Goal: Information Seeking & Learning: Learn about a topic

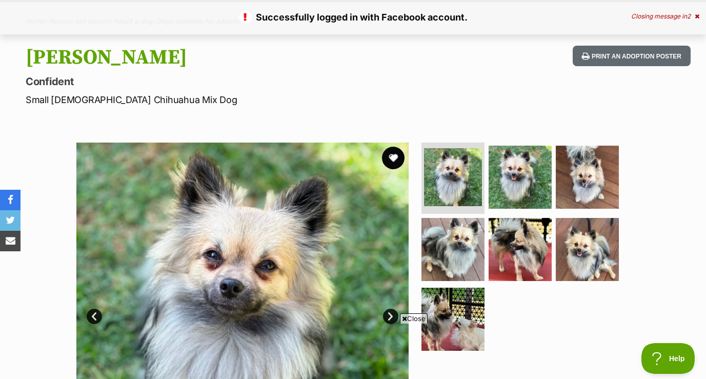
click at [396, 156] on button "favourite" at bounding box center [393, 158] width 23 height 23
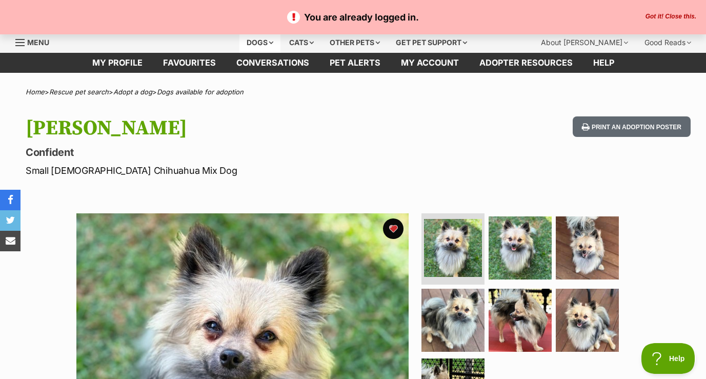
click at [266, 44] on div "Dogs" at bounding box center [260, 42] width 41 height 21
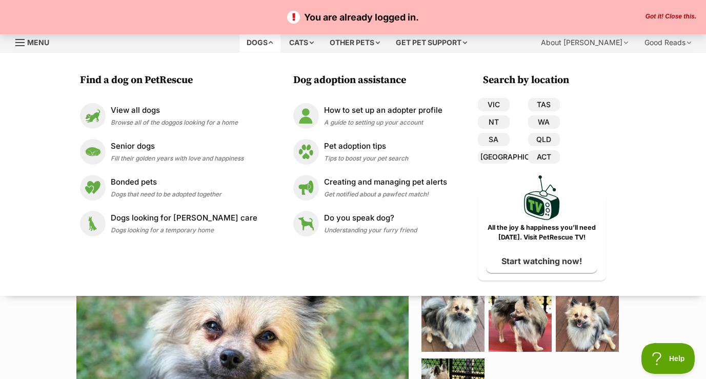
click at [48, 331] on div "Available 1 of 7 images 1 of 7 images 1 of 7 images 1 of 7 images 1 of 7 images…" at bounding box center [353, 372] width 706 height 348
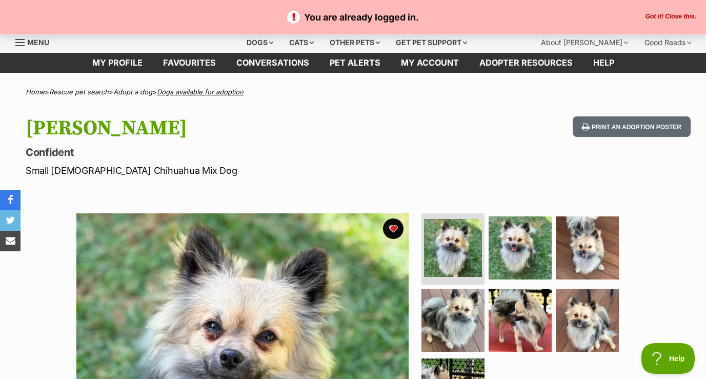
click at [196, 91] on link "Dogs available for adoption" at bounding box center [200, 92] width 87 height 8
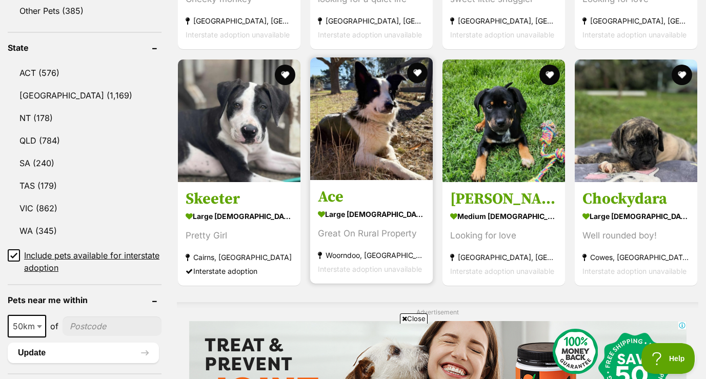
scroll to position [509, 0]
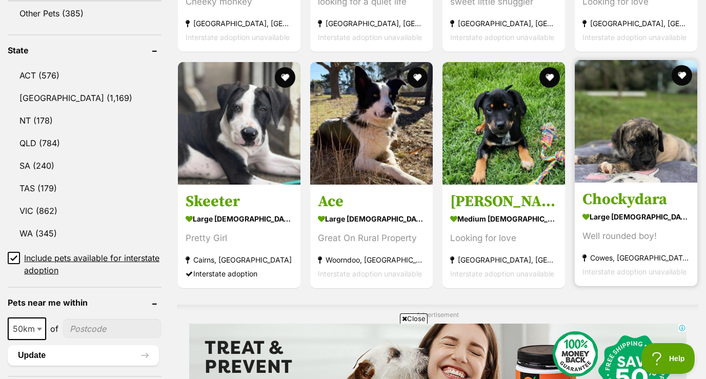
click at [643, 158] on img at bounding box center [636, 121] width 123 height 123
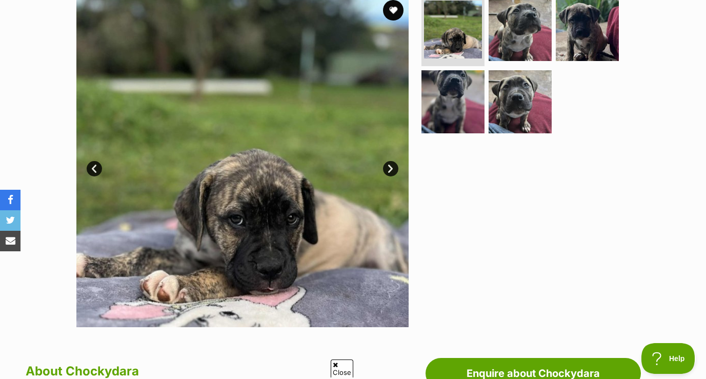
click at [396, 166] on link "Next" at bounding box center [390, 168] width 15 height 15
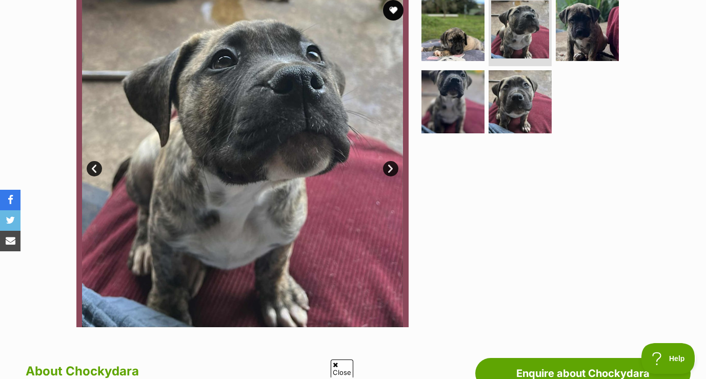
click at [396, 166] on link "Next" at bounding box center [390, 168] width 15 height 15
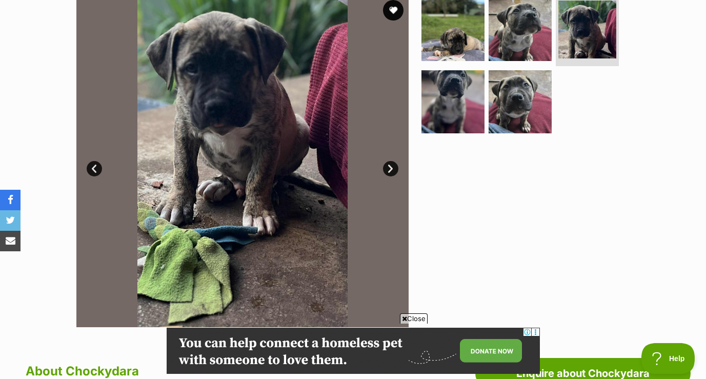
click at [396, 166] on link "Next" at bounding box center [390, 168] width 15 height 15
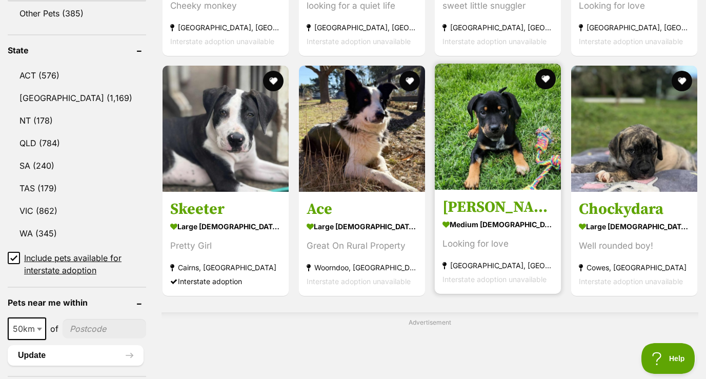
click at [478, 178] on img at bounding box center [498, 127] width 126 height 126
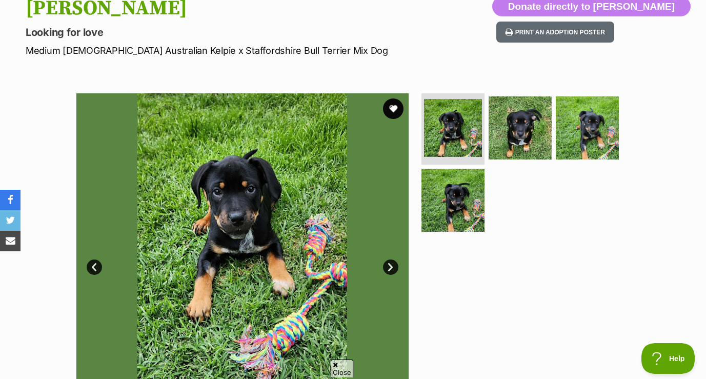
click at [389, 264] on link "Next" at bounding box center [390, 267] width 15 height 15
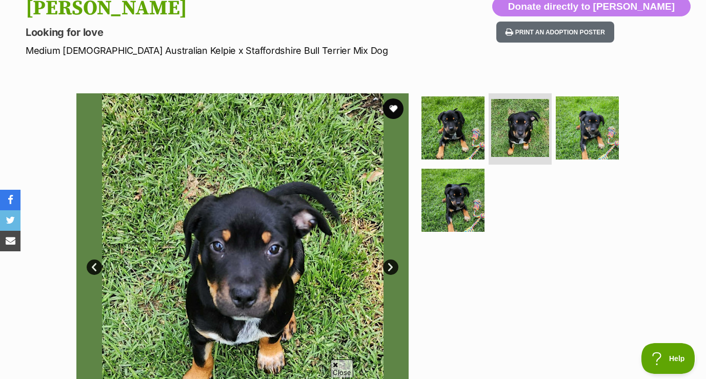
click at [389, 264] on link "Next" at bounding box center [390, 267] width 15 height 15
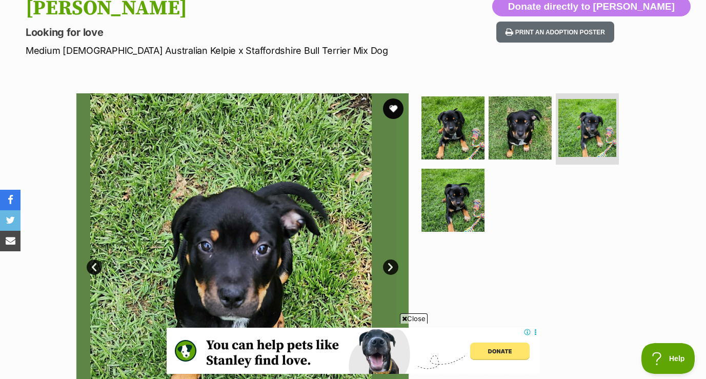
click at [389, 264] on link "Next" at bounding box center [390, 267] width 15 height 15
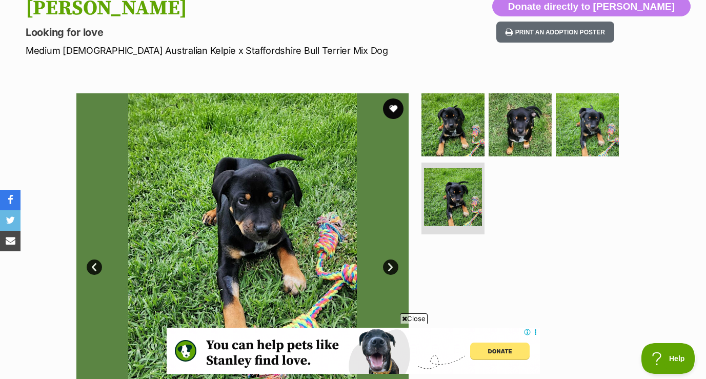
click at [389, 264] on link "Next" at bounding box center [390, 267] width 15 height 15
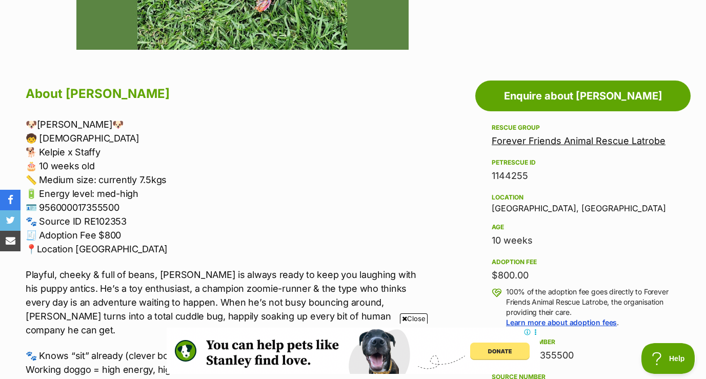
scroll to position [521, 0]
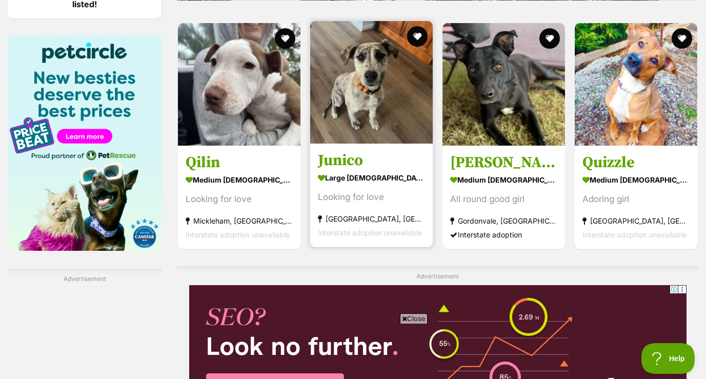
scroll to position [1761, 0]
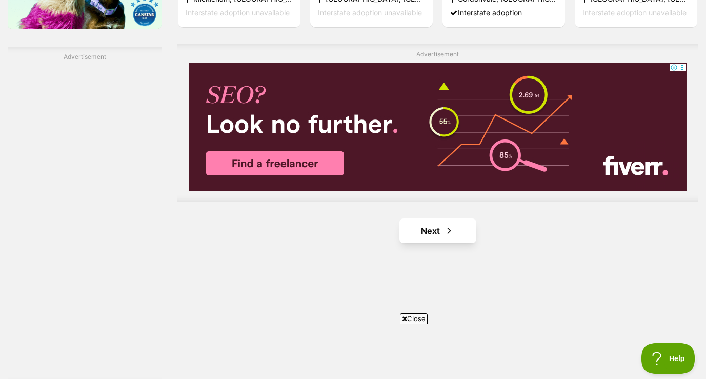
click at [443, 230] on link "Next" at bounding box center [438, 231] width 77 height 25
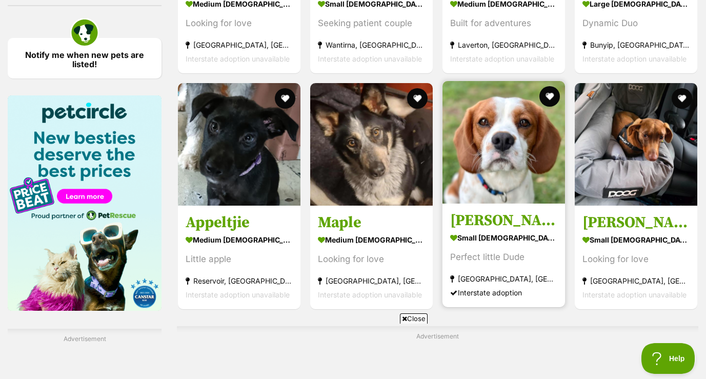
scroll to position [1483, 0]
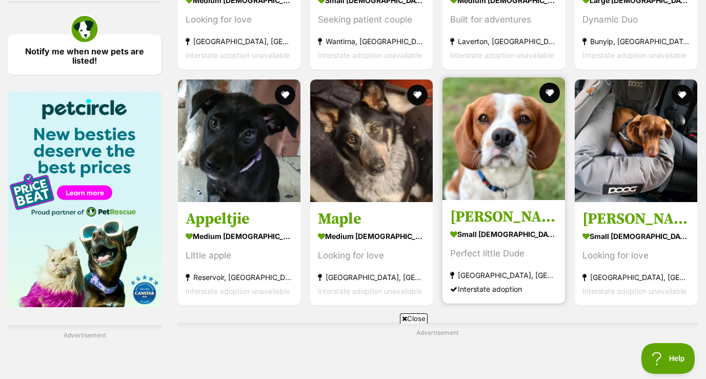
click at [521, 172] on img at bounding box center [504, 138] width 123 height 123
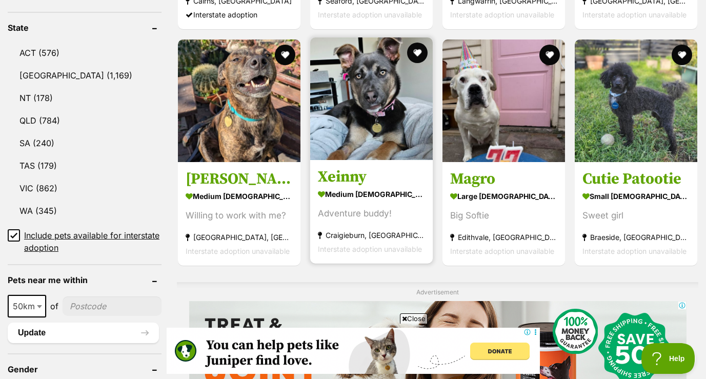
scroll to position [529, 0]
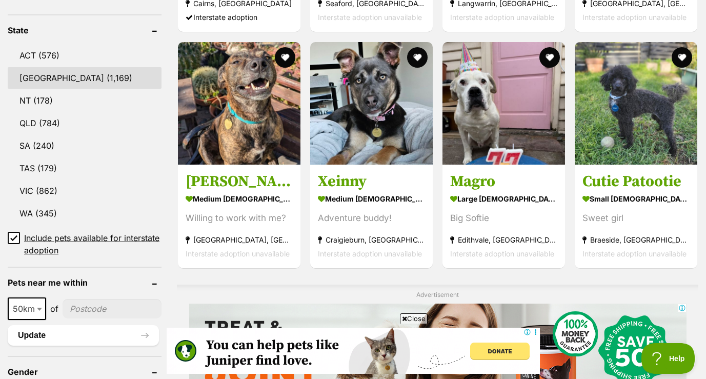
click at [51, 80] on link "NSW (1,169)" at bounding box center [85, 78] width 154 height 22
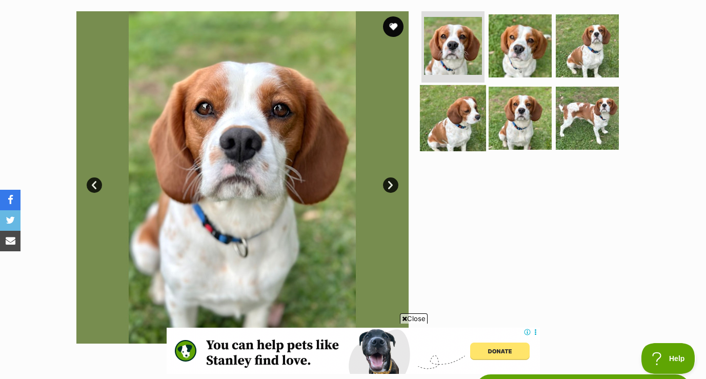
scroll to position [207, 0]
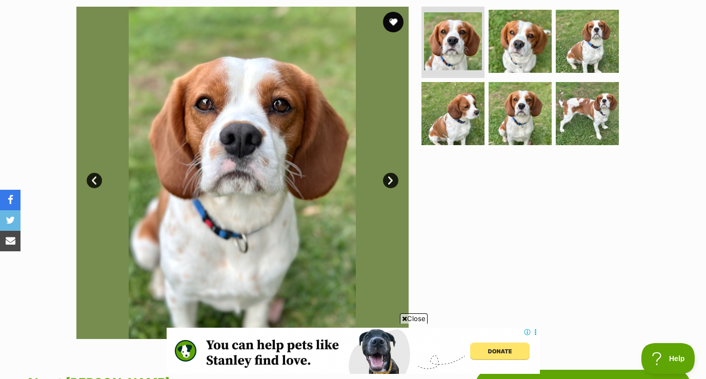
click at [393, 179] on link "Next" at bounding box center [390, 180] width 15 height 15
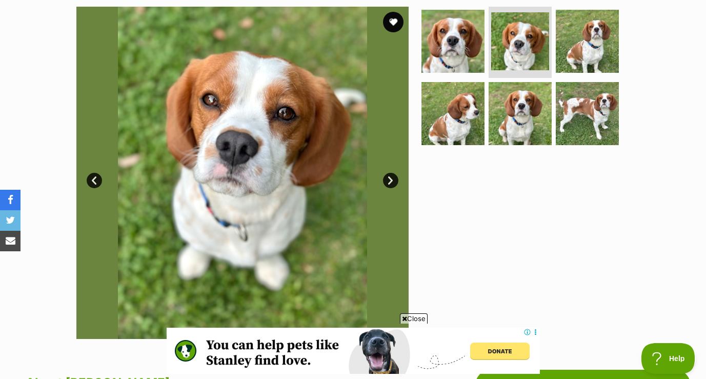
click at [393, 179] on link "Next" at bounding box center [390, 180] width 15 height 15
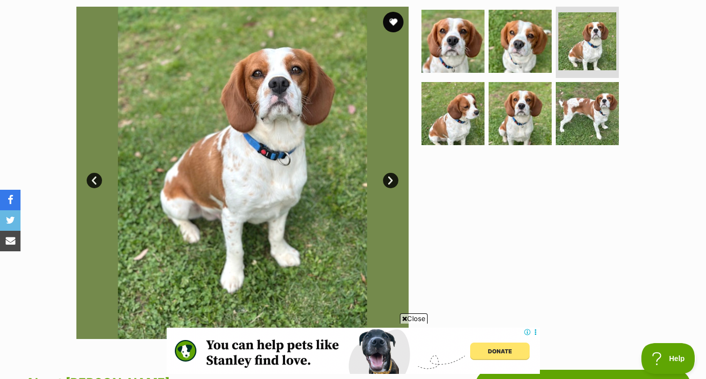
click at [393, 179] on link "Next" at bounding box center [390, 180] width 15 height 15
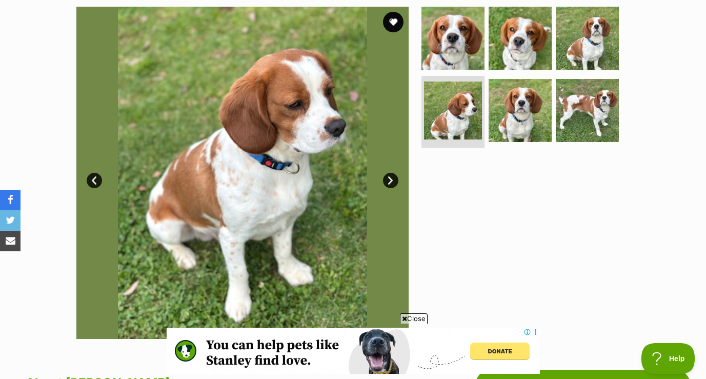
click at [393, 179] on link "Next" at bounding box center [390, 180] width 15 height 15
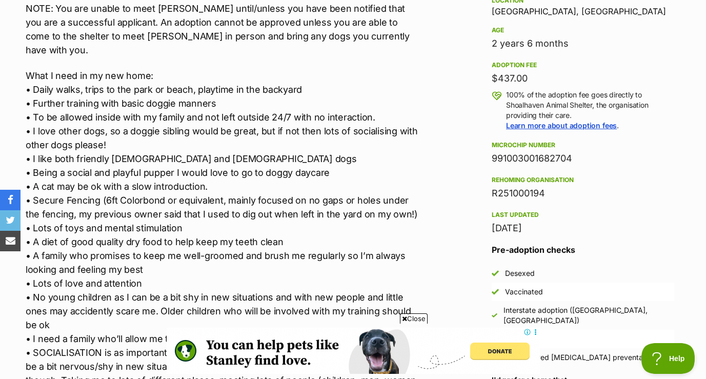
scroll to position [695, 0]
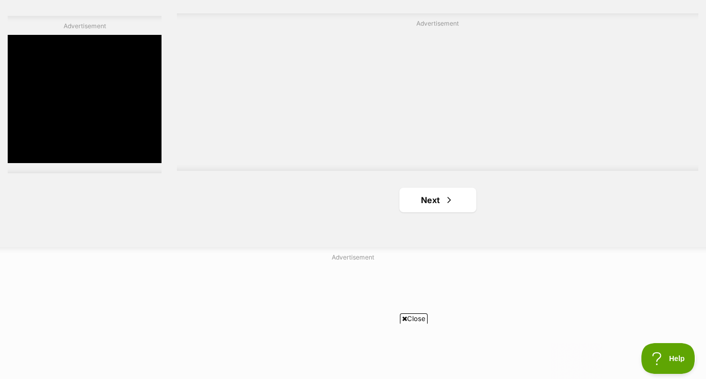
scroll to position [1804, 0]
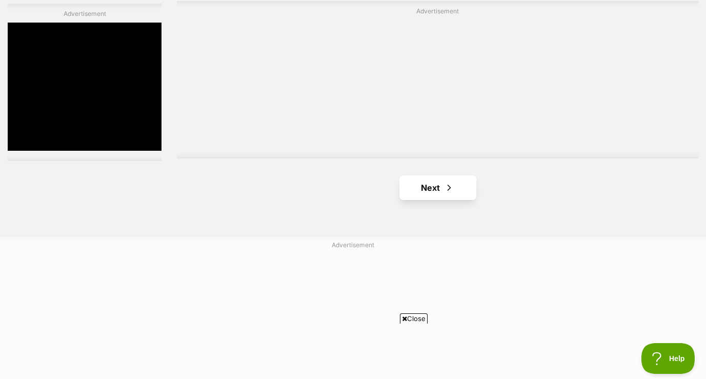
click at [450, 184] on span "Next page" at bounding box center [449, 188] width 10 height 12
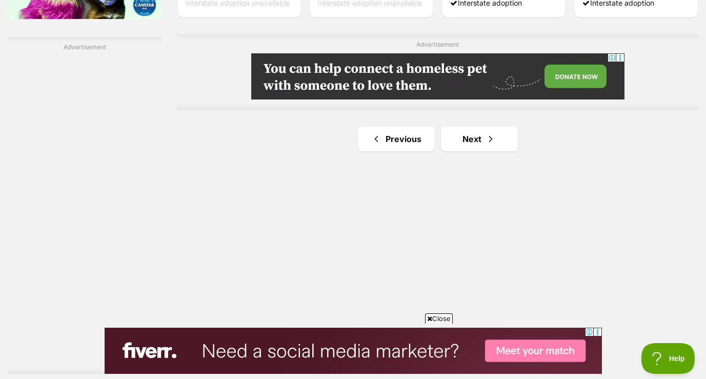
scroll to position [1778, 0]
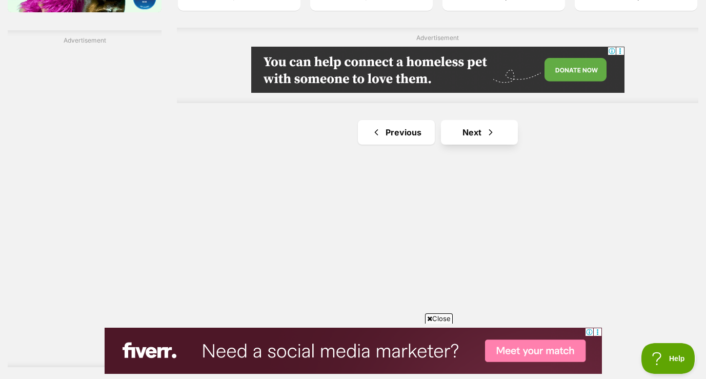
click at [486, 132] on span "Next page" at bounding box center [491, 132] width 10 height 12
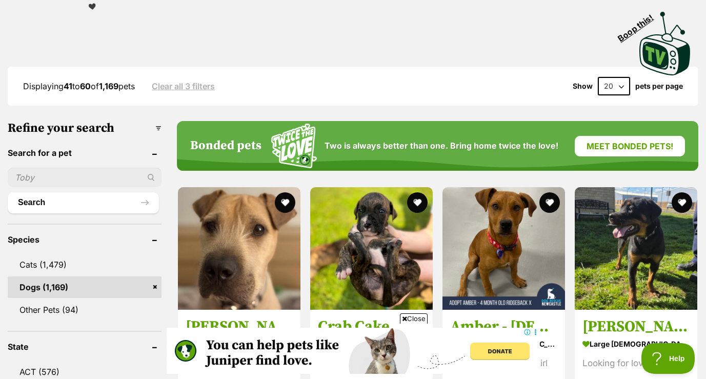
select select "60"
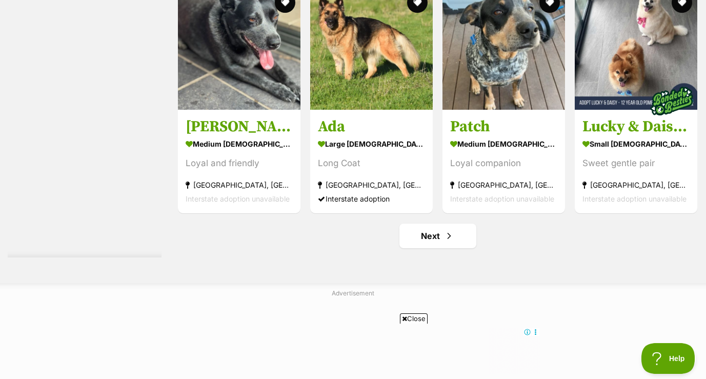
scroll to position [5035, 0]
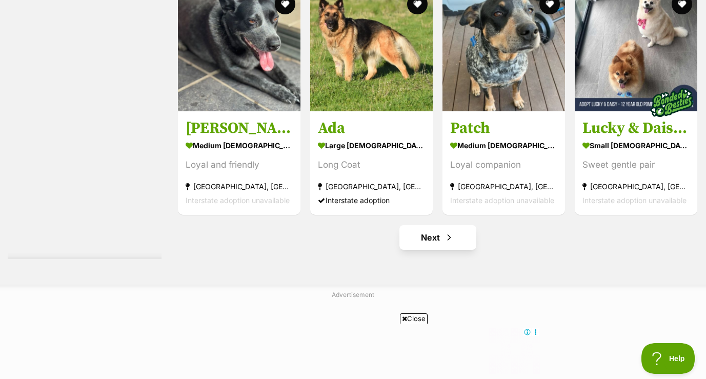
click at [455, 234] on link "Next" at bounding box center [438, 237] width 77 height 25
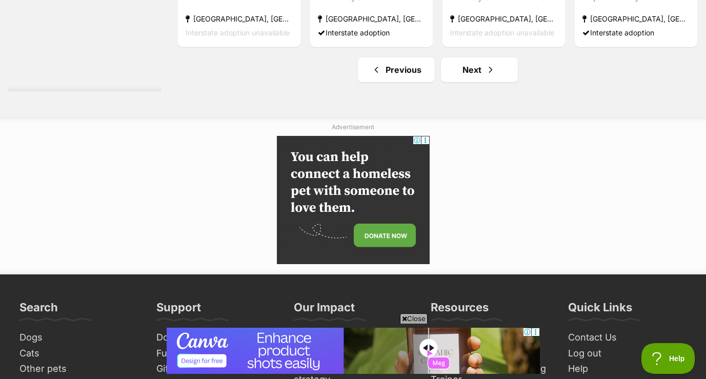
scroll to position [5217, 0]
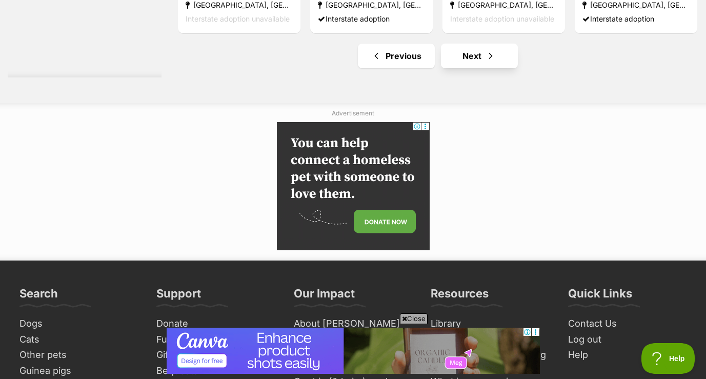
click at [497, 50] on link "Next" at bounding box center [479, 56] width 77 height 25
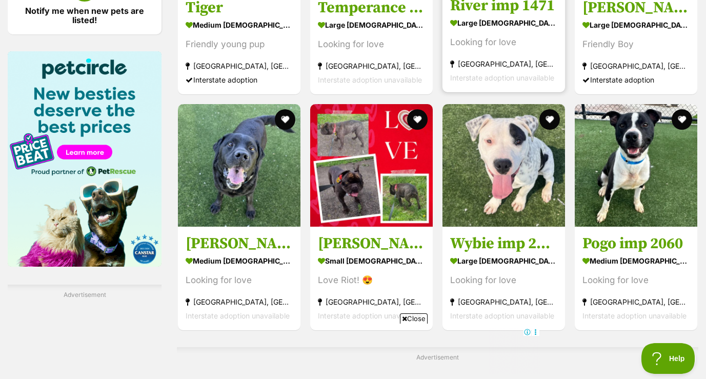
scroll to position [1524, 0]
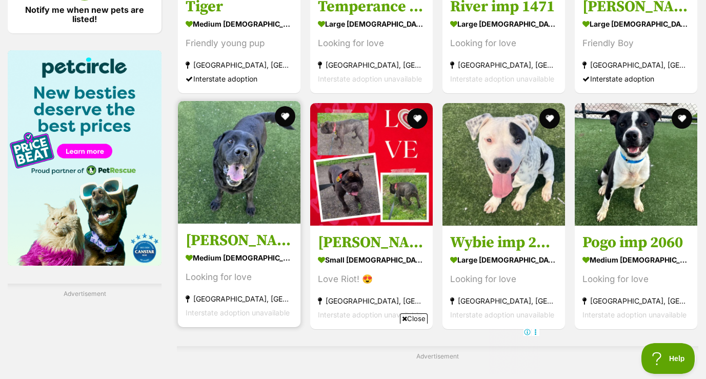
click at [240, 162] on img at bounding box center [239, 162] width 123 height 123
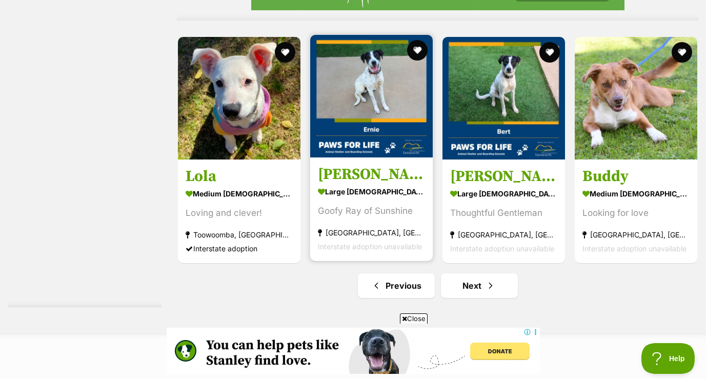
scroll to position [5053, 0]
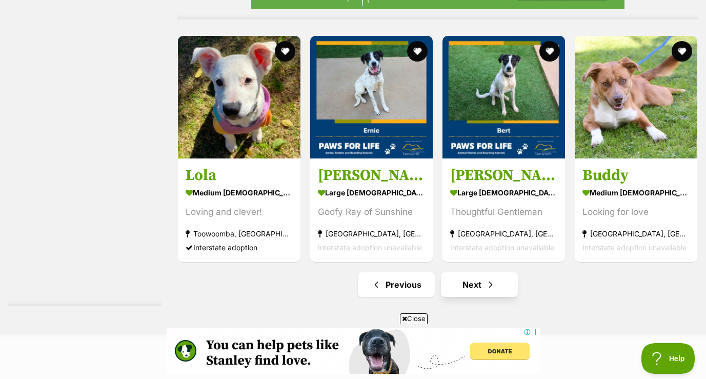
click at [493, 284] on link "Next" at bounding box center [479, 284] width 77 height 25
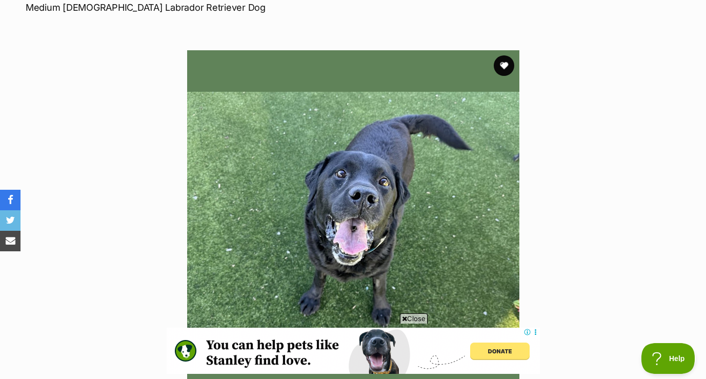
scroll to position [145, 0]
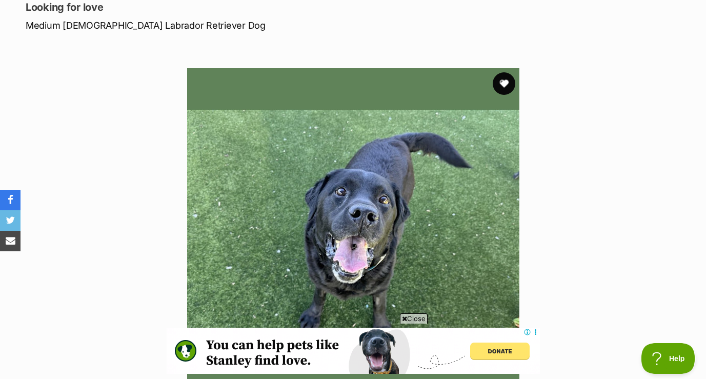
click at [504, 81] on button "favourite" at bounding box center [504, 83] width 23 height 23
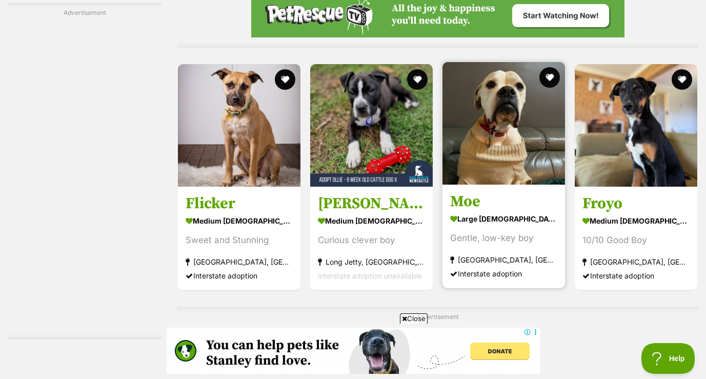
scroll to position [3895, 0]
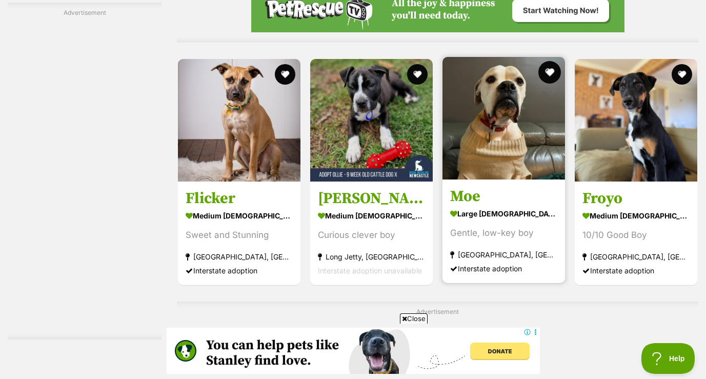
click at [550, 63] on button "favourite" at bounding box center [550, 72] width 23 height 23
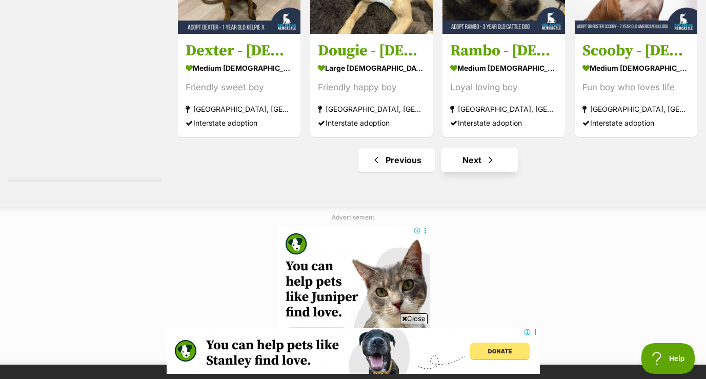
scroll to position [5033, 0]
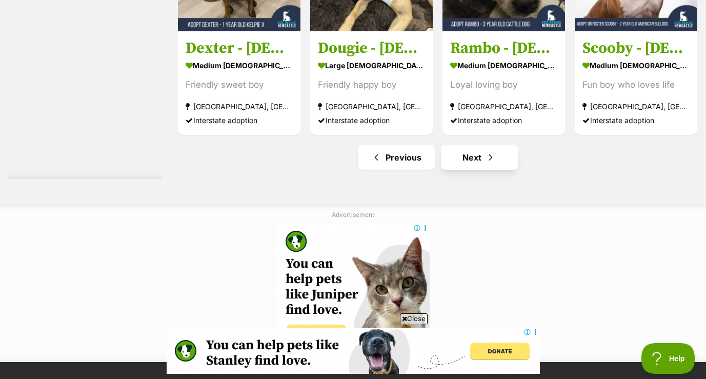
click at [491, 152] on span "Next page" at bounding box center [491, 157] width 10 height 12
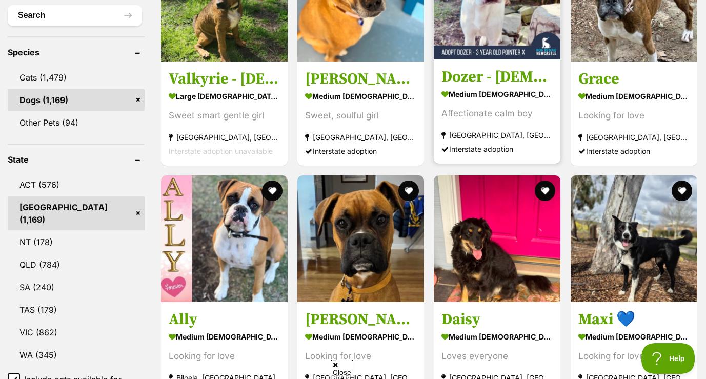
scroll to position [486, 0]
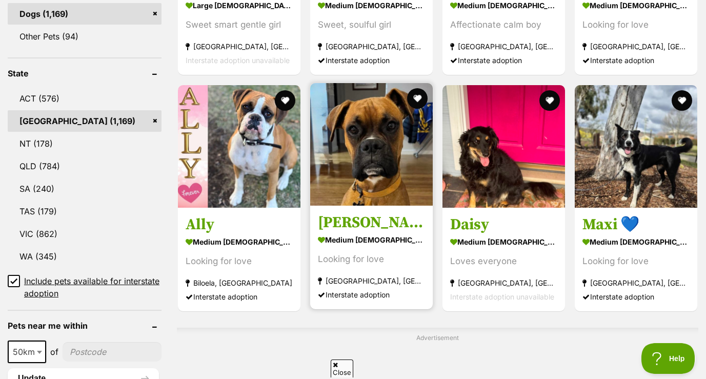
click at [396, 113] on img at bounding box center [371, 144] width 123 height 123
click at [420, 97] on button "favourite" at bounding box center [417, 98] width 23 height 23
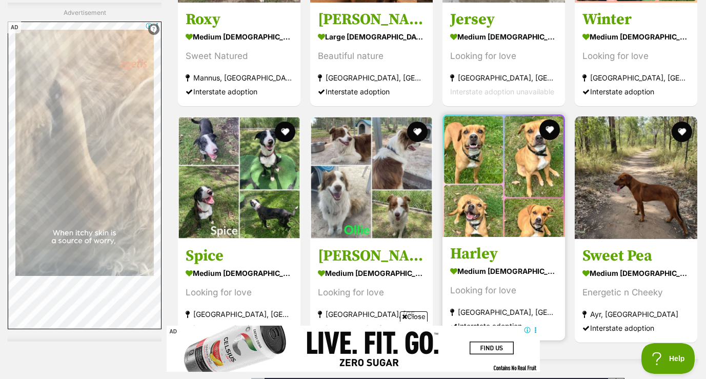
scroll to position [0, 0]
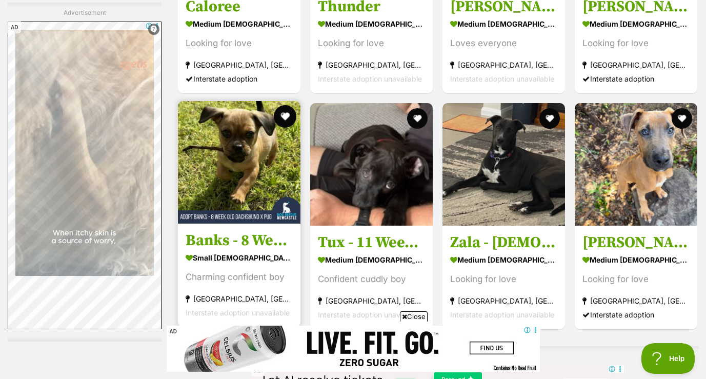
click at [289, 109] on button "favourite" at bounding box center [285, 116] width 23 height 23
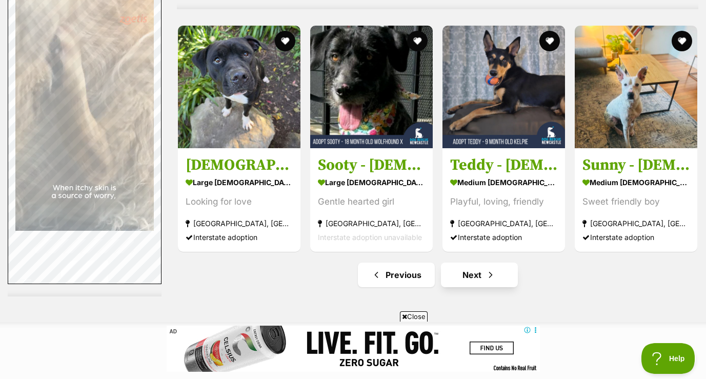
click at [485, 271] on link "Next" at bounding box center [479, 275] width 77 height 25
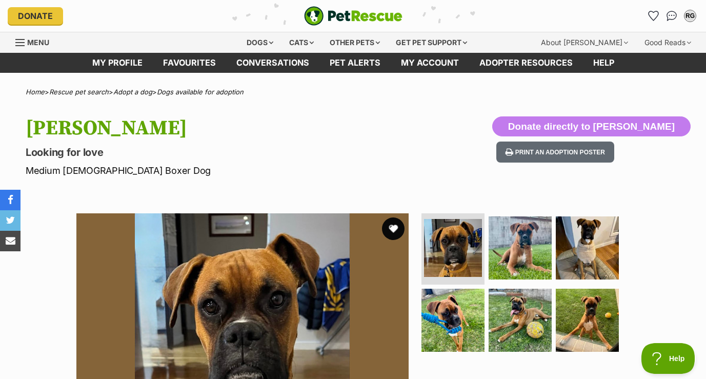
click at [397, 227] on button "favourite" at bounding box center [393, 229] width 23 height 23
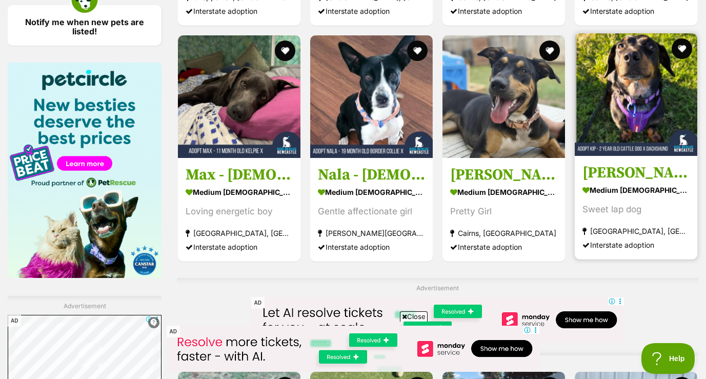
click at [619, 125] on img at bounding box center [636, 94] width 123 height 123
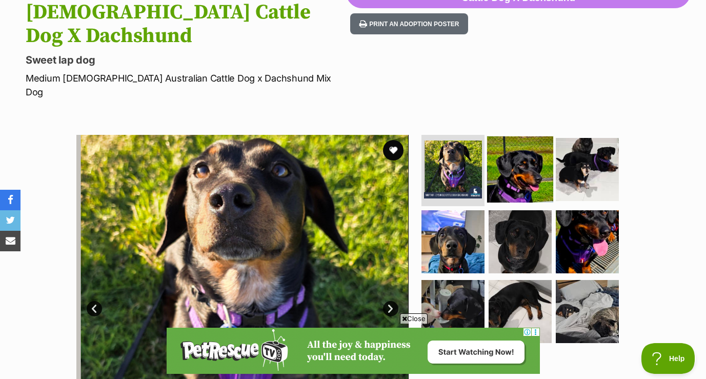
click at [516, 136] on img at bounding box center [520, 169] width 66 height 66
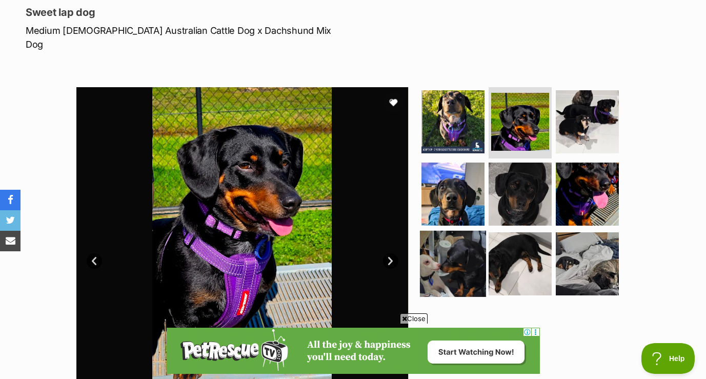
scroll to position [185, 0]
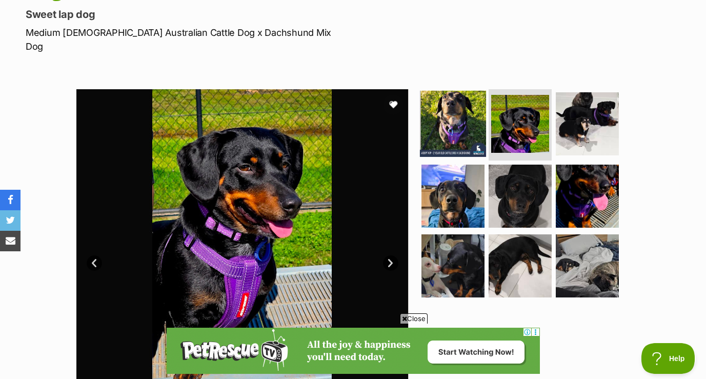
click at [450, 90] on img at bounding box center [453, 123] width 66 height 66
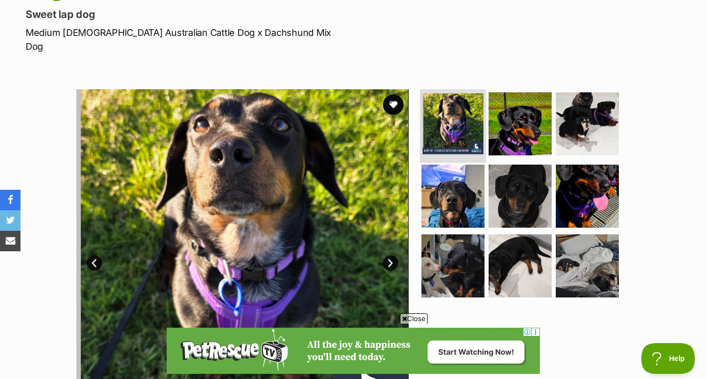
scroll to position [0, 0]
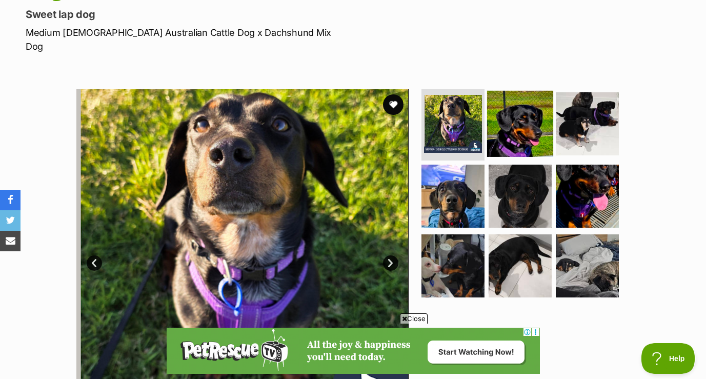
click at [520, 90] on img at bounding box center [520, 123] width 66 height 66
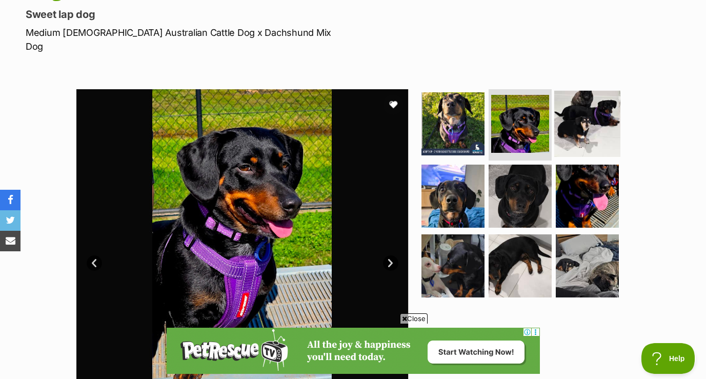
click at [576, 90] on img at bounding box center [588, 123] width 66 height 66
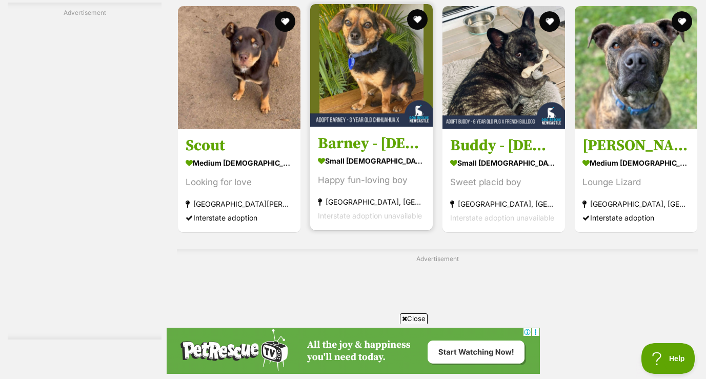
click at [385, 87] on img at bounding box center [371, 65] width 123 height 123
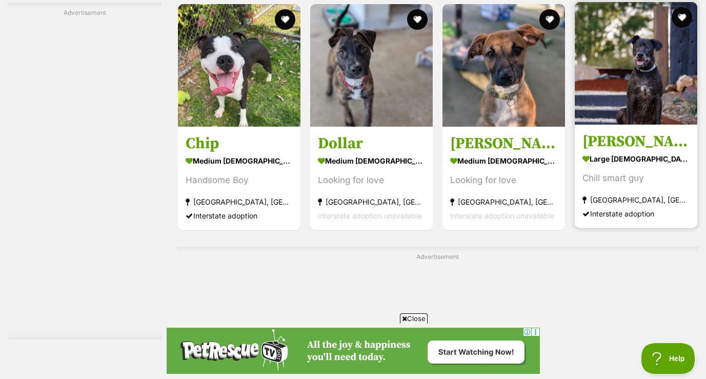
scroll to position [4180, 0]
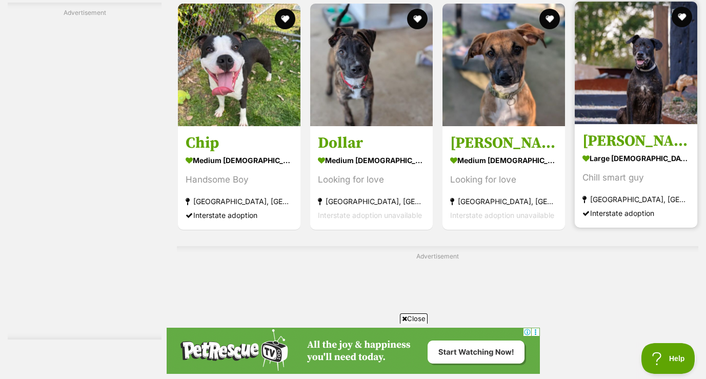
click at [643, 88] on img at bounding box center [636, 63] width 123 height 123
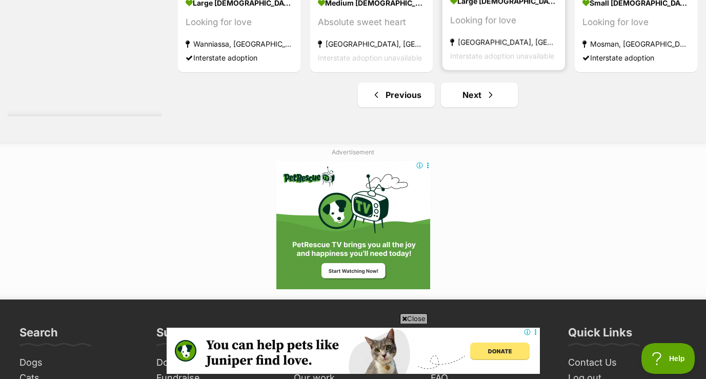
scroll to position [5412, 0]
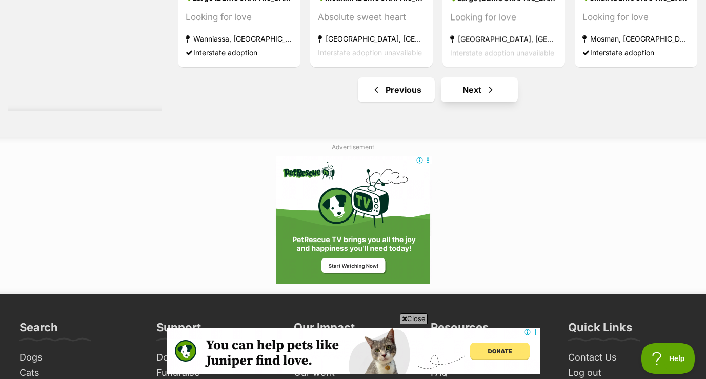
click at [500, 89] on link "Next" at bounding box center [479, 89] width 77 height 25
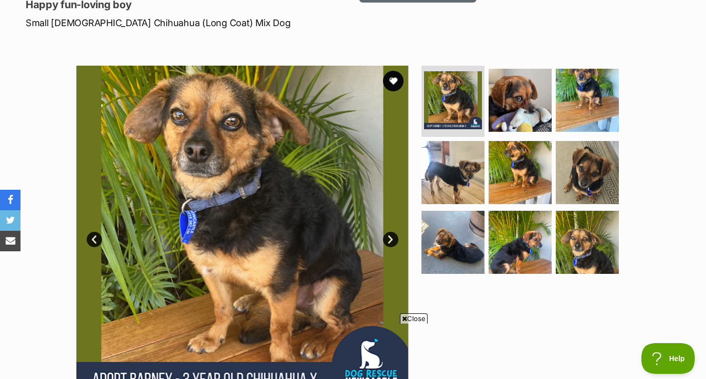
click at [390, 232] on link "Next" at bounding box center [390, 239] width 15 height 15
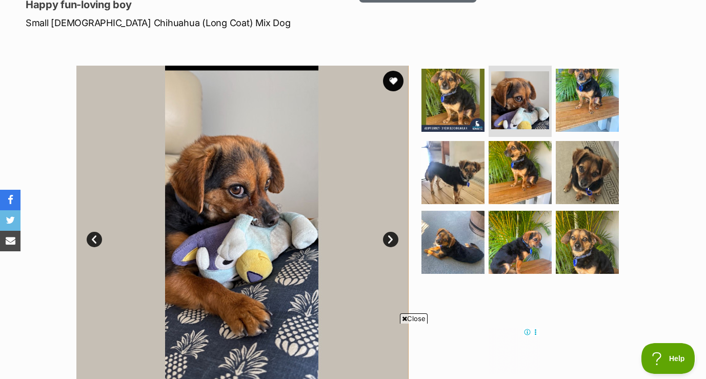
click at [390, 232] on link "Next" at bounding box center [390, 239] width 15 height 15
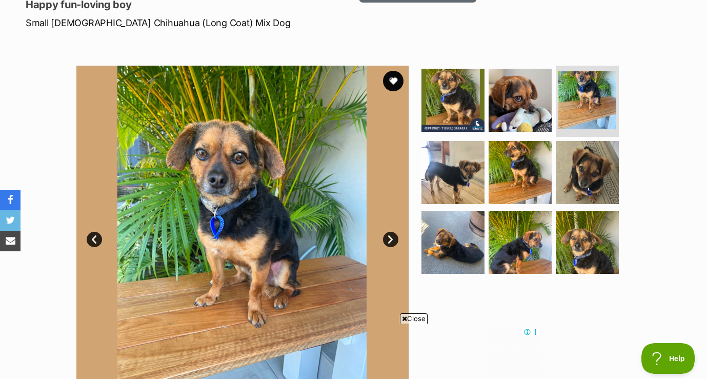
click at [390, 232] on link "Next" at bounding box center [390, 239] width 15 height 15
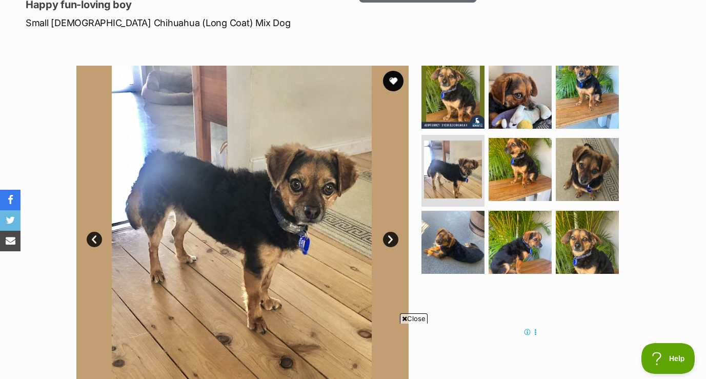
click at [390, 232] on link "Next" at bounding box center [390, 239] width 15 height 15
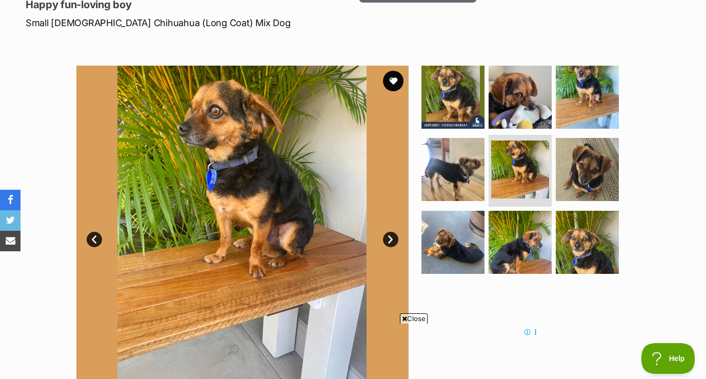
click at [390, 232] on link "Next" at bounding box center [390, 239] width 15 height 15
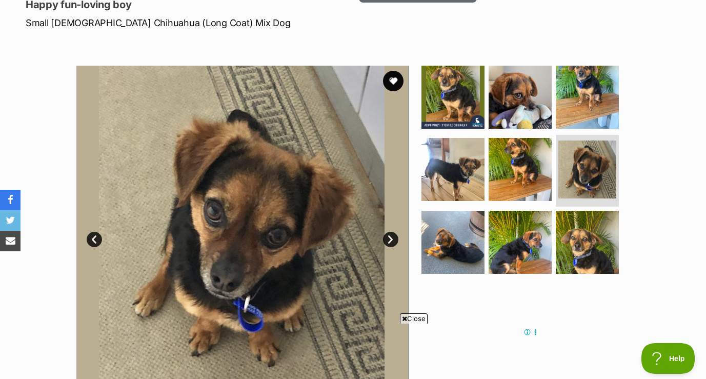
click at [390, 232] on link "Next" at bounding box center [390, 239] width 15 height 15
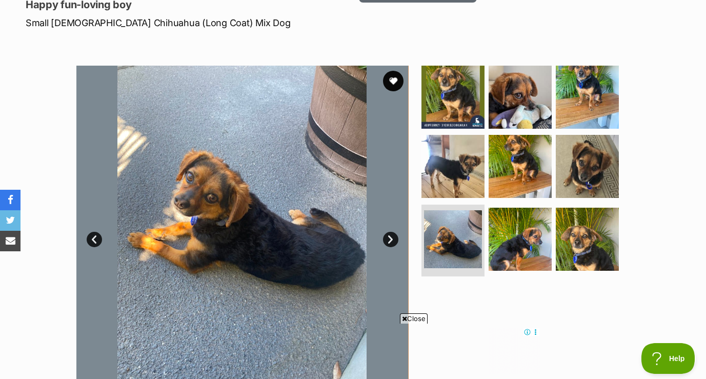
click at [390, 232] on link "Next" at bounding box center [390, 239] width 15 height 15
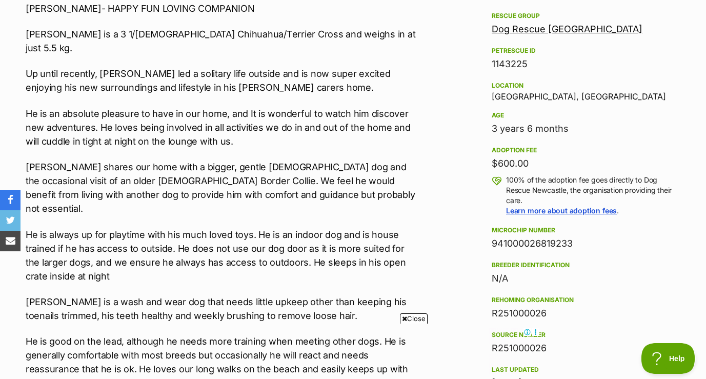
scroll to position [655, 0]
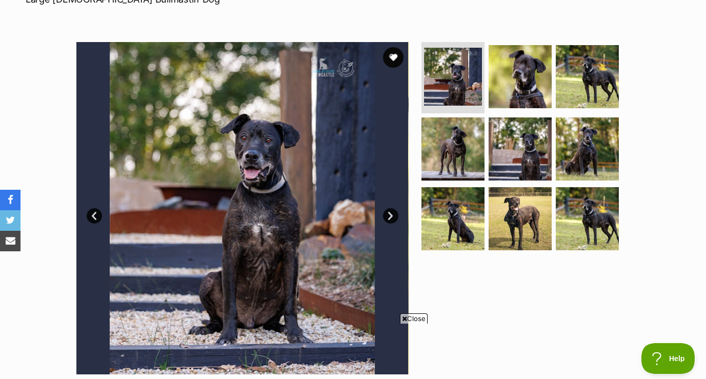
click at [390, 208] on link "Next" at bounding box center [390, 215] width 15 height 15
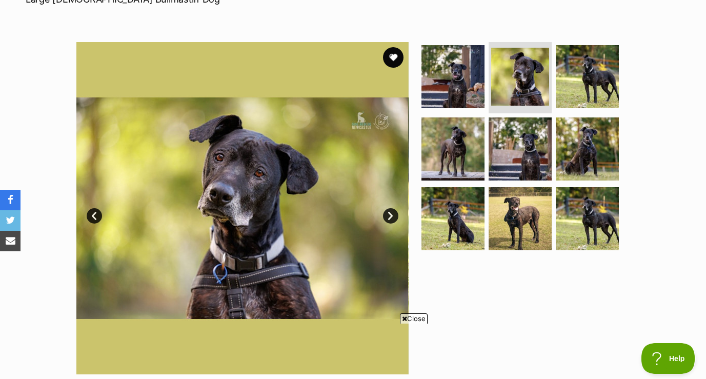
click at [390, 208] on link "Next" at bounding box center [390, 215] width 15 height 15
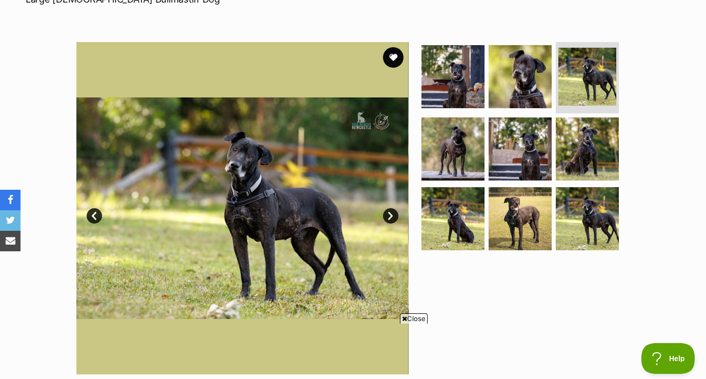
click at [390, 208] on link "Next" at bounding box center [390, 215] width 15 height 15
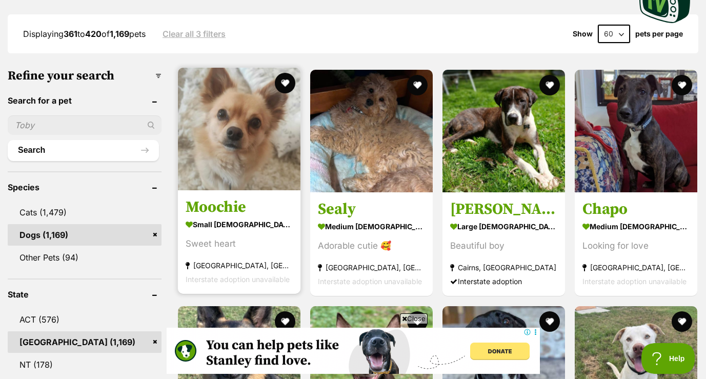
click at [235, 186] on img at bounding box center [239, 129] width 123 height 123
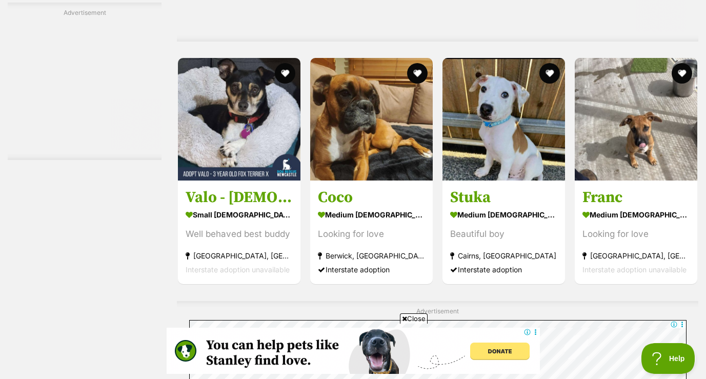
scroll to position [3021, 0]
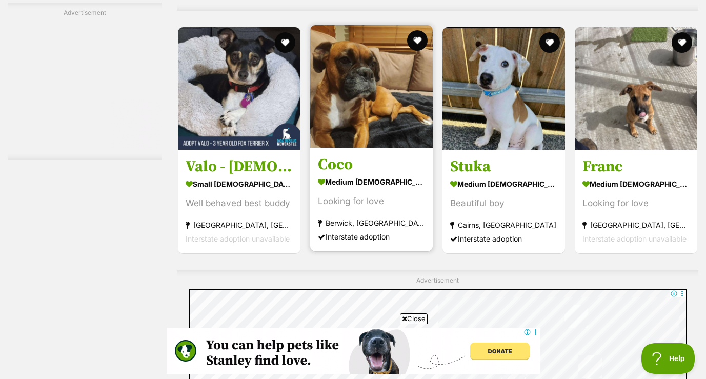
click at [370, 116] on img at bounding box center [371, 86] width 123 height 123
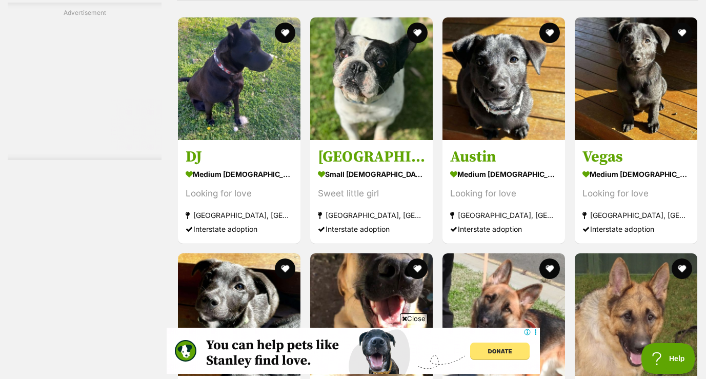
scroll to position [3458, 0]
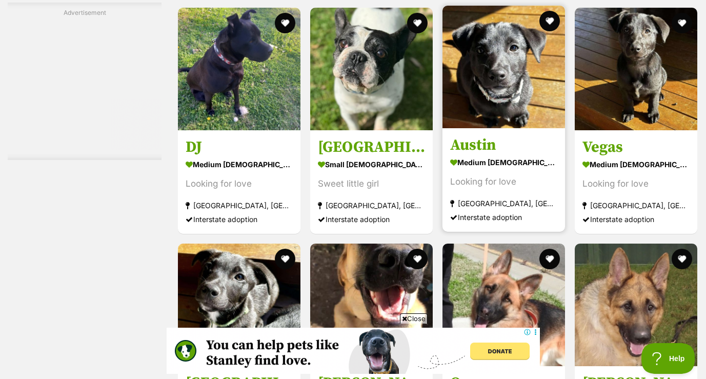
click at [513, 77] on img at bounding box center [504, 67] width 123 height 123
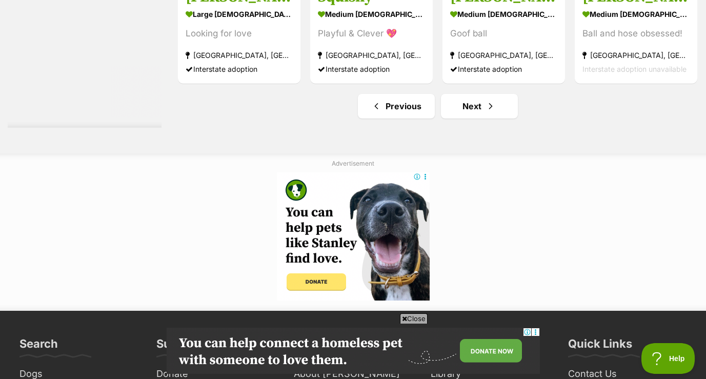
scroll to position [5184, 0]
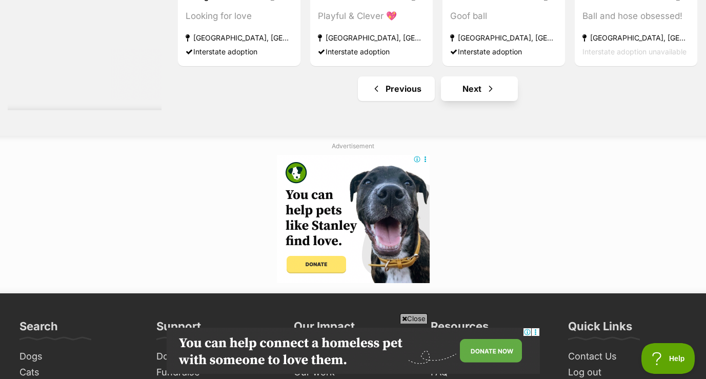
click at [480, 90] on link "Next" at bounding box center [479, 88] width 77 height 25
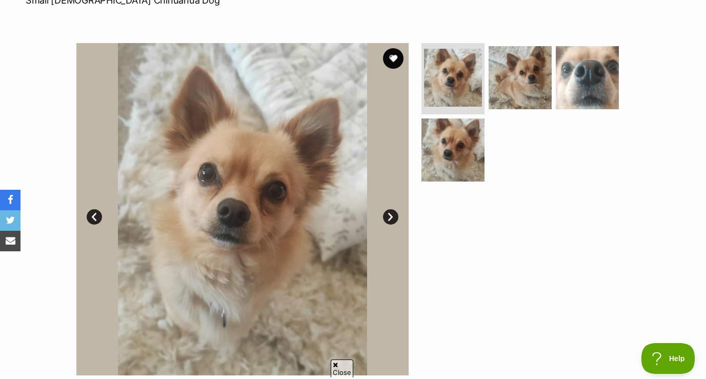
click at [391, 217] on link "Next" at bounding box center [390, 216] width 15 height 15
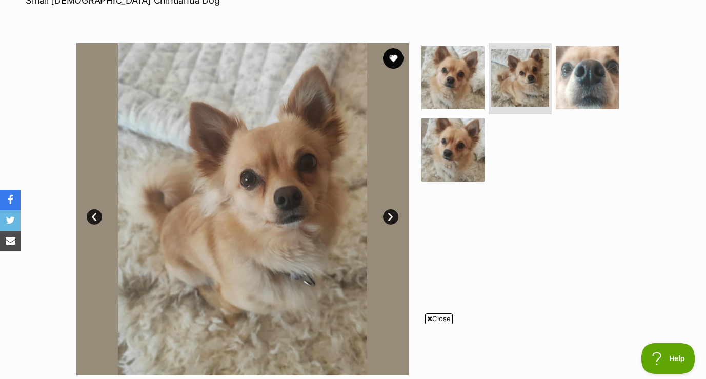
click at [391, 217] on link "Next" at bounding box center [390, 216] width 15 height 15
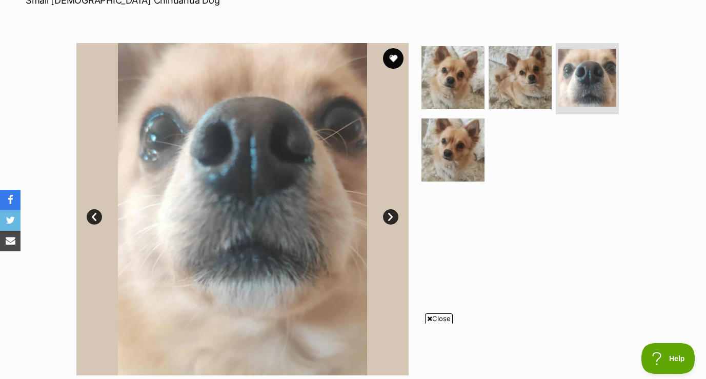
click at [391, 217] on link "Next" at bounding box center [390, 216] width 15 height 15
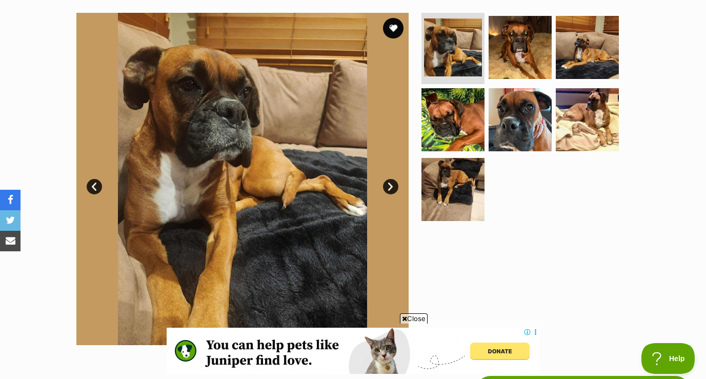
click at [389, 184] on link "Next" at bounding box center [390, 186] width 15 height 15
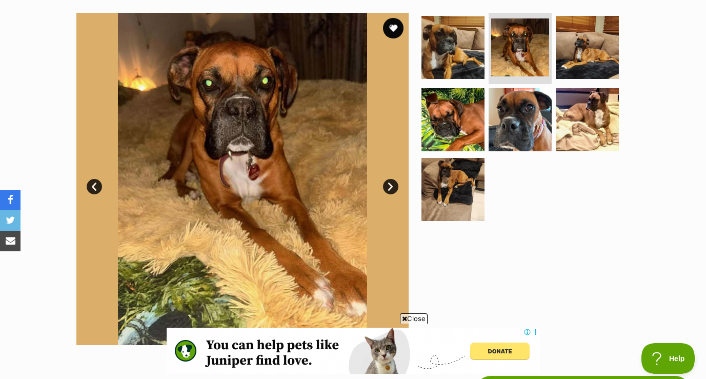
click at [389, 184] on link "Next" at bounding box center [390, 186] width 15 height 15
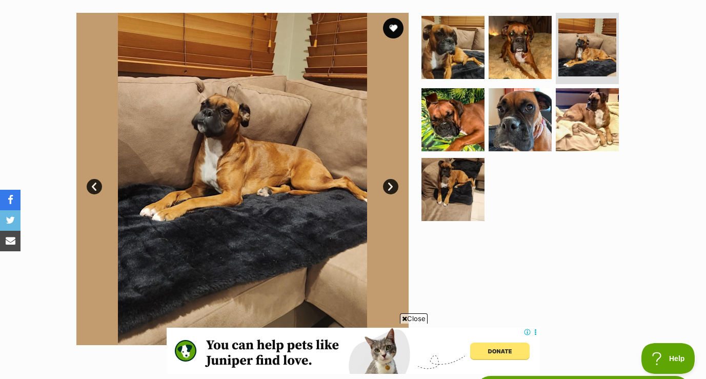
click at [389, 184] on link "Next" at bounding box center [390, 186] width 15 height 15
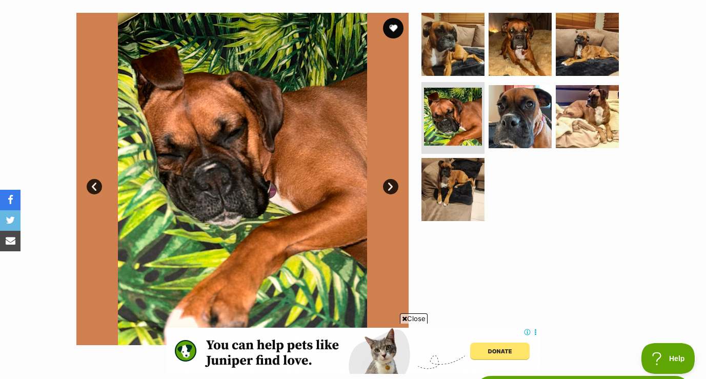
click at [389, 184] on link "Next" at bounding box center [390, 186] width 15 height 15
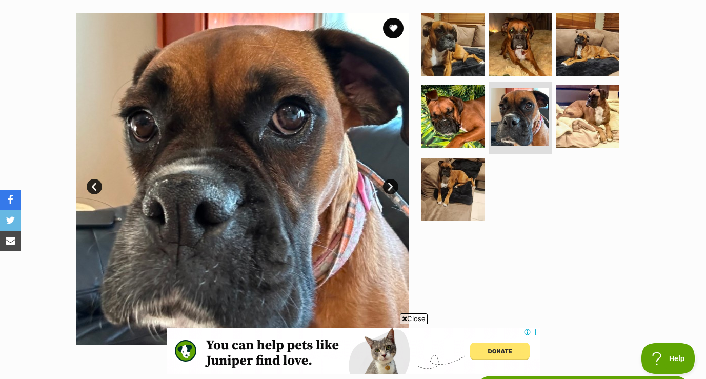
click at [389, 184] on link "Next" at bounding box center [390, 186] width 15 height 15
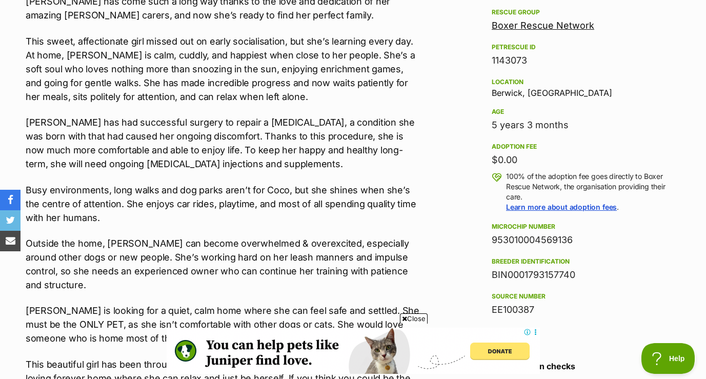
scroll to position [671, 0]
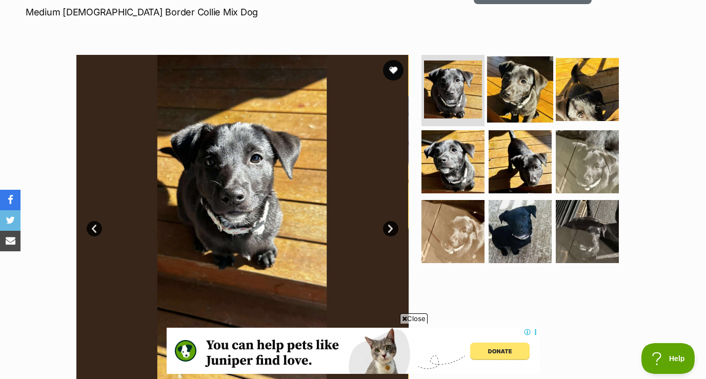
click at [521, 93] on img at bounding box center [520, 89] width 66 height 66
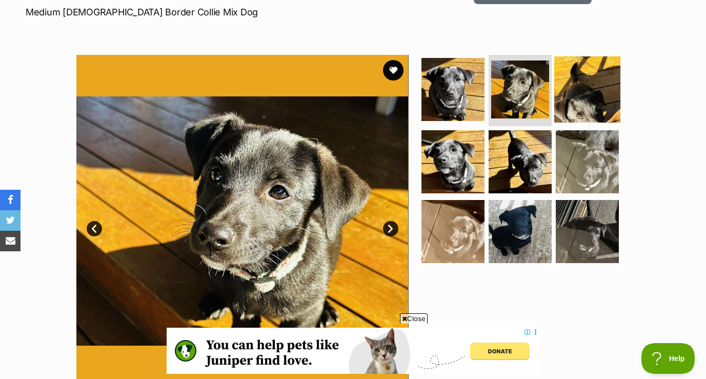
click at [580, 102] on img at bounding box center [588, 89] width 66 height 66
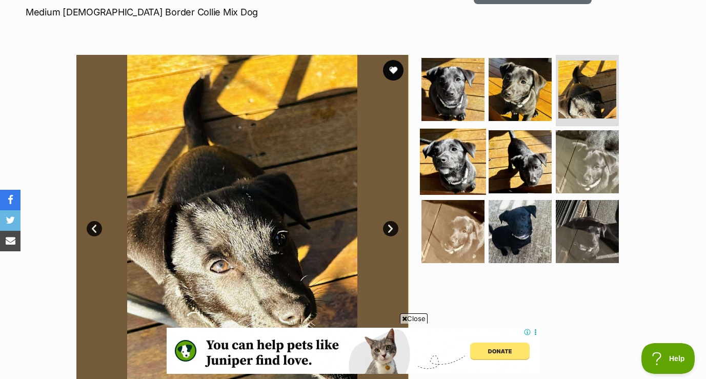
click at [442, 156] on img at bounding box center [453, 162] width 66 height 66
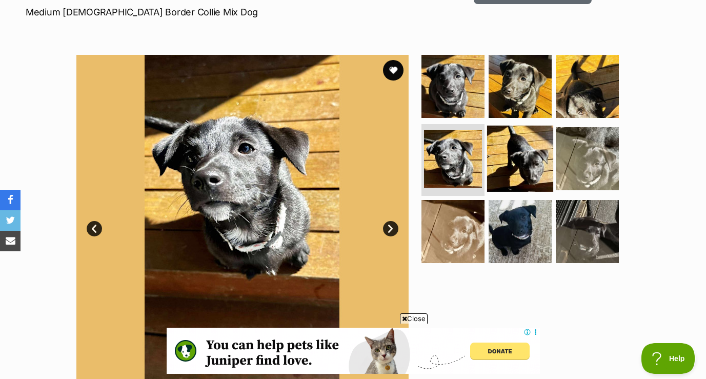
click at [525, 158] on img at bounding box center [520, 159] width 66 height 66
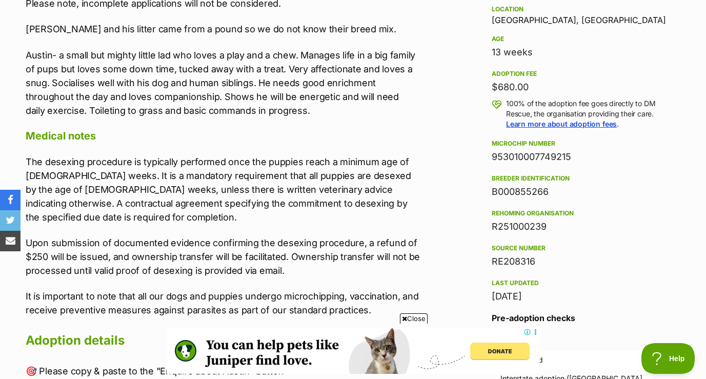
scroll to position [685, 0]
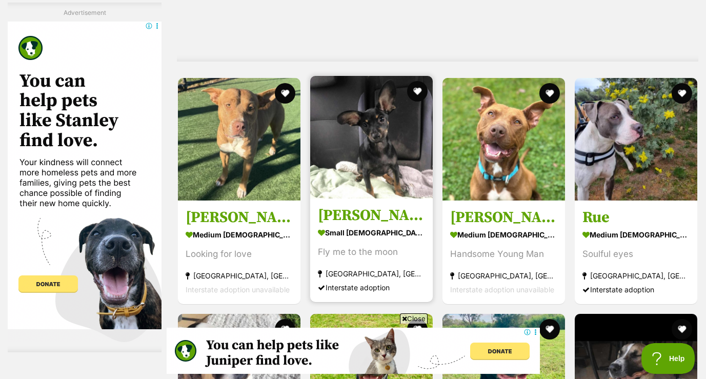
click at [374, 167] on img at bounding box center [371, 137] width 123 height 123
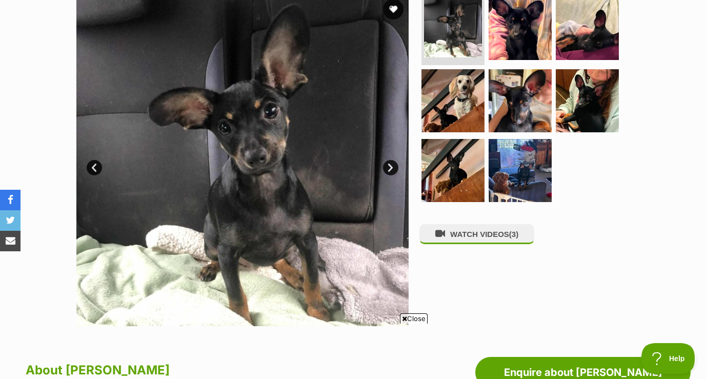
scroll to position [218, 0]
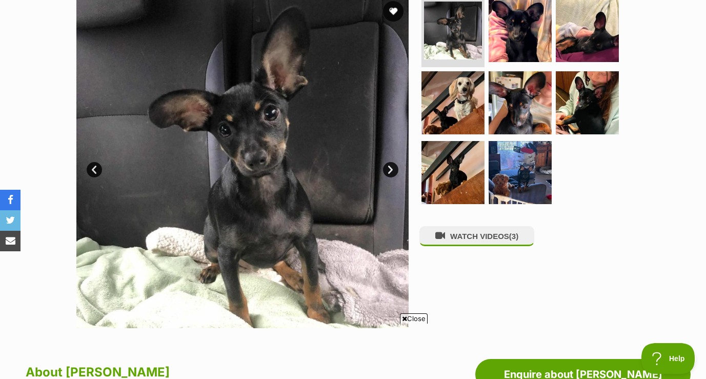
click at [395, 169] on link "Next" at bounding box center [390, 169] width 15 height 15
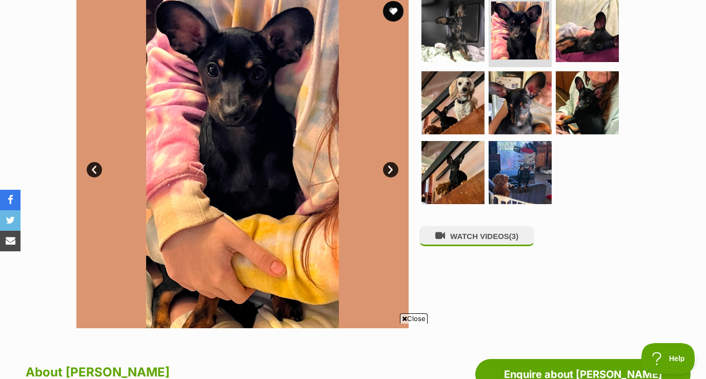
click at [395, 169] on link "Next" at bounding box center [390, 169] width 15 height 15
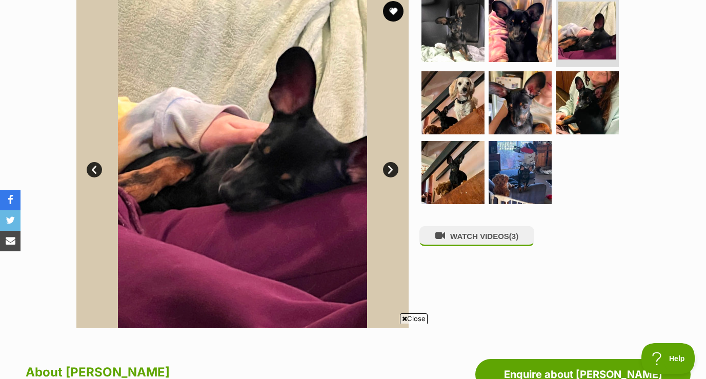
click at [395, 169] on link "Next" at bounding box center [390, 169] width 15 height 15
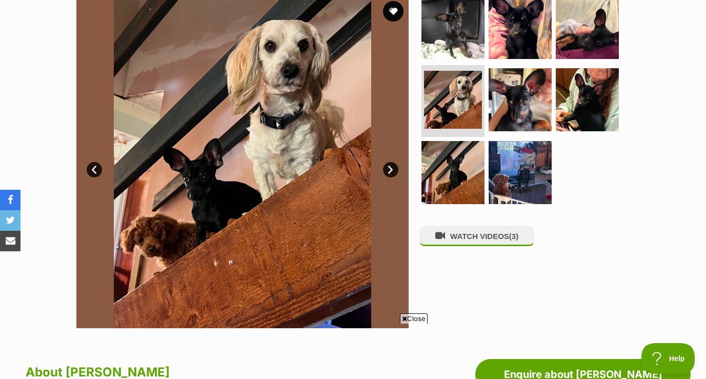
click at [395, 169] on link "Next" at bounding box center [390, 169] width 15 height 15
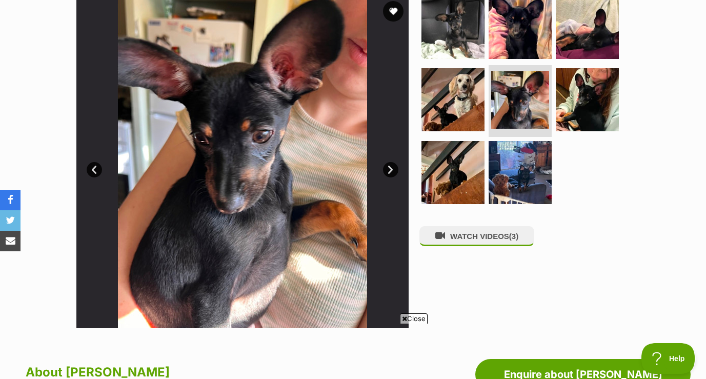
click at [395, 170] on link "Next" at bounding box center [390, 169] width 15 height 15
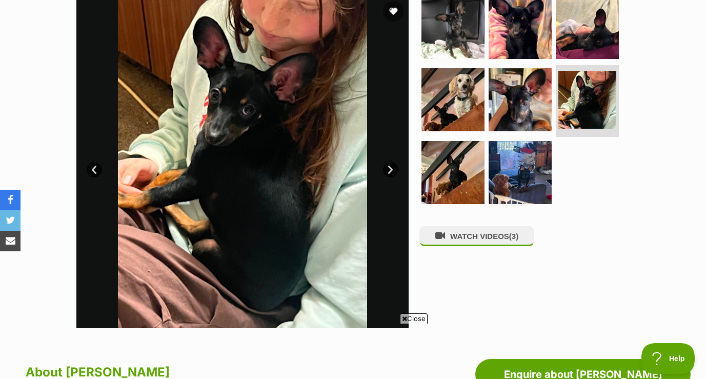
click at [391, 168] on link "Next" at bounding box center [390, 169] width 15 height 15
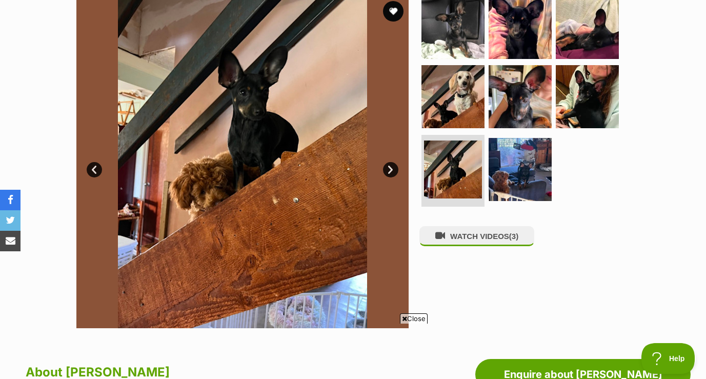
click at [391, 168] on link "Next" at bounding box center [390, 169] width 15 height 15
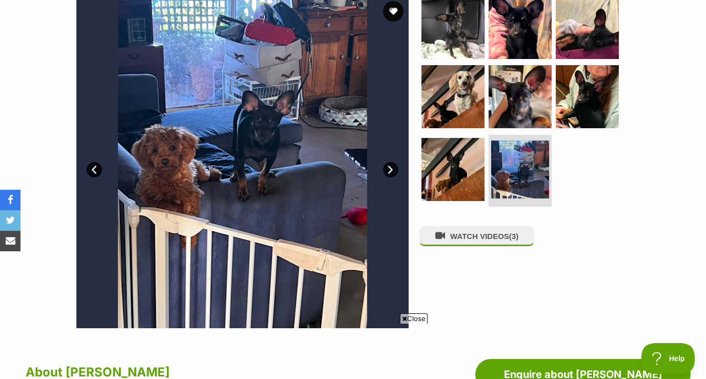
click at [391, 168] on link "Next" at bounding box center [390, 169] width 15 height 15
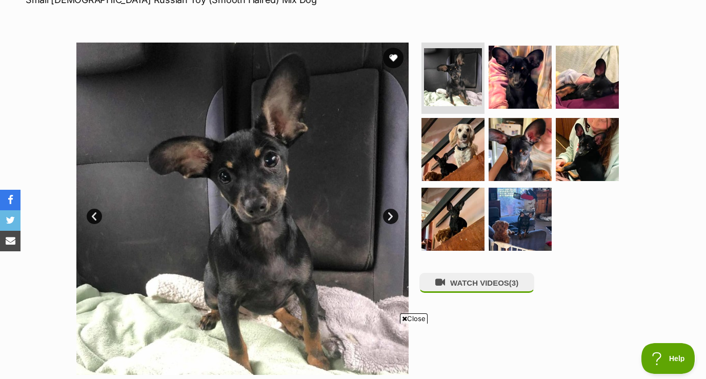
scroll to position [176, 0]
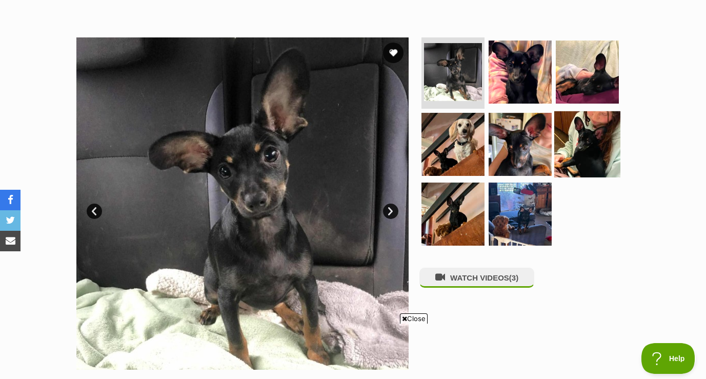
click at [593, 152] on img at bounding box center [588, 144] width 66 height 66
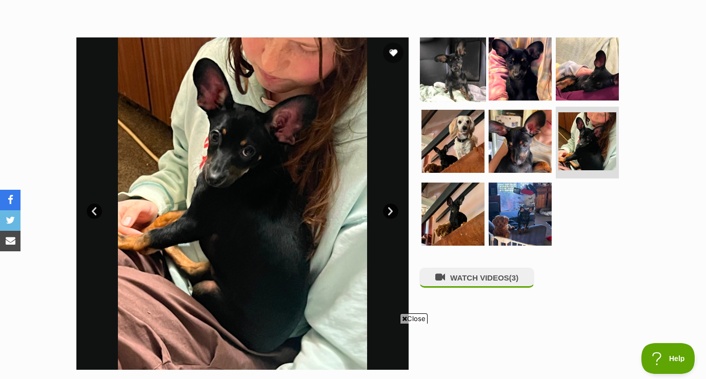
click at [447, 71] on img at bounding box center [453, 68] width 66 height 66
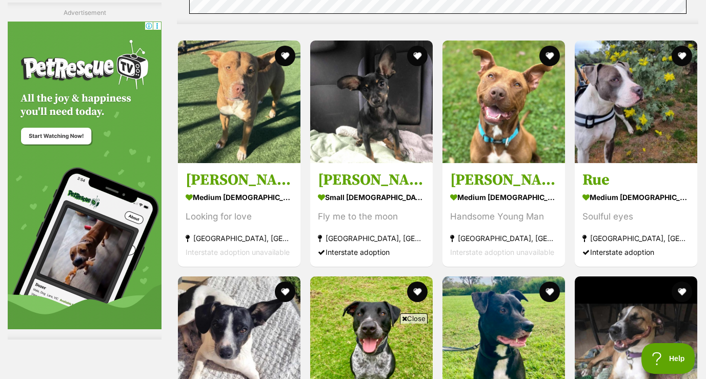
scroll to position [3179, 0]
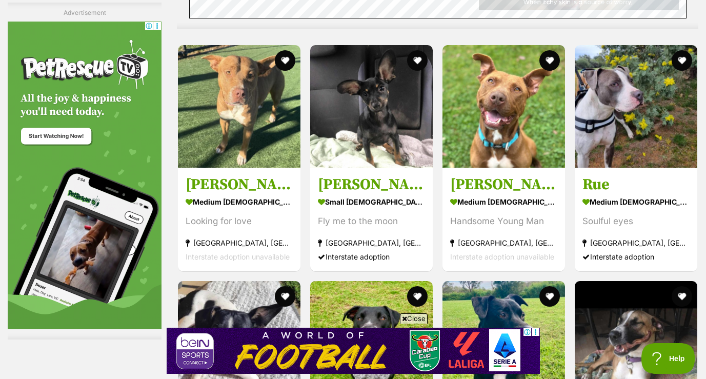
scroll to position [3169, 0]
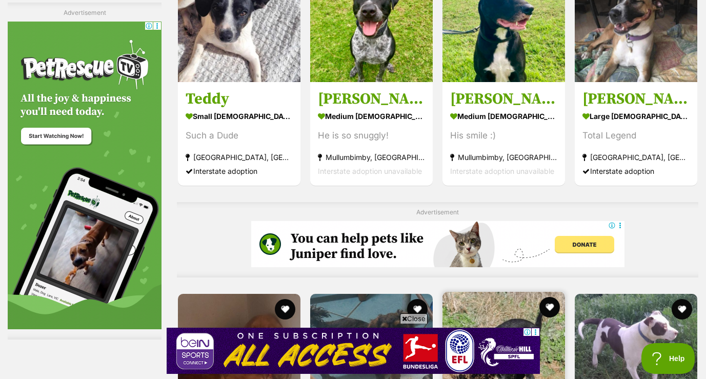
scroll to position [3497, 0]
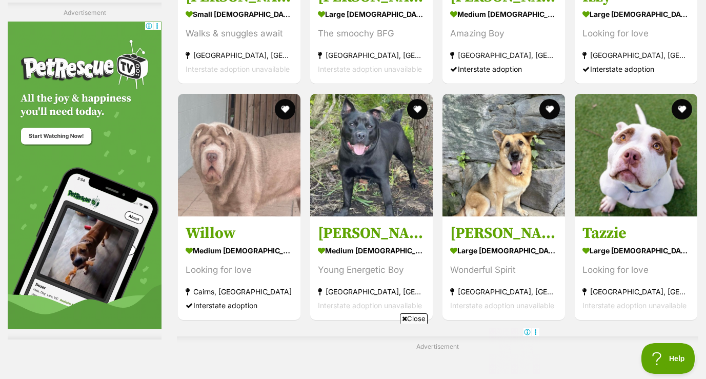
scroll to position [4271, 0]
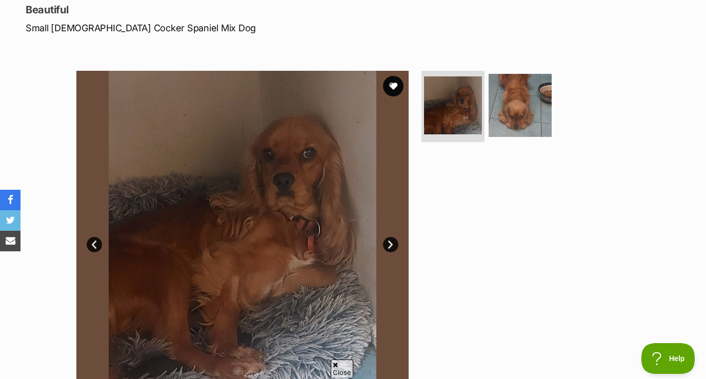
click at [389, 243] on link "Next" at bounding box center [390, 244] width 15 height 15
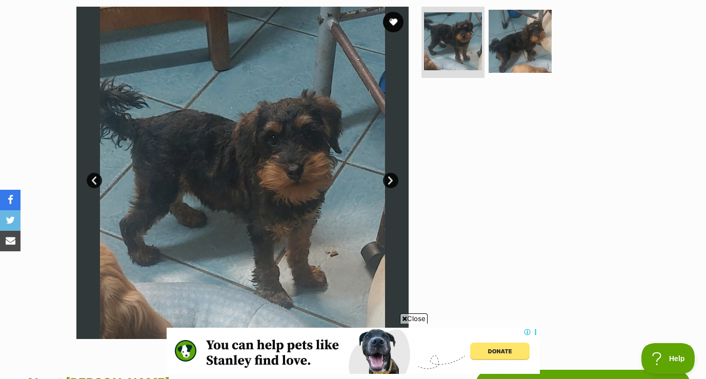
scroll to position [208, 0]
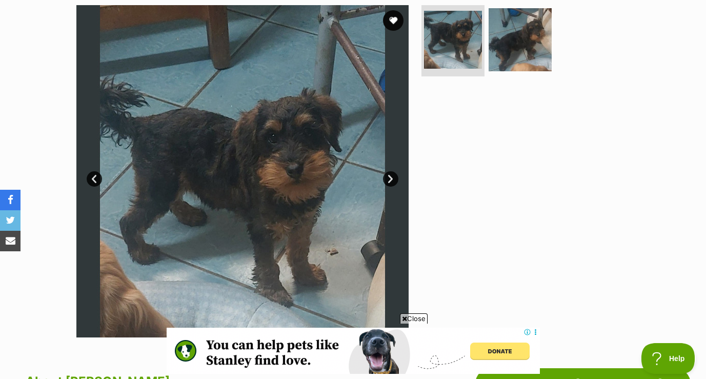
click at [391, 178] on link "Next" at bounding box center [390, 178] width 15 height 15
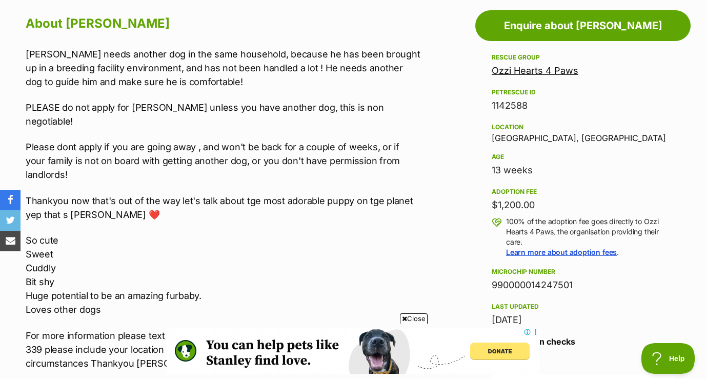
scroll to position [576, 0]
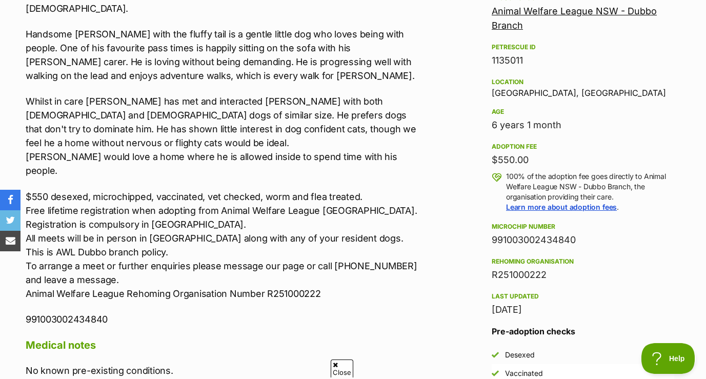
scroll to position [629, 0]
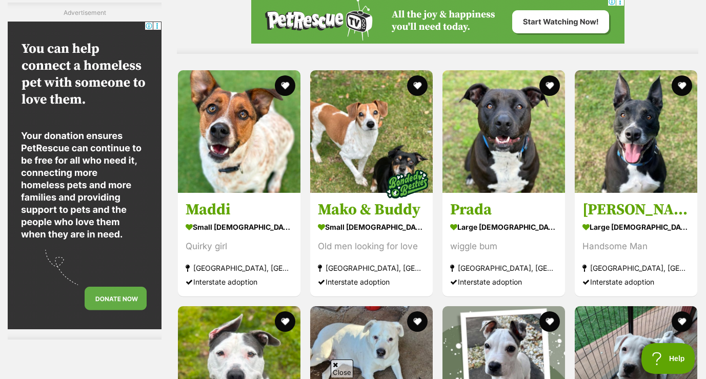
scroll to position [3139, 0]
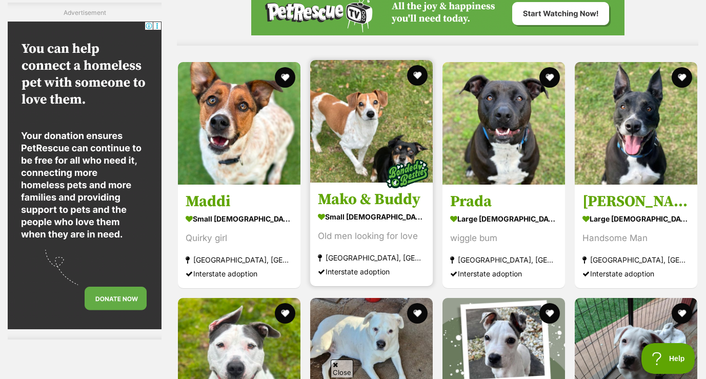
click at [383, 194] on img at bounding box center [407, 173] width 51 height 51
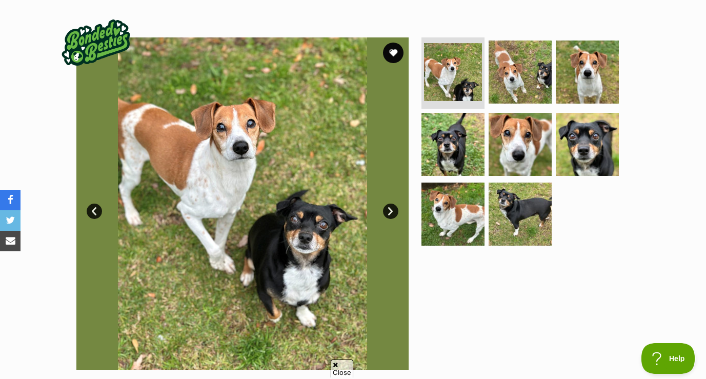
click at [391, 211] on link "Next" at bounding box center [390, 211] width 15 height 15
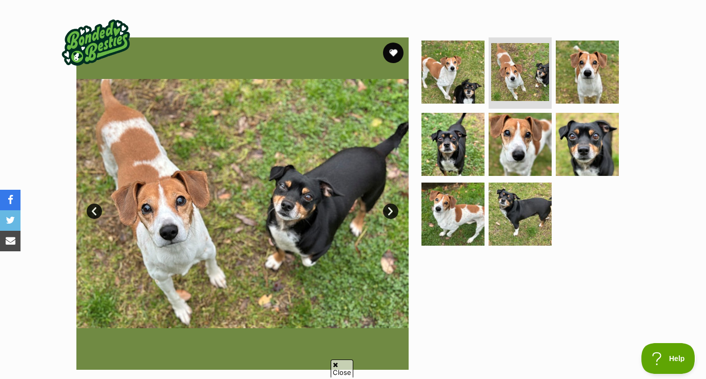
click at [391, 211] on link "Next" at bounding box center [390, 211] width 15 height 15
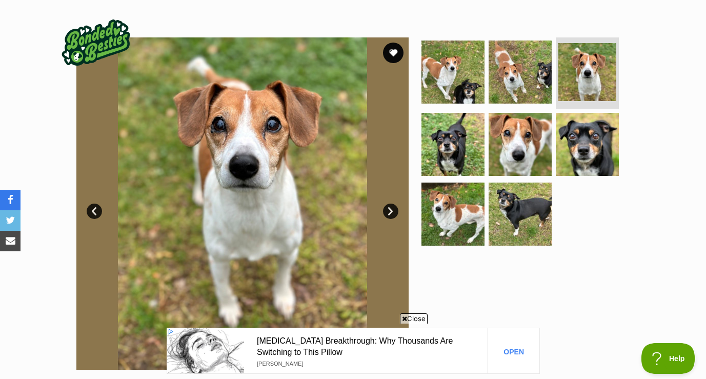
click at [391, 211] on link "Next" at bounding box center [390, 211] width 15 height 15
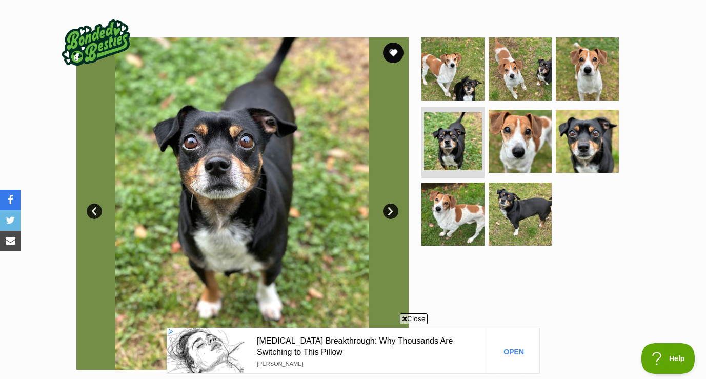
click at [391, 211] on link "Next" at bounding box center [390, 211] width 15 height 15
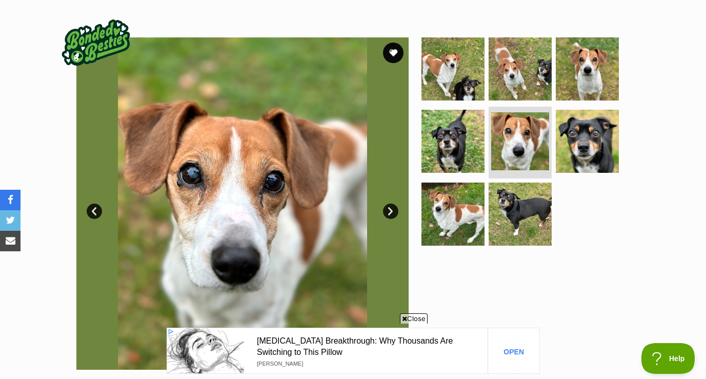
click at [391, 211] on link "Next" at bounding box center [390, 211] width 15 height 15
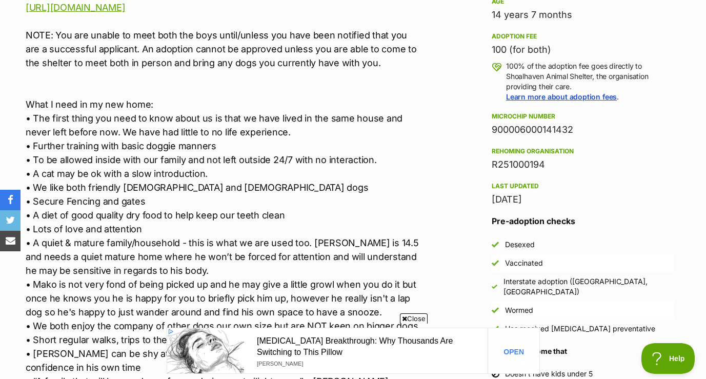
scroll to position [722, 0]
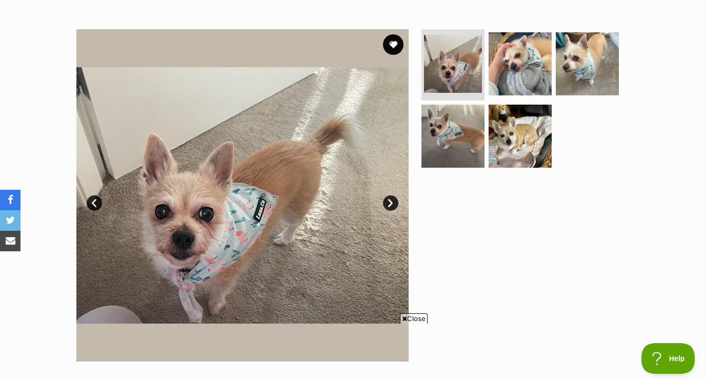
click at [393, 206] on link "Next" at bounding box center [390, 202] width 15 height 15
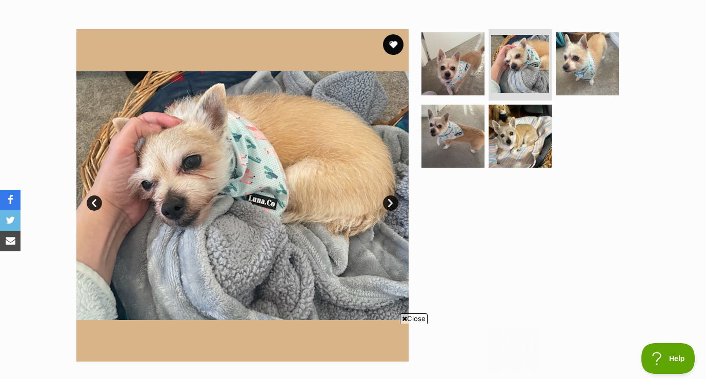
click at [393, 206] on link "Next" at bounding box center [390, 202] width 15 height 15
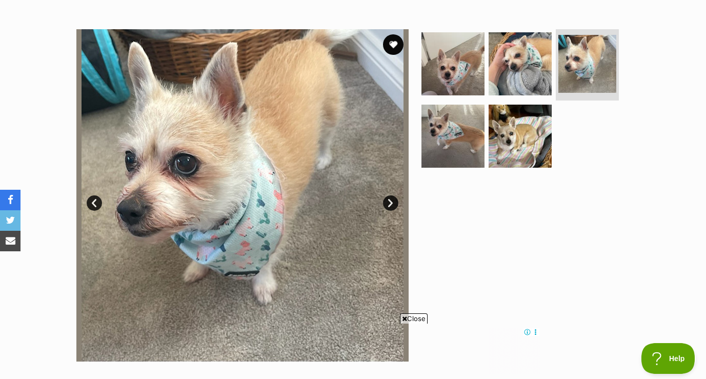
click at [393, 206] on link "Next" at bounding box center [390, 202] width 15 height 15
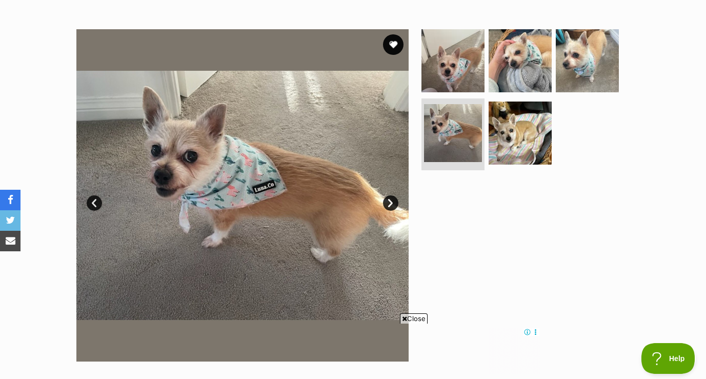
click at [393, 206] on link "Next" at bounding box center [390, 202] width 15 height 15
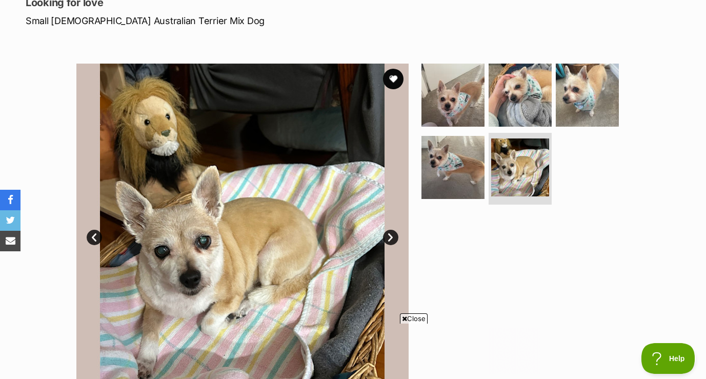
scroll to position [148, 0]
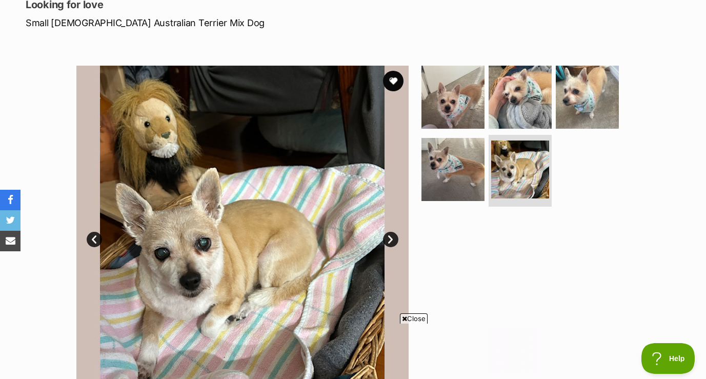
click at [391, 239] on link "Next" at bounding box center [390, 239] width 15 height 15
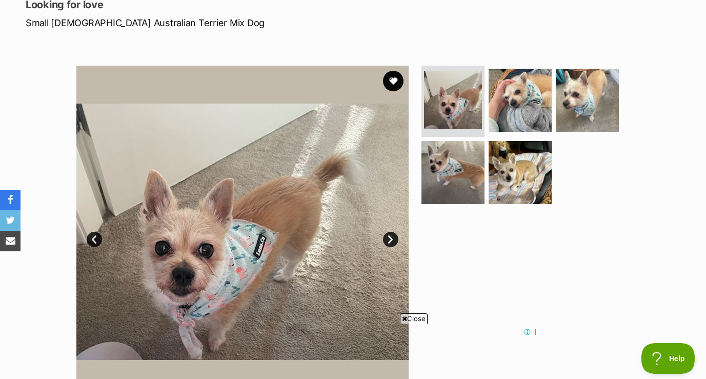
click at [391, 239] on link "Next" at bounding box center [390, 239] width 15 height 15
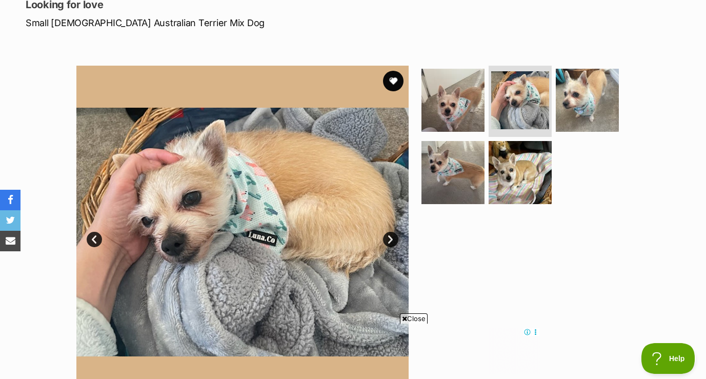
click at [391, 239] on link "Next" at bounding box center [390, 239] width 15 height 15
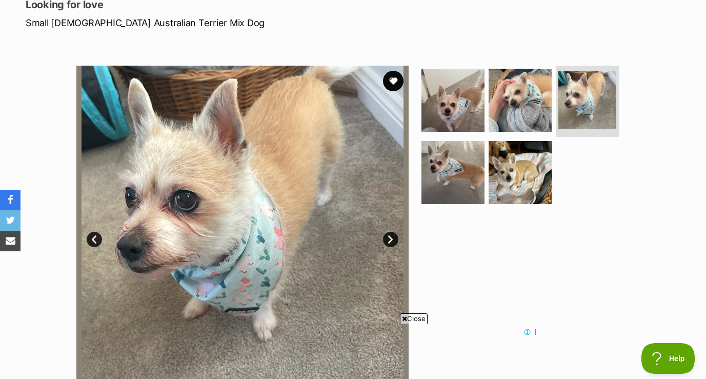
click at [391, 239] on link "Next" at bounding box center [390, 239] width 15 height 15
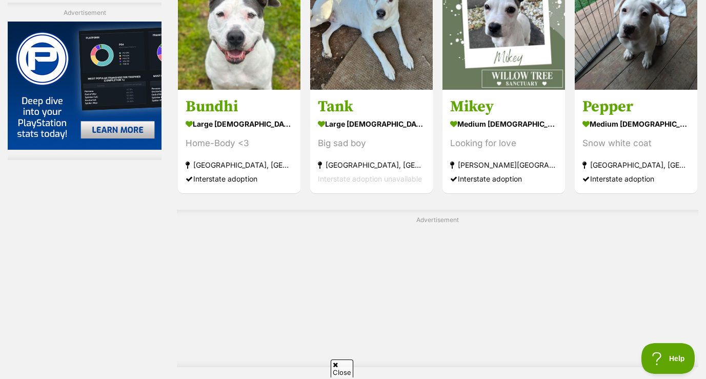
scroll to position [3476, 0]
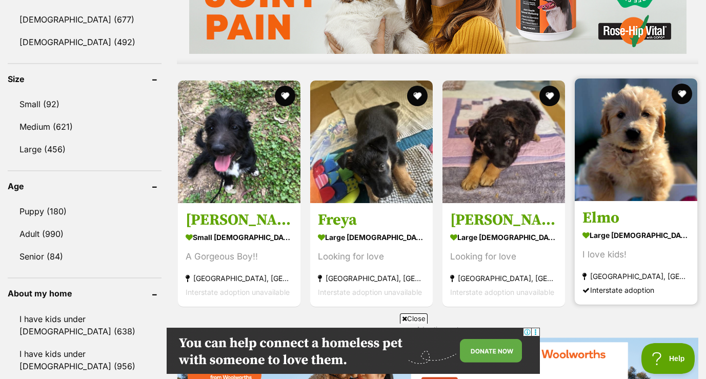
scroll to position [908, 0]
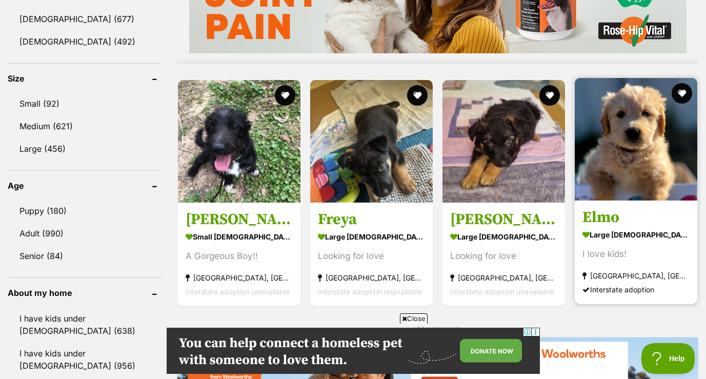
click at [626, 146] on img at bounding box center [636, 139] width 123 height 123
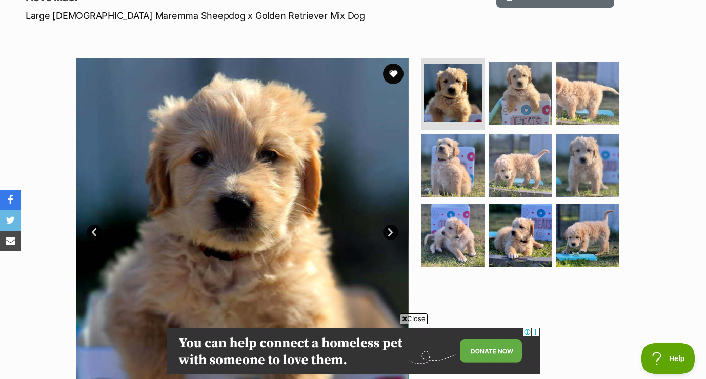
click at [392, 232] on link "Next" at bounding box center [390, 232] width 15 height 15
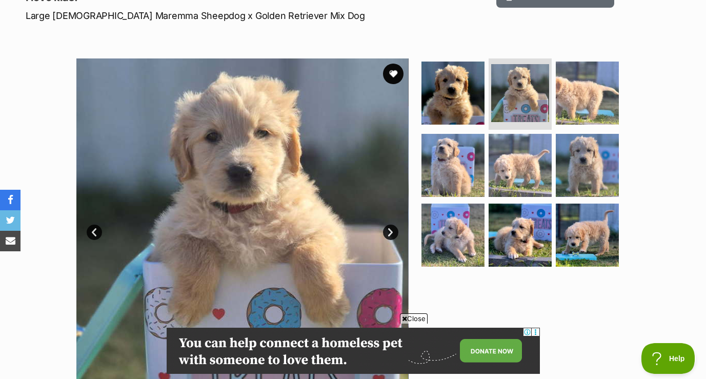
click at [392, 232] on link "Next" at bounding box center [390, 232] width 15 height 15
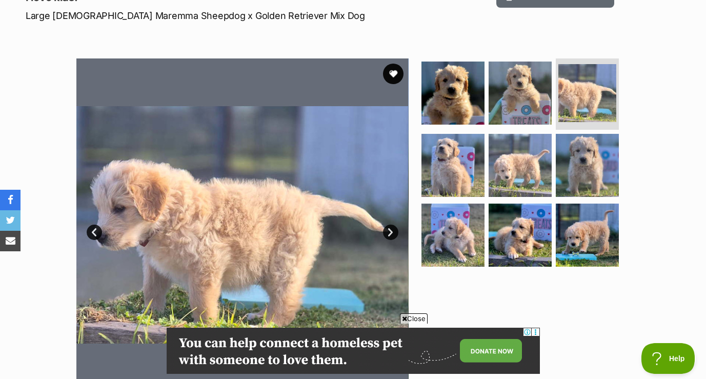
click at [392, 232] on link "Next" at bounding box center [390, 232] width 15 height 15
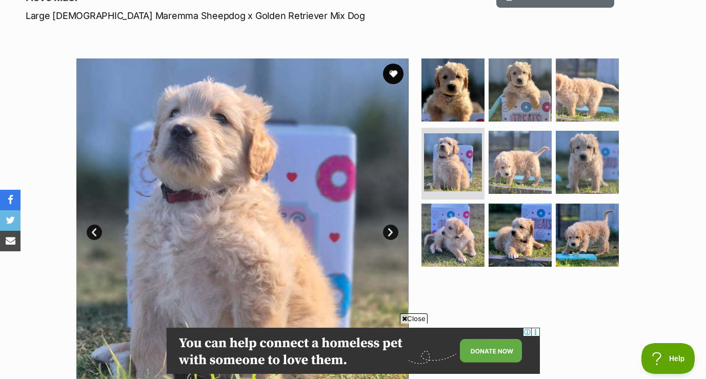
click at [392, 232] on link "Next" at bounding box center [390, 232] width 15 height 15
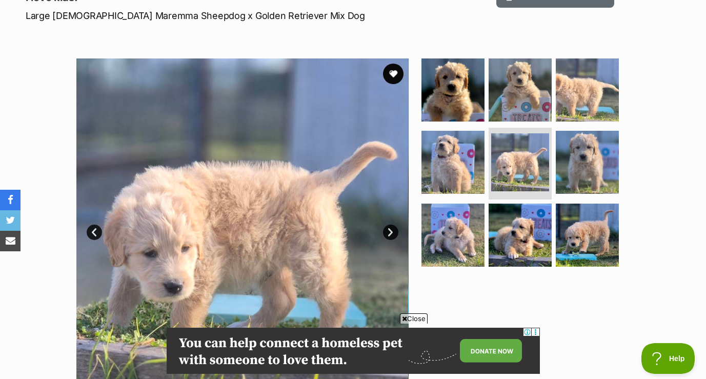
click at [392, 232] on link "Next" at bounding box center [390, 232] width 15 height 15
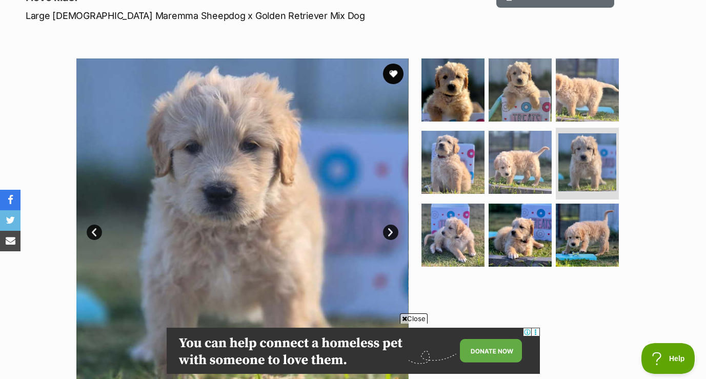
click at [392, 232] on link "Next" at bounding box center [390, 232] width 15 height 15
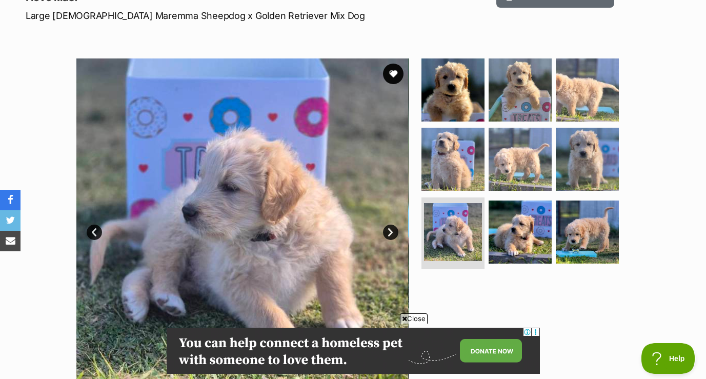
click at [392, 232] on link "Next" at bounding box center [390, 232] width 15 height 15
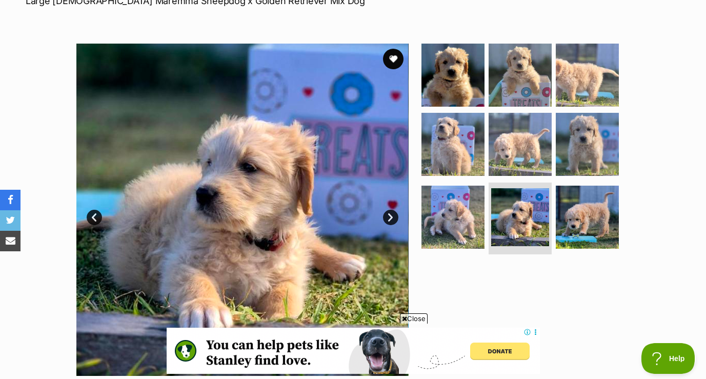
scroll to position [174, 0]
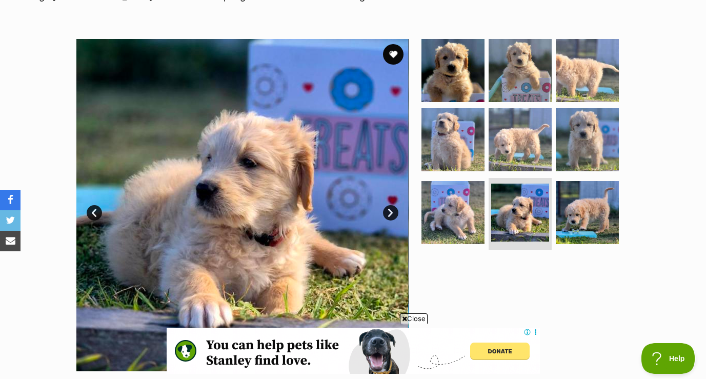
click at [267, 165] on img at bounding box center [242, 205] width 332 height 332
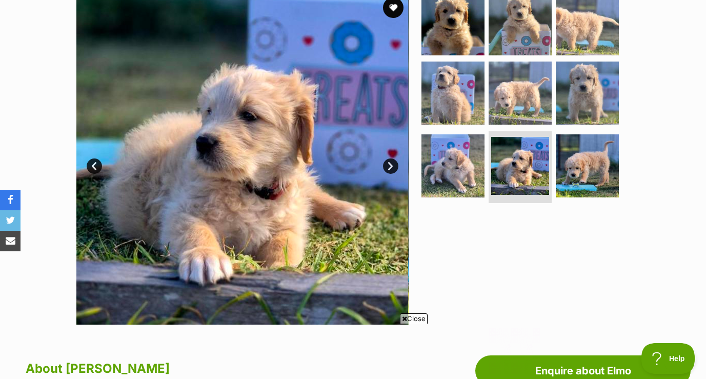
scroll to position [0, 0]
click at [390, 163] on link "Next" at bounding box center [390, 166] width 15 height 15
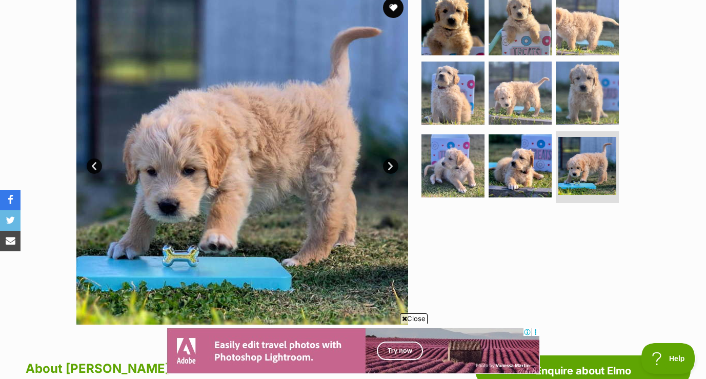
click at [390, 163] on link "Next" at bounding box center [390, 166] width 15 height 15
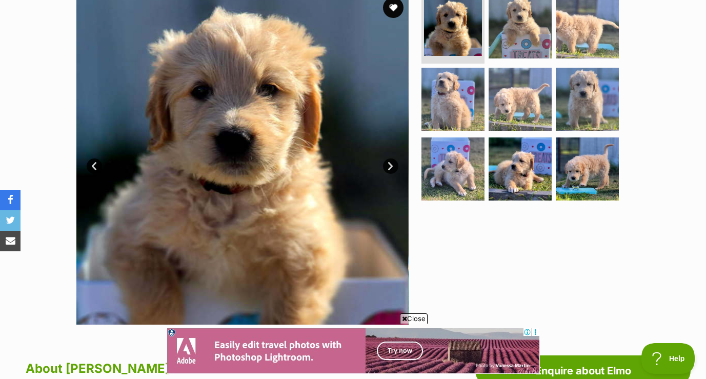
click at [390, 163] on link "Next" at bounding box center [390, 166] width 15 height 15
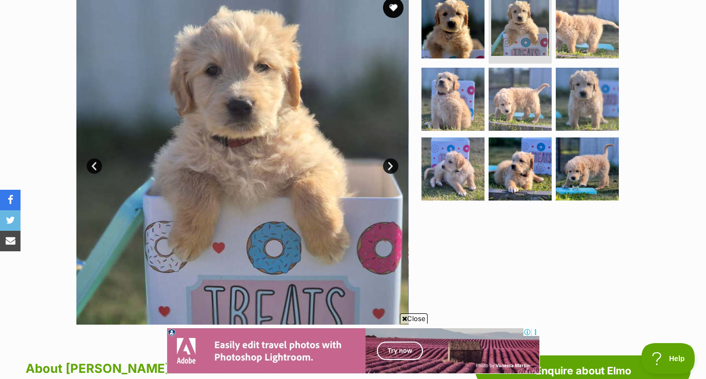
click at [390, 163] on link "Next" at bounding box center [390, 166] width 15 height 15
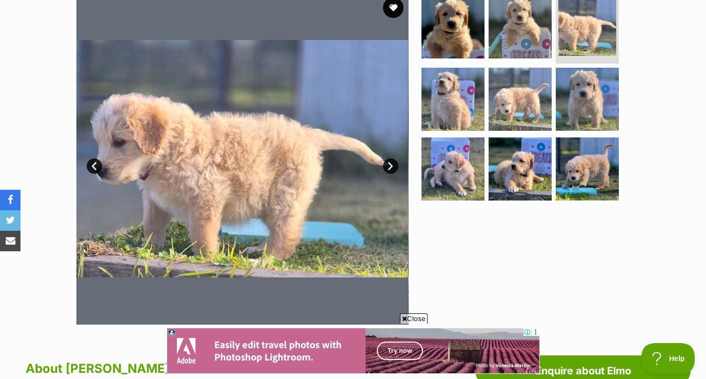
click at [390, 163] on link "Next" at bounding box center [390, 166] width 15 height 15
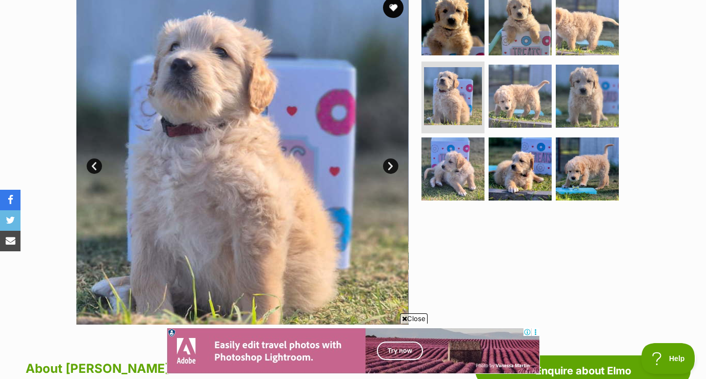
click at [390, 163] on link "Next" at bounding box center [390, 166] width 15 height 15
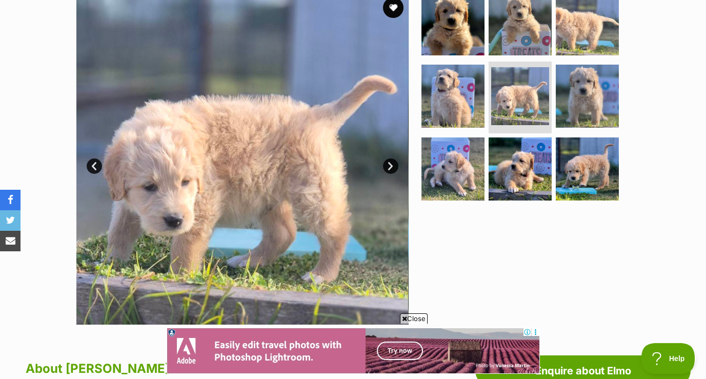
click at [390, 163] on link "Next" at bounding box center [390, 166] width 15 height 15
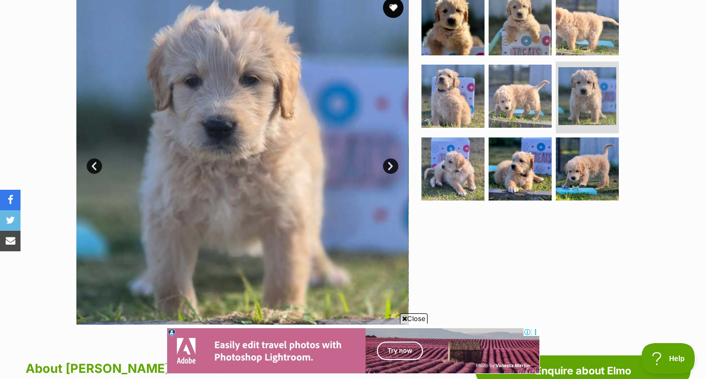
click at [390, 163] on link "Next" at bounding box center [390, 166] width 15 height 15
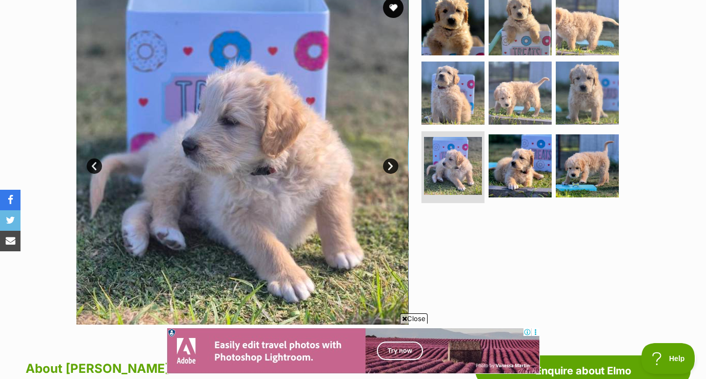
click at [390, 161] on link "Next" at bounding box center [390, 166] width 15 height 15
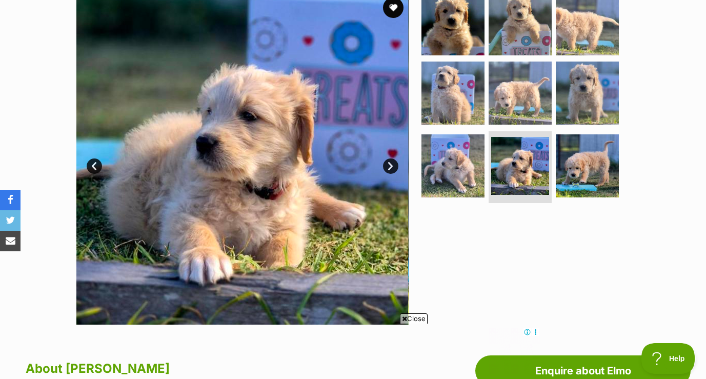
click at [390, 161] on link "Next" at bounding box center [390, 166] width 15 height 15
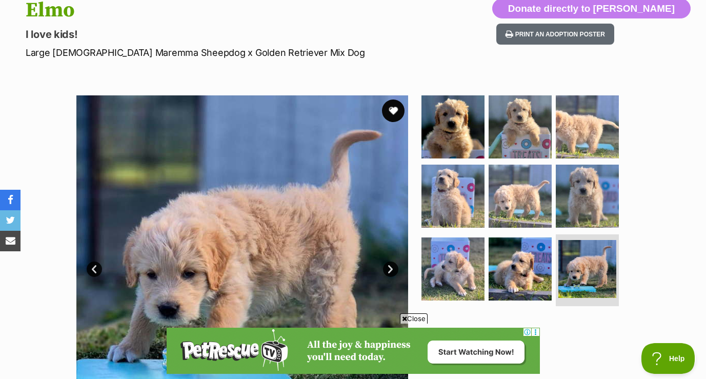
click at [389, 113] on button "favourite" at bounding box center [393, 111] width 23 height 23
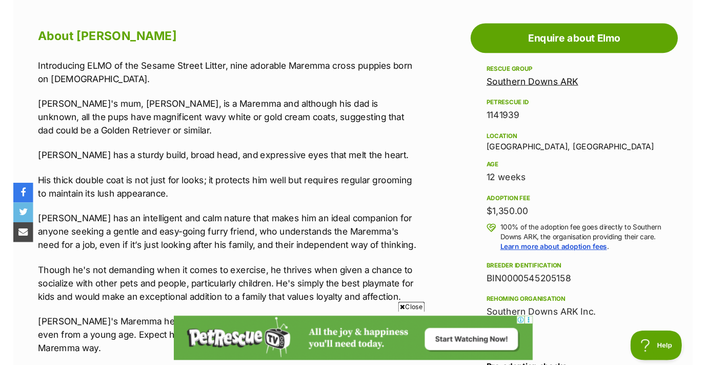
scroll to position [542, 0]
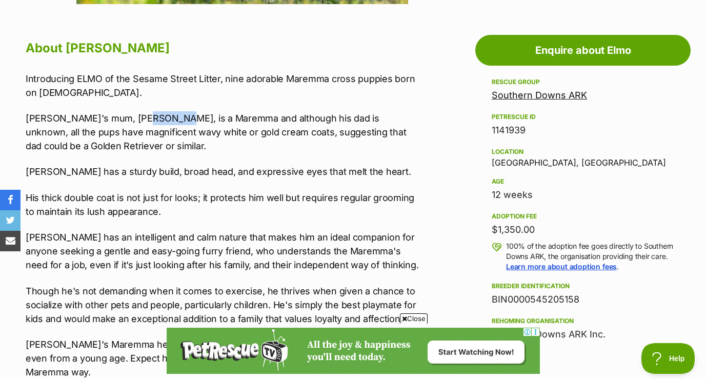
drag, startPoint x: 131, startPoint y: 117, endPoint x: 174, endPoint y: 118, distance: 43.1
click at [174, 118] on p "[PERSON_NAME]'s mum, [PERSON_NAME], is a Maremma and although his dad is unknow…" at bounding box center [223, 132] width 395 height 42
copy p "Maremma"
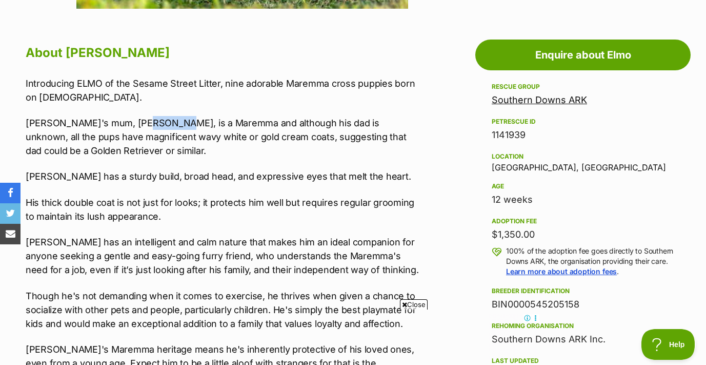
scroll to position [534, 0]
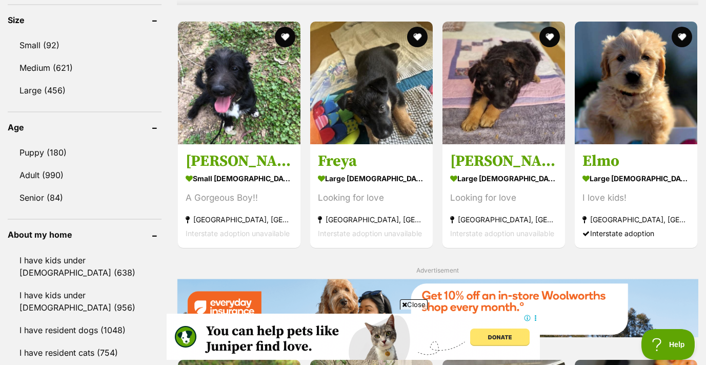
scroll to position [960, 0]
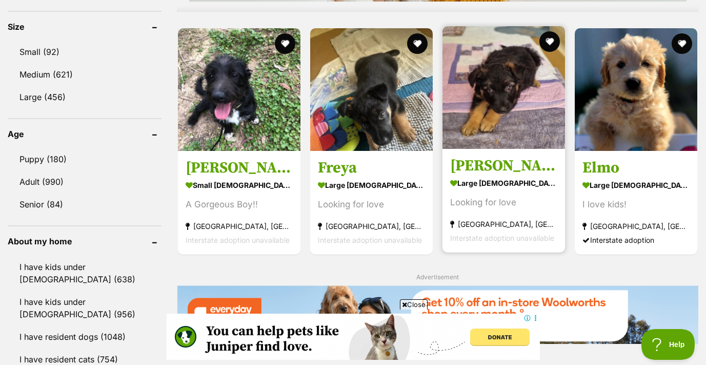
click at [505, 78] on img at bounding box center [504, 87] width 123 height 123
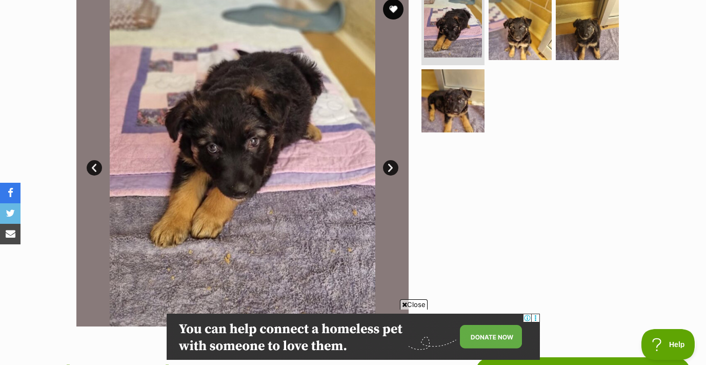
click at [389, 169] on link "Next" at bounding box center [390, 167] width 15 height 15
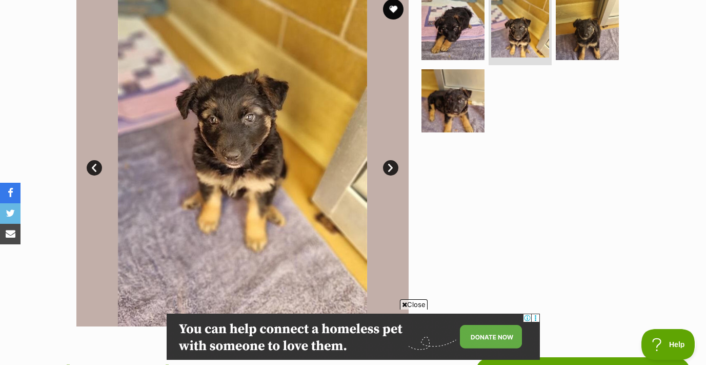
click at [389, 169] on link "Next" at bounding box center [390, 167] width 15 height 15
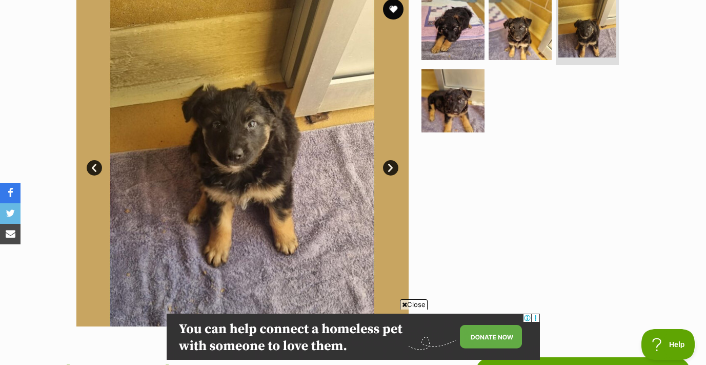
click at [389, 169] on link "Next" at bounding box center [390, 167] width 15 height 15
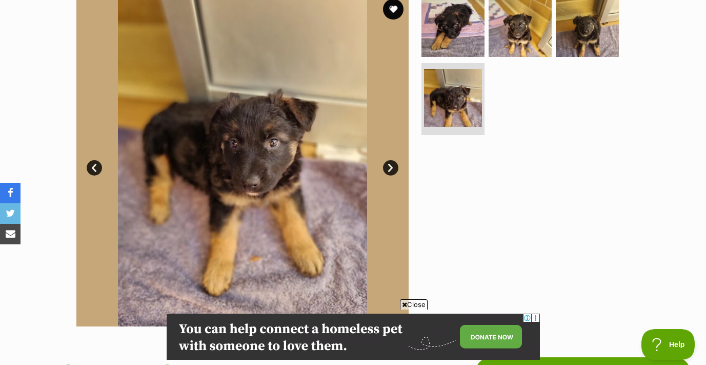
click at [389, 169] on link "Next" at bounding box center [390, 167] width 15 height 15
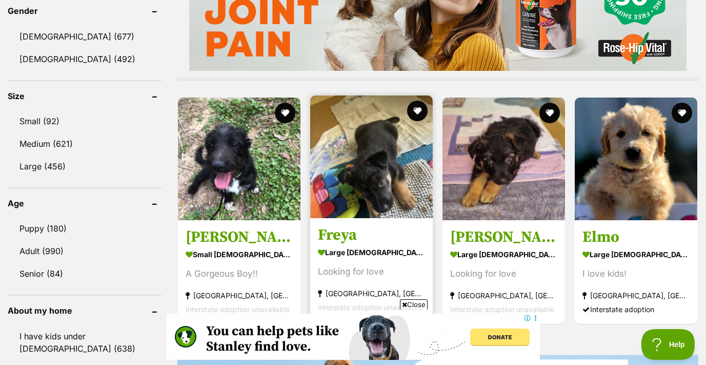
scroll to position [916, 0]
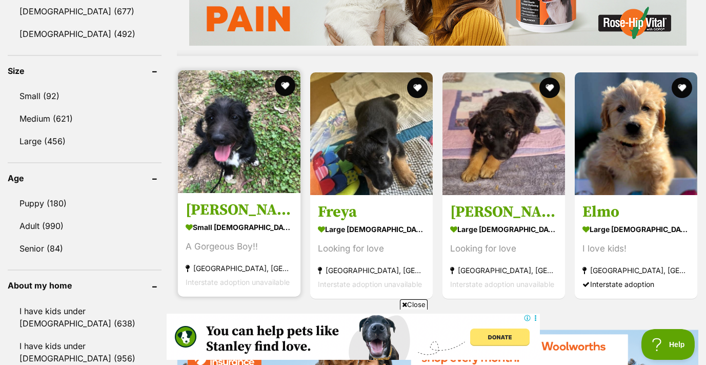
click at [265, 156] on img at bounding box center [239, 131] width 123 height 123
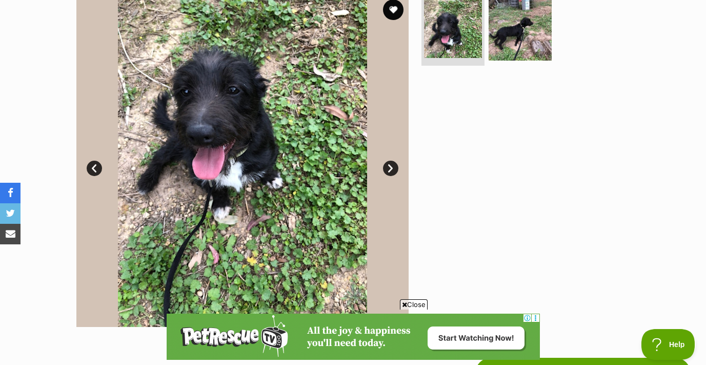
click at [389, 167] on link "Next" at bounding box center [390, 168] width 15 height 15
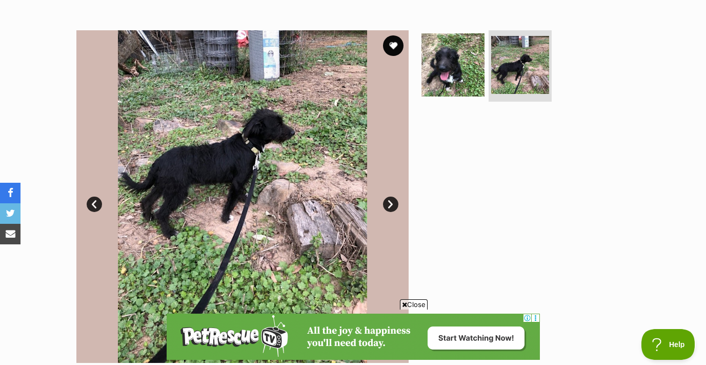
scroll to position [165, 0]
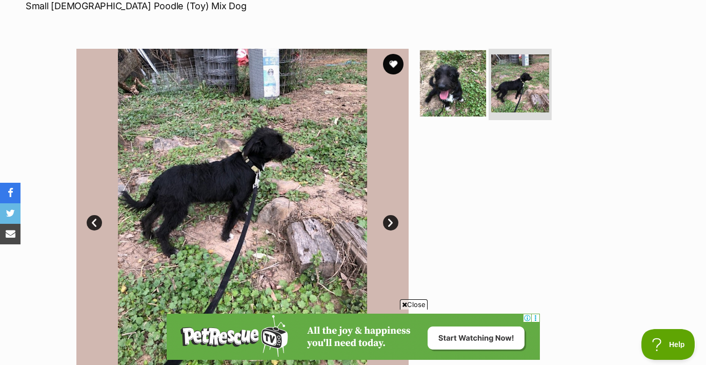
click at [463, 87] on img at bounding box center [453, 83] width 66 height 66
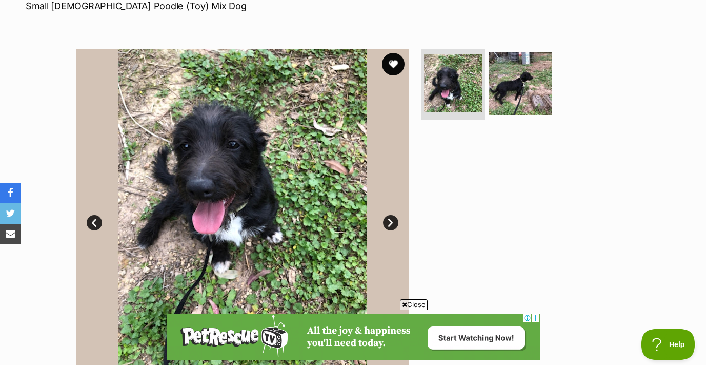
click at [392, 65] on button "favourite" at bounding box center [393, 64] width 23 height 23
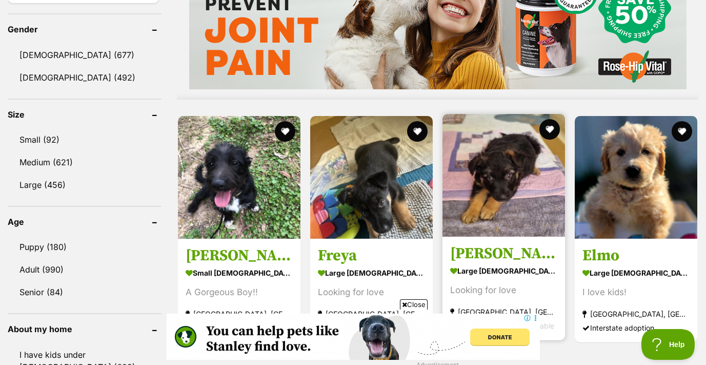
scroll to position [873, 0]
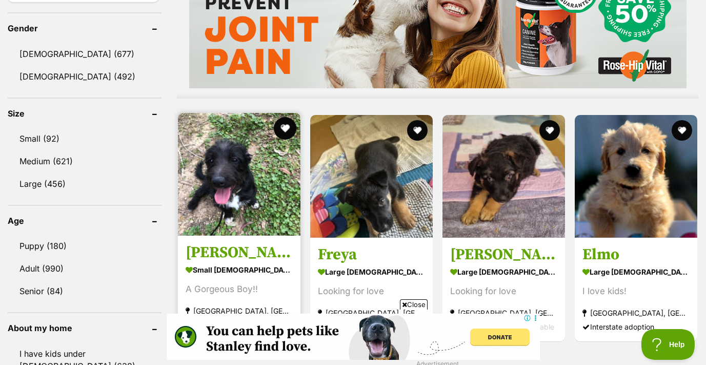
click at [284, 127] on button "favourite" at bounding box center [285, 128] width 23 height 23
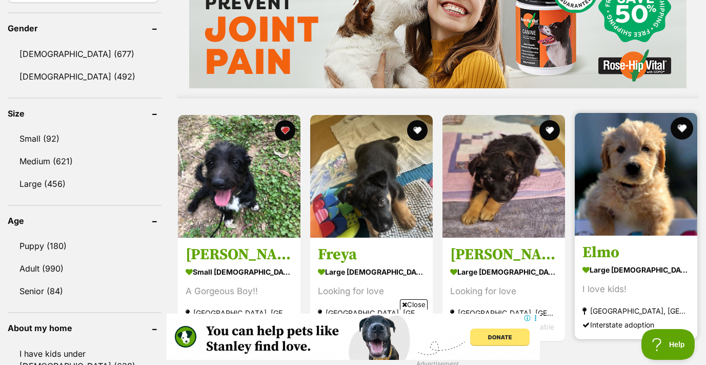
click at [684, 126] on button "favourite" at bounding box center [682, 128] width 23 height 23
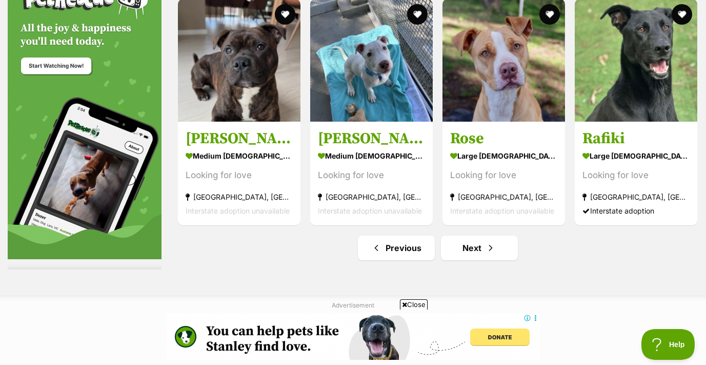
scroll to position [5107, 0]
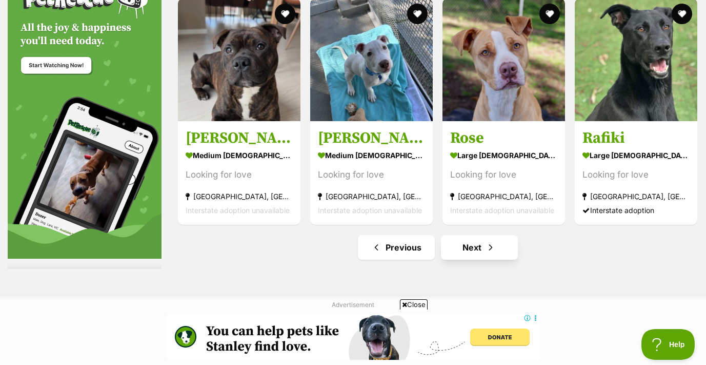
click at [486, 244] on span "Next page" at bounding box center [491, 247] width 10 height 12
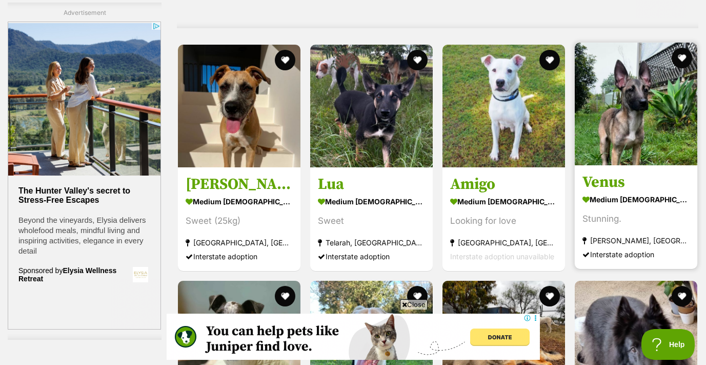
scroll to position [2356, 0]
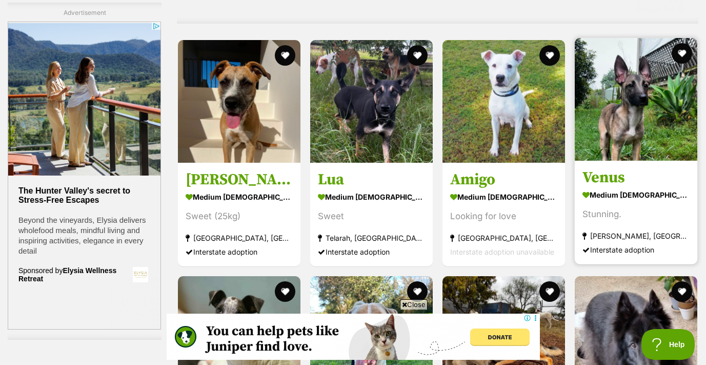
click at [660, 129] on img at bounding box center [636, 99] width 123 height 123
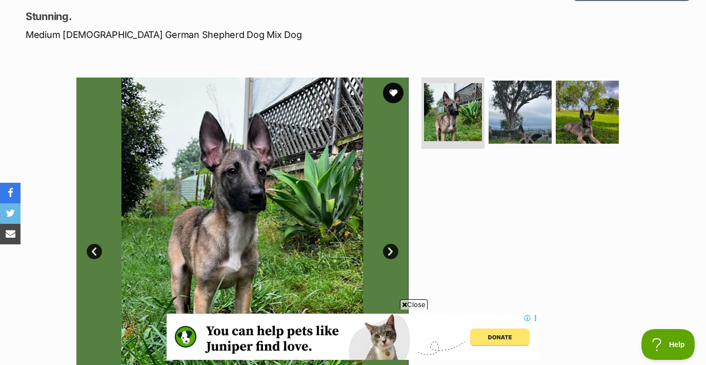
click at [389, 250] on link "Next" at bounding box center [390, 251] width 15 height 15
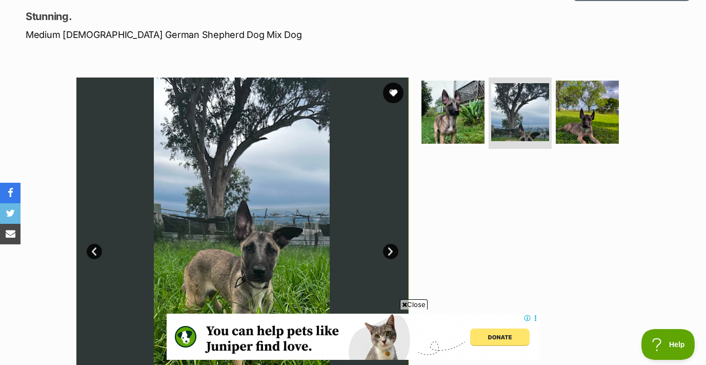
click at [389, 250] on link "Next" at bounding box center [390, 251] width 15 height 15
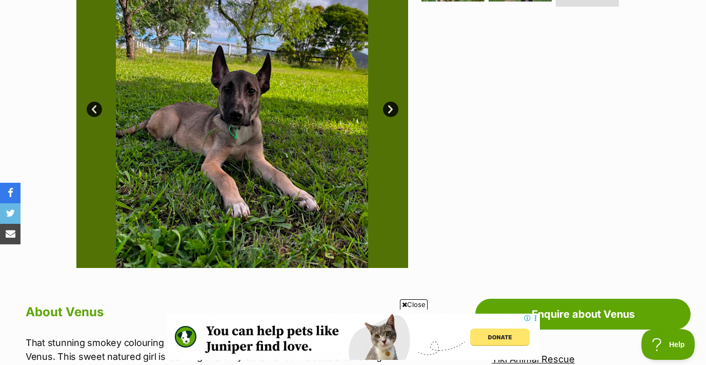
scroll to position [532, 0]
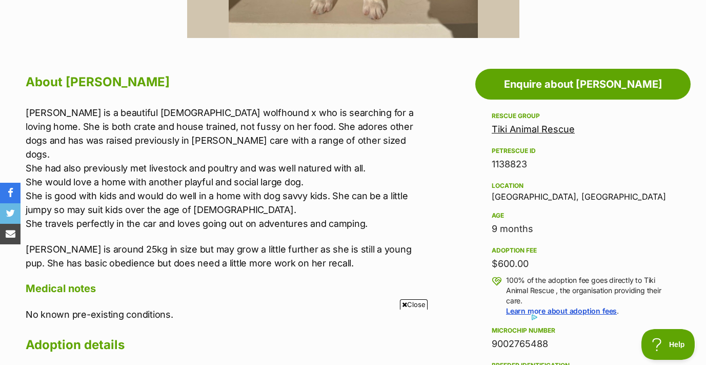
scroll to position [513, 0]
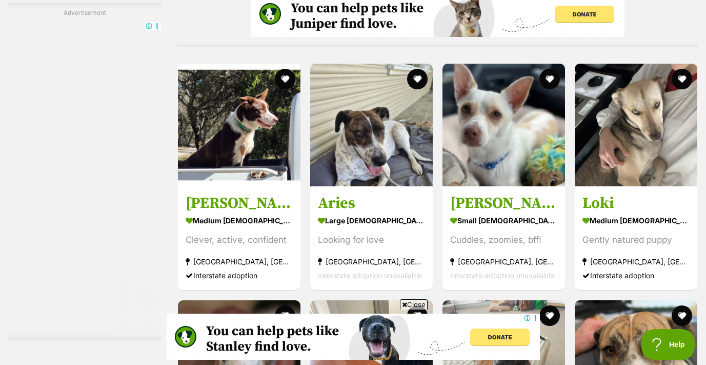
scroll to position [4228, 0]
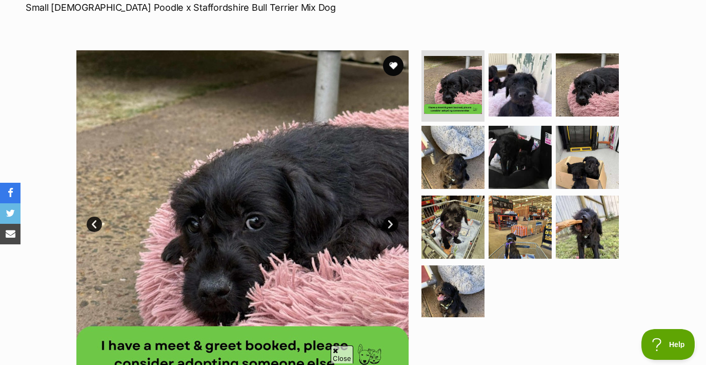
click at [391, 224] on link "Next" at bounding box center [390, 224] width 15 height 15
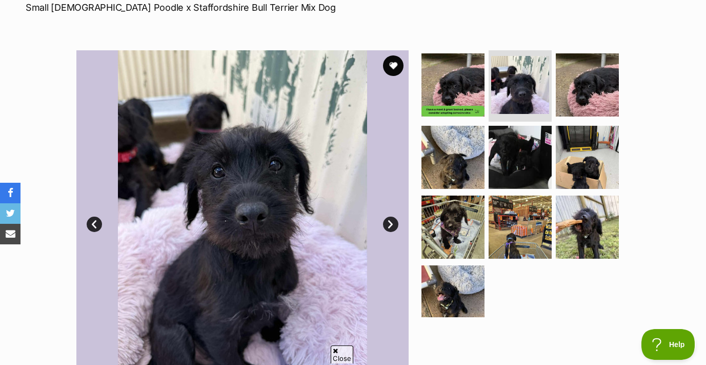
click at [391, 224] on link "Next" at bounding box center [390, 224] width 15 height 15
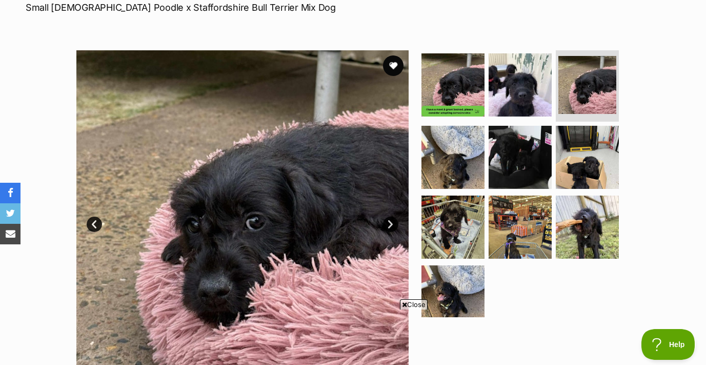
click at [391, 224] on link "Next" at bounding box center [390, 224] width 15 height 15
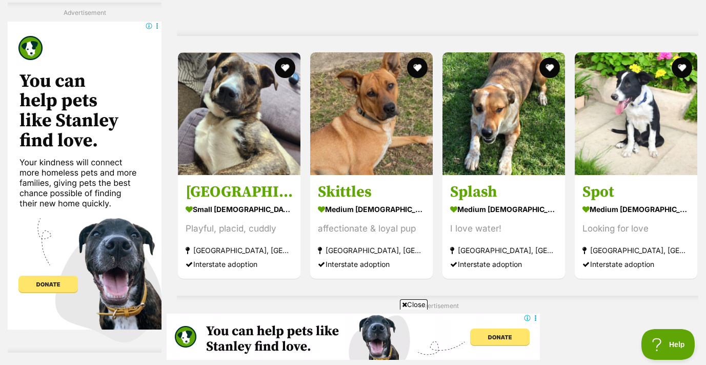
scroll to position [3842, 0]
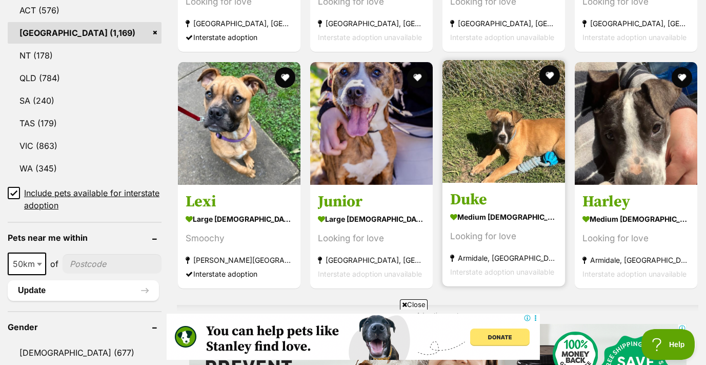
scroll to position [576, 0]
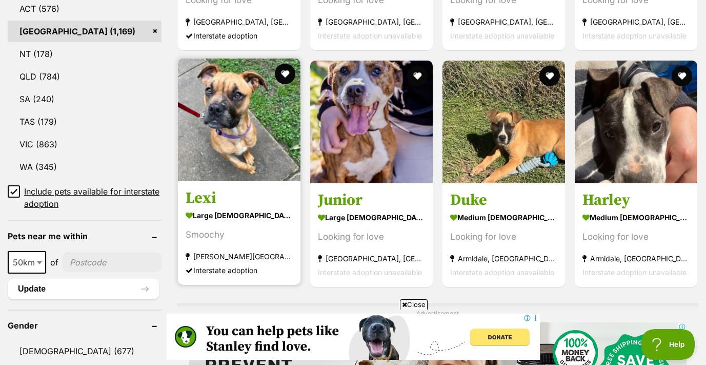
click at [257, 156] on img at bounding box center [239, 119] width 123 height 123
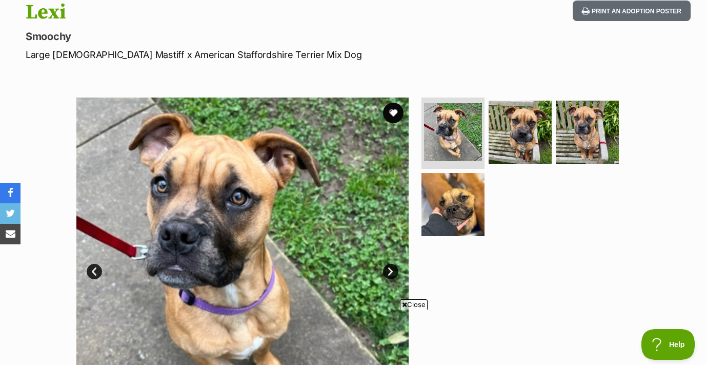
click at [392, 272] on link "Next" at bounding box center [390, 271] width 15 height 15
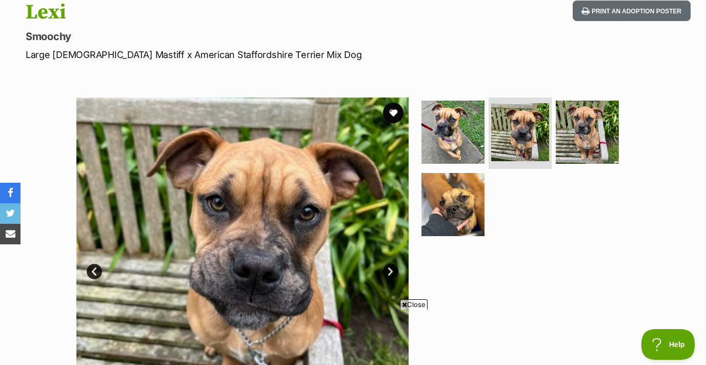
click at [392, 272] on link "Next" at bounding box center [390, 271] width 15 height 15
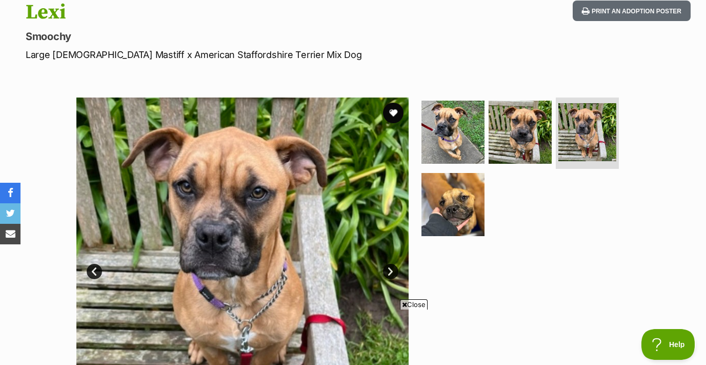
click at [392, 272] on link "Next" at bounding box center [390, 271] width 15 height 15
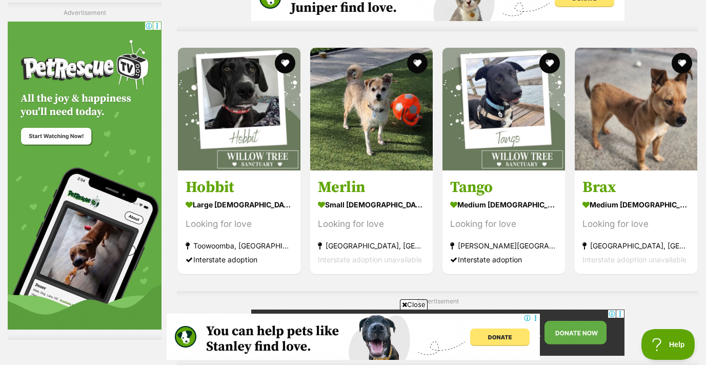
scroll to position [1946, 0]
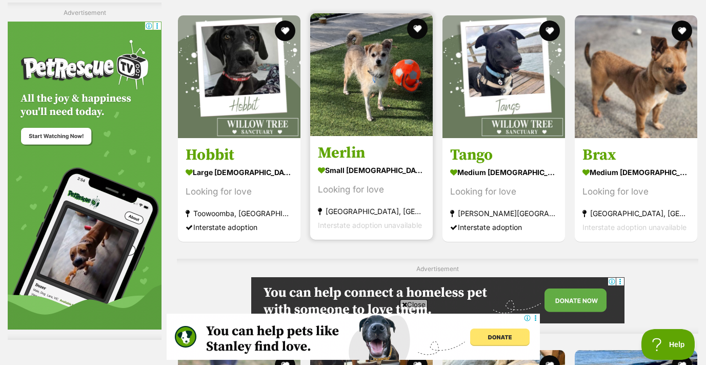
click at [369, 102] on img at bounding box center [371, 74] width 123 height 123
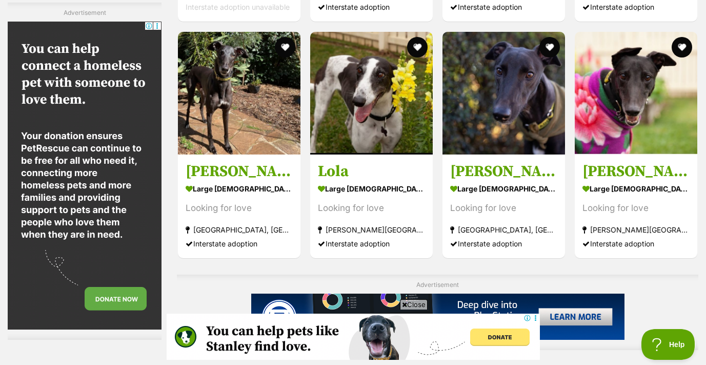
scroll to position [2524, 0]
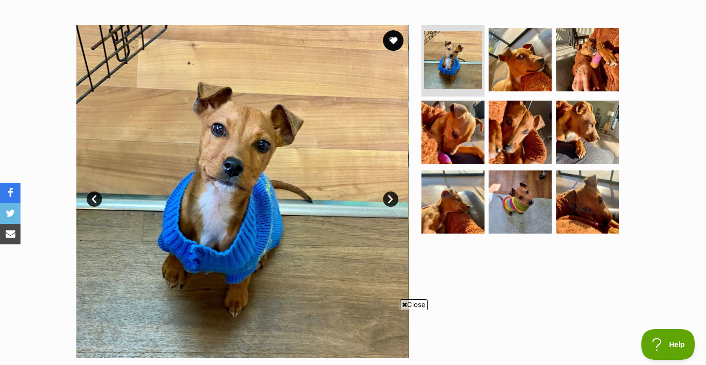
click at [390, 200] on link "Next" at bounding box center [390, 198] width 15 height 15
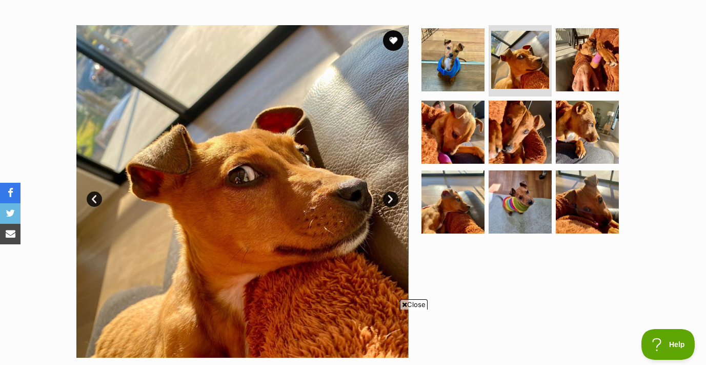
click at [390, 200] on link "Next" at bounding box center [390, 198] width 15 height 15
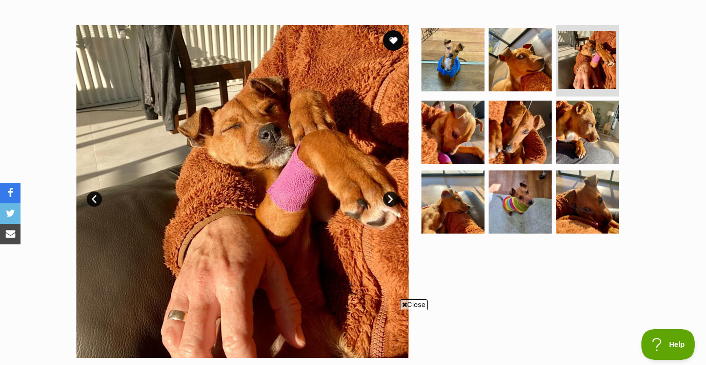
click at [390, 200] on link "Next" at bounding box center [390, 198] width 15 height 15
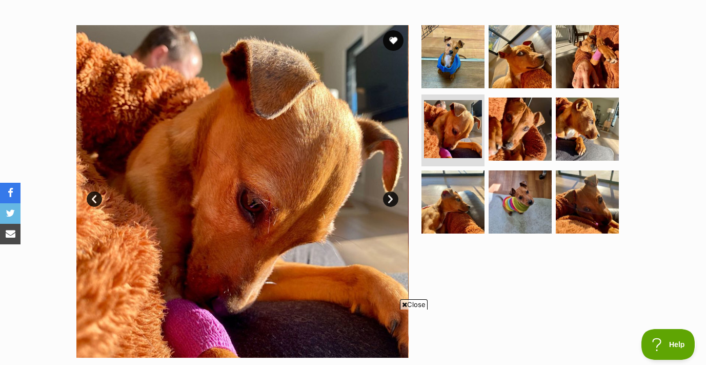
click at [390, 200] on link "Next" at bounding box center [390, 198] width 15 height 15
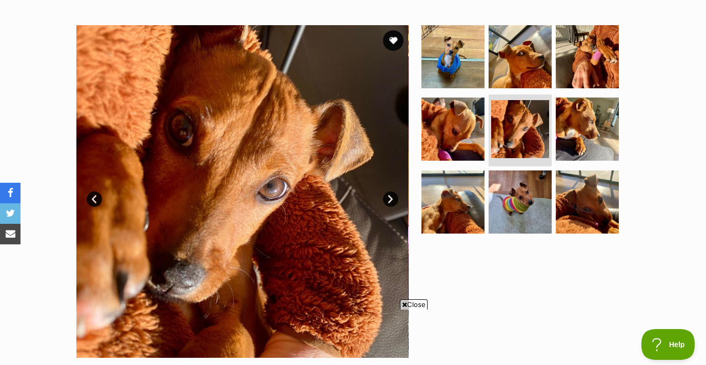
click at [390, 200] on link "Next" at bounding box center [390, 198] width 15 height 15
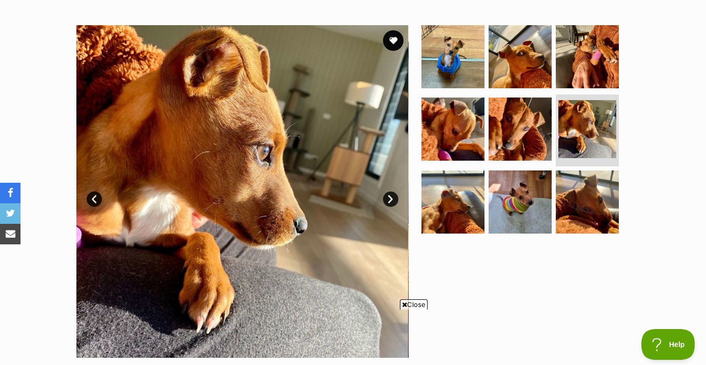
click at [390, 200] on link "Next" at bounding box center [390, 198] width 15 height 15
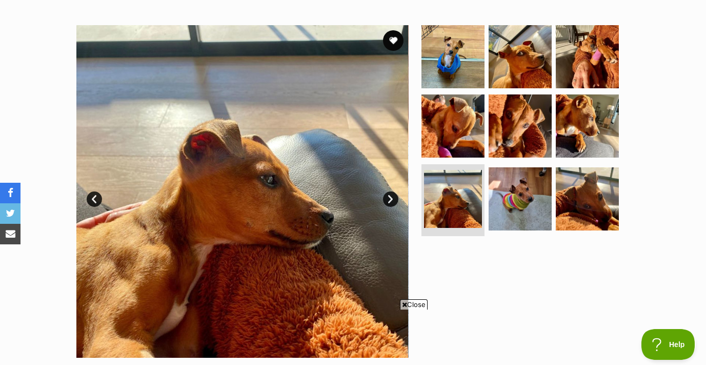
click at [390, 200] on link "Next" at bounding box center [390, 198] width 15 height 15
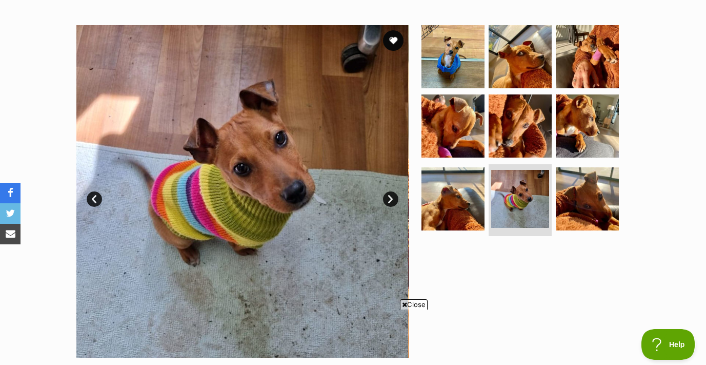
click at [390, 200] on link "Next" at bounding box center [390, 198] width 15 height 15
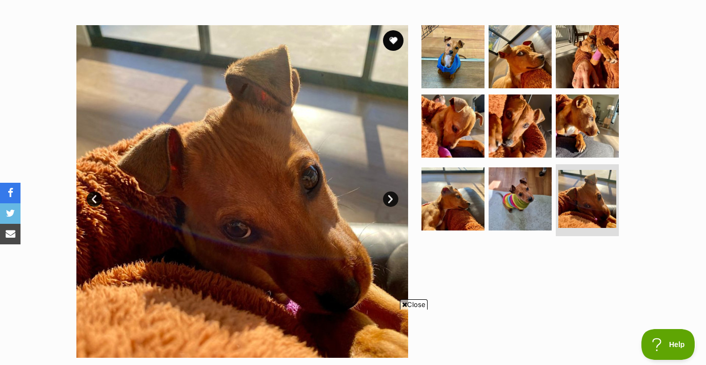
click at [390, 200] on link "Next" at bounding box center [390, 198] width 15 height 15
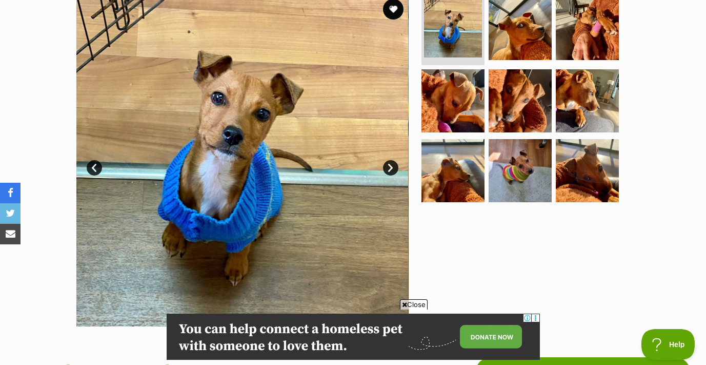
scroll to position [222, 0]
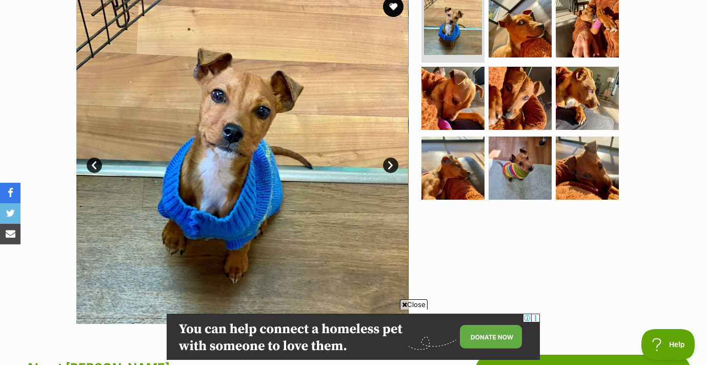
click at [389, 164] on link "Next" at bounding box center [390, 165] width 15 height 15
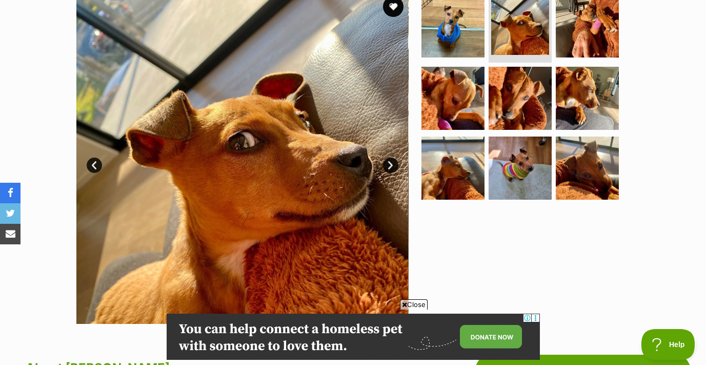
click at [389, 164] on link "Next" at bounding box center [390, 165] width 15 height 15
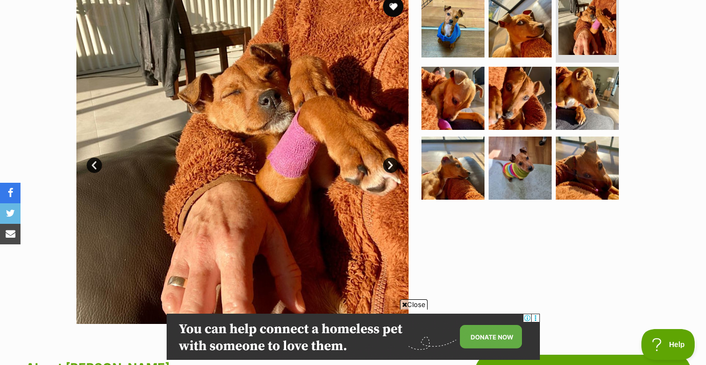
click at [389, 164] on link "Next" at bounding box center [390, 165] width 15 height 15
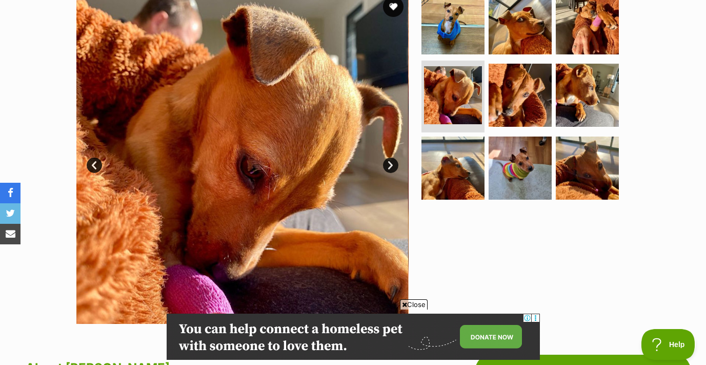
click at [389, 164] on link "Next" at bounding box center [390, 165] width 15 height 15
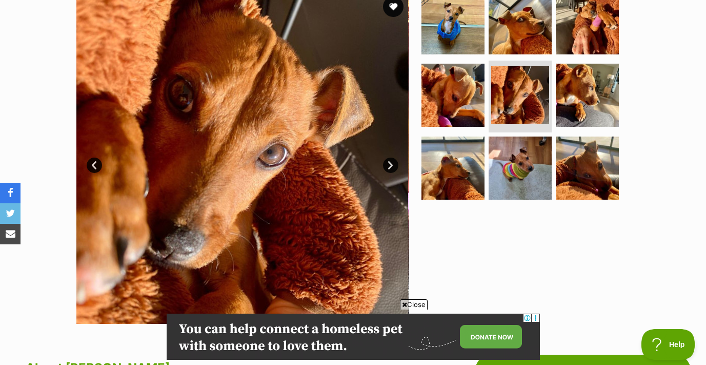
click at [389, 164] on link "Next" at bounding box center [390, 165] width 15 height 15
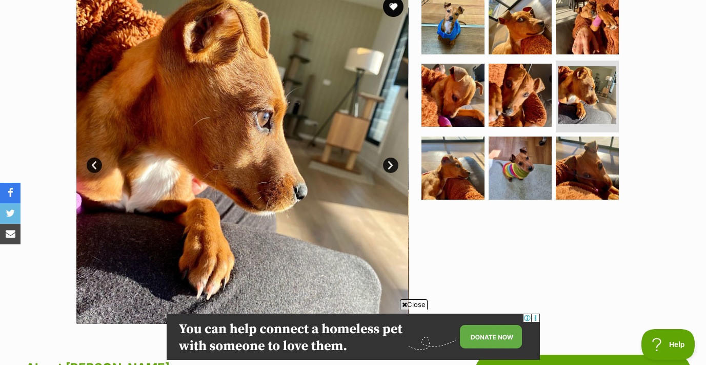
click at [389, 164] on link "Next" at bounding box center [390, 165] width 15 height 15
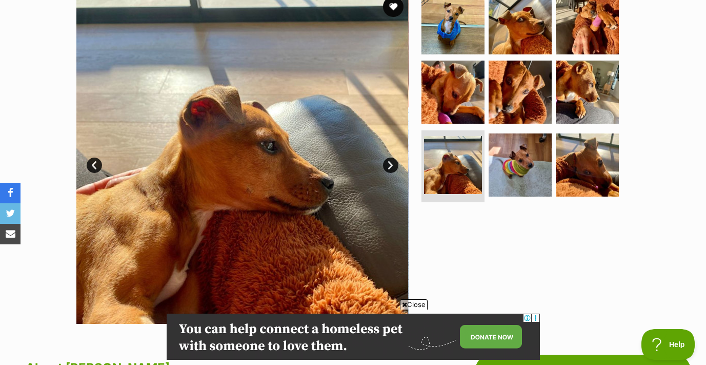
click at [389, 164] on link "Next" at bounding box center [390, 165] width 15 height 15
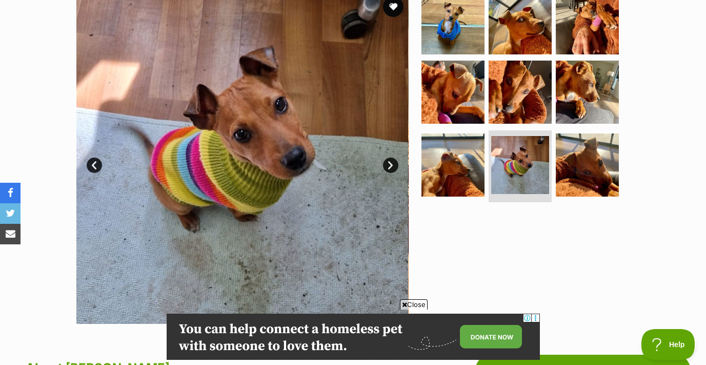
click at [389, 164] on link "Next" at bounding box center [390, 165] width 15 height 15
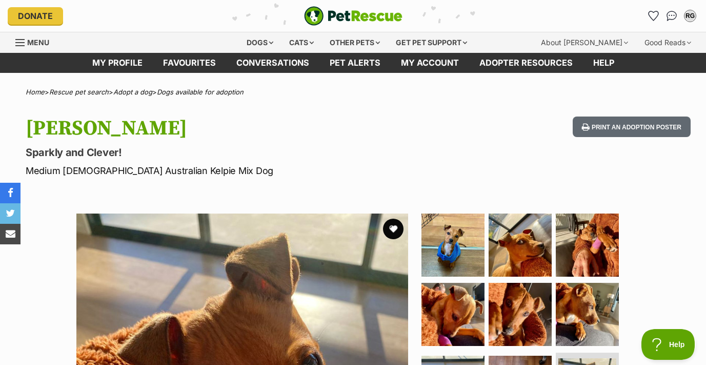
scroll to position [0, 0]
click at [392, 230] on button "favourite" at bounding box center [393, 229] width 23 height 23
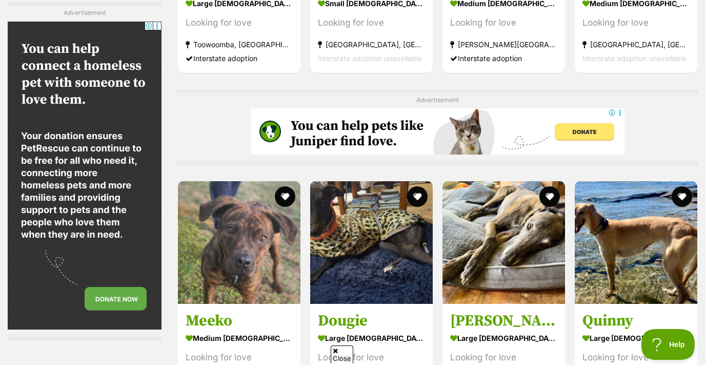
scroll to position [2114, 0]
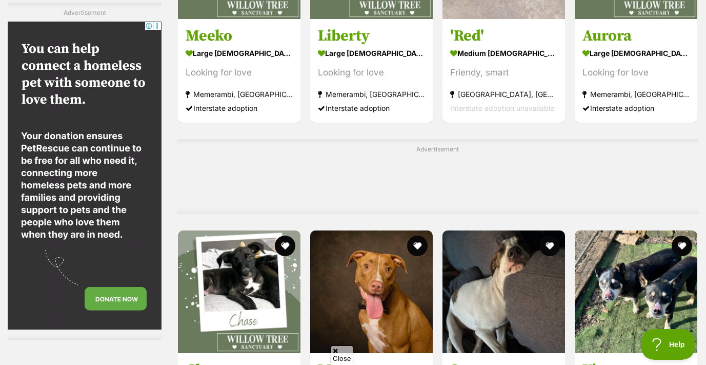
scroll to position [3543, 0]
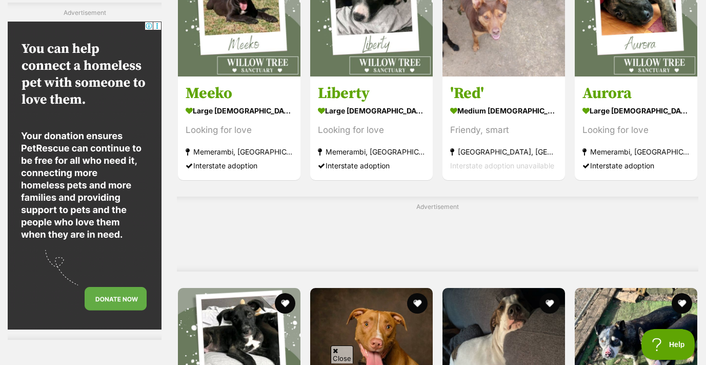
scroll to position [3486, 0]
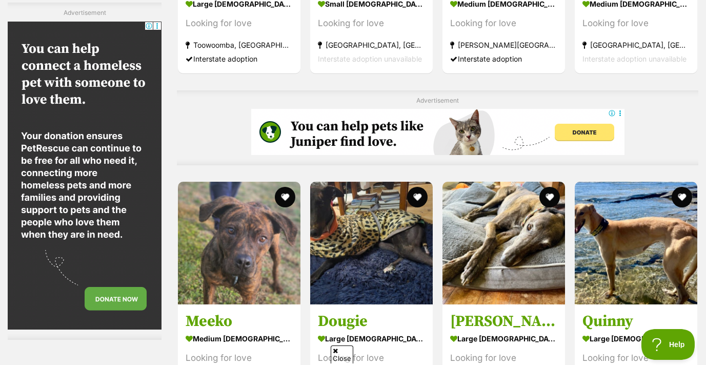
scroll to position [2107, 0]
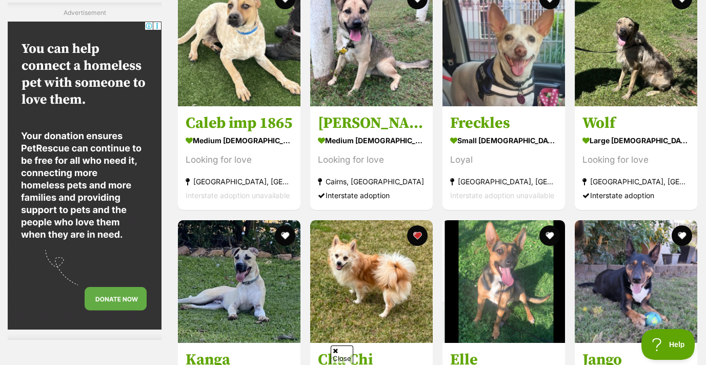
scroll to position [4133, 0]
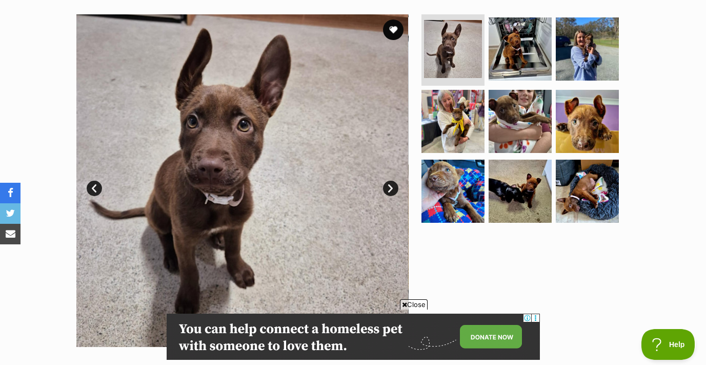
scroll to position [200, 0]
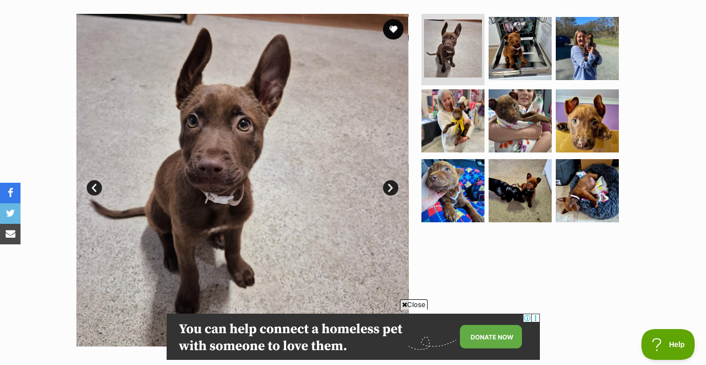
click at [392, 187] on link "Next" at bounding box center [390, 187] width 15 height 15
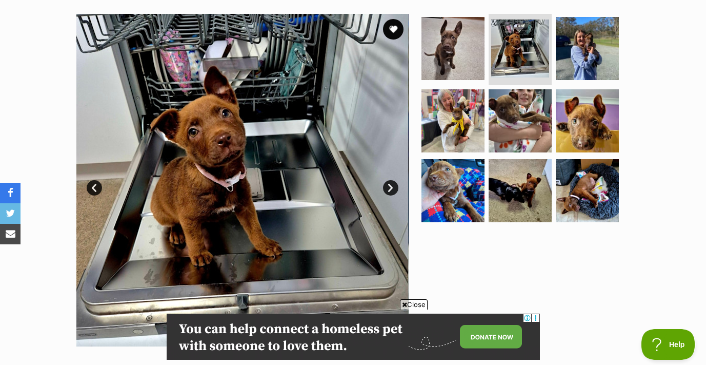
click at [392, 187] on link "Next" at bounding box center [390, 187] width 15 height 15
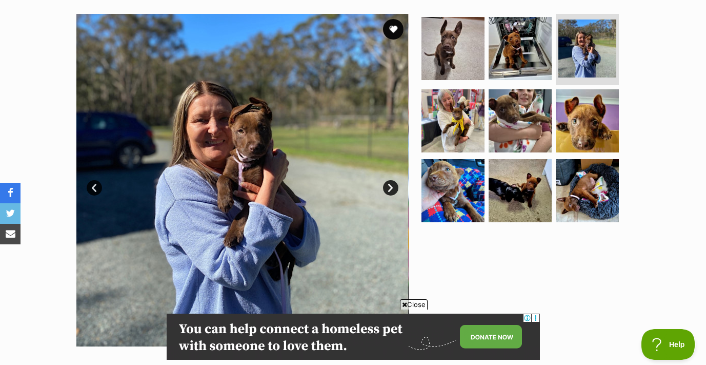
click at [392, 187] on link "Next" at bounding box center [390, 187] width 15 height 15
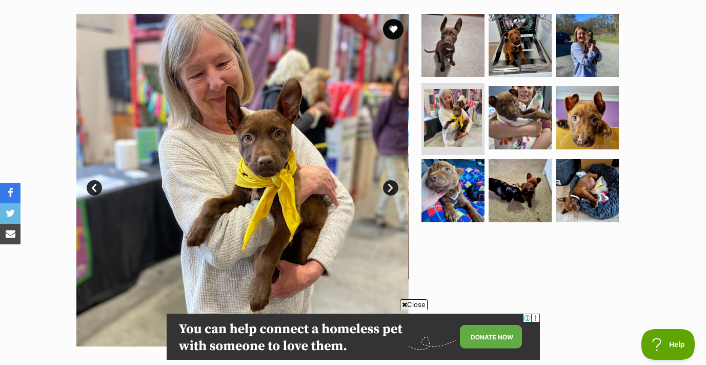
click at [392, 187] on link "Next" at bounding box center [390, 187] width 15 height 15
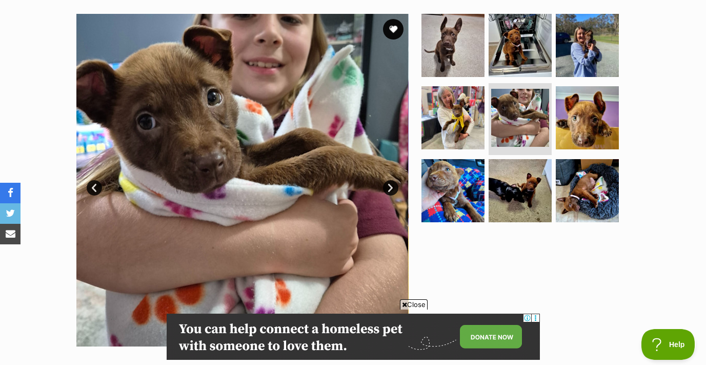
click at [392, 187] on link "Next" at bounding box center [390, 187] width 15 height 15
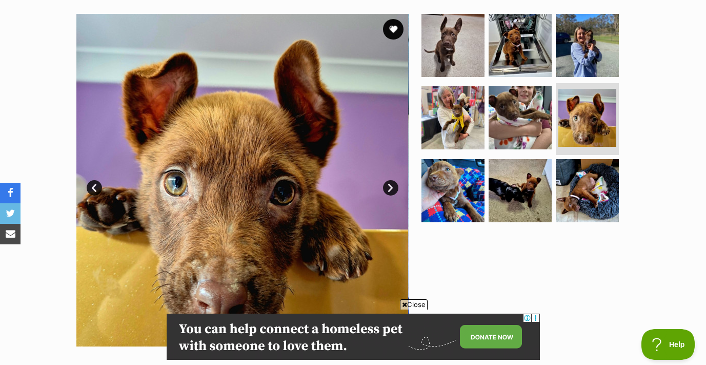
click at [392, 187] on link "Next" at bounding box center [390, 187] width 15 height 15
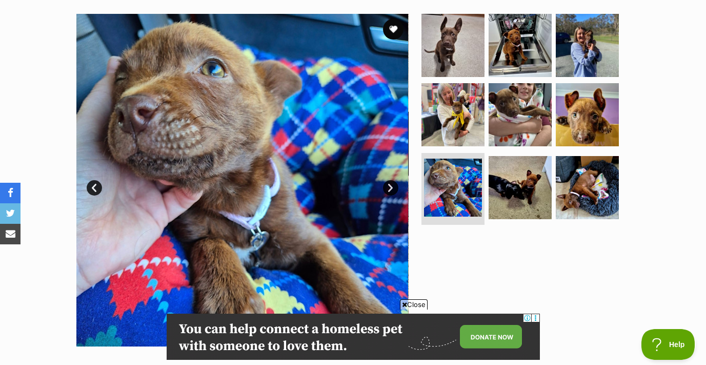
scroll to position [0, 0]
click at [392, 187] on link "Next" at bounding box center [390, 187] width 15 height 15
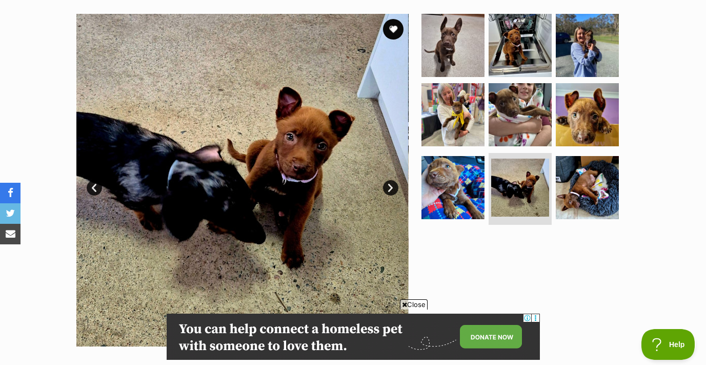
click at [392, 187] on link "Next" at bounding box center [390, 187] width 15 height 15
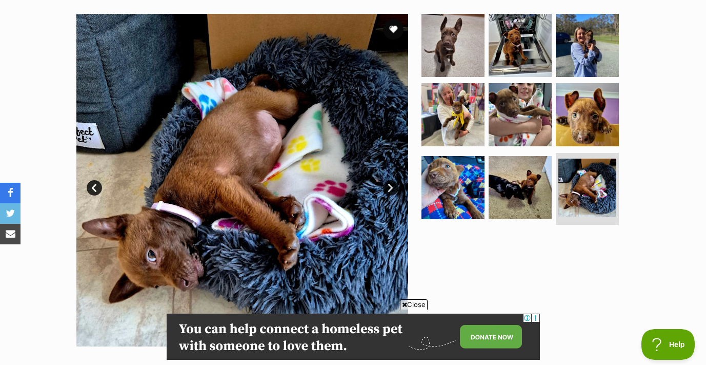
click at [392, 187] on link "Next" at bounding box center [390, 187] width 15 height 15
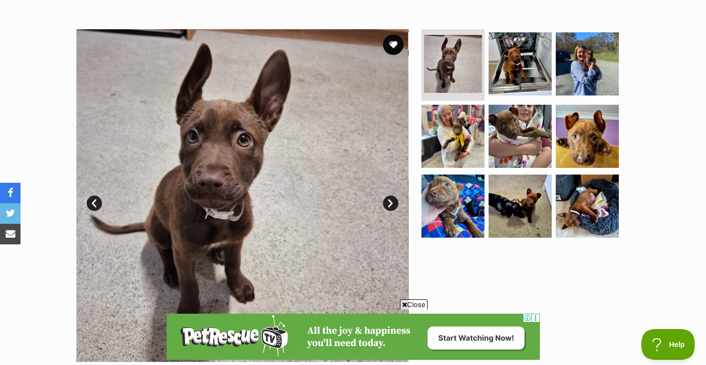
scroll to position [189, 0]
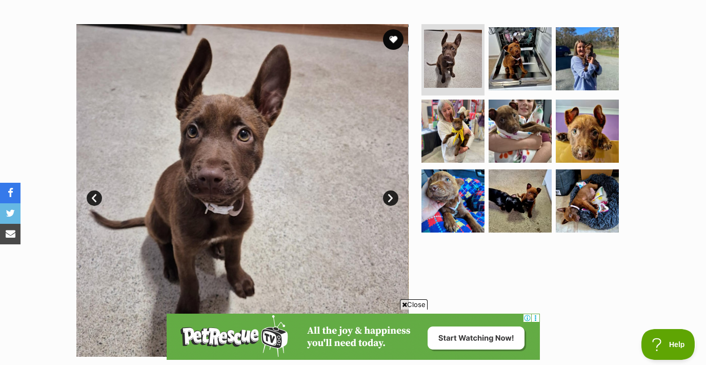
click at [395, 196] on link "Next" at bounding box center [390, 197] width 15 height 15
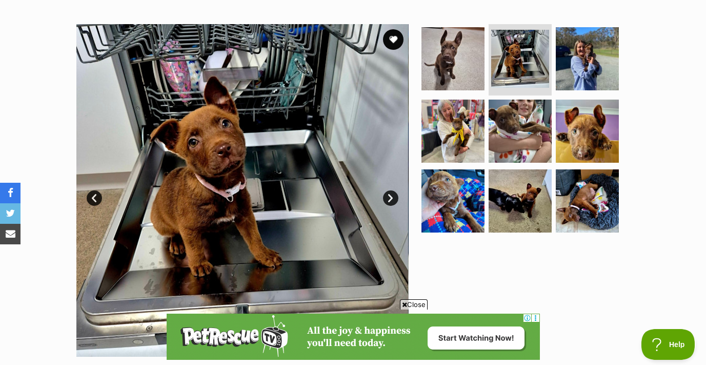
click at [395, 197] on link "Next" at bounding box center [390, 197] width 15 height 15
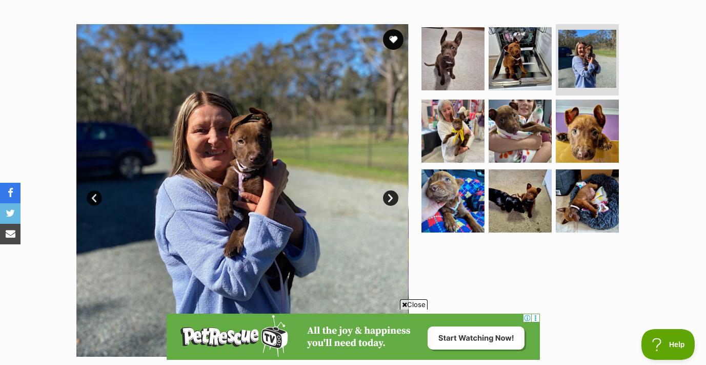
click at [395, 197] on link "Next" at bounding box center [390, 197] width 15 height 15
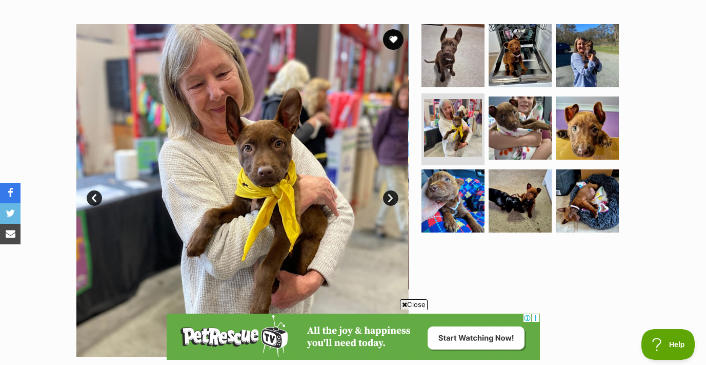
click at [395, 197] on link "Next" at bounding box center [390, 197] width 15 height 15
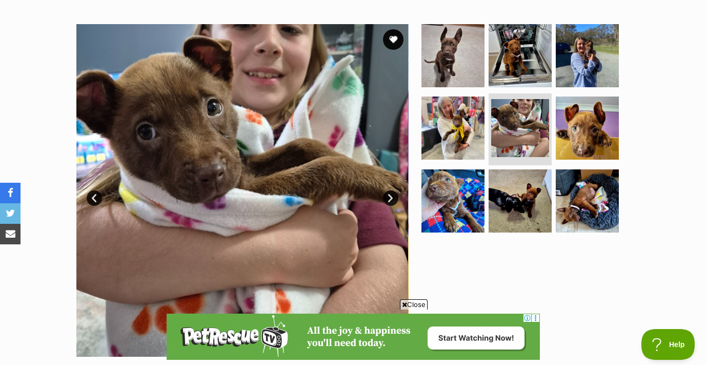
click at [395, 196] on link "Next" at bounding box center [390, 197] width 15 height 15
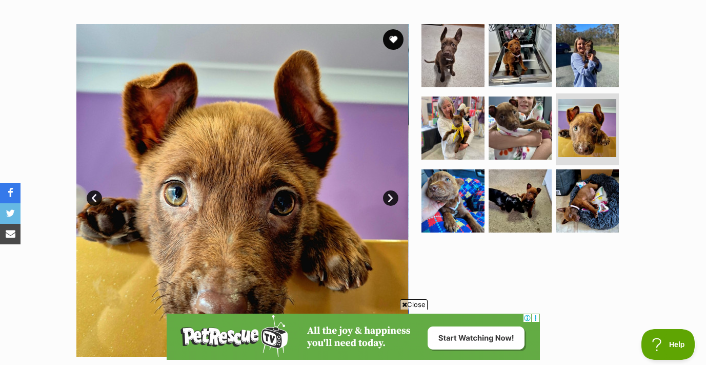
click at [395, 196] on link "Next" at bounding box center [390, 197] width 15 height 15
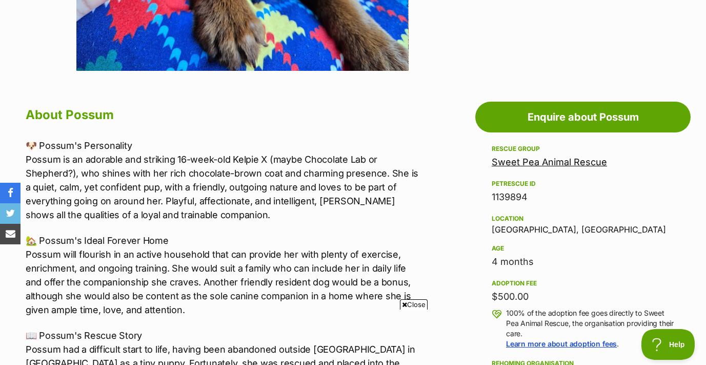
scroll to position [0, 0]
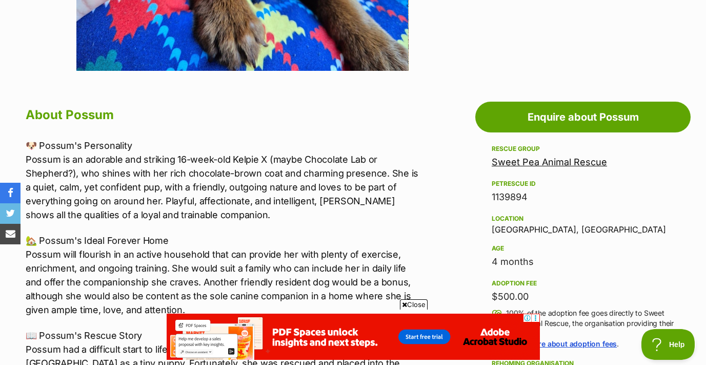
click at [520, 160] on link "Sweet Pea Animal Rescue" at bounding box center [549, 161] width 115 height 11
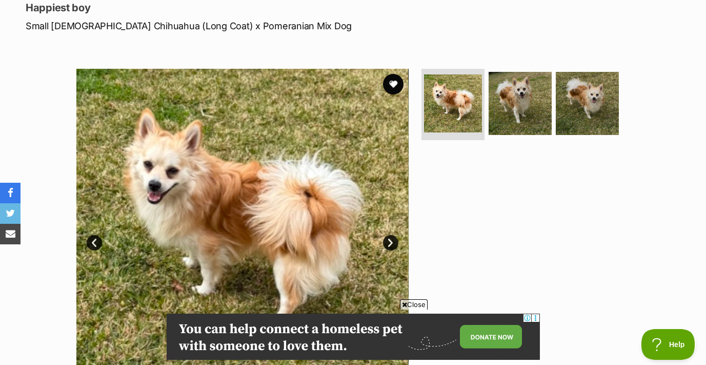
click at [296, 255] on img at bounding box center [242, 235] width 332 height 332
click at [392, 245] on link "Next" at bounding box center [390, 242] width 15 height 15
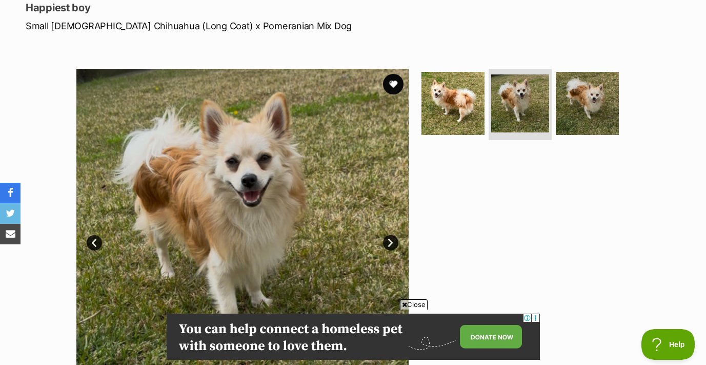
click at [395, 239] on link "Next" at bounding box center [390, 242] width 15 height 15
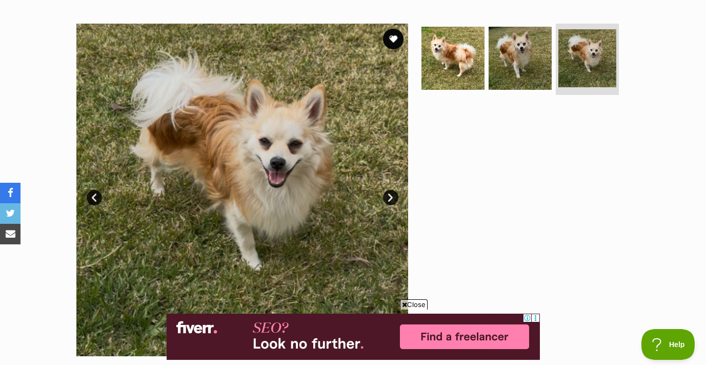
click at [391, 194] on link "Next" at bounding box center [390, 197] width 15 height 15
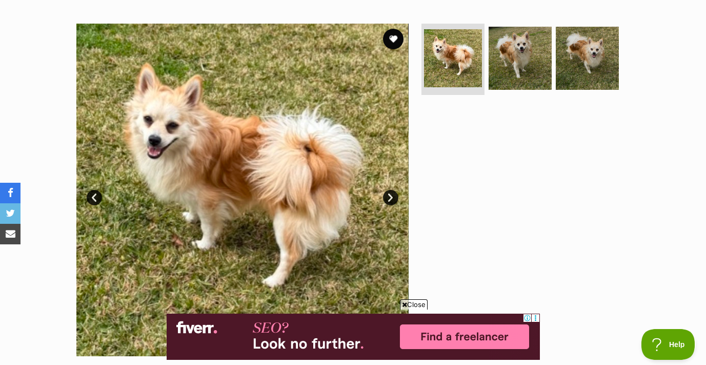
click at [391, 195] on link "Next" at bounding box center [390, 197] width 15 height 15
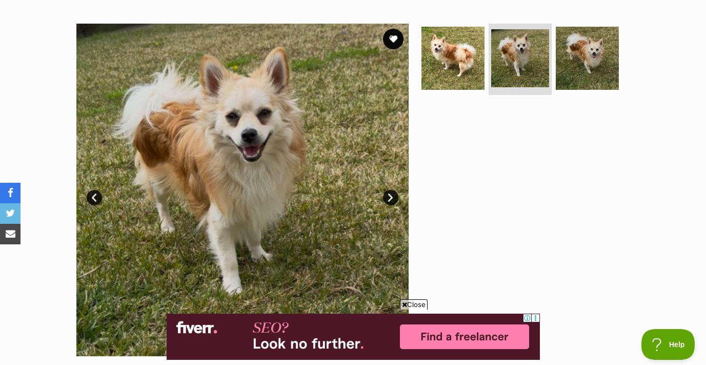
click at [391, 195] on link "Next" at bounding box center [390, 197] width 15 height 15
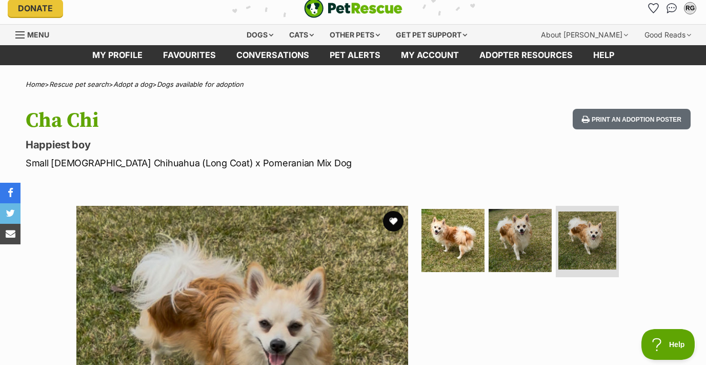
scroll to position [7, 0]
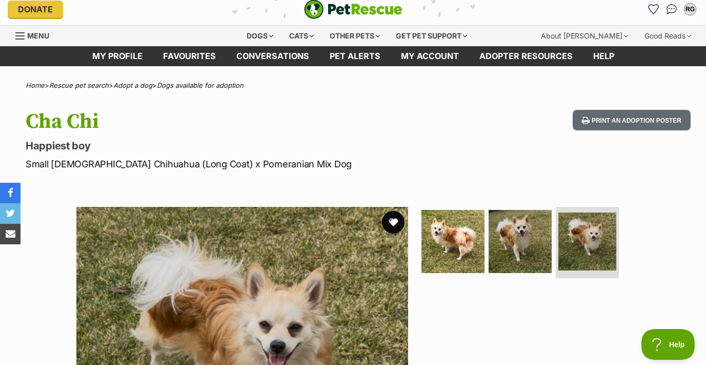
click at [395, 218] on button "favourite" at bounding box center [393, 222] width 23 height 23
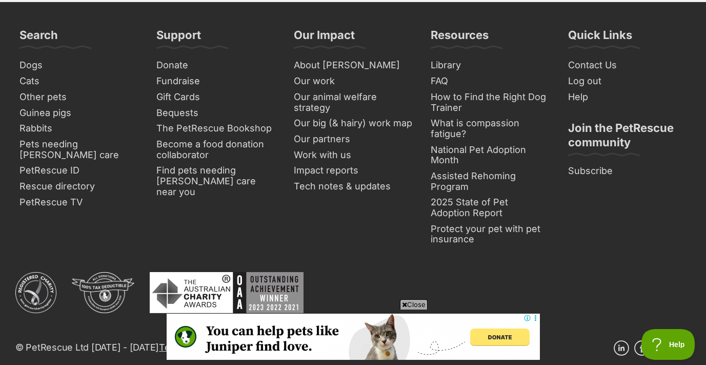
scroll to position [1743, 0]
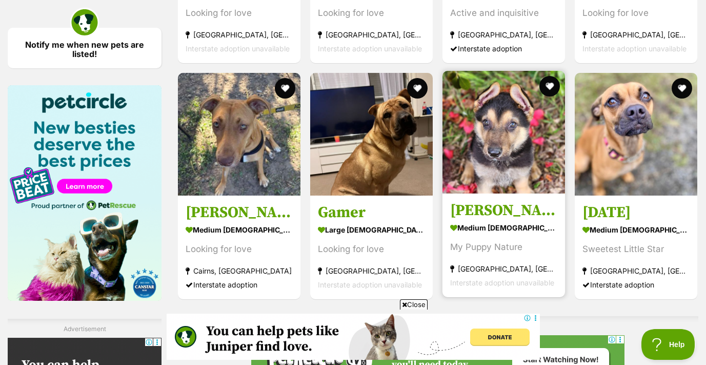
scroll to position [1490, 0]
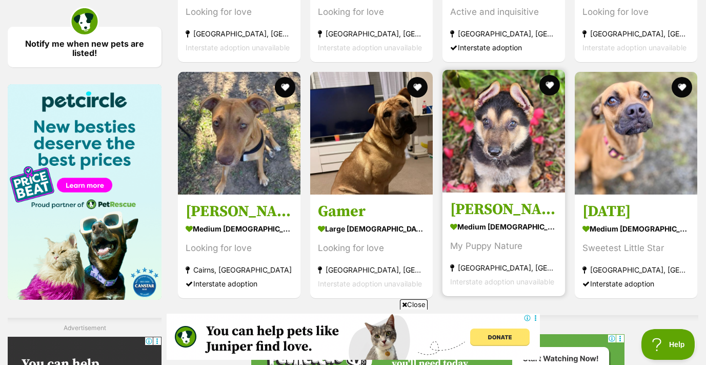
click at [505, 137] on img at bounding box center [504, 131] width 123 height 123
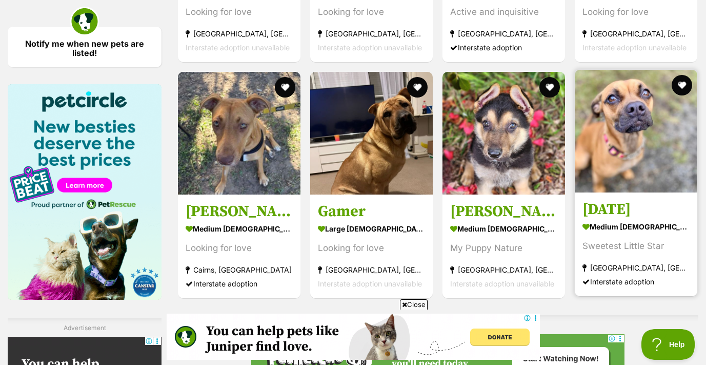
click at [645, 142] on img at bounding box center [636, 131] width 123 height 123
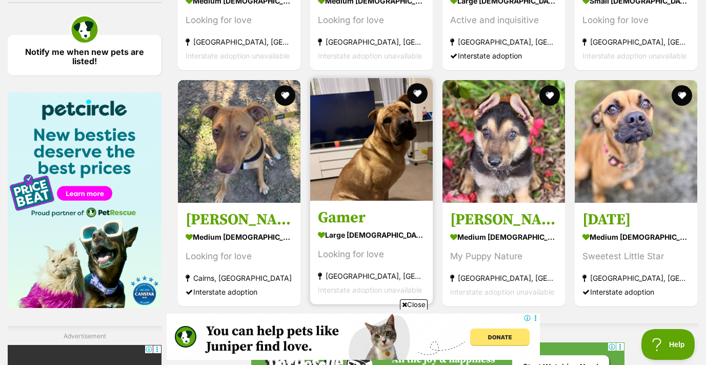
scroll to position [1482, 0]
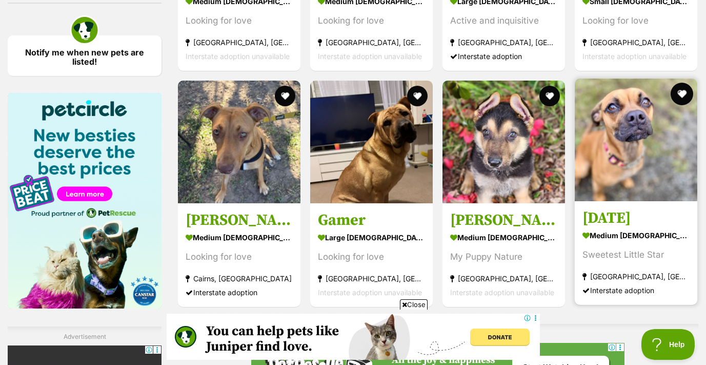
click at [681, 91] on button "favourite" at bounding box center [682, 94] width 23 height 23
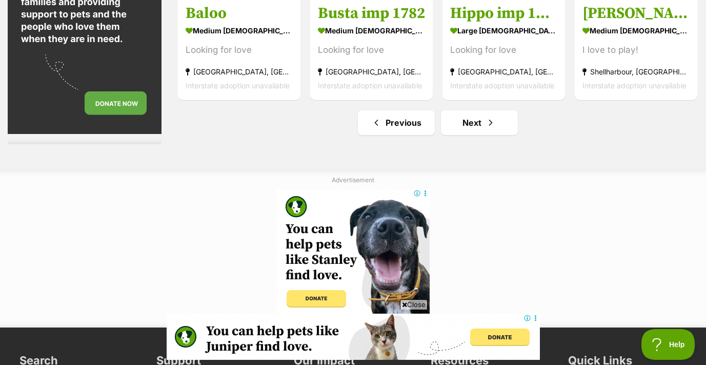
scroll to position [4739, 0]
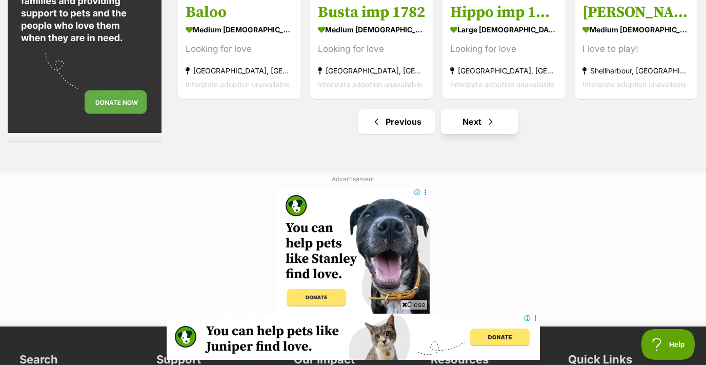
click at [483, 125] on link "Next" at bounding box center [479, 121] width 77 height 25
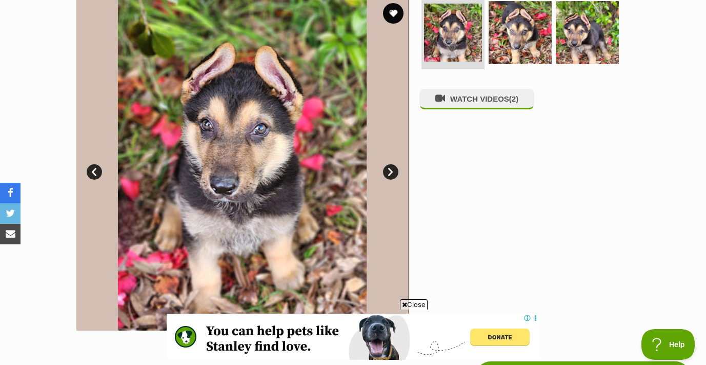
scroll to position [216, 0]
click at [385, 167] on link "Next" at bounding box center [390, 171] width 15 height 15
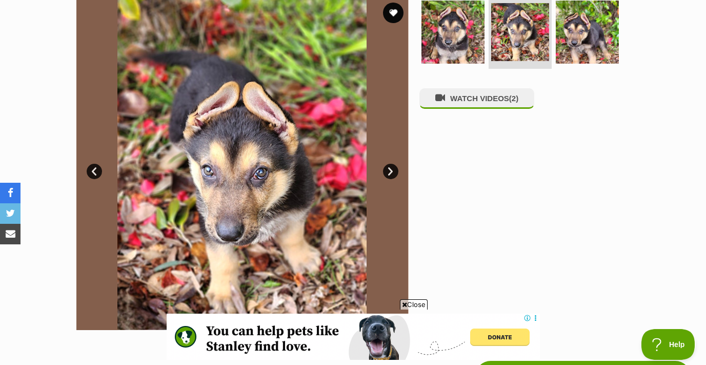
click at [385, 167] on link "Next" at bounding box center [390, 171] width 15 height 15
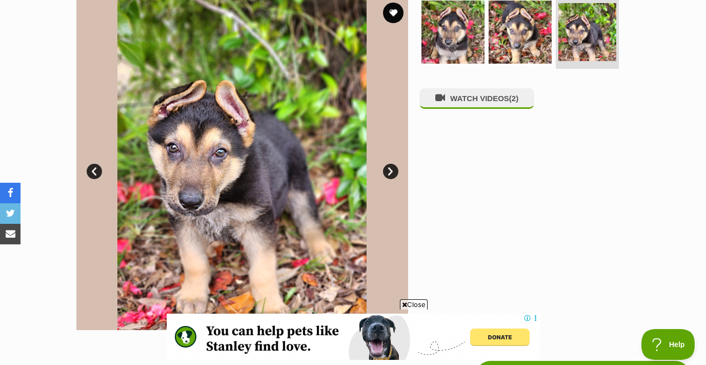
click at [385, 167] on link "Next" at bounding box center [390, 171] width 15 height 15
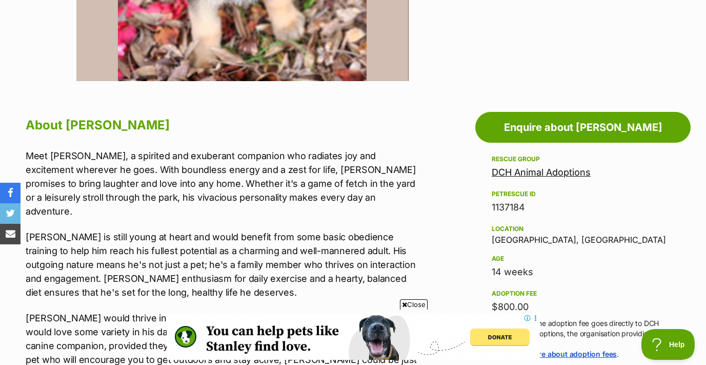
scroll to position [454, 0]
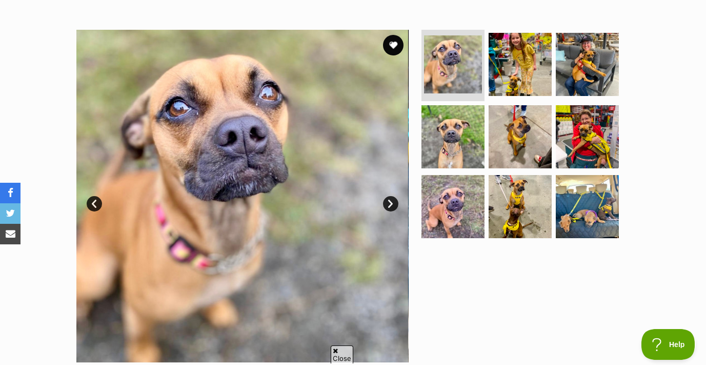
click at [393, 206] on link "Next" at bounding box center [390, 203] width 15 height 15
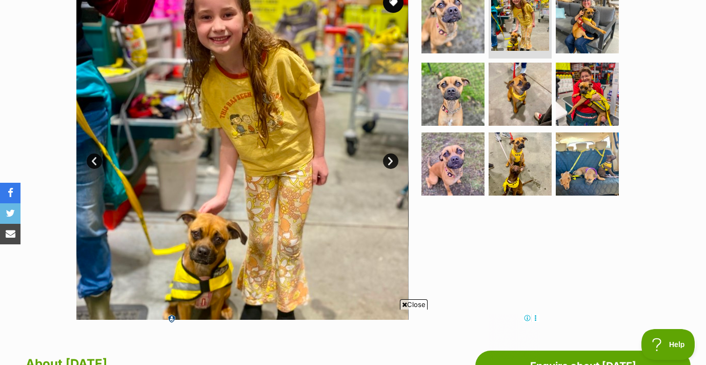
scroll to position [222, 0]
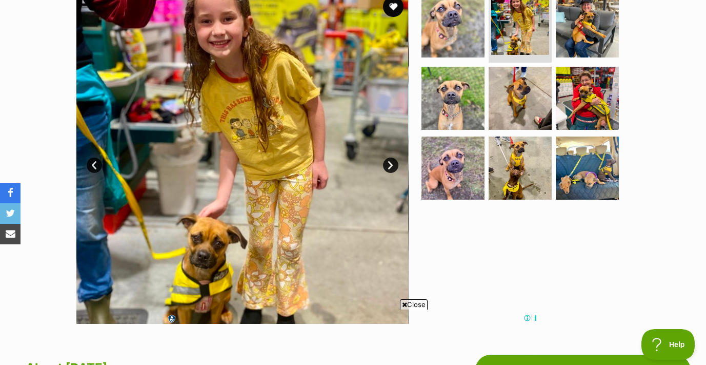
click at [392, 159] on link "Next" at bounding box center [390, 165] width 15 height 15
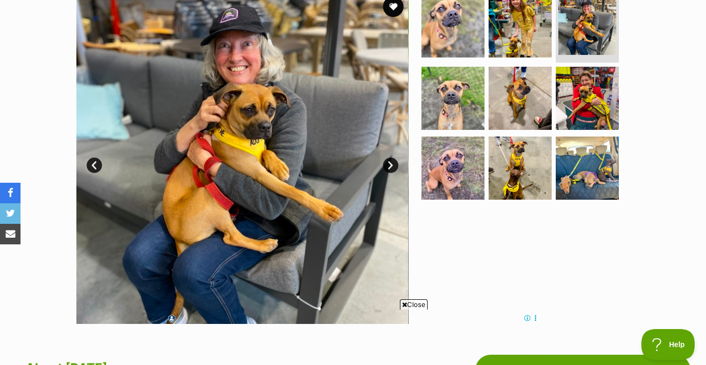
scroll to position [0, 0]
click at [392, 159] on link "Next" at bounding box center [390, 165] width 15 height 15
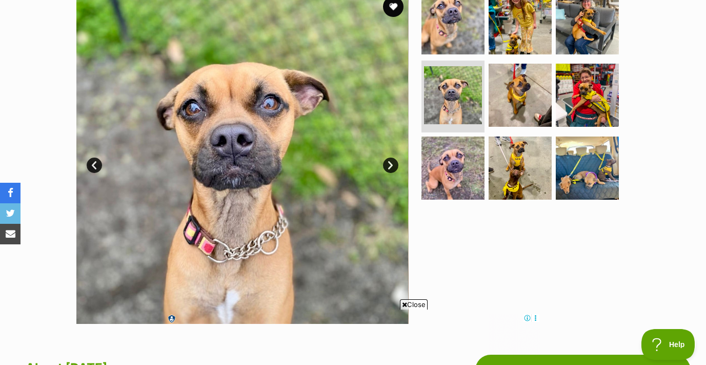
click at [392, 159] on link "Next" at bounding box center [390, 165] width 15 height 15
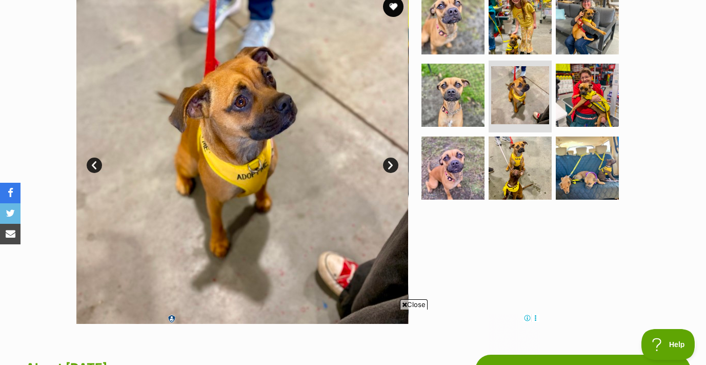
click at [392, 159] on link "Next" at bounding box center [390, 165] width 15 height 15
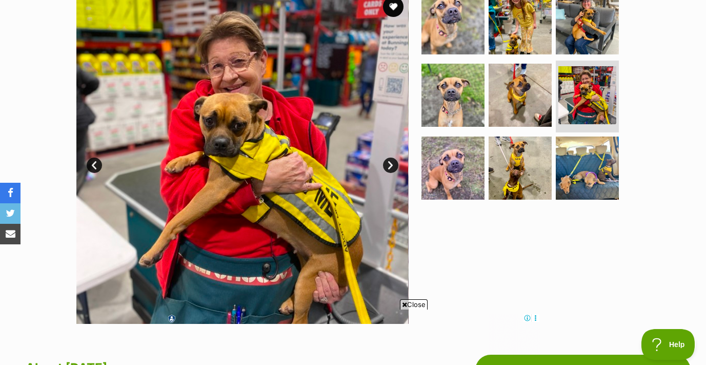
click at [392, 159] on link "Next" at bounding box center [390, 165] width 15 height 15
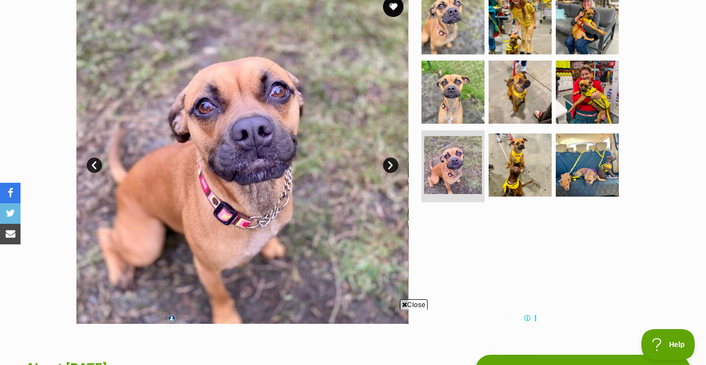
click at [392, 160] on link "Next" at bounding box center [390, 165] width 15 height 15
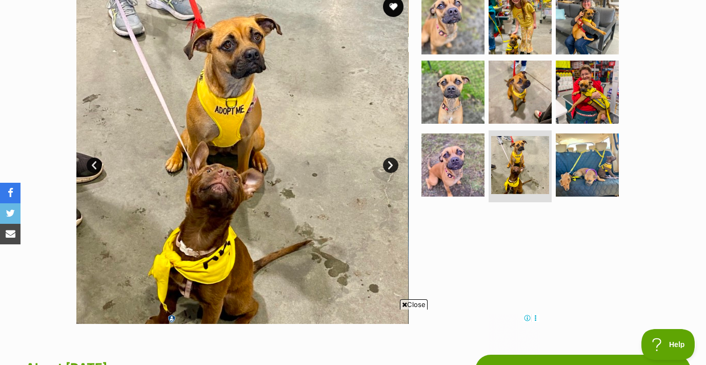
click at [392, 160] on link "Next" at bounding box center [390, 165] width 15 height 15
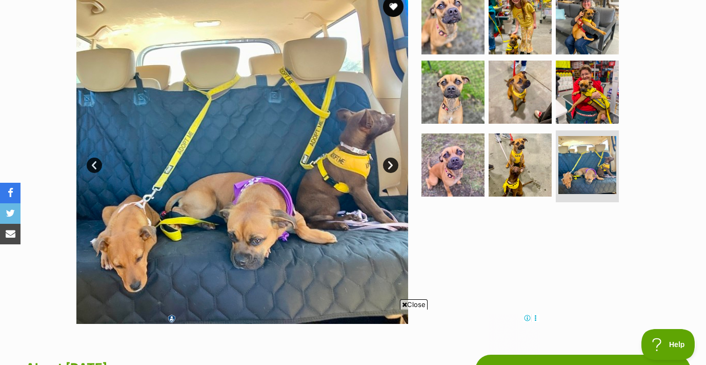
click at [393, 160] on link "Next" at bounding box center [390, 165] width 15 height 15
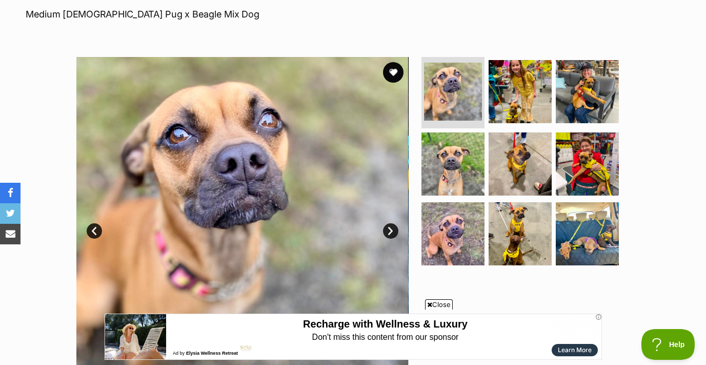
scroll to position [159, 0]
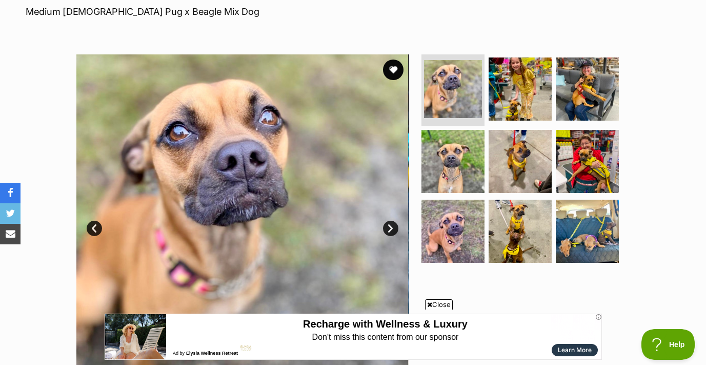
click at [389, 226] on link "Next" at bounding box center [390, 228] width 15 height 15
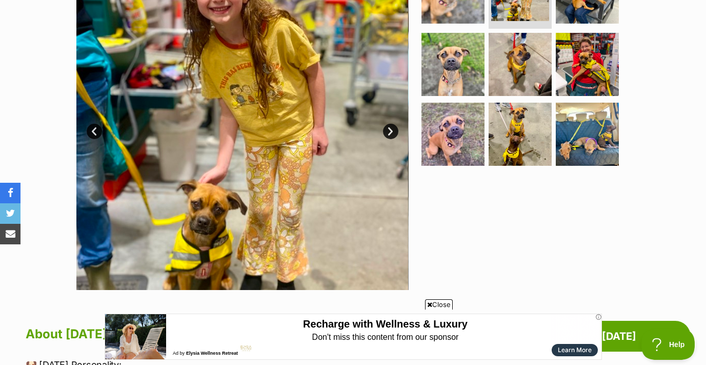
scroll to position [260, 0]
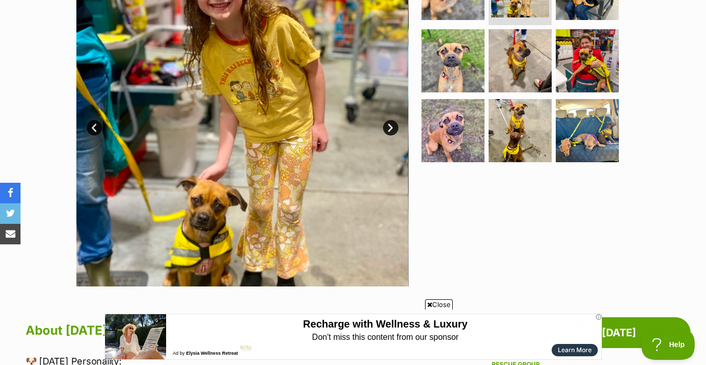
click at [391, 126] on link "Next" at bounding box center [390, 127] width 15 height 15
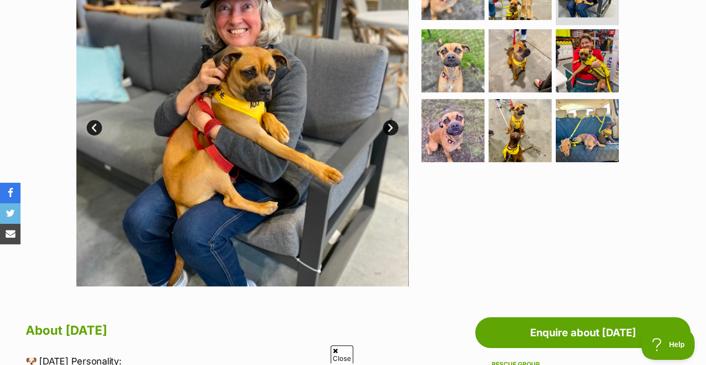
scroll to position [0, 0]
click at [391, 126] on link "Next" at bounding box center [390, 127] width 15 height 15
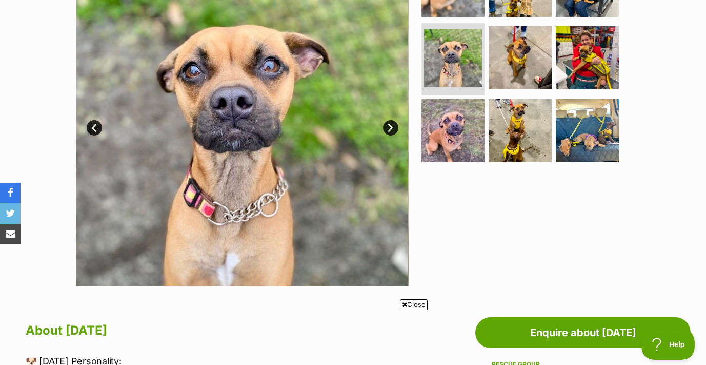
click at [391, 126] on link "Next" at bounding box center [390, 127] width 15 height 15
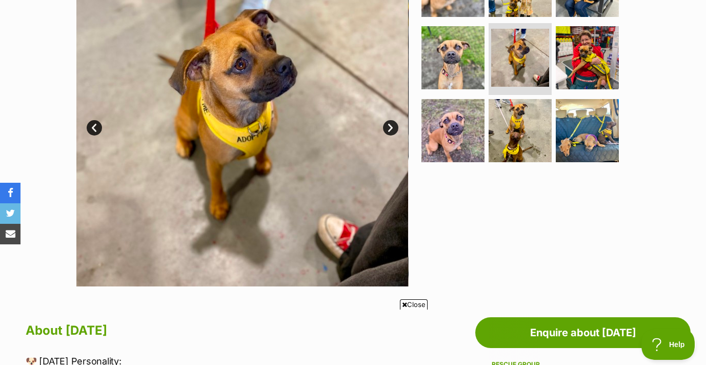
click at [391, 126] on link "Next" at bounding box center [390, 127] width 15 height 15
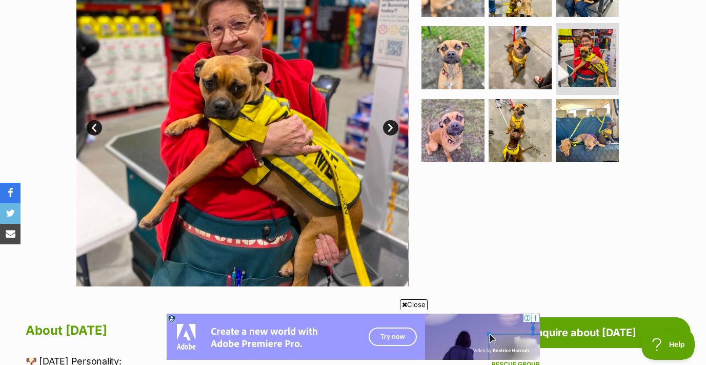
click at [391, 126] on link "Next" at bounding box center [390, 127] width 15 height 15
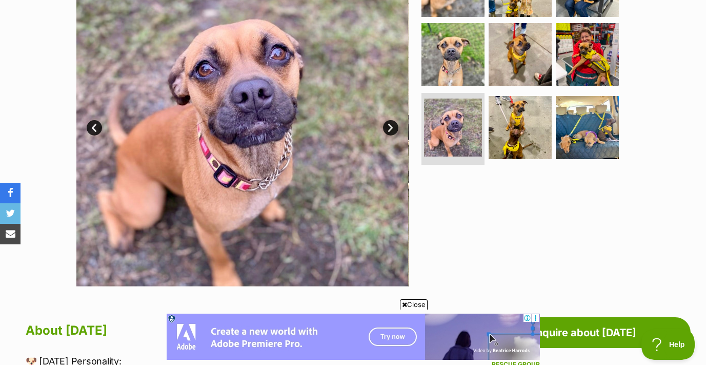
click at [391, 126] on link "Next" at bounding box center [390, 127] width 15 height 15
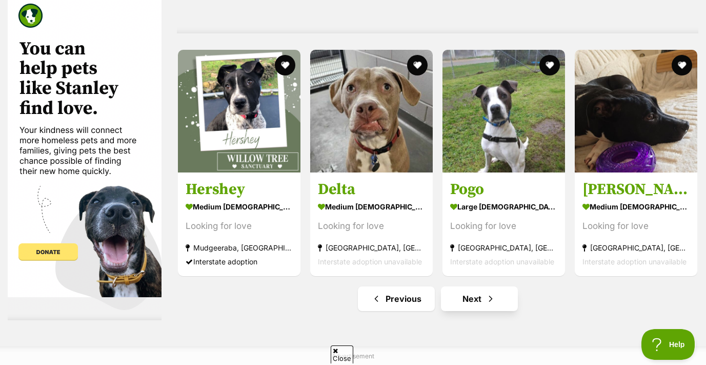
click at [479, 297] on link "Next" at bounding box center [479, 298] width 77 height 25
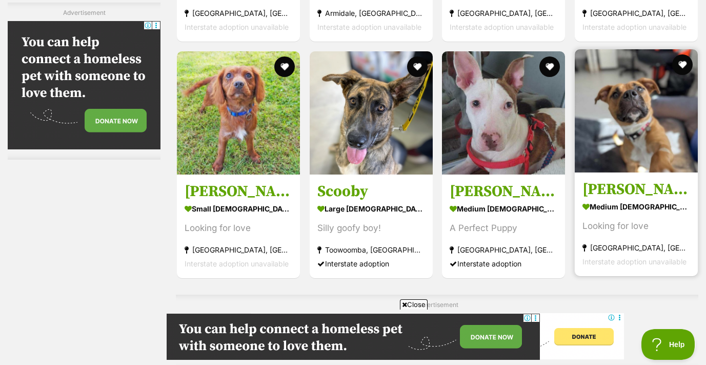
click at [621, 121] on img at bounding box center [636, 110] width 123 height 123
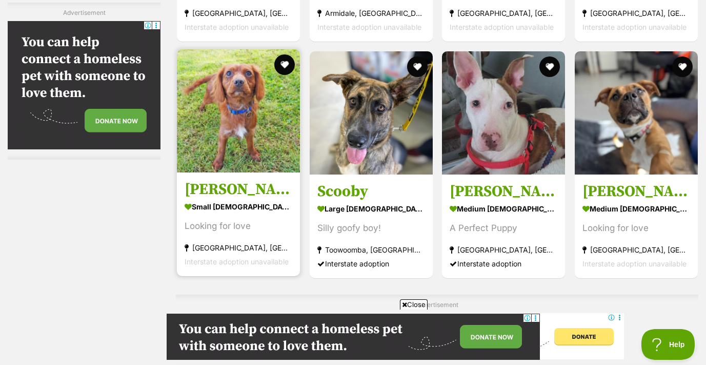
click at [227, 127] on img at bounding box center [238, 110] width 123 height 123
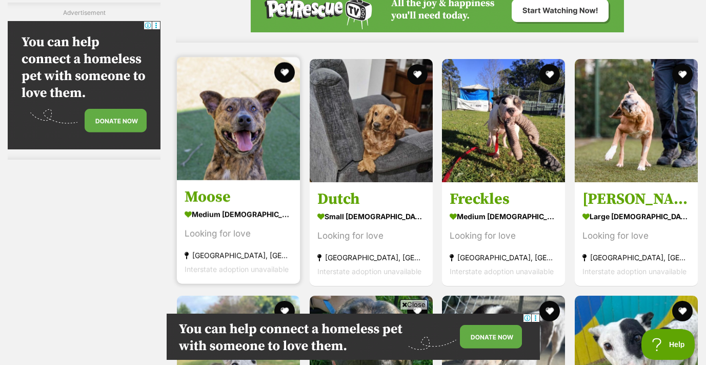
scroll to position [3145, 0]
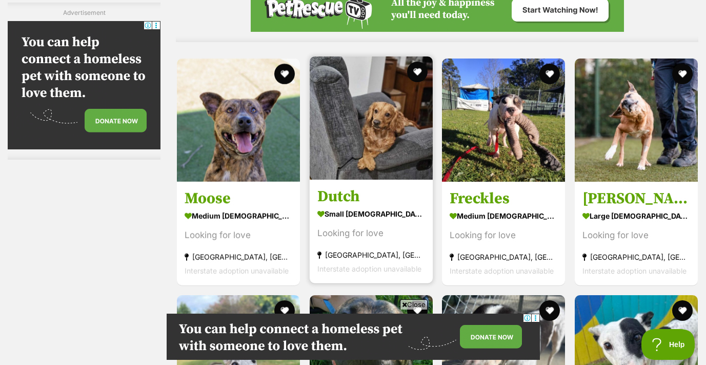
click at [371, 145] on img at bounding box center [371, 117] width 123 height 123
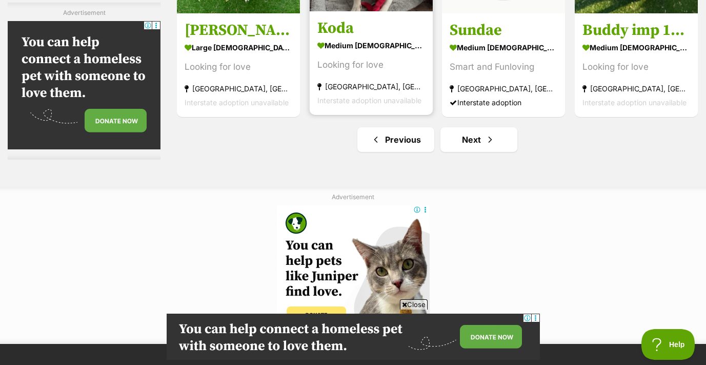
scroll to position [0, 0]
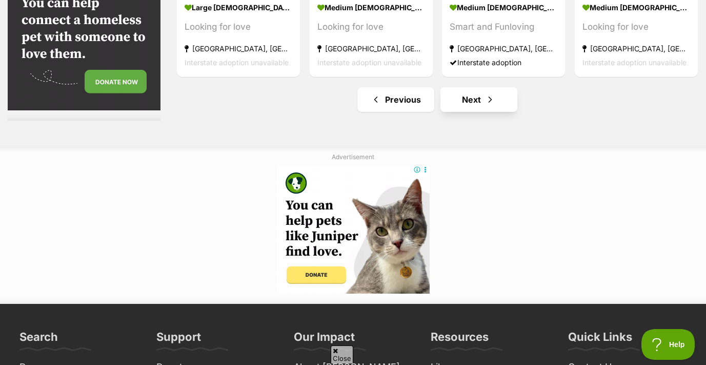
click at [483, 103] on link "Next" at bounding box center [479, 99] width 77 height 25
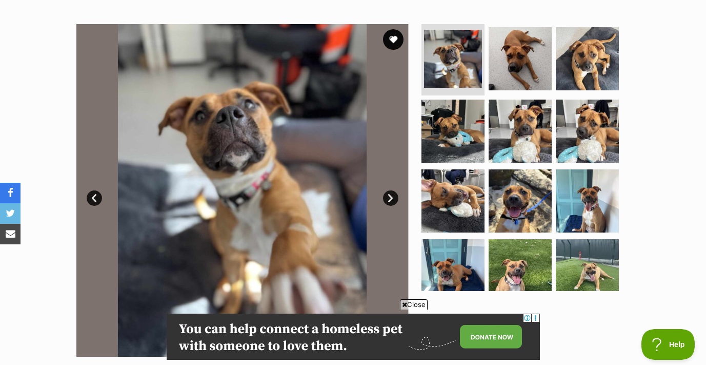
scroll to position [201, 0]
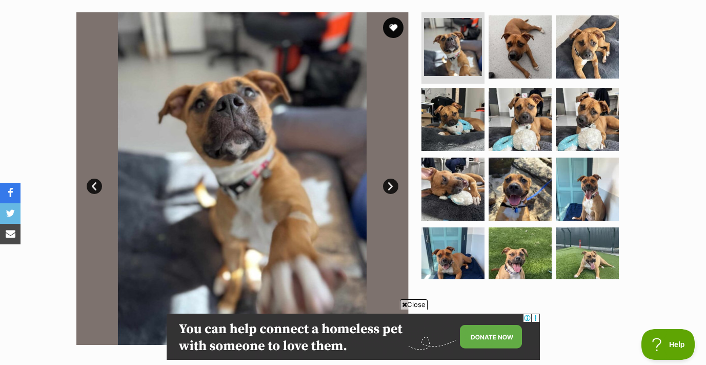
click at [386, 191] on link "Next" at bounding box center [390, 186] width 15 height 15
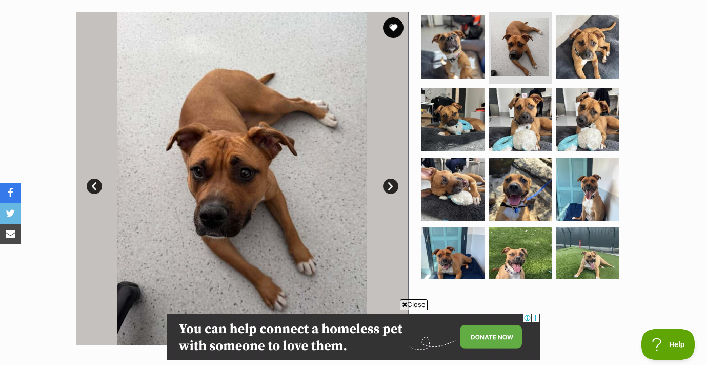
click at [386, 190] on link "Next" at bounding box center [390, 186] width 15 height 15
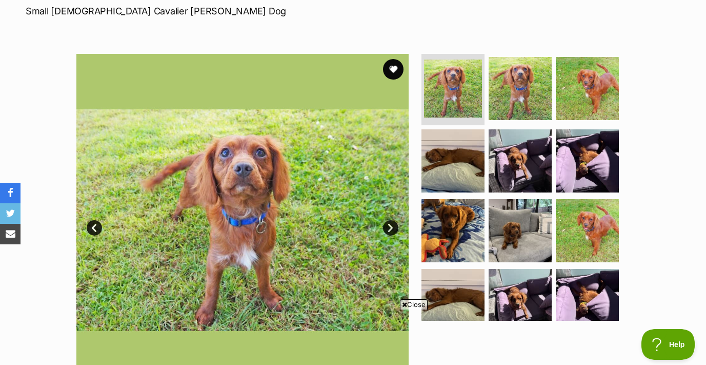
click at [386, 226] on link "Next" at bounding box center [390, 227] width 15 height 15
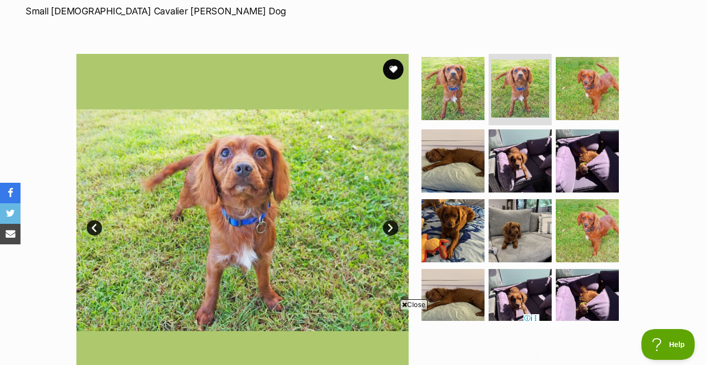
click at [386, 226] on link "Next" at bounding box center [390, 227] width 15 height 15
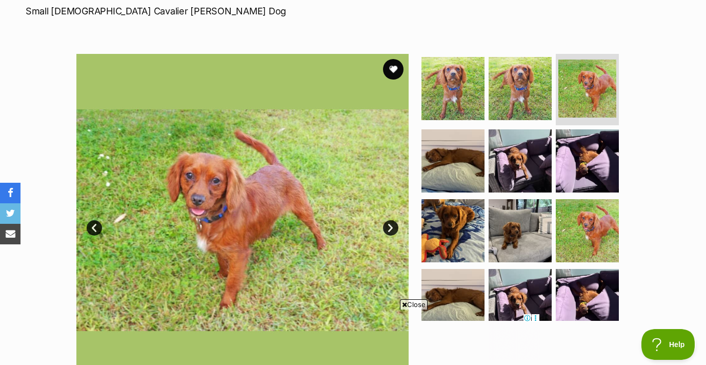
click at [386, 226] on link "Next" at bounding box center [390, 227] width 15 height 15
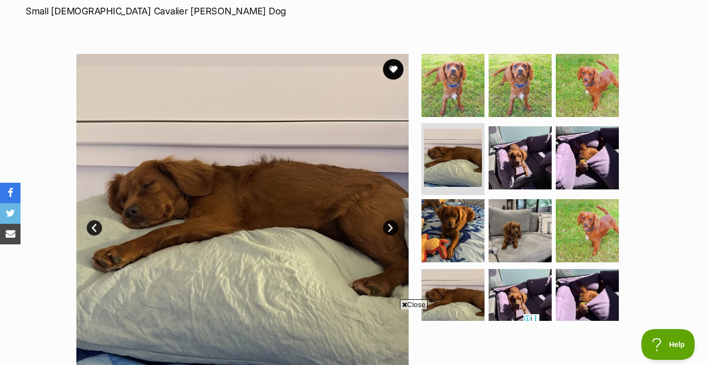
click at [386, 226] on link "Next" at bounding box center [390, 227] width 15 height 15
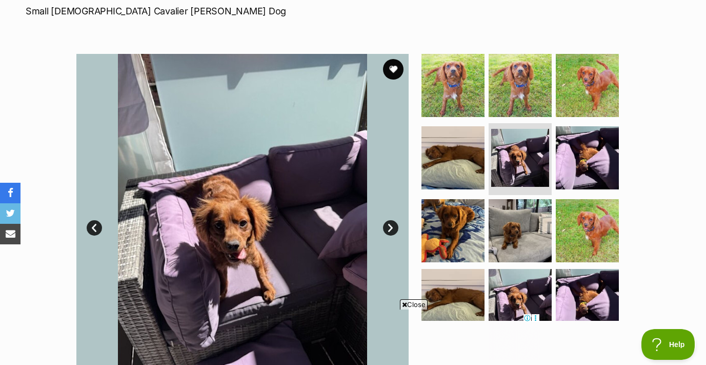
click at [386, 226] on link "Next" at bounding box center [390, 227] width 15 height 15
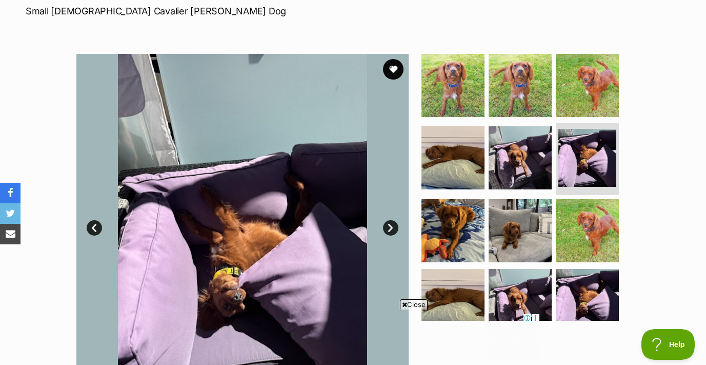
click at [386, 226] on link "Next" at bounding box center [390, 227] width 15 height 15
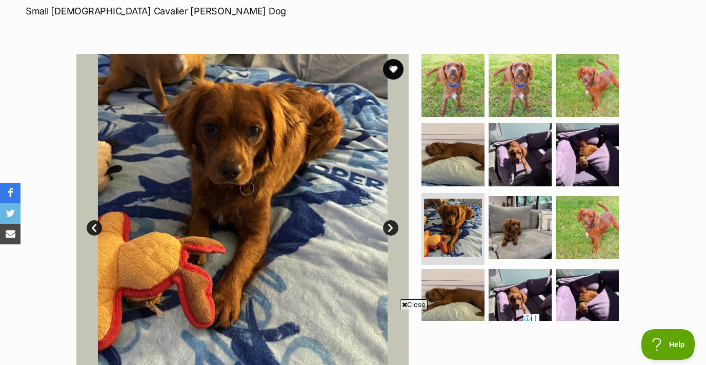
click at [386, 226] on link "Next" at bounding box center [390, 227] width 15 height 15
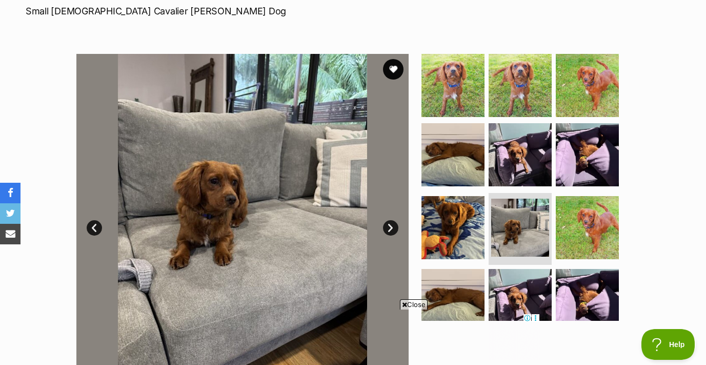
click at [386, 226] on link "Next" at bounding box center [390, 227] width 15 height 15
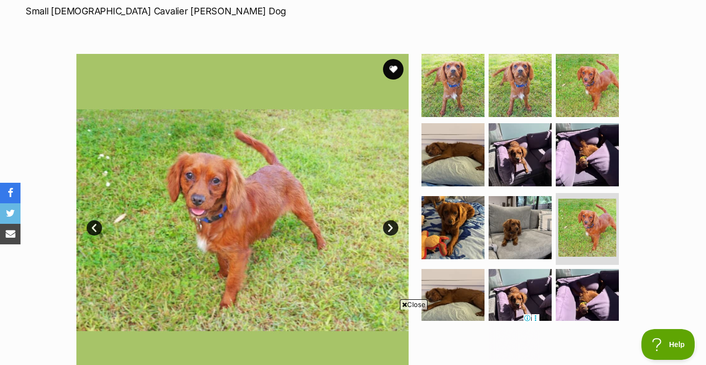
click at [386, 226] on link "Next" at bounding box center [390, 227] width 15 height 15
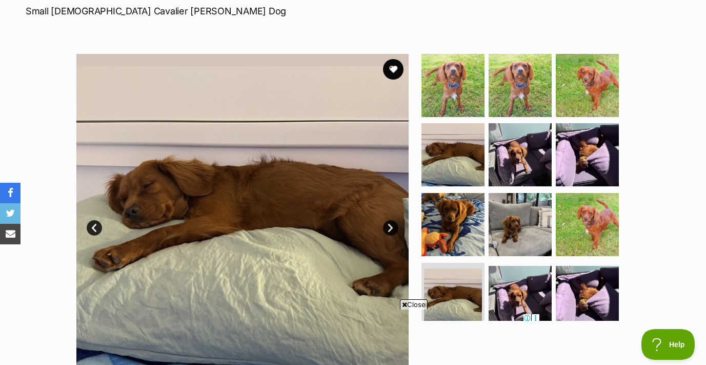
click at [386, 226] on link "Next" at bounding box center [390, 227] width 15 height 15
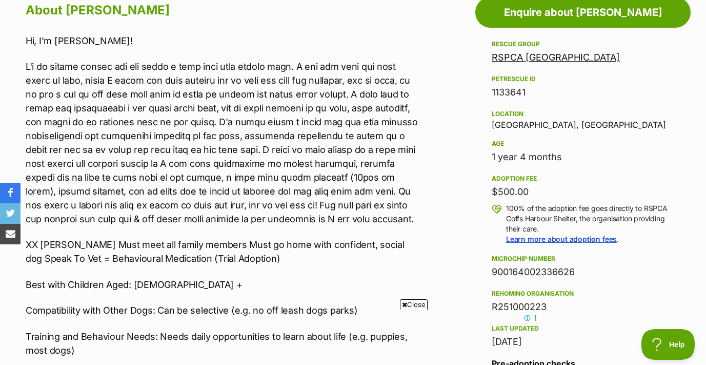
scroll to position [585, 0]
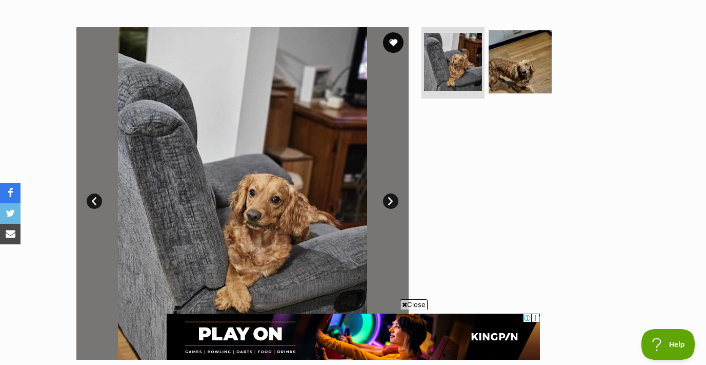
scroll to position [187, 0]
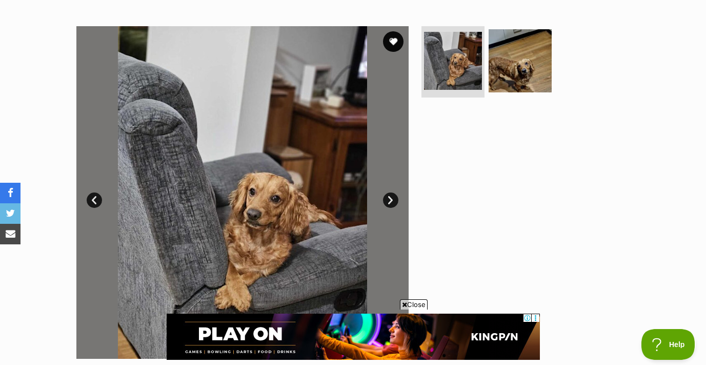
click at [390, 200] on link "Next" at bounding box center [390, 199] width 15 height 15
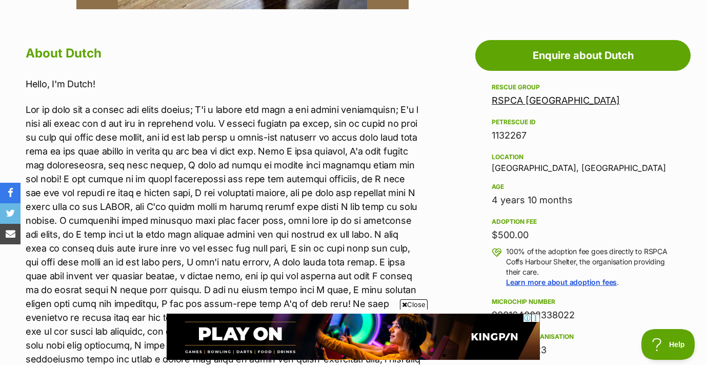
scroll to position [548, 0]
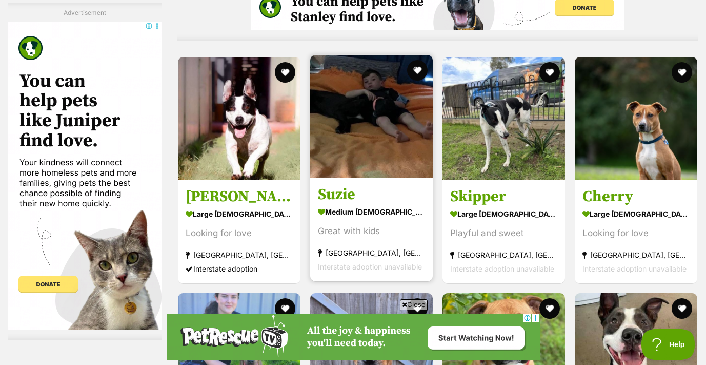
click at [400, 116] on img at bounding box center [371, 116] width 123 height 123
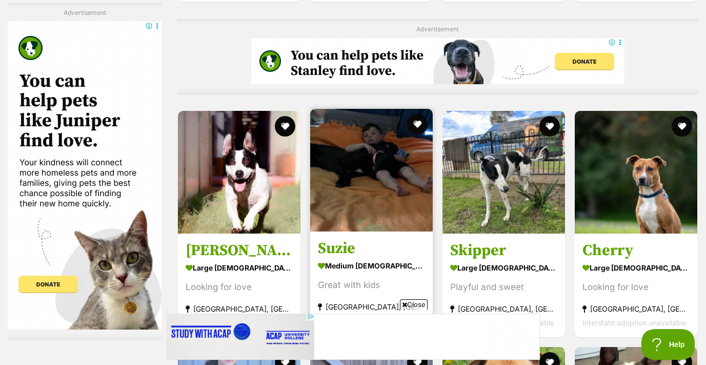
scroll to position [3111, 0]
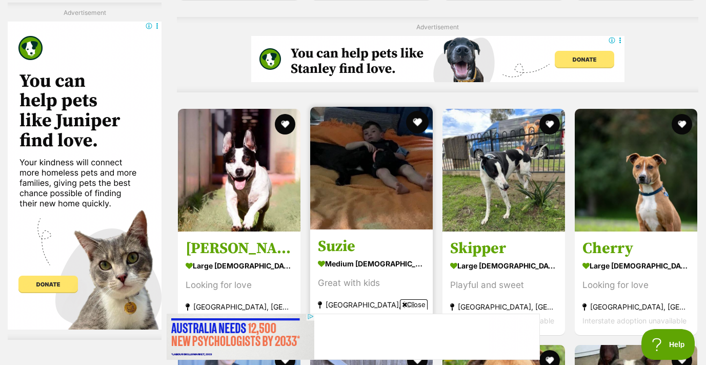
click at [419, 117] on button "favourite" at bounding box center [417, 122] width 23 height 23
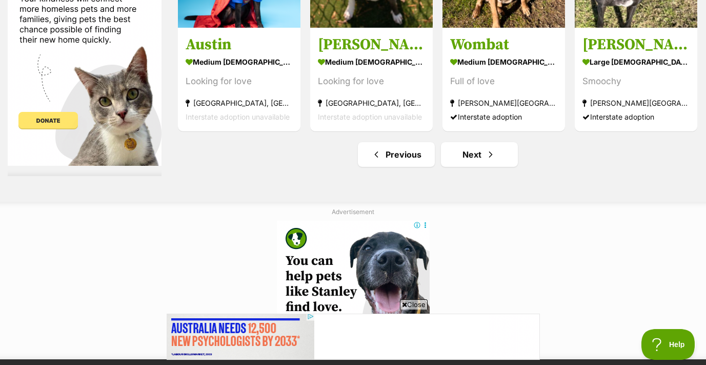
scroll to position [4768, 0]
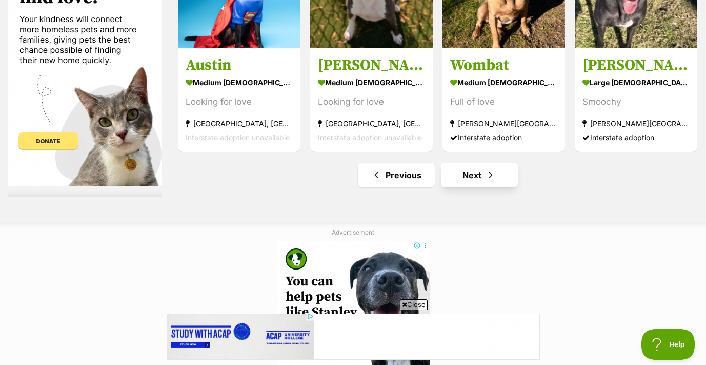
click at [471, 167] on link "Next" at bounding box center [479, 175] width 77 height 25
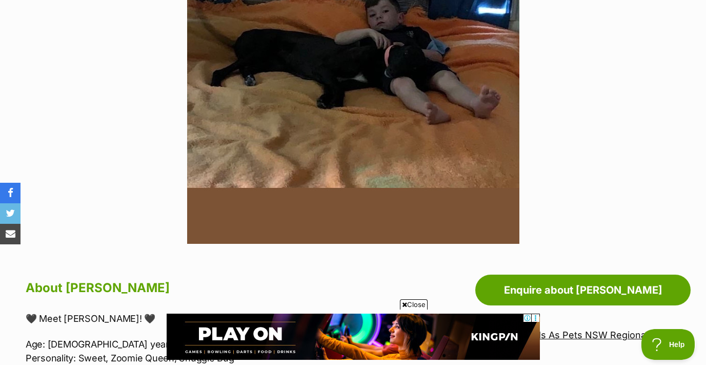
scroll to position [298, 0]
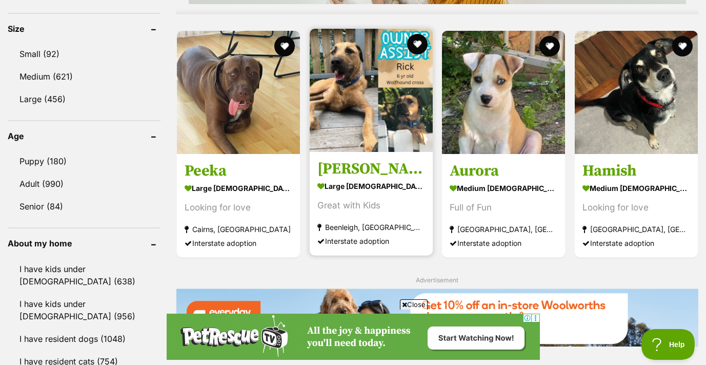
click at [362, 93] on img at bounding box center [371, 90] width 123 height 123
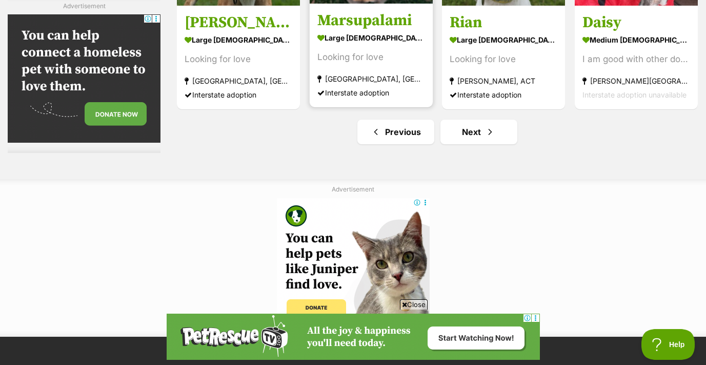
scroll to position [4752, 0]
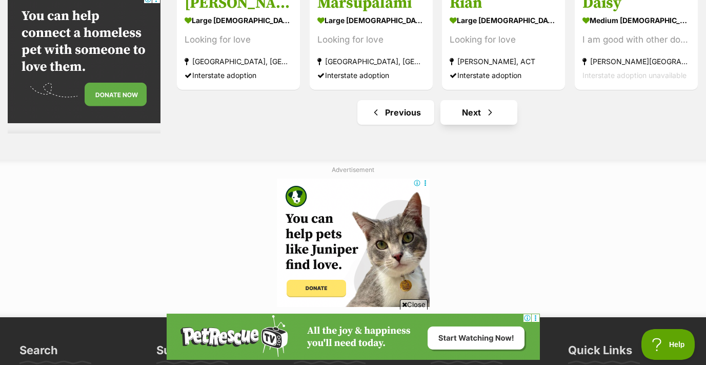
click at [483, 116] on link "Next" at bounding box center [479, 112] width 77 height 25
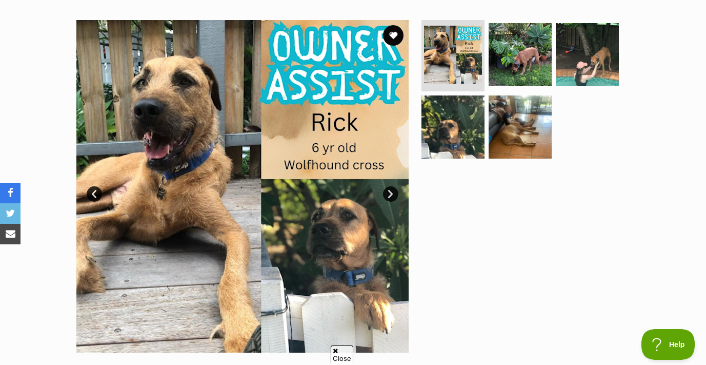
click at [392, 195] on link "Next" at bounding box center [390, 193] width 15 height 15
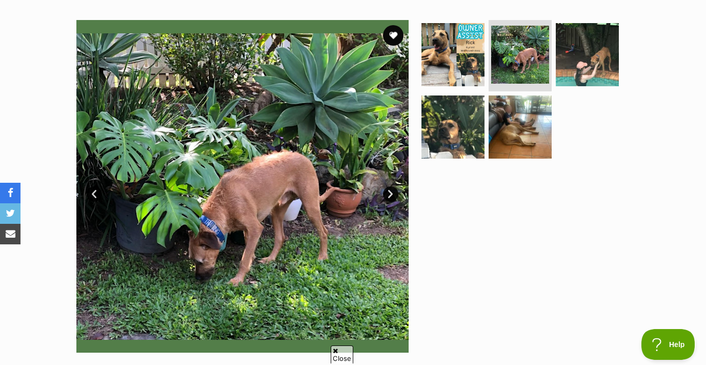
click at [392, 195] on link "Next" at bounding box center [390, 193] width 15 height 15
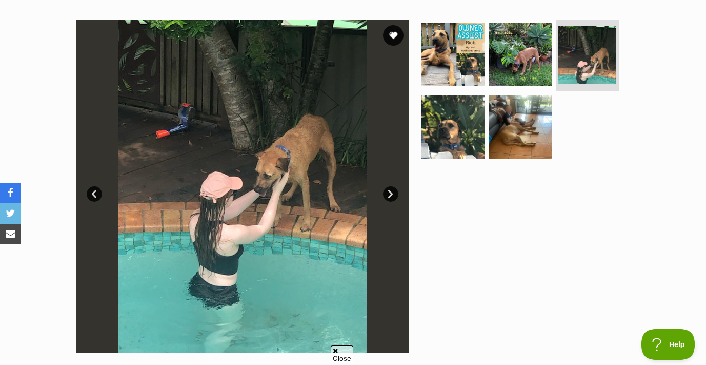
click at [392, 195] on link "Next" at bounding box center [390, 193] width 15 height 15
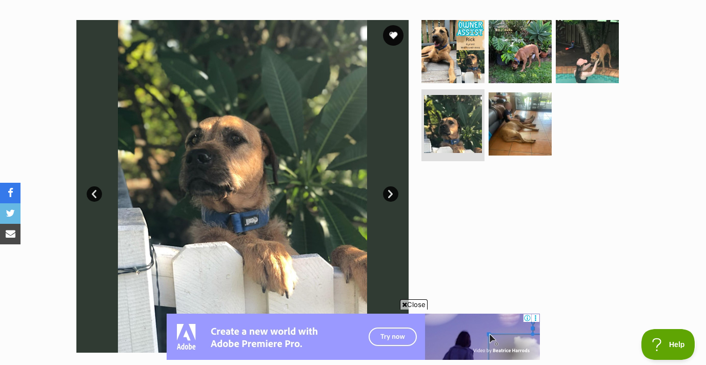
click at [392, 195] on link "Next" at bounding box center [390, 193] width 15 height 15
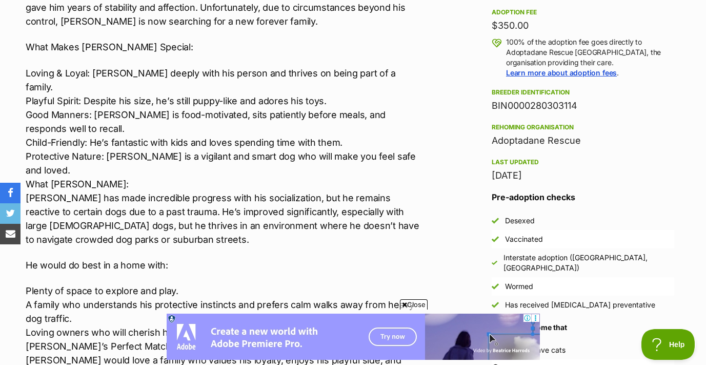
scroll to position [774, 0]
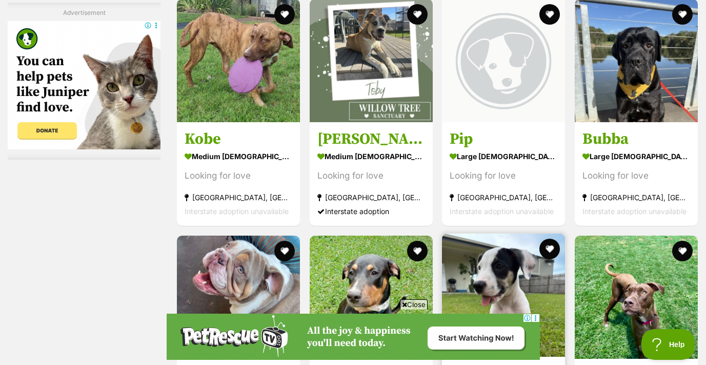
scroll to position [4110, 0]
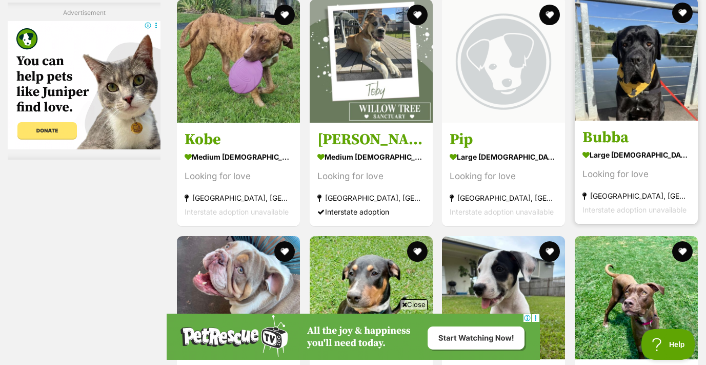
click at [631, 63] on img at bounding box center [636, 58] width 123 height 123
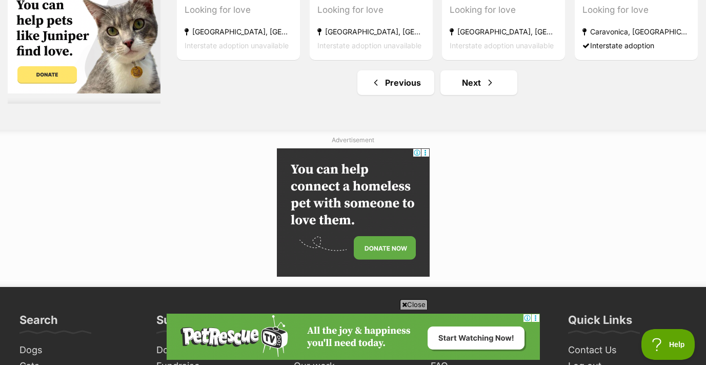
scroll to position [4821, 0]
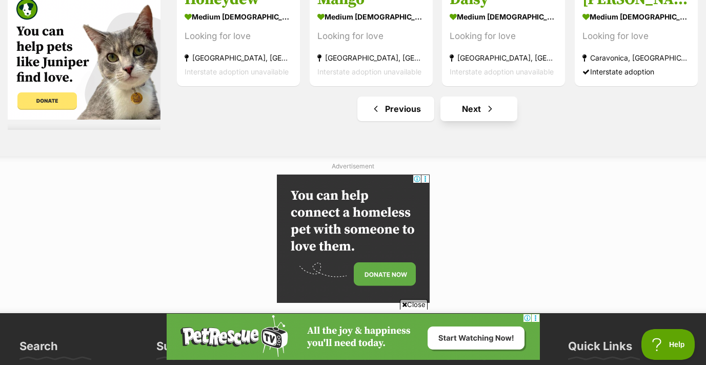
click at [501, 103] on link "Next" at bounding box center [479, 108] width 77 height 25
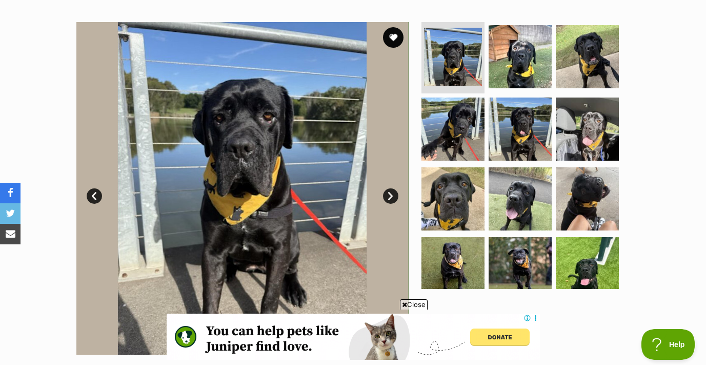
scroll to position [192, 0]
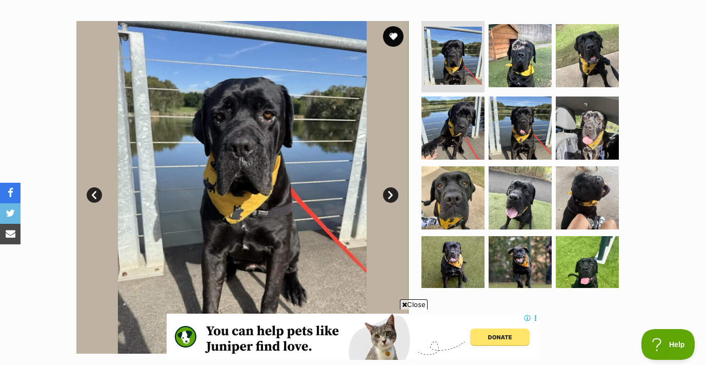
click at [391, 196] on link "Next" at bounding box center [390, 194] width 15 height 15
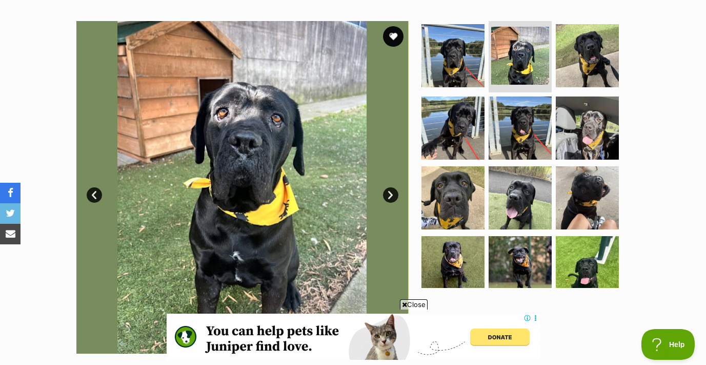
click at [391, 196] on link "Next" at bounding box center [390, 194] width 15 height 15
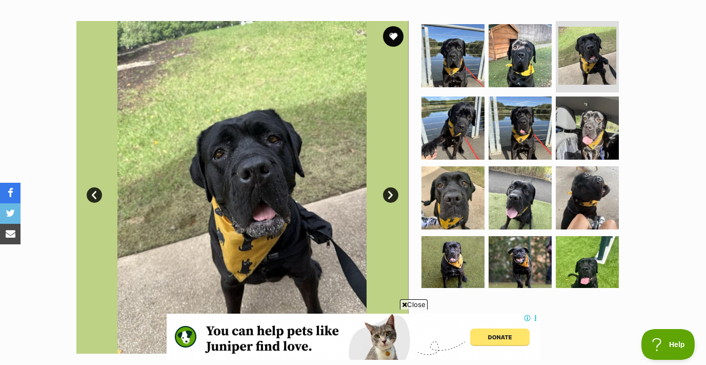
click at [391, 196] on link "Next" at bounding box center [390, 194] width 15 height 15
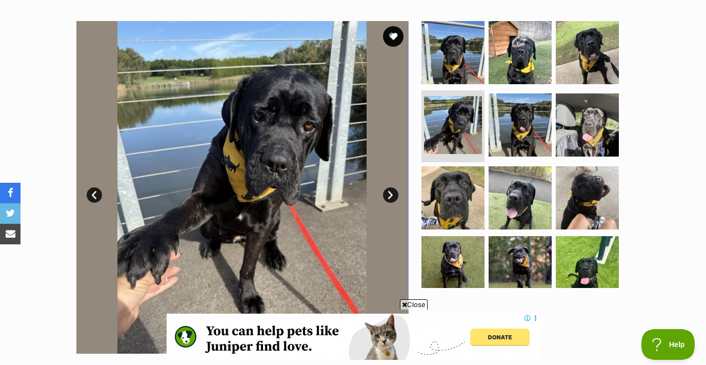
click at [391, 196] on link "Next" at bounding box center [390, 194] width 15 height 15
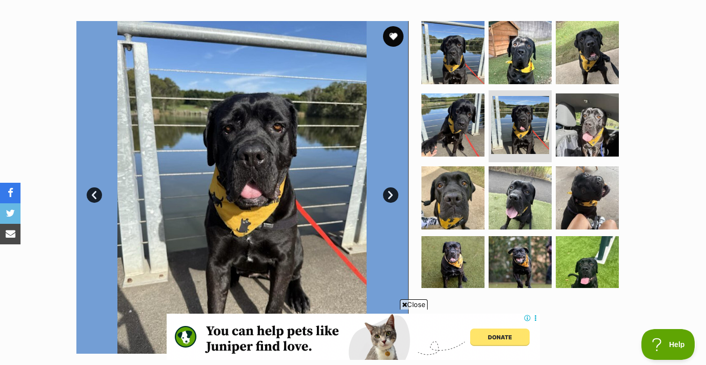
click at [391, 196] on link "Next" at bounding box center [390, 194] width 15 height 15
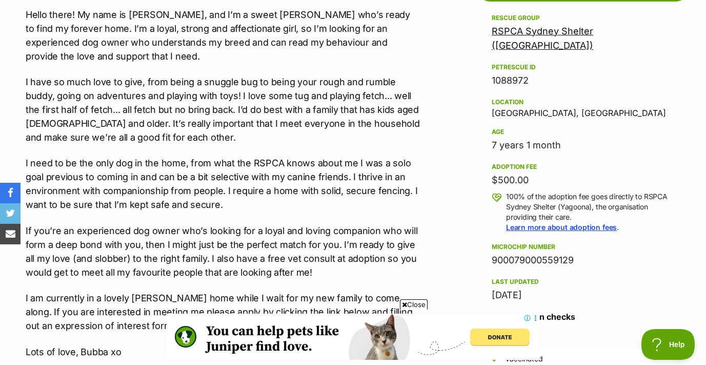
scroll to position [679, 0]
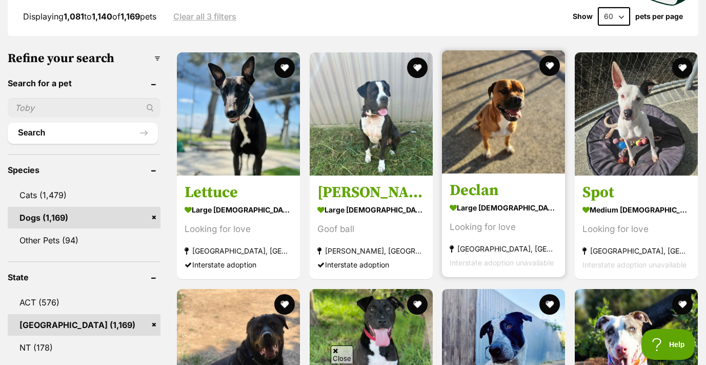
scroll to position [287, 0]
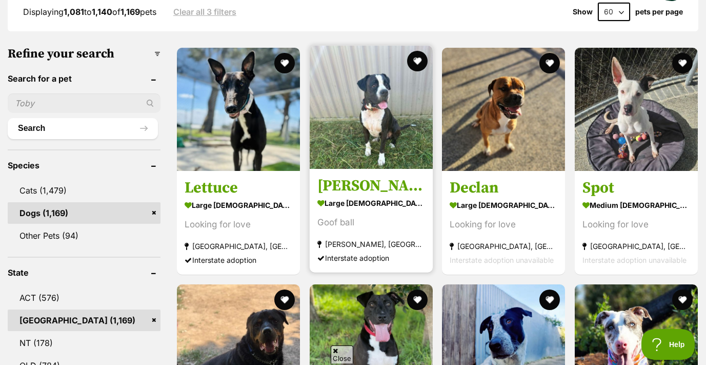
click at [385, 153] on img at bounding box center [371, 107] width 123 height 123
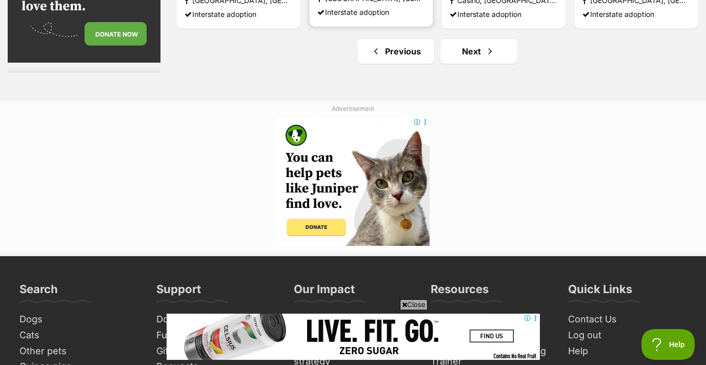
scroll to position [4818, 0]
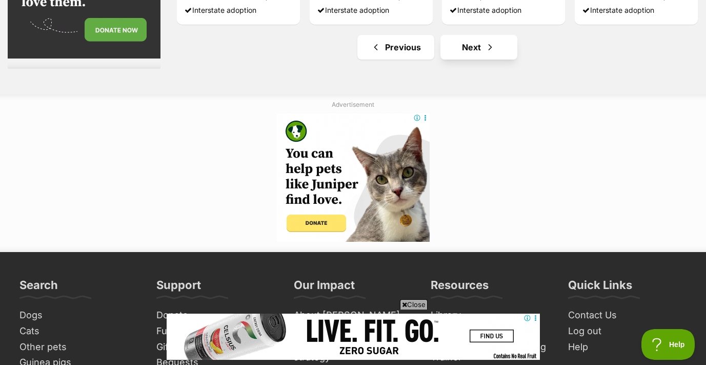
click at [491, 40] on link "Next" at bounding box center [479, 47] width 77 height 25
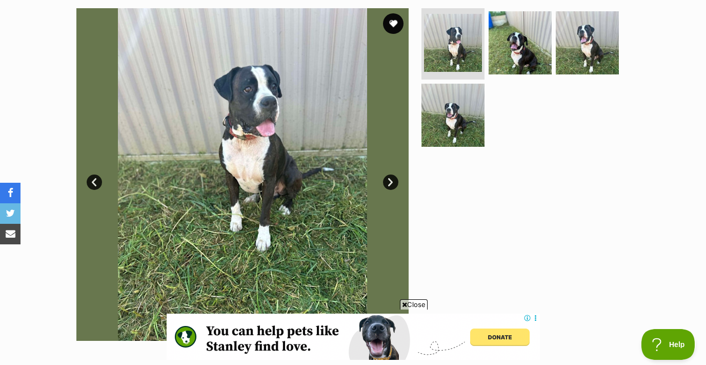
scroll to position [206, 0]
click at [394, 183] on link "Next" at bounding box center [390, 181] width 15 height 15
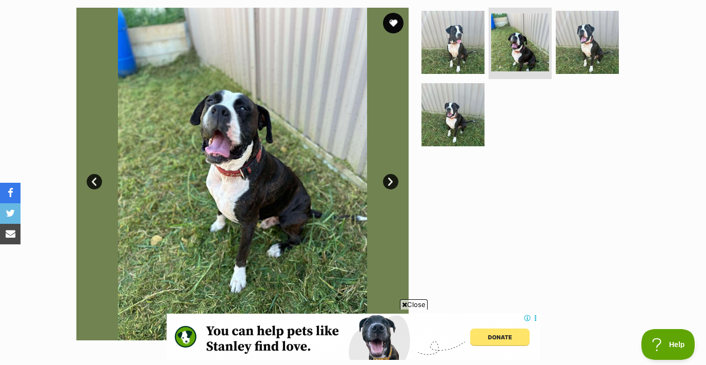
click at [394, 183] on link "Next" at bounding box center [390, 181] width 15 height 15
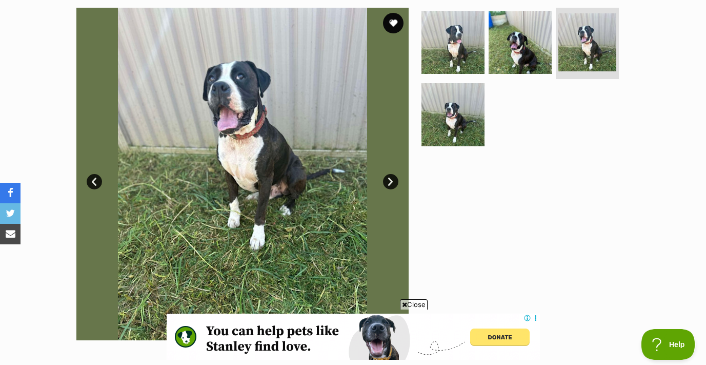
click at [394, 183] on link "Next" at bounding box center [390, 181] width 15 height 15
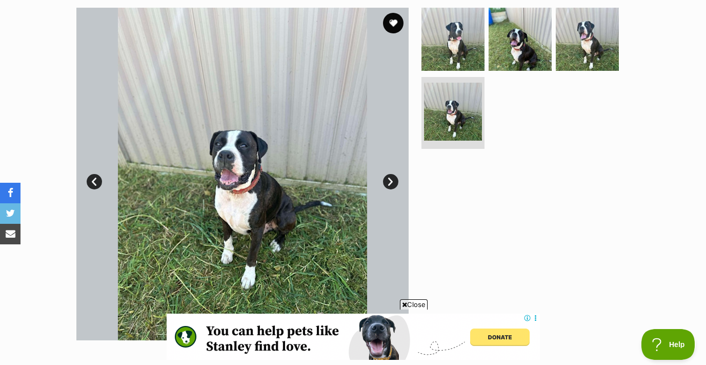
click at [394, 183] on link "Next" at bounding box center [390, 181] width 15 height 15
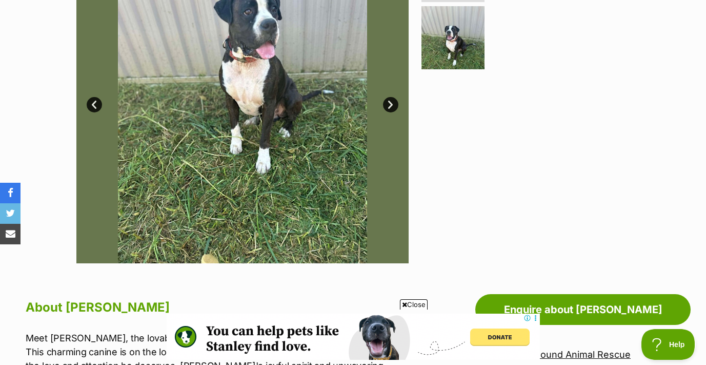
scroll to position [387, 0]
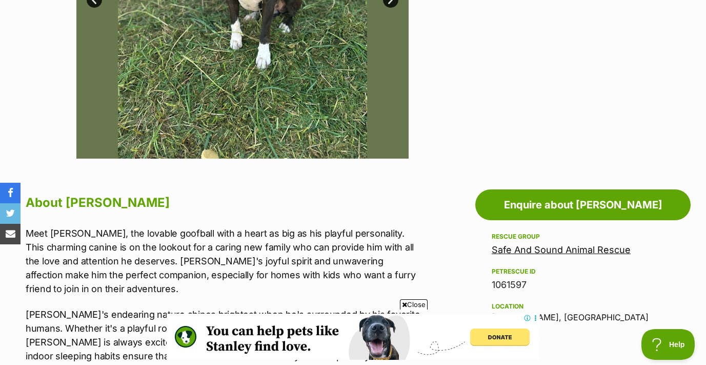
click at [547, 252] on link "Safe And Sound Animal Rescue" at bounding box center [561, 249] width 139 height 11
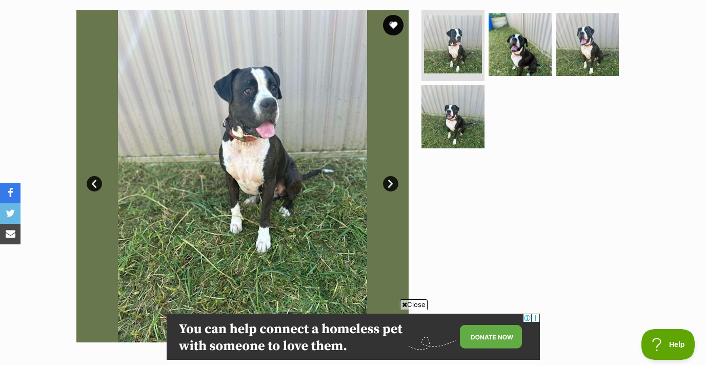
scroll to position [197, 0]
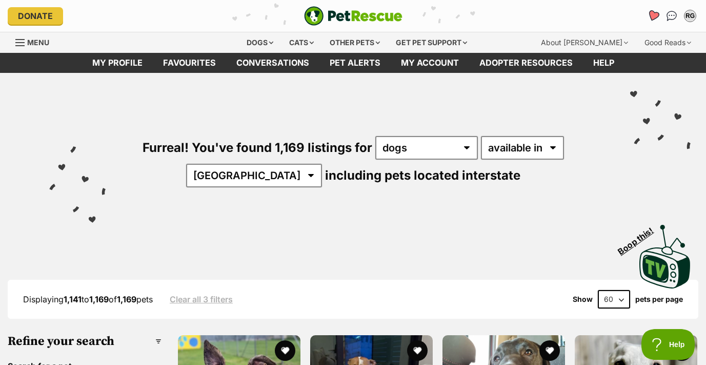
click at [654, 15] on icon "Favourites" at bounding box center [653, 16] width 12 height 12
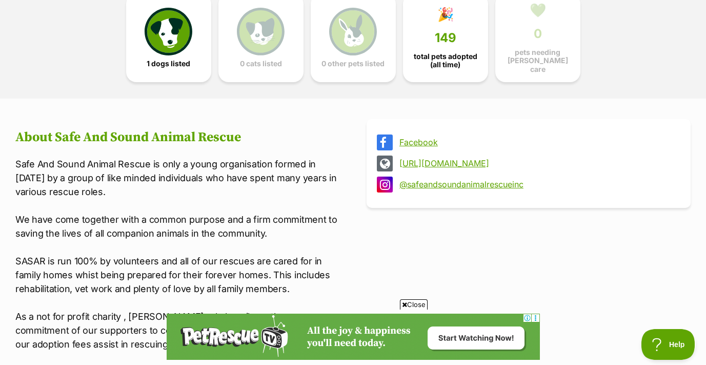
scroll to position [292, 0]
click at [452, 159] on link "http://www.safeandsoundanimalrescue.net" at bounding box center [538, 163] width 277 height 9
click at [435, 180] on link "@safeandsoundanimalrescueinc" at bounding box center [538, 184] width 277 height 9
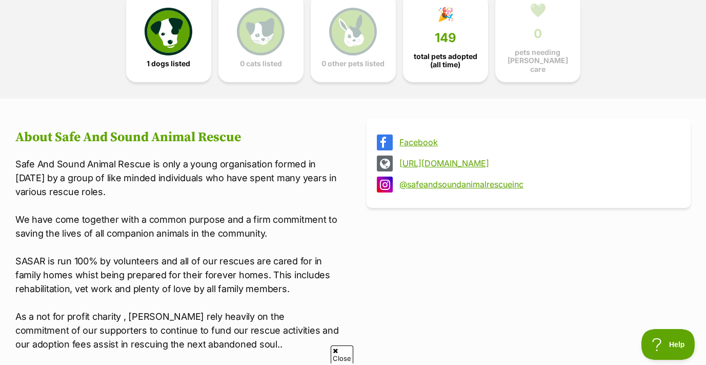
click at [422, 139] on link "Facebook" at bounding box center [538, 141] width 277 height 9
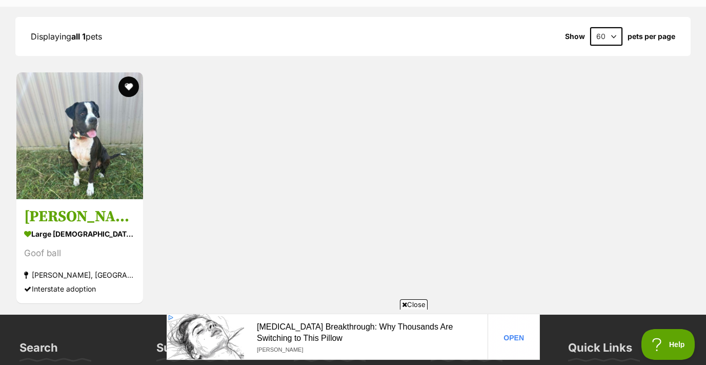
scroll to position [1092, 0]
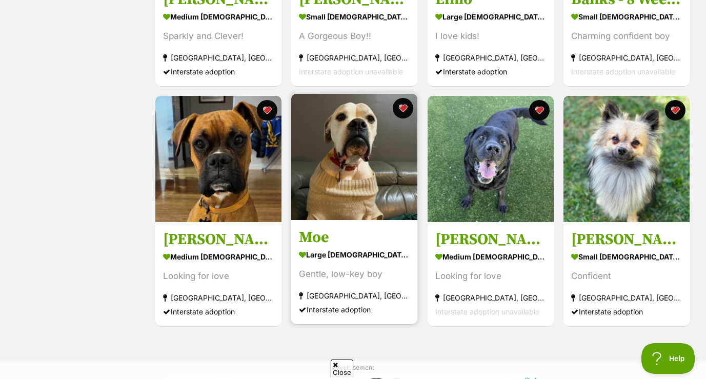
scroll to position [597, 0]
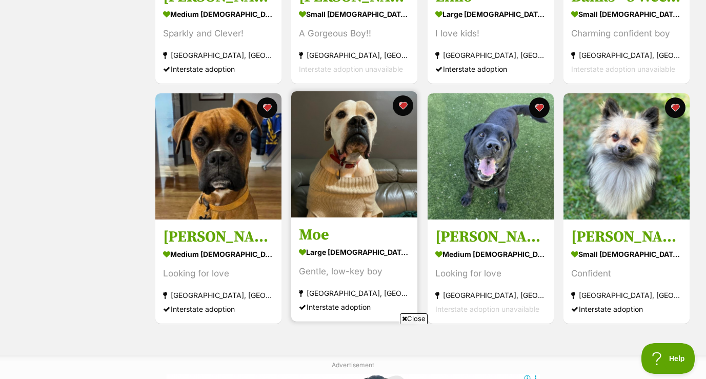
click at [339, 181] on img at bounding box center [354, 154] width 126 height 126
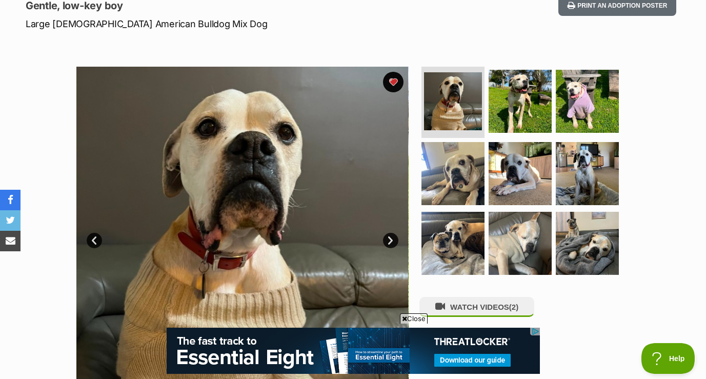
scroll to position [196, 0]
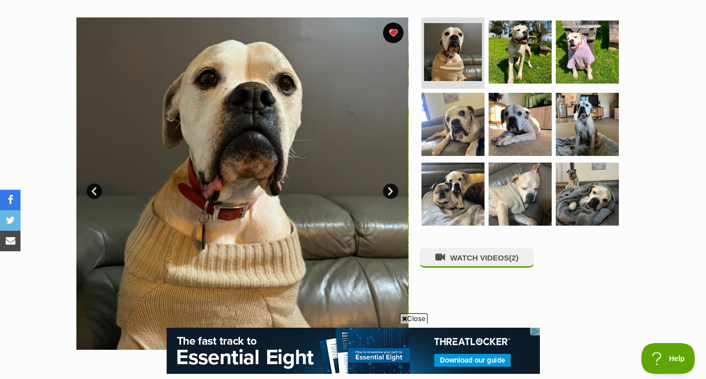
click at [396, 189] on link "Next" at bounding box center [390, 191] width 15 height 15
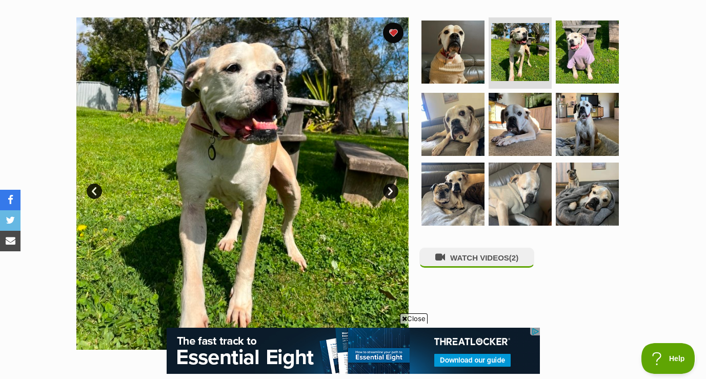
scroll to position [0, 0]
click at [393, 190] on link "Next" at bounding box center [390, 191] width 15 height 15
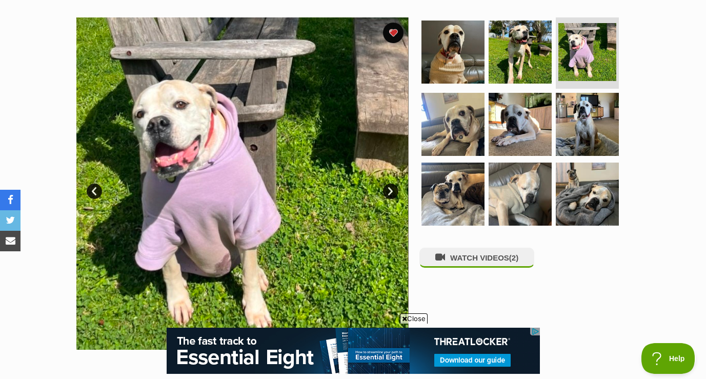
click at [393, 190] on link "Next" at bounding box center [390, 191] width 15 height 15
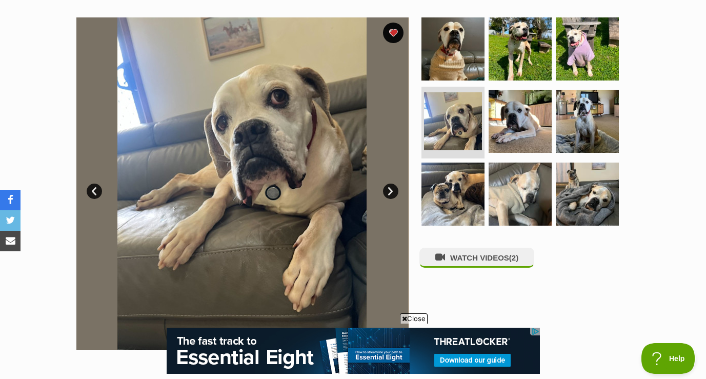
click at [393, 190] on link "Next" at bounding box center [390, 191] width 15 height 15
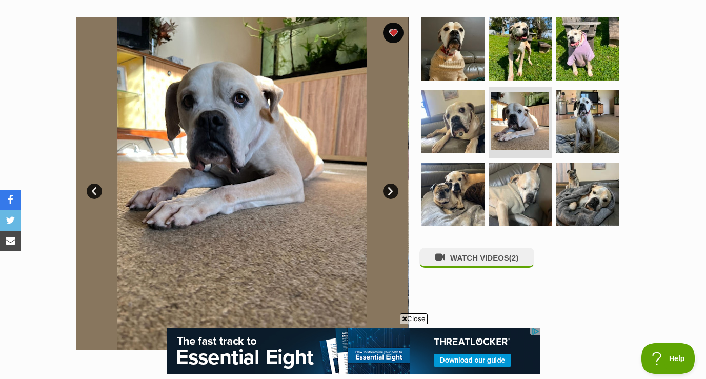
click at [393, 191] on link "Next" at bounding box center [390, 191] width 15 height 15
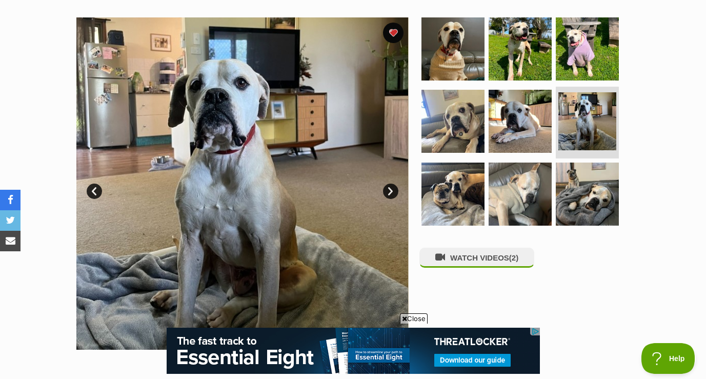
click at [393, 191] on link "Next" at bounding box center [390, 191] width 15 height 15
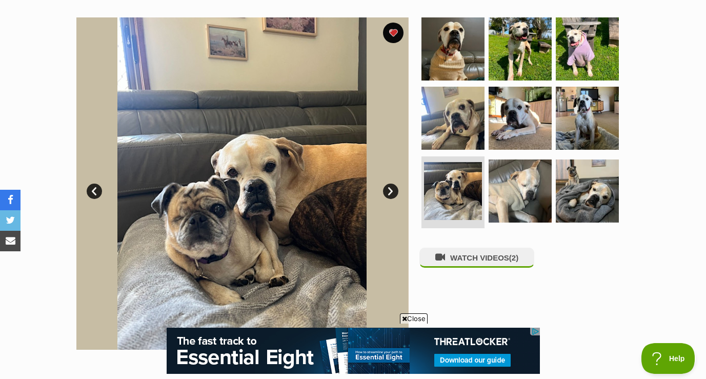
click at [393, 191] on link "Next" at bounding box center [390, 191] width 15 height 15
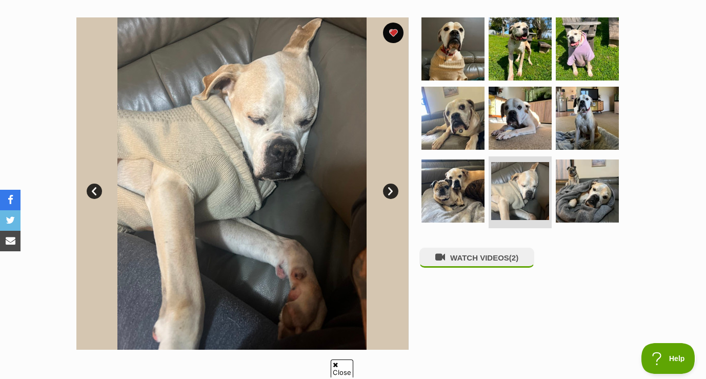
click at [393, 191] on link "Next" at bounding box center [390, 191] width 15 height 15
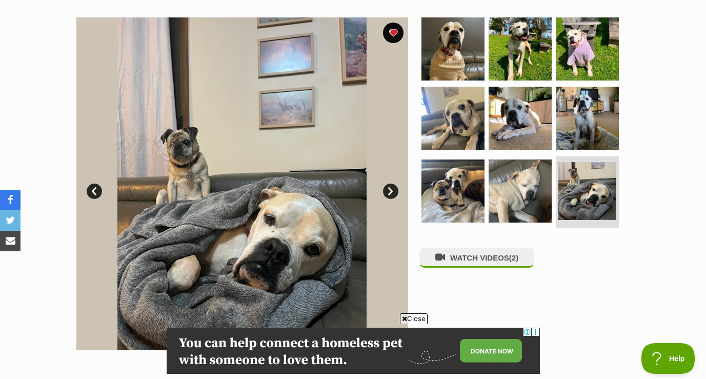
click at [393, 191] on link "Next" at bounding box center [390, 191] width 15 height 15
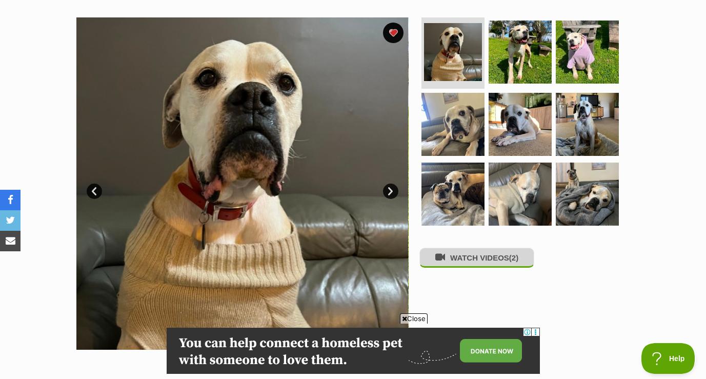
click at [482, 264] on button "WATCH VIDEOS (2)" at bounding box center [477, 258] width 115 height 20
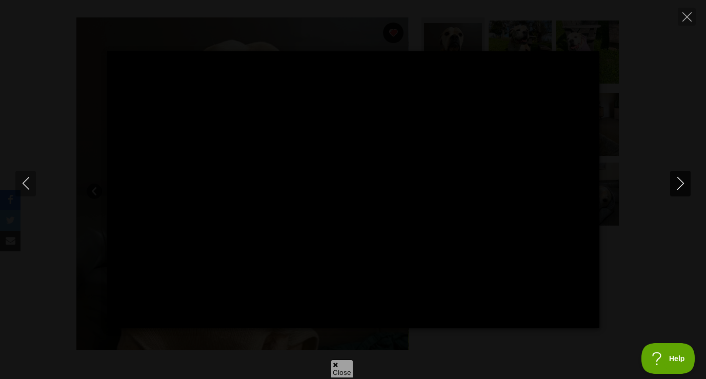
click at [680, 184] on icon "Next" at bounding box center [681, 183] width 13 height 13
type input "92.57"
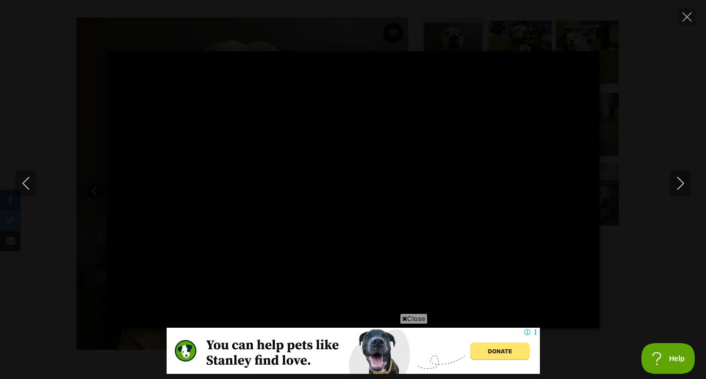
type input "100"
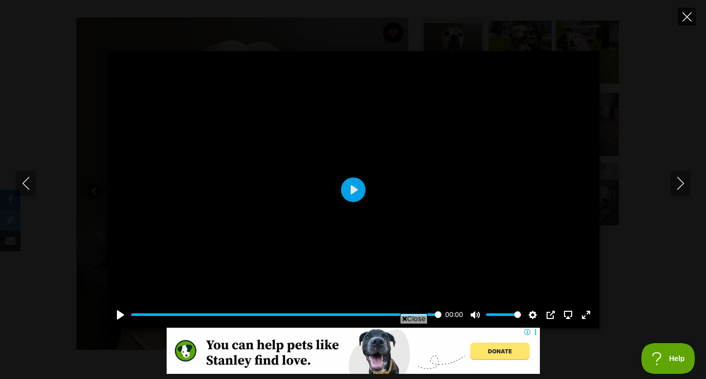
click at [683, 16] on icon "Close" at bounding box center [687, 16] width 9 height 9
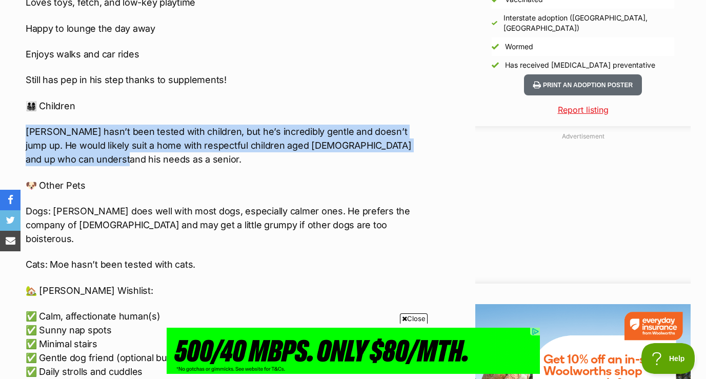
drag, startPoint x: 28, startPoint y: 103, endPoint x: 150, endPoint y: 131, distance: 124.7
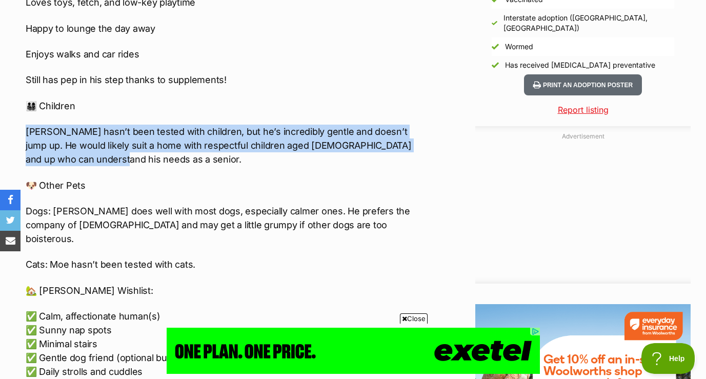
click at [150, 131] on p "Moe hasn’t been tested with children, but he’s incredibly gentle and doesn’t ju…" at bounding box center [223, 146] width 395 height 42
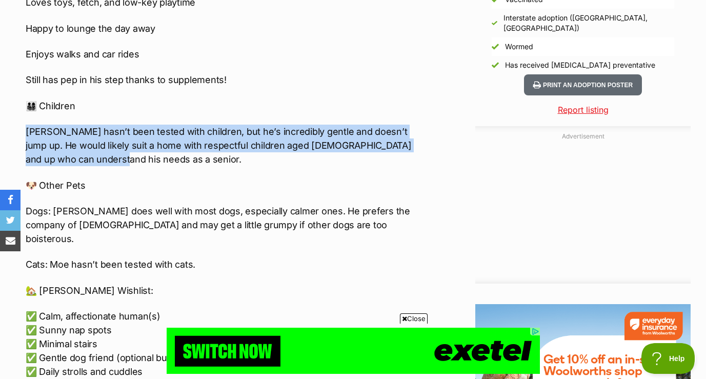
click at [151, 134] on p "Moe hasn’t been tested with children, but he’s incredibly gentle and doesn’t ju…" at bounding box center [223, 146] width 395 height 42
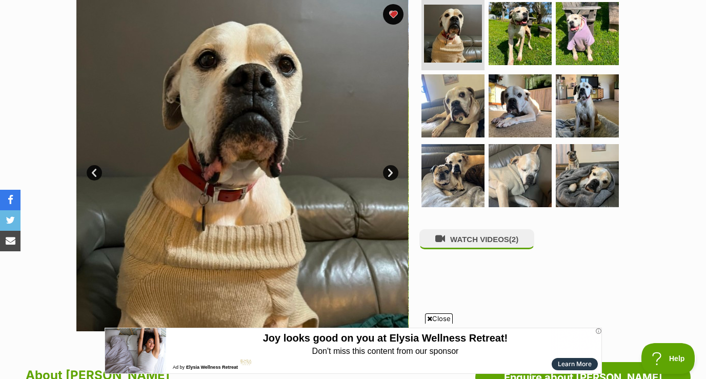
scroll to position [201, 0]
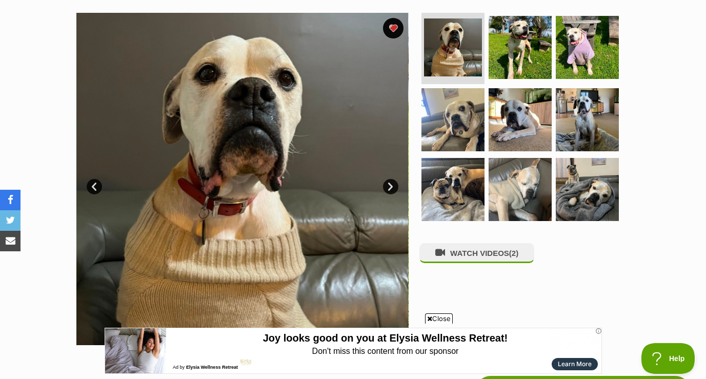
click at [237, 155] on img at bounding box center [242, 179] width 332 height 332
click at [394, 188] on link "Next" at bounding box center [390, 186] width 15 height 15
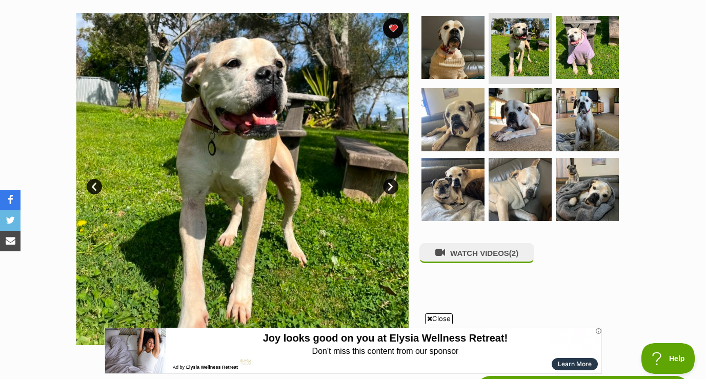
click at [394, 188] on link "Next" at bounding box center [390, 186] width 15 height 15
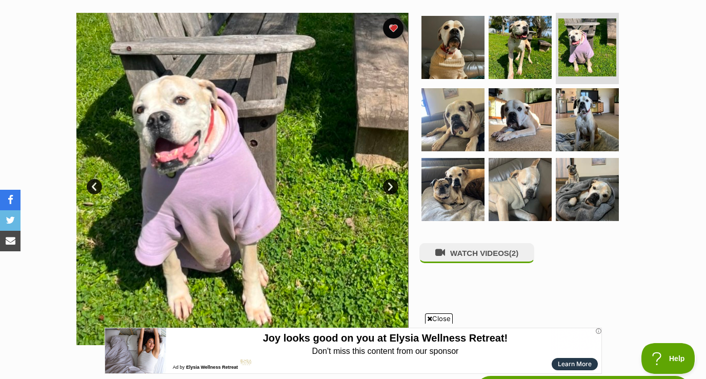
click at [394, 188] on link "Next" at bounding box center [390, 186] width 15 height 15
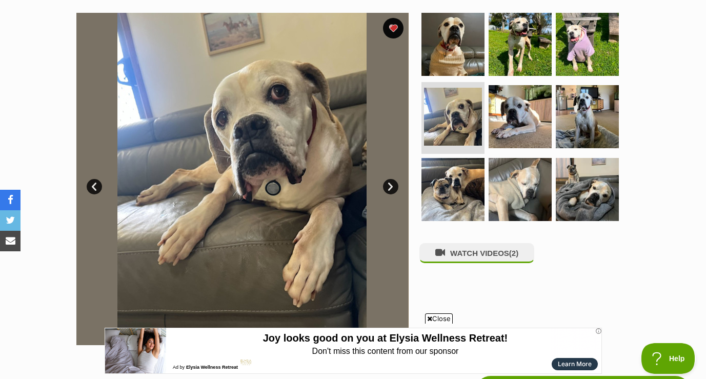
click at [394, 186] on link "Next" at bounding box center [390, 186] width 15 height 15
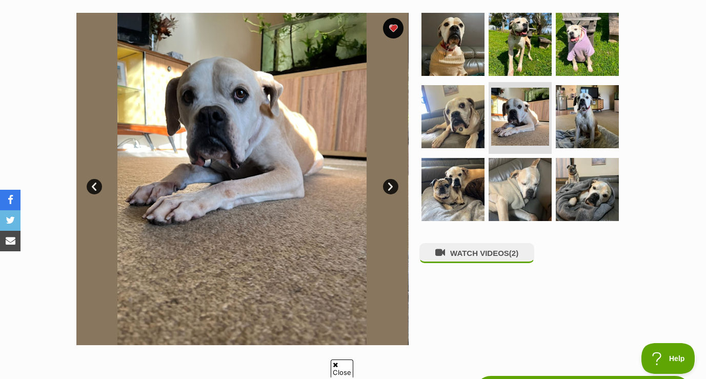
scroll to position [0, 0]
click at [392, 184] on link "Next" at bounding box center [390, 186] width 15 height 15
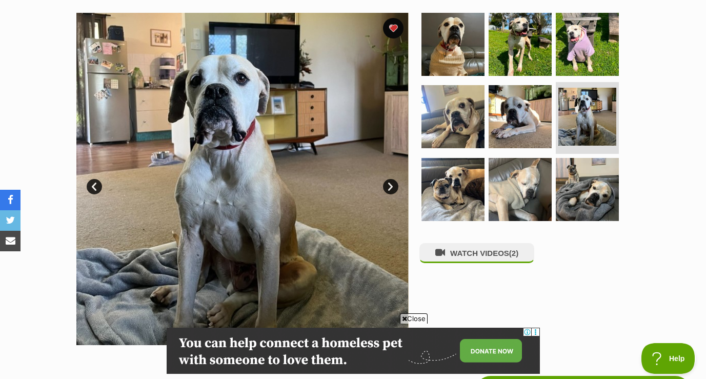
click at [392, 184] on link "Next" at bounding box center [390, 186] width 15 height 15
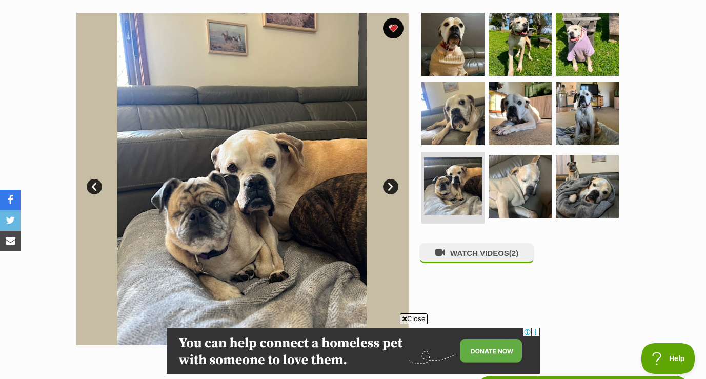
click at [392, 184] on link "Next" at bounding box center [390, 186] width 15 height 15
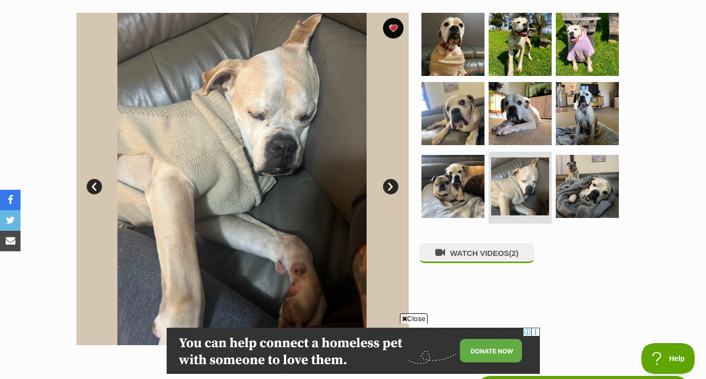
click at [392, 184] on link "Next" at bounding box center [390, 186] width 15 height 15
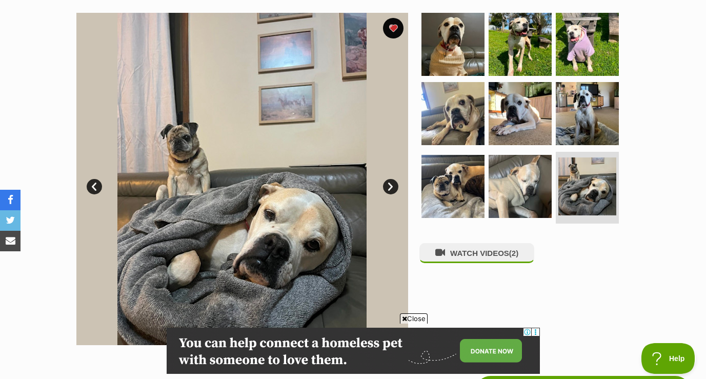
click at [392, 184] on link "Next" at bounding box center [390, 186] width 15 height 15
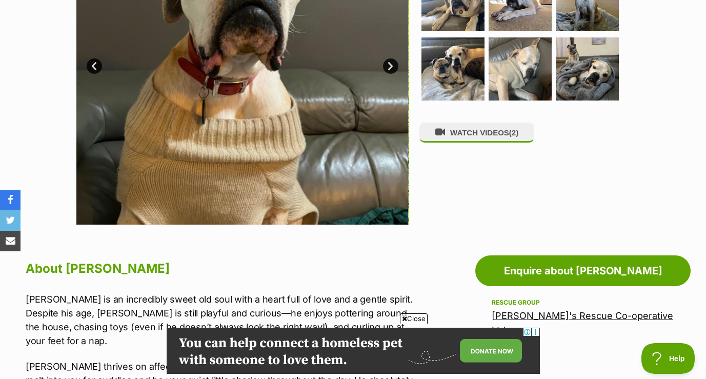
scroll to position [291, 0]
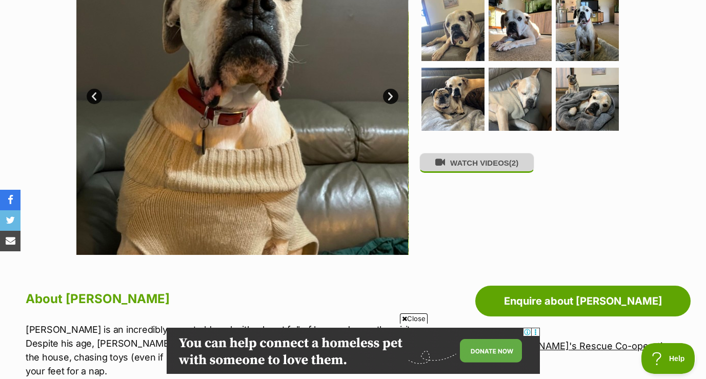
click at [464, 168] on button "WATCH VIDEOS (2)" at bounding box center [477, 163] width 115 height 20
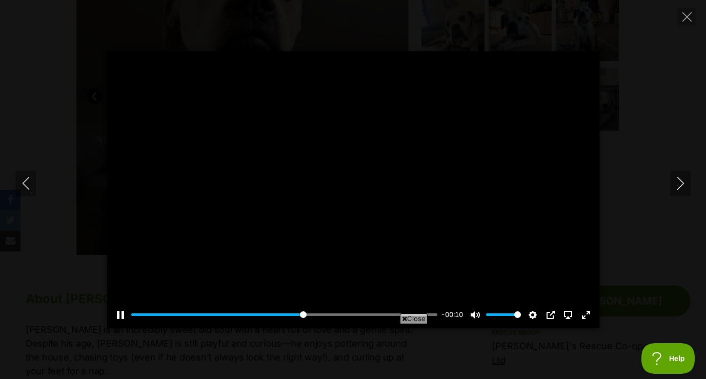
scroll to position [0, 0]
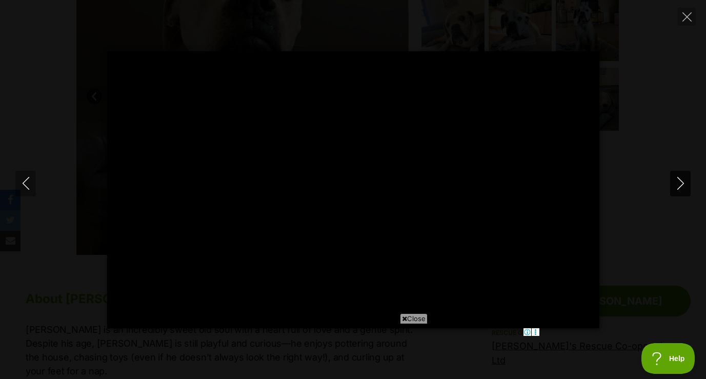
type input "100"
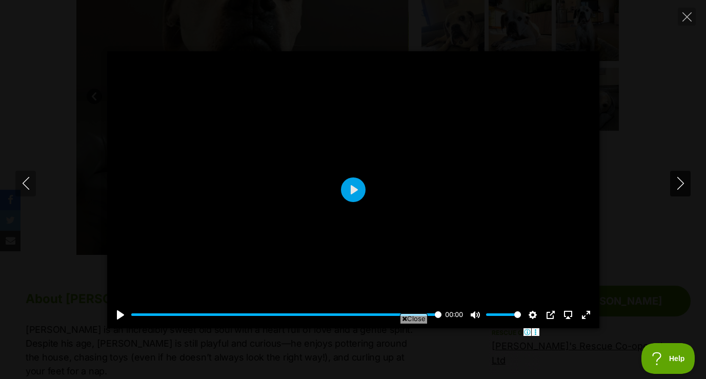
click at [678, 185] on icon "Next" at bounding box center [681, 183] width 13 height 13
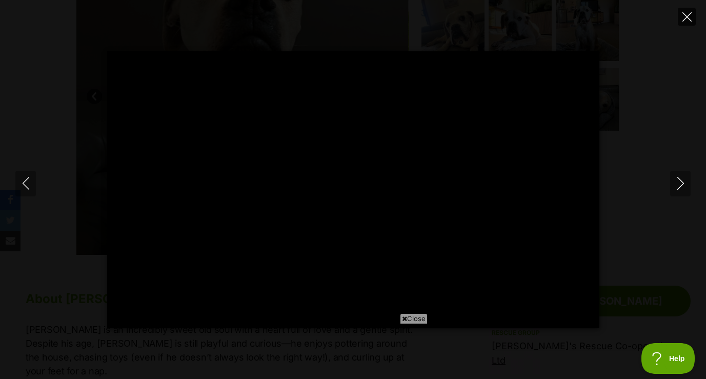
click at [685, 21] on icon "Close" at bounding box center [687, 16] width 9 height 9
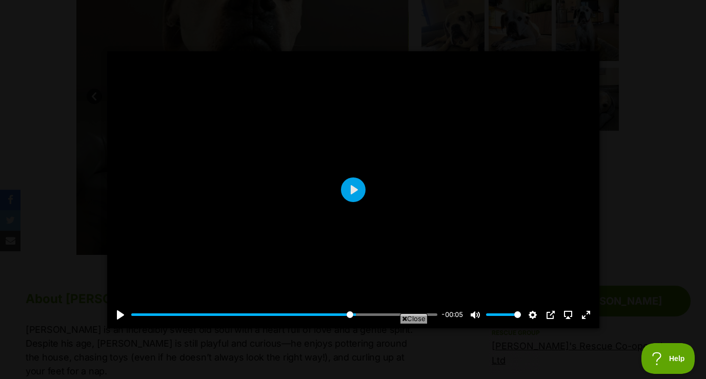
type input "73.46"
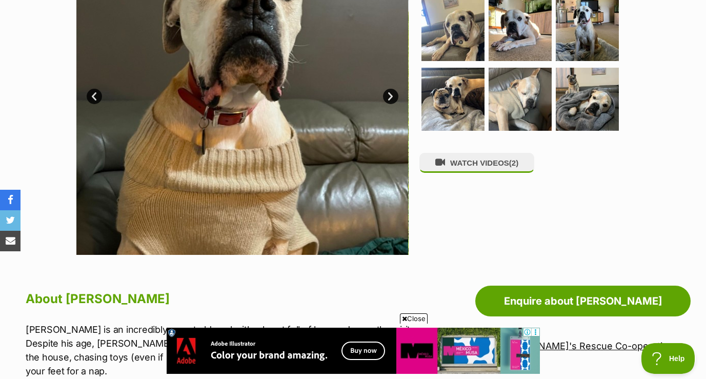
click at [452, 219] on div "WATCH VIDEOS (2)" at bounding box center [525, 89] width 210 height 332
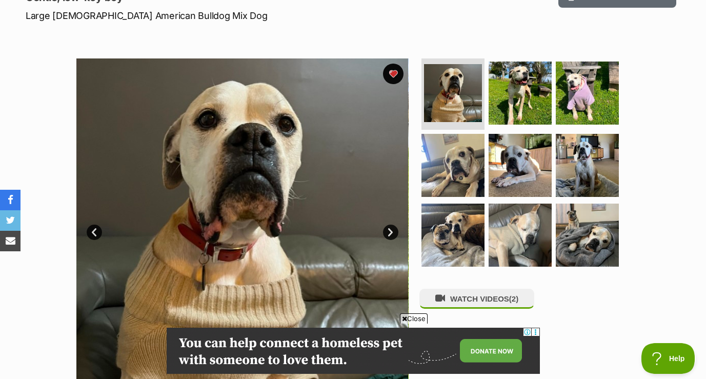
scroll to position [156, 0]
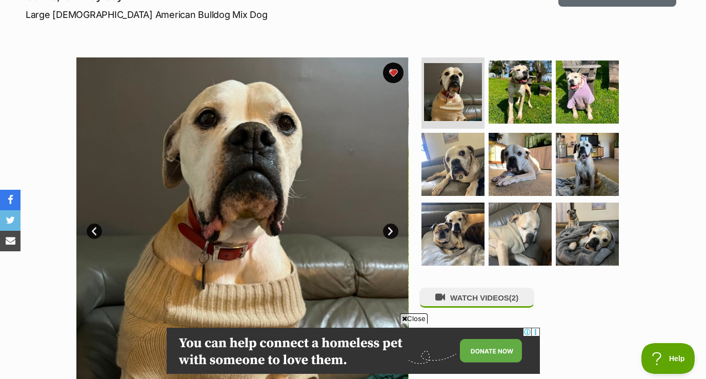
click at [391, 229] on link "Next" at bounding box center [390, 231] width 15 height 15
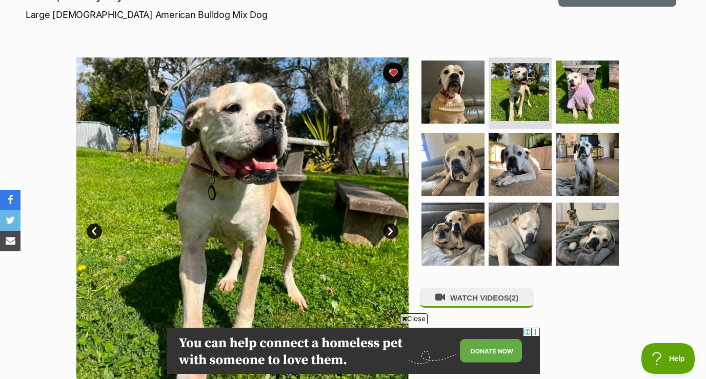
click at [391, 229] on link "Next" at bounding box center [390, 231] width 15 height 15
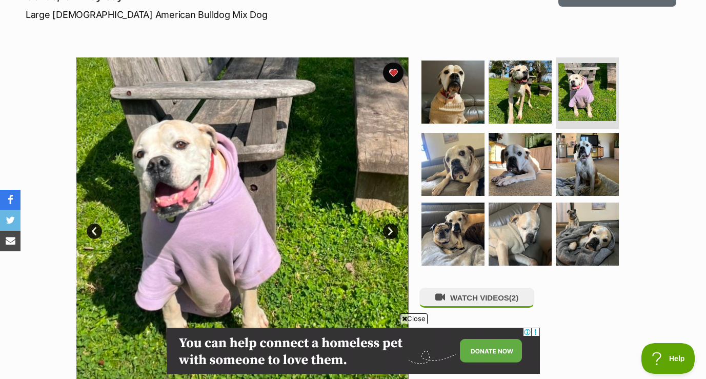
click at [391, 229] on link "Next" at bounding box center [390, 231] width 15 height 15
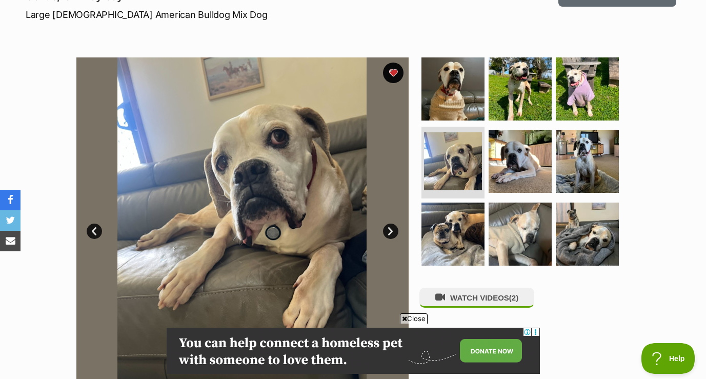
click at [391, 229] on link "Next" at bounding box center [390, 231] width 15 height 15
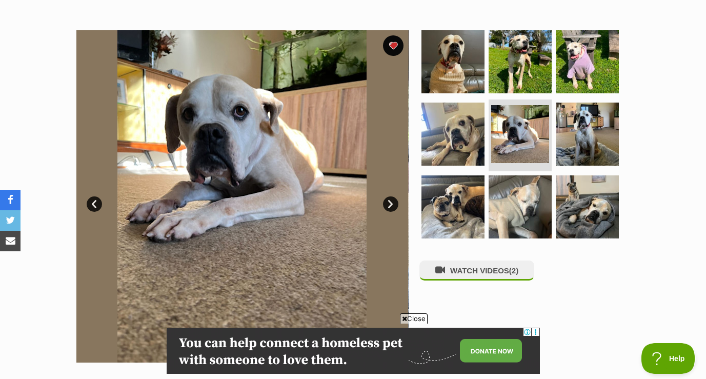
scroll to position [187, 0]
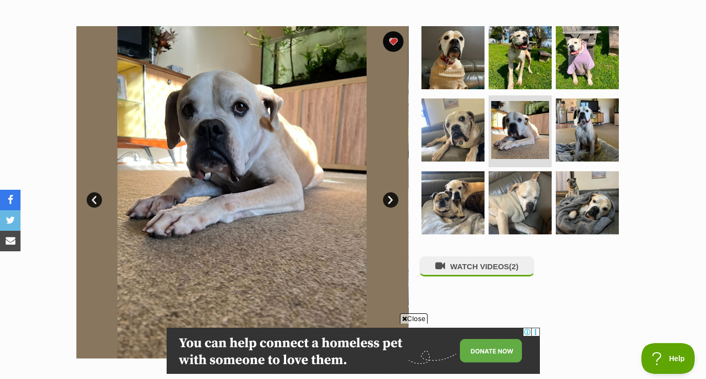
click at [393, 201] on link "Next" at bounding box center [390, 199] width 15 height 15
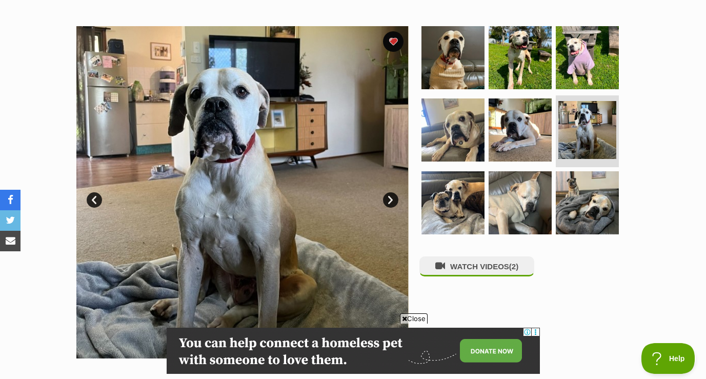
click at [393, 201] on link "Next" at bounding box center [390, 199] width 15 height 15
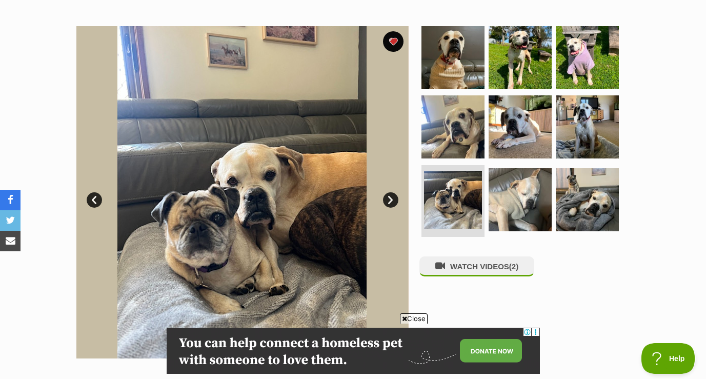
click at [392, 201] on link "Next" at bounding box center [390, 199] width 15 height 15
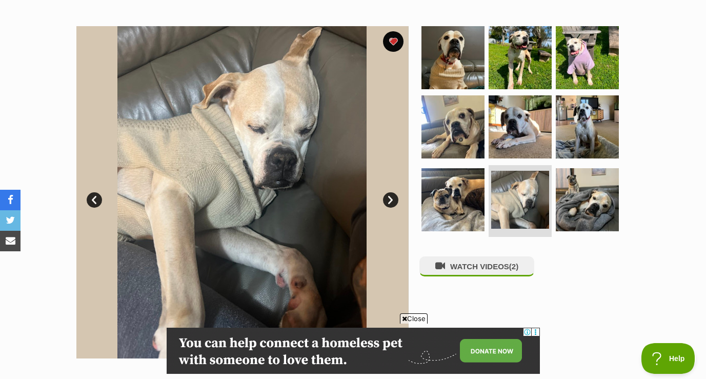
click at [392, 201] on link "Next" at bounding box center [390, 199] width 15 height 15
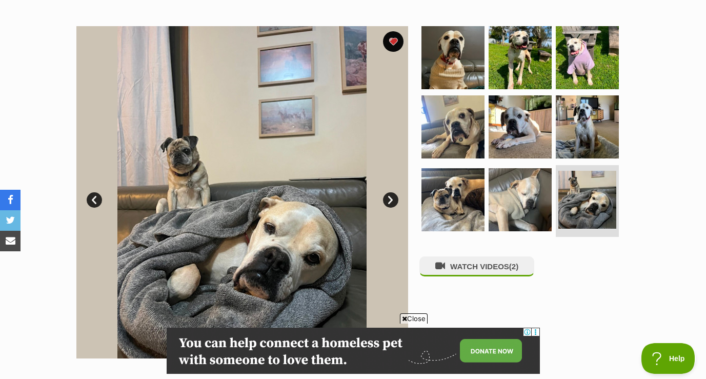
click at [392, 201] on link "Next" at bounding box center [390, 199] width 15 height 15
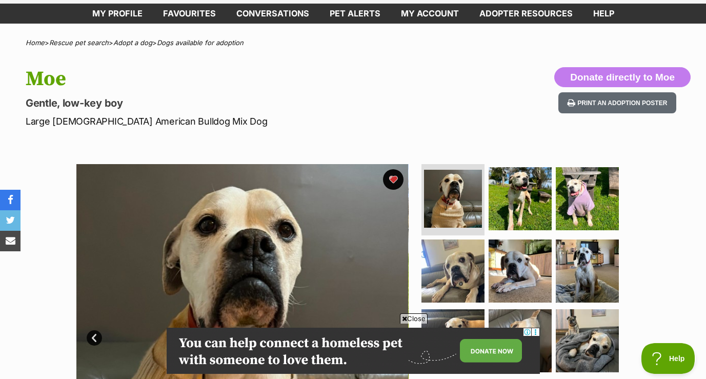
scroll to position [29, 0]
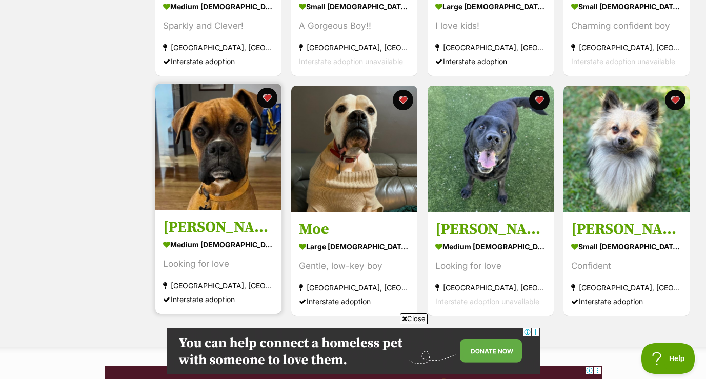
scroll to position [606, 0]
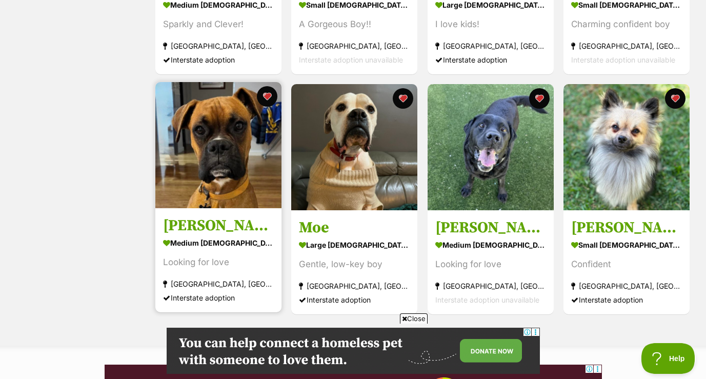
click at [226, 174] on img at bounding box center [218, 145] width 126 height 126
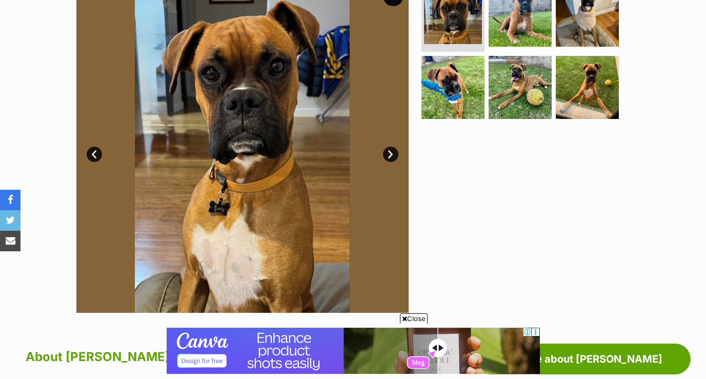
scroll to position [231, 0]
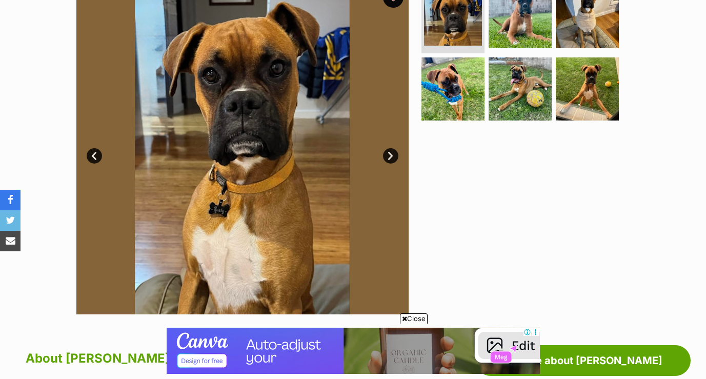
click at [390, 155] on link "Next" at bounding box center [390, 155] width 15 height 15
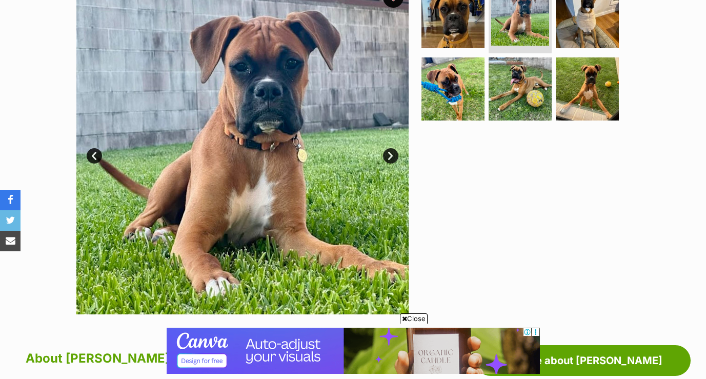
click at [390, 155] on link "Next" at bounding box center [390, 155] width 15 height 15
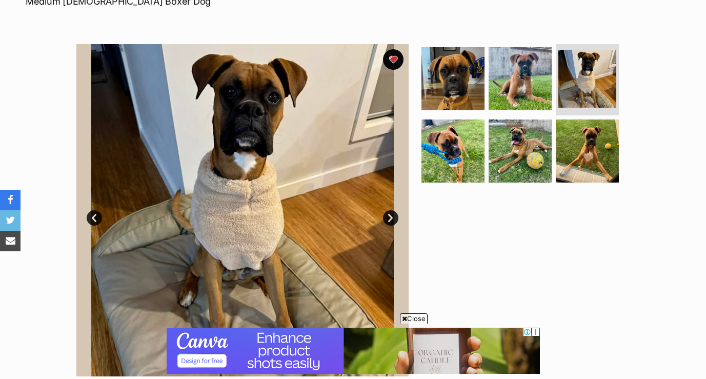
scroll to position [166, 0]
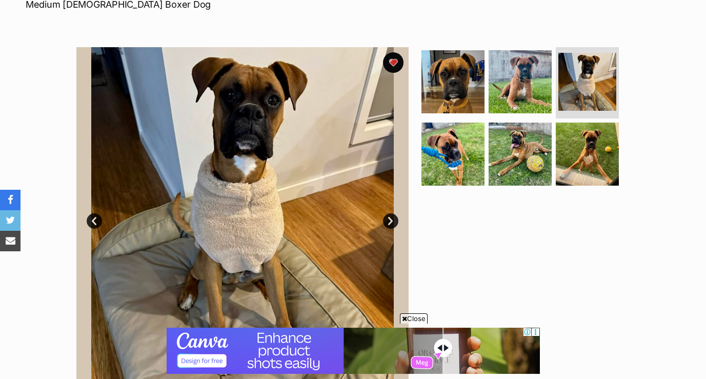
click at [395, 218] on link "Next" at bounding box center [390, 220] width 15 height 15
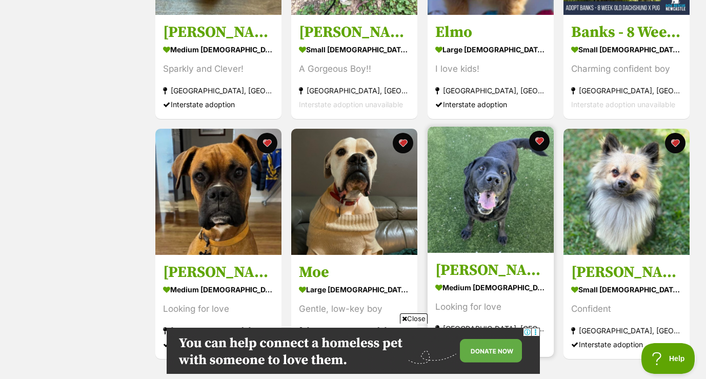
click at [484, 227] on img at bounding box center [491, 190] width 126 height 126
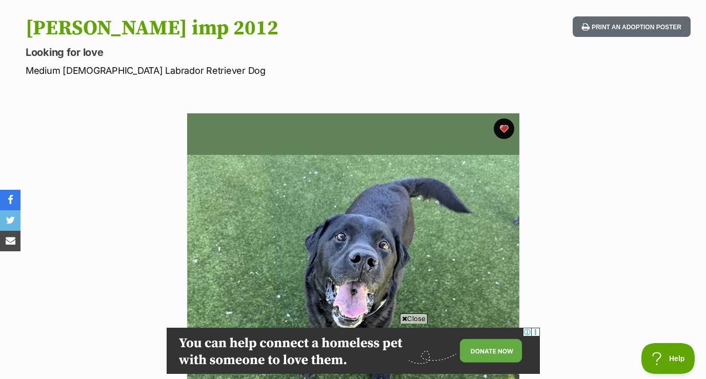
scroll to position [146, 0]
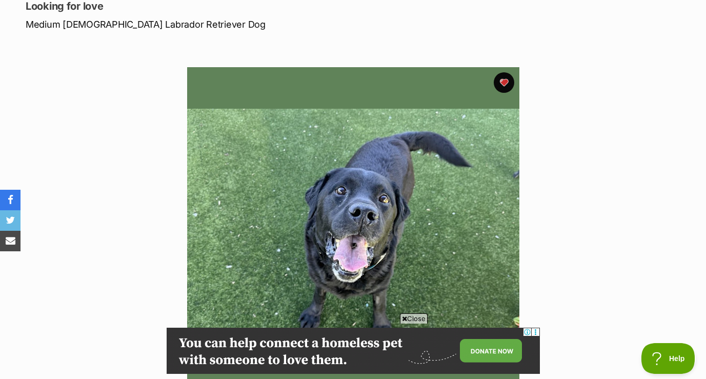
click at [418, 318] on span "Close" at bounding box center [414, 318] width 28 height 10
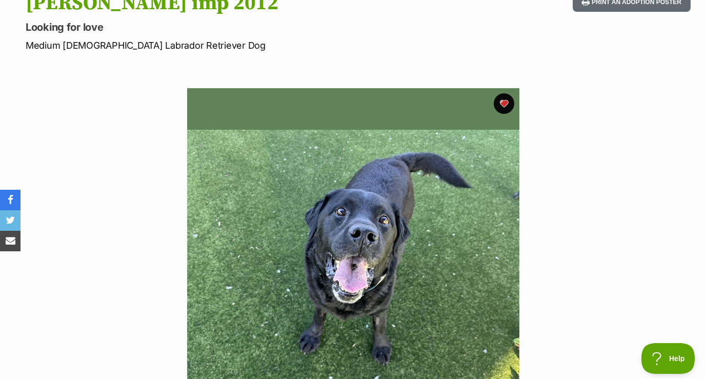
scroll to position [115, 0]
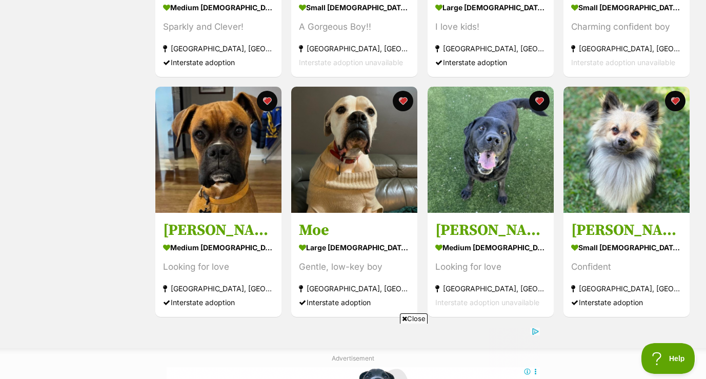
click at [414, 317] on span "Close" at bounding box center [414, 318] width 28 height 10
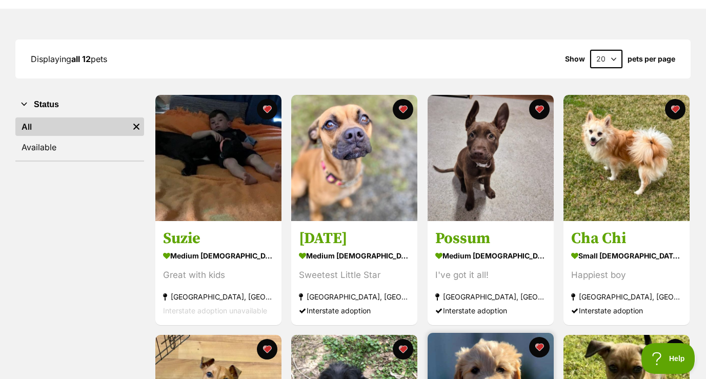
scroll to position [110, 0]
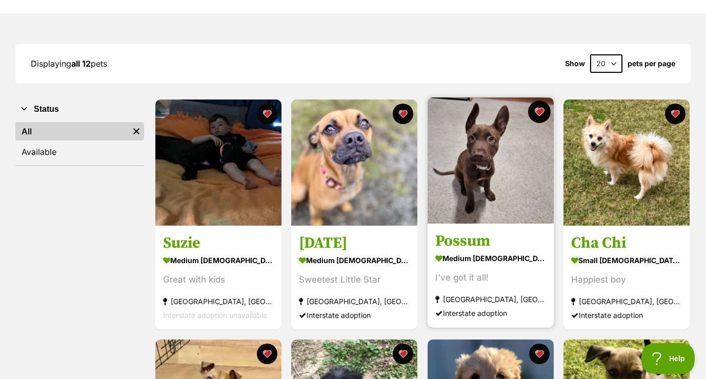
click at [539, 112] on button "favourite" at bounding box center [539, 112] width 23 height 23
click at [493, 159] on img at bounding box center [491, 160] width 126 height 126
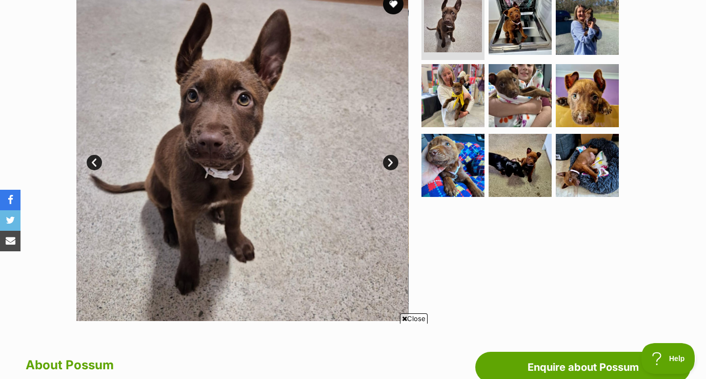
scroll to position [227, 0]
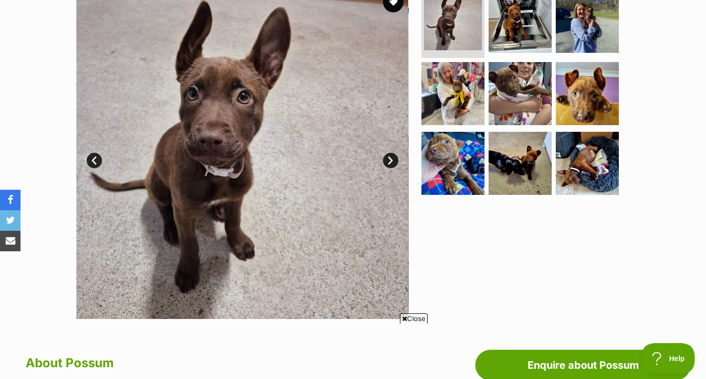
click at [387, 160] on link "Next" at bounding box center [390, 160] width 15 height 15
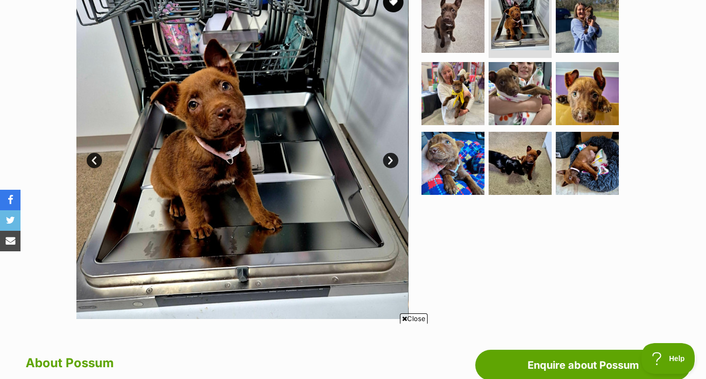
click at [387, 160] on link "Next" at bounding box center [390, 160] width 15 height 15
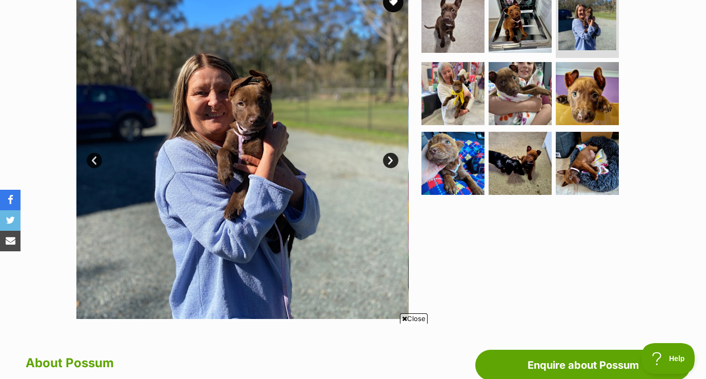
click at [386, 160] on link "Next" at bounding box center [390, 160] width 15 height 15
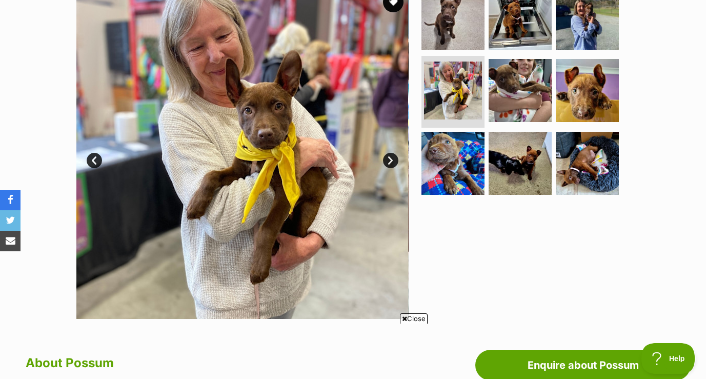
click at [386, 160] on link "Next" at bounding box center [390, 160] width 15 height 15
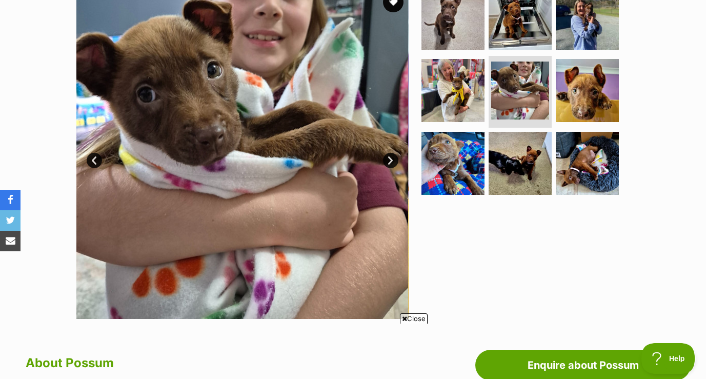
click at [386, 160] on link "Next" at bounding box center [390, 160] width 15 height 15
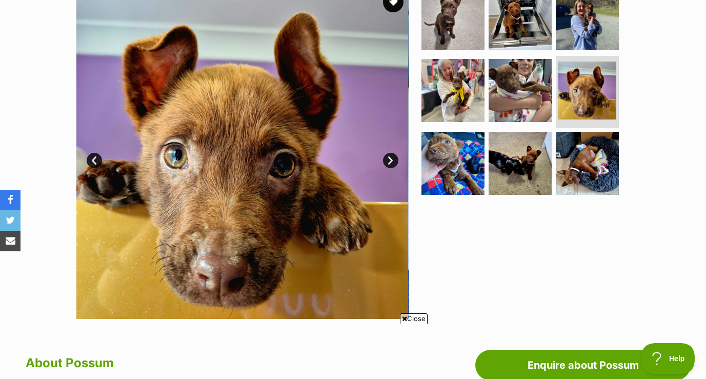
scroll to position [0, 0]
click at [387, 160] on link "Next" at bounding box center [390, 160] width 15 height 15
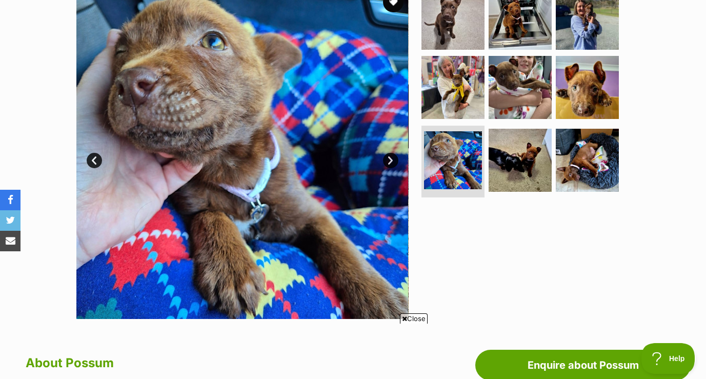
click at [387, 160] on link "Next" at bounding box center [390, 160] width 15 height 15
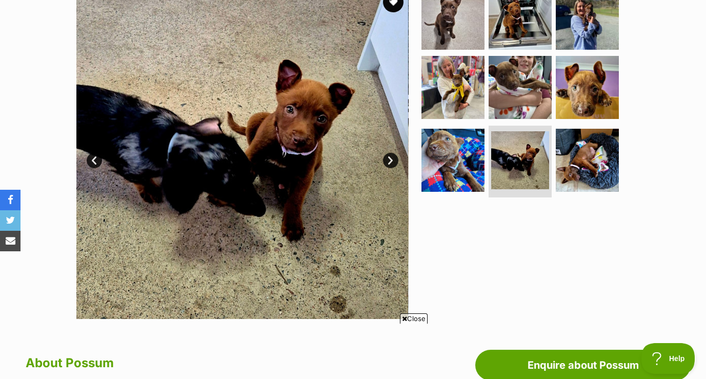
click at [387, 160] on link "Next" at bounding box center [390, 160] width 15 height 15
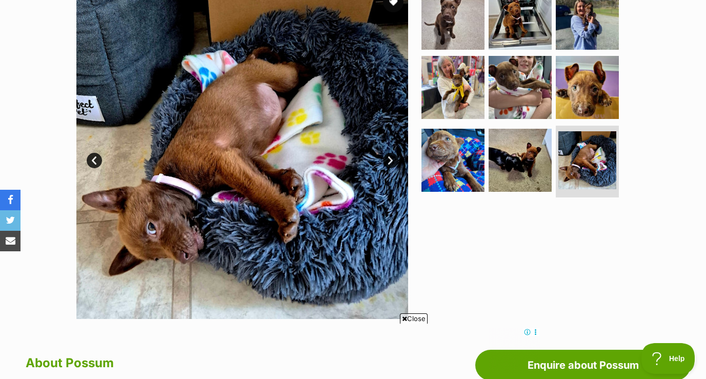
click at [387, 160] on link "Next" at bounding box center [390, 160] width 15 height 15
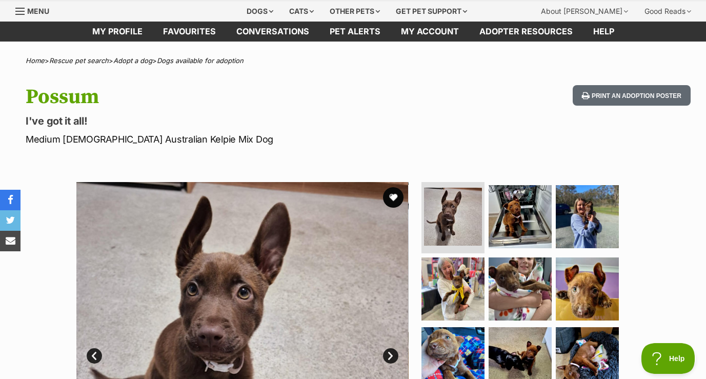
scroll to position [6, 0]
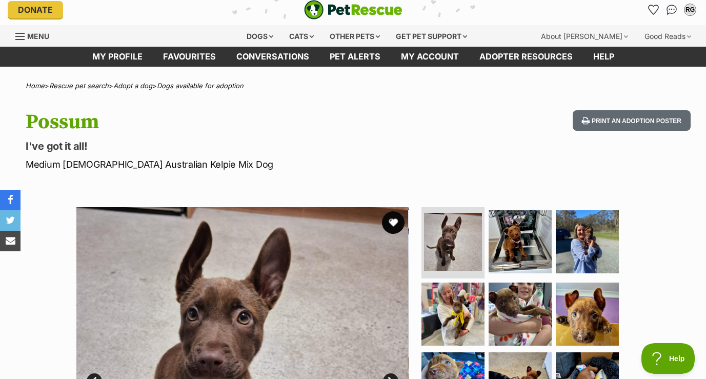
click at [393, 225] on button "favourite" at bounding box center [393, 222] width 23 height 23
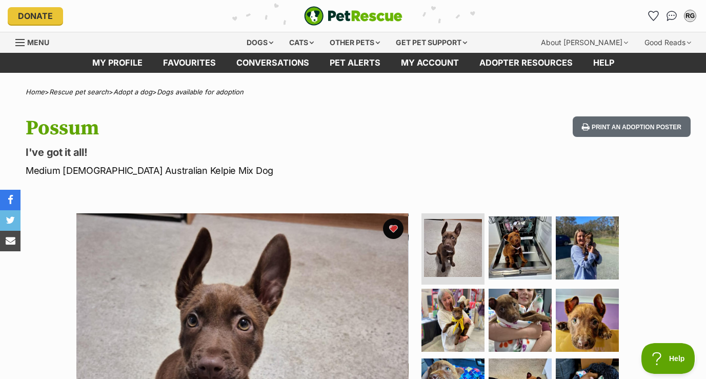
scroll to position [0, 0]
click at [656, 18] on icon "Favourites" at bounding box center [653, 16] width 12 height 12
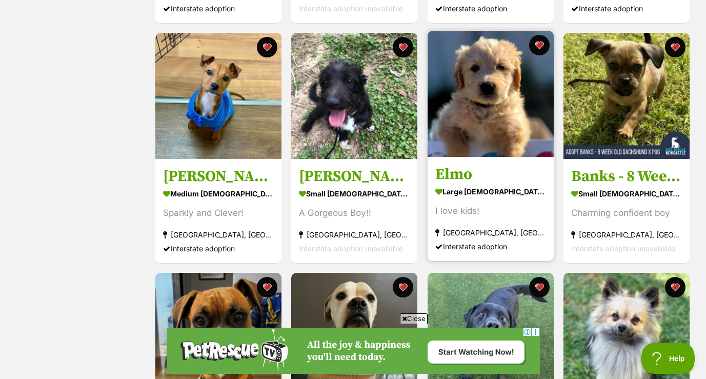
scroll to position [418, 0]
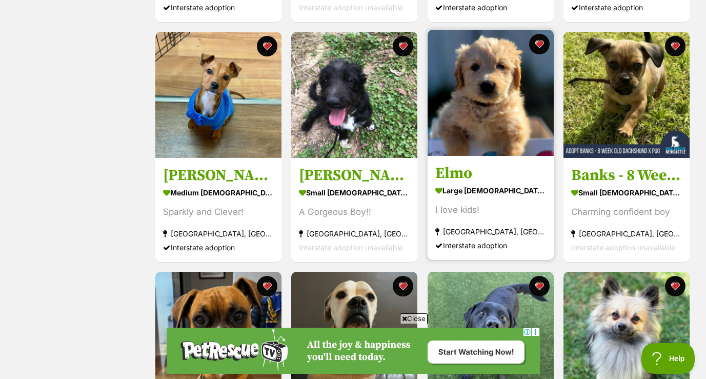
click at [491, 128] on img at bounding box center [491, 93] width 126 height 126
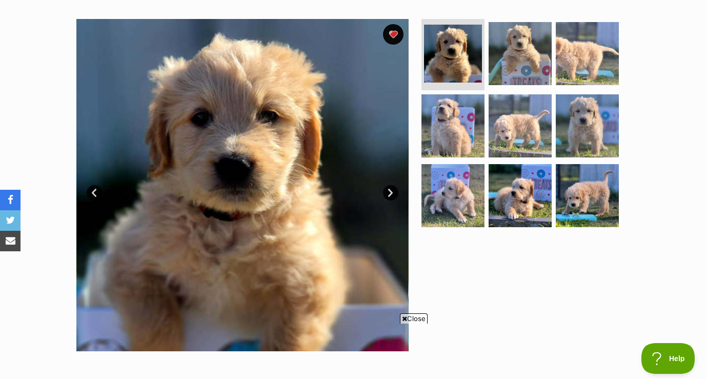
click at [388, 190] on link "Next" at bounding box center [390, 192] width 15 height 15
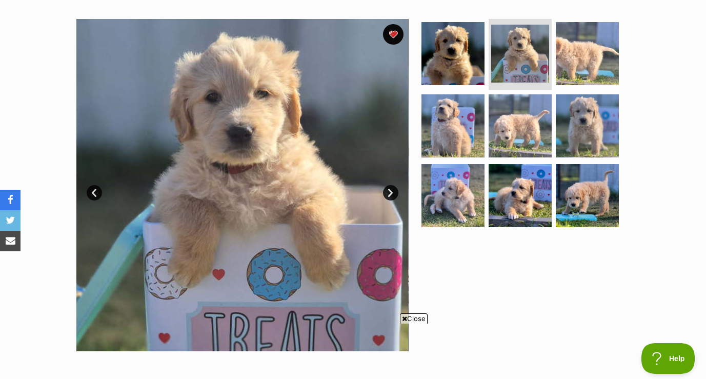
click at [388, 190] on link "Next" at bounding box center [390, 192] width 15 height 15
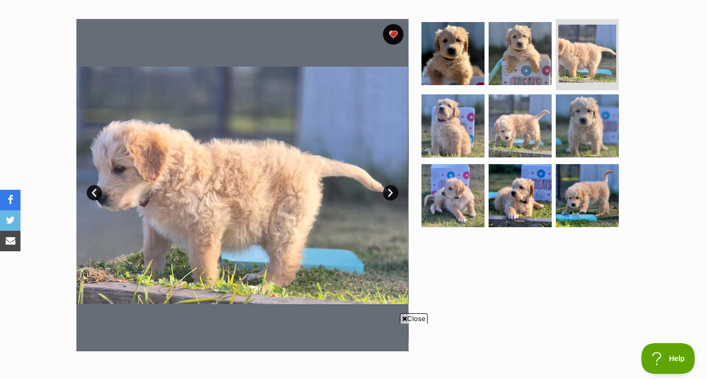
click at [388, 190] on link "Next" at bounding box center [390, 192] width 15 height 15
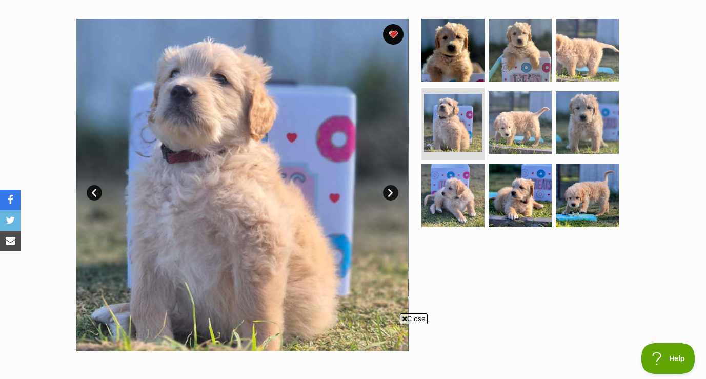
click at [388, 189] on link "Next" at bounding box center [390, 192] width 15 height 15
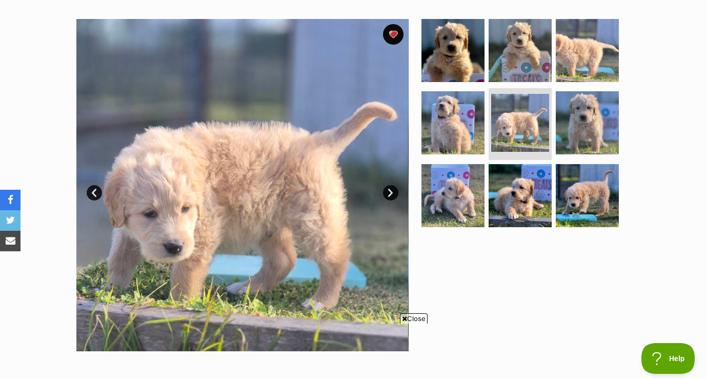
click at [388, 189] on link "Next" at bounding box center [390, 192] width 15 height 15
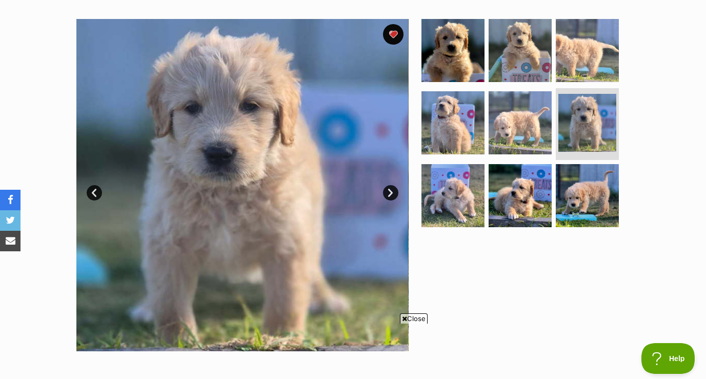
click at [388, 189] on link "Next" at bounding box center [390, 192] width 15 height 15
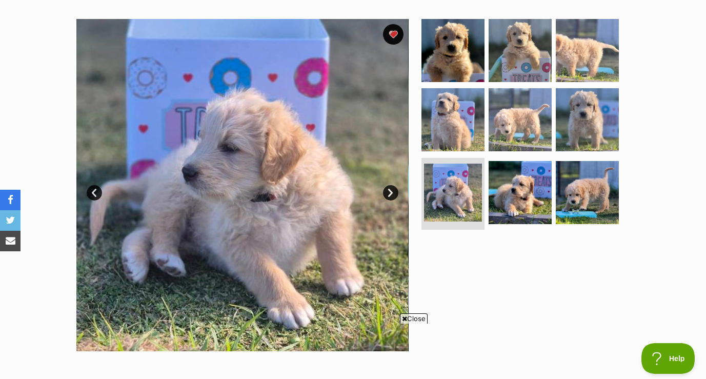
click at [388, 189] on link "Next" at bounding box center [390, 192] width 15 height 15
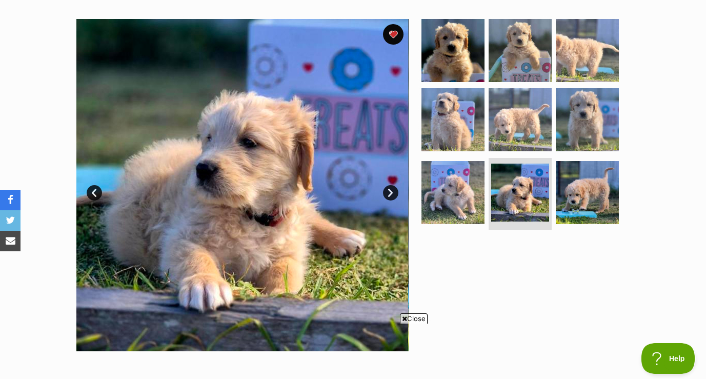
click at [388, 189] on link "Next" at bounding box center [390, 192] width 15 height 15
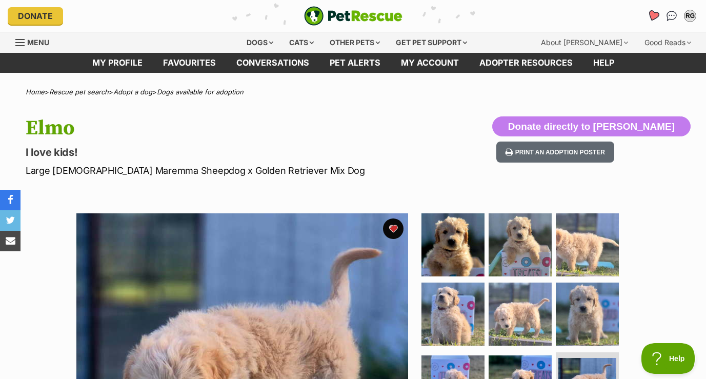
click at [651, 20] on icon "Favourites" at bounding box center [654, 15] width 14 height 13
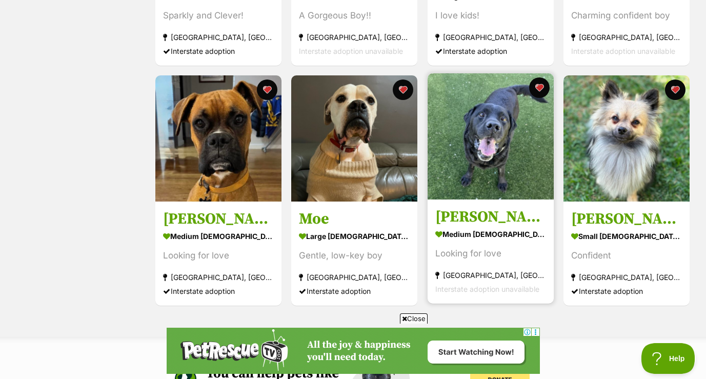
scroll to position [608, 0]
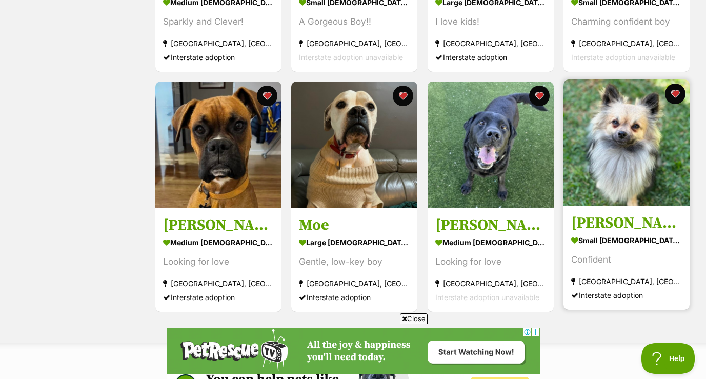
click at [622, 167] on img at bounding box center [627, 143] width 126 height 126
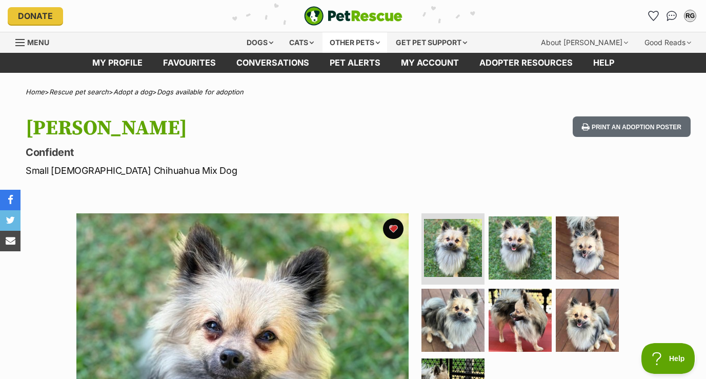
click at [373, 38] on div "Other pets" at bounding box center [355, 42] width 65 height 21
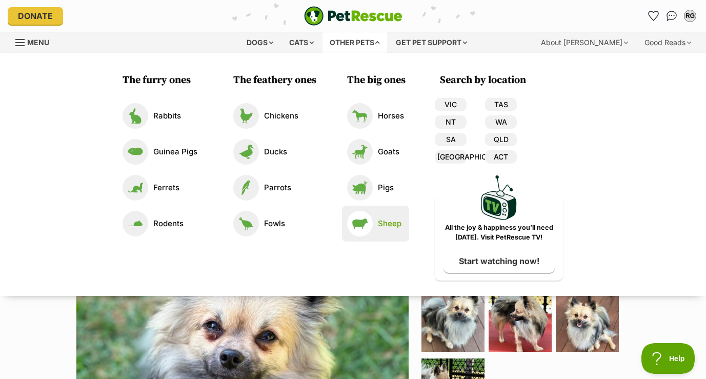
click at [379, 217] on link "Sheep" at bounding box center [375, 224] width 57 height 26
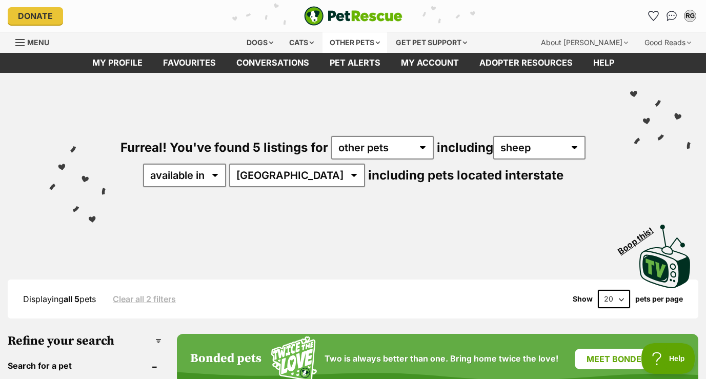
click at [363, 46] on div "Other pets" at bounding box center [355, 42] width 65 height 21
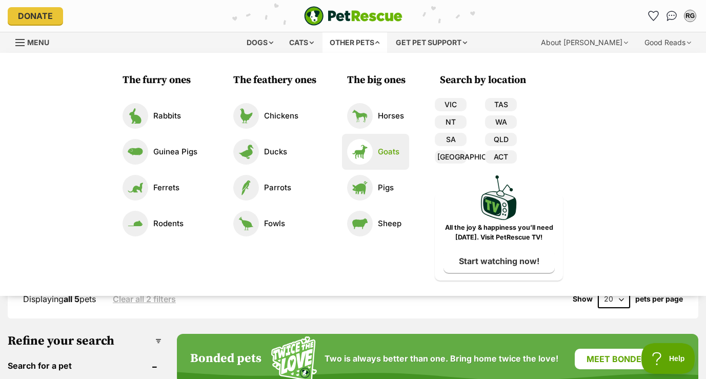
click at [374, 152] on link "Goats" at bounding box center [375, 152] width 57 height 26
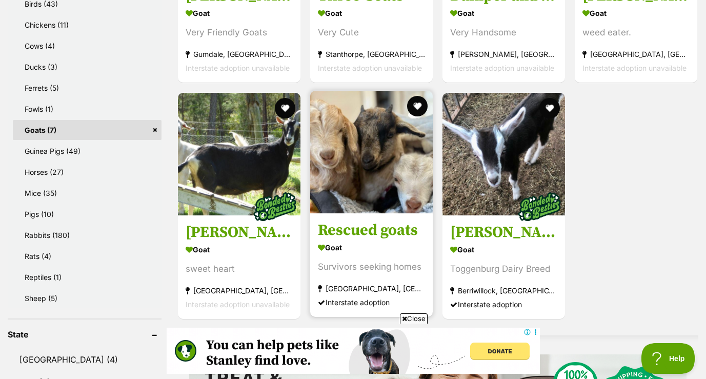
scroll to position [545, 0]
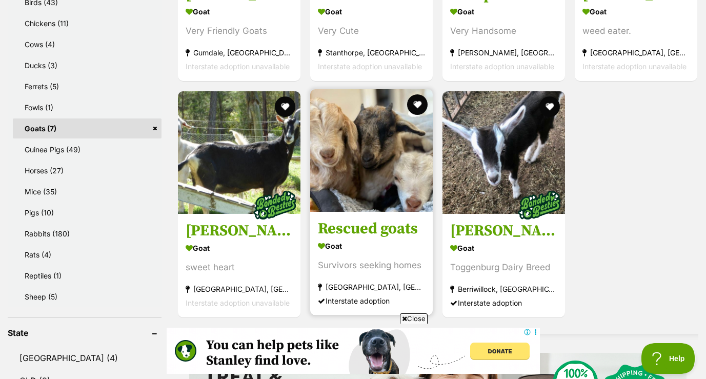
click at [383, 171] on img at bounding box center [371, 150] width 123 height 123
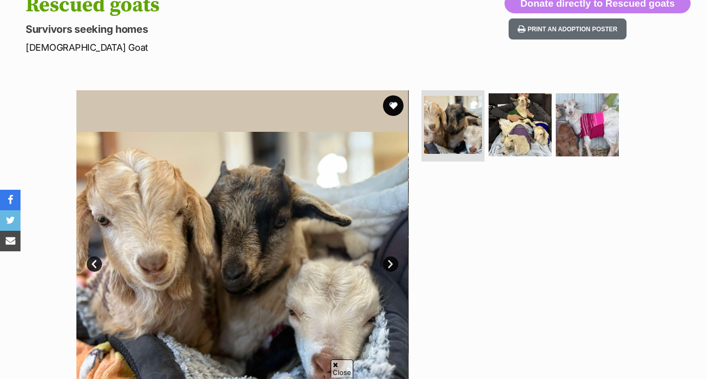
scroll to position [168, 0]
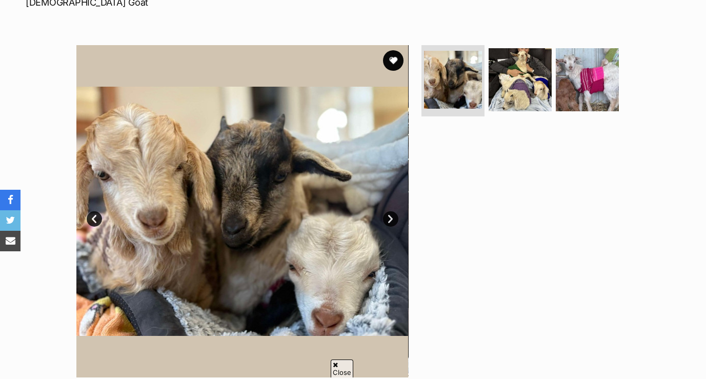
click at [388, 217] on link "Next" at bounding box center [390, 218] width 15 height 15
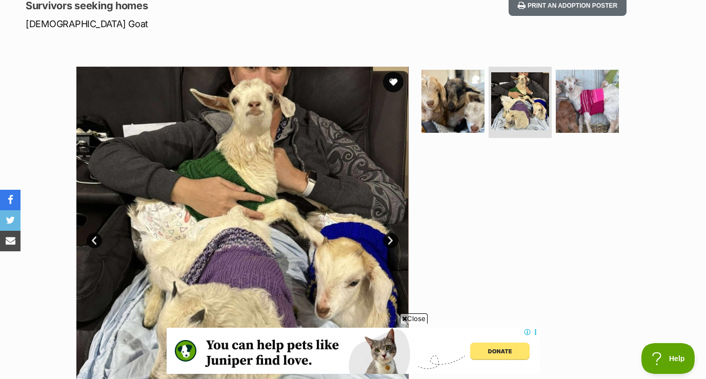
scroll to position [141, 0]
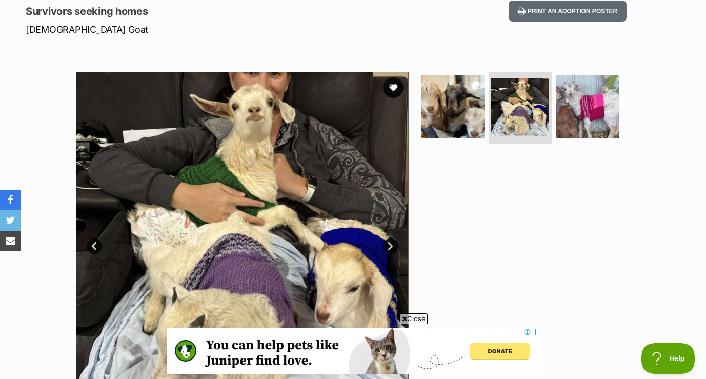
click at [391, 243] on link "Next" at bounding box center [390, 246] width 15 height 15
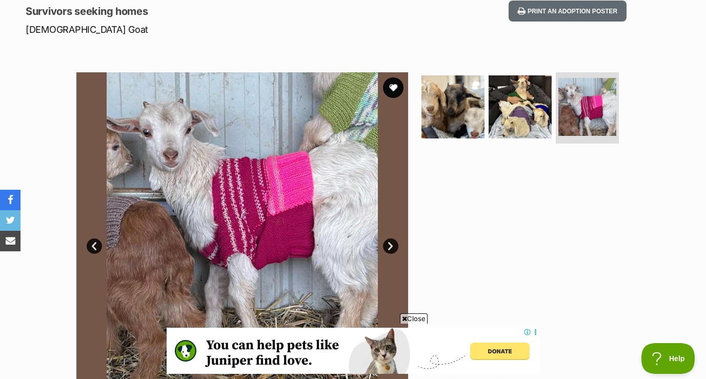
click at [391, 243] on link "Next" at bounding box center [390, 246] width 15 height 15
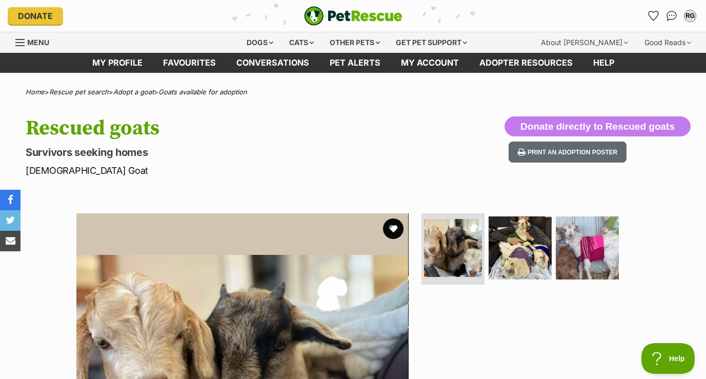
scroll to position [0, 0]
click at [368, 38] on div "Other pets" at bounding box center [355, 42] width 65 height 21
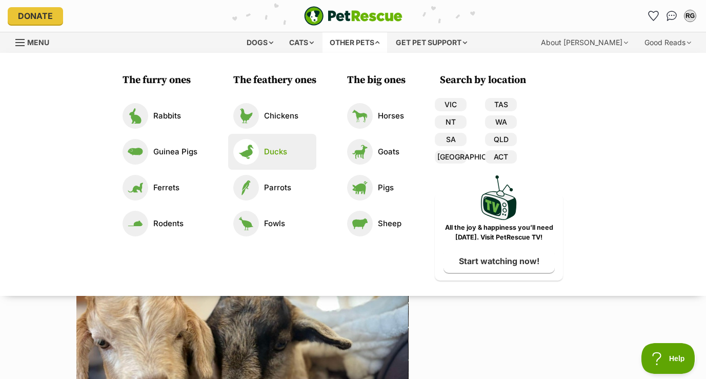
click at [267, 152] on p "Ducks" at bounding box center [275, 152] width 23 height 12
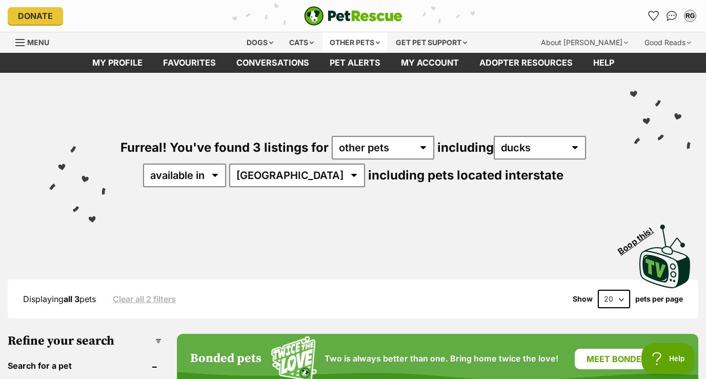
click at [348, 41] on div "Other pets" at bounding box center [355, 42] width 65 height 21
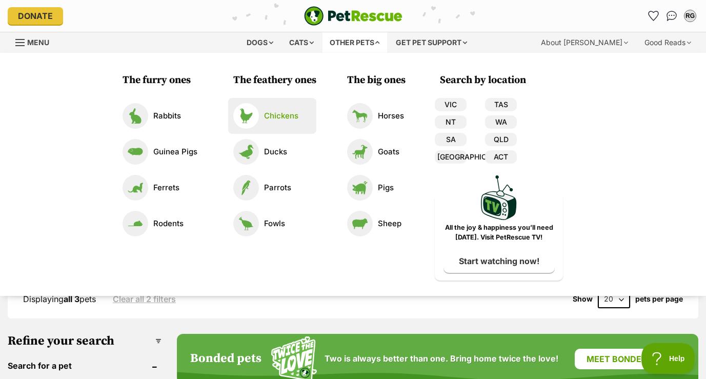
click at [293, 127] on link "Chickens" at bounding box center [272, 116] width 78 height 26
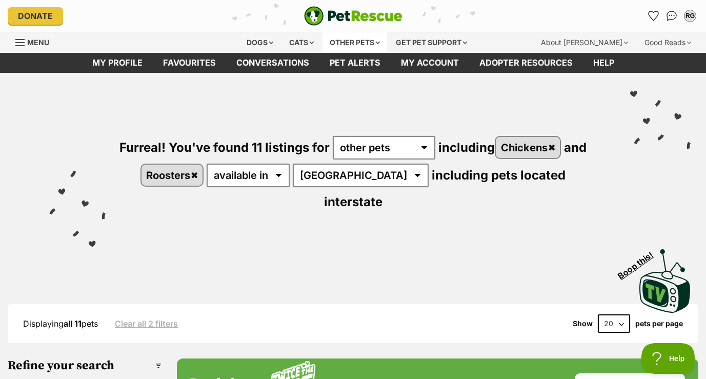
click at [358, 42] on div "Other pets" at bounding box center [355, 42] width 65 height 21
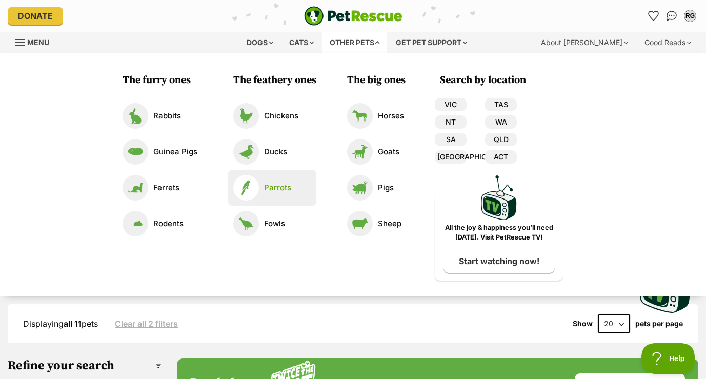
click at [292, 190] on link "Parrots" at bounding box center [272, 188] width 78 height 26
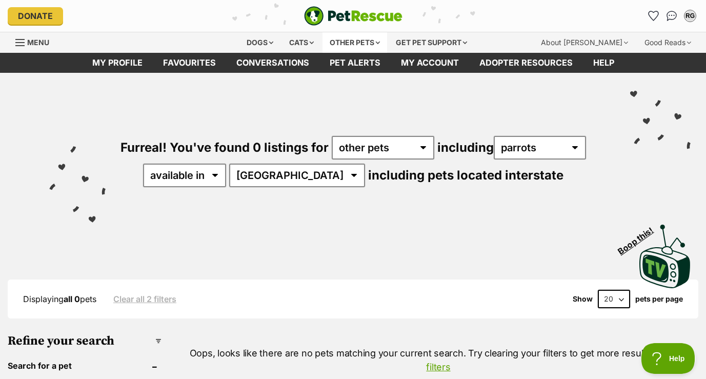
click at [361, 40] on div "Other pets" at bounding box center [355, 42] width 65 height 21
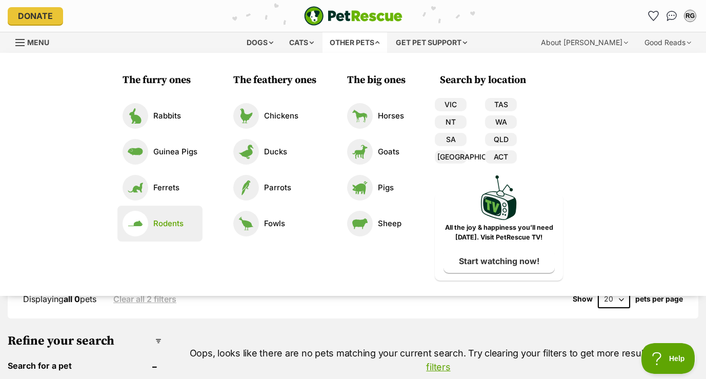
click at [167, 224] on p "Rodents" at bounding box center [168, 224] width 30 height 12
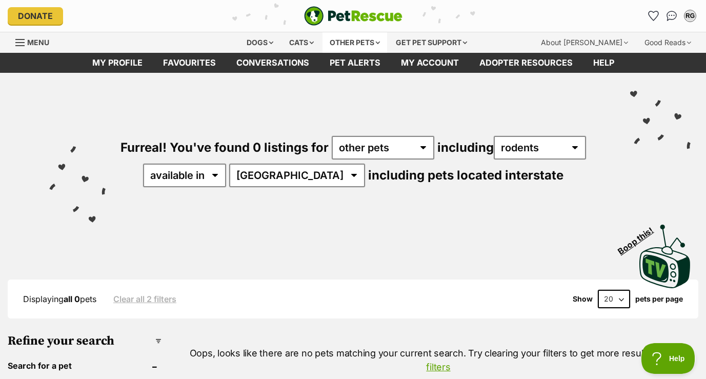
click at [356, 43] on div "Other pets" at bounding box center [355, 42] width 65 height 21
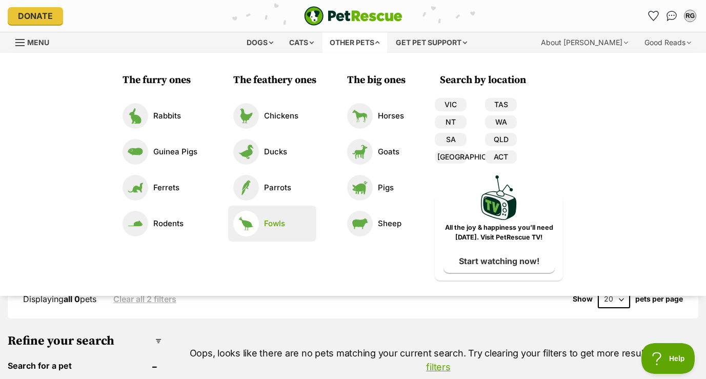
click at [251, 223] on img at bounding box center [246, 224] width 26 height 26
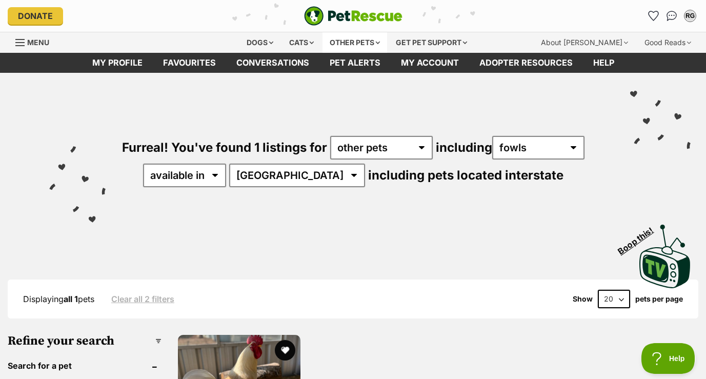
click at [349, 42] on div "Other pets" at bounding box center [355, 42] width 65 height 21
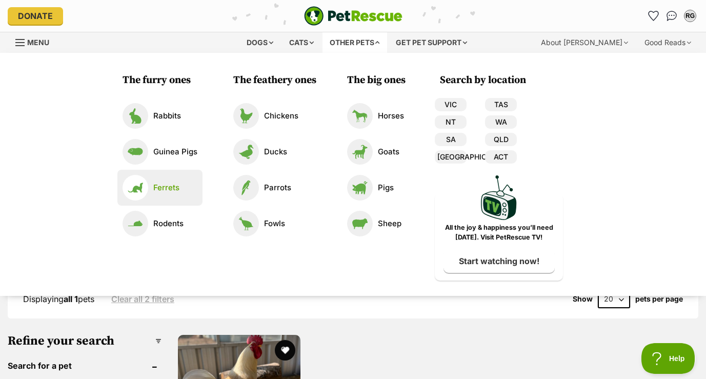
click at [153, 185] on p "Ferrets" at bounding box center [166, 188] width 26 height 12
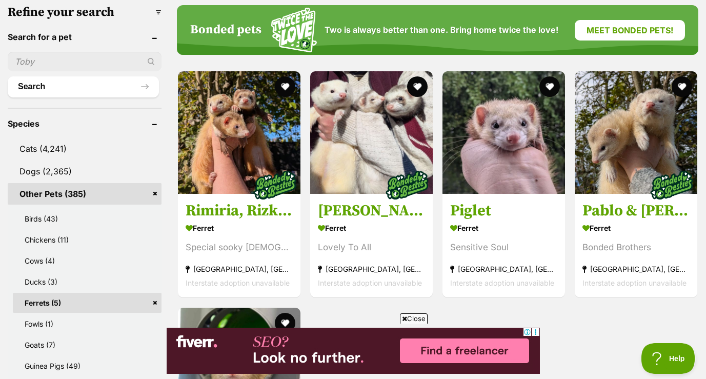
scroll to position [328, 0]
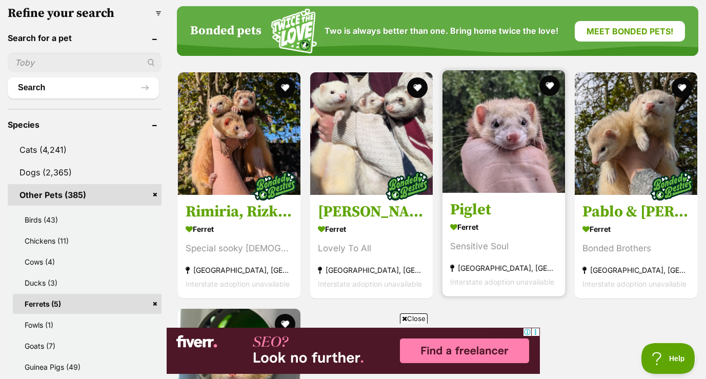
click at [533, 136] on img at bounding box center [504, 131] width 123 height 123
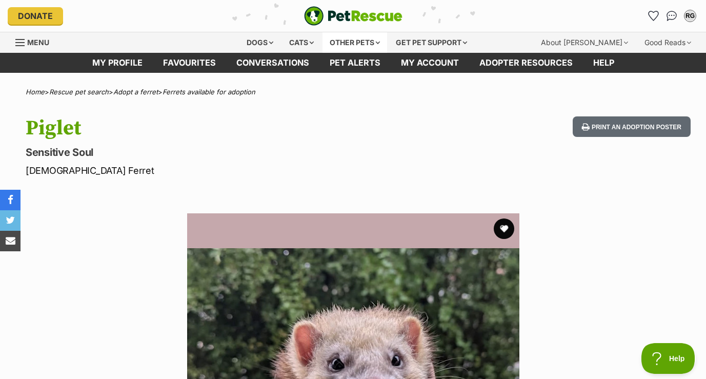
click at [341, 41] on div "Other pets" at bounding box center [355, 42] width 65 height 21
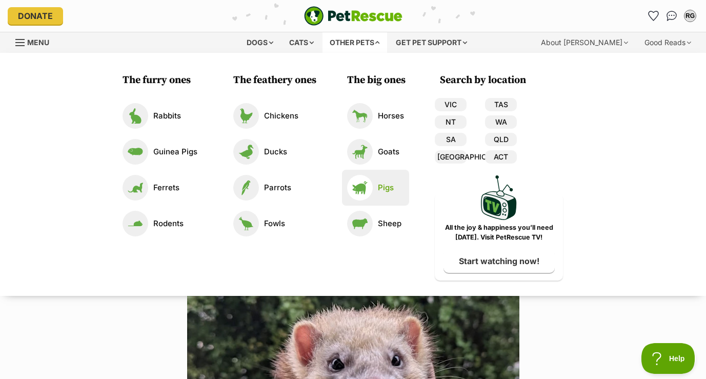
click at [363, 192] on img at bounding box center [360, 188] width 26 height 26
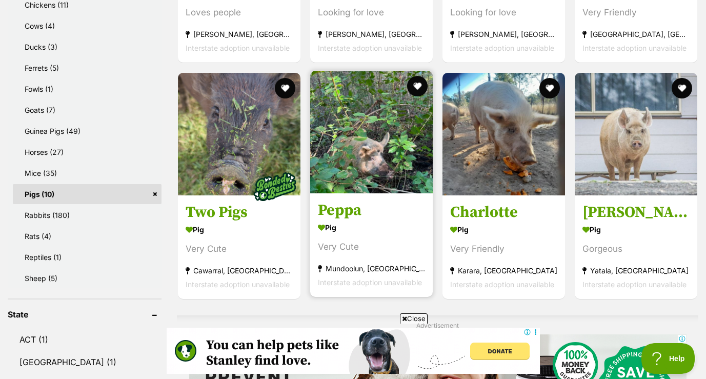
scroll to position [569, 0]
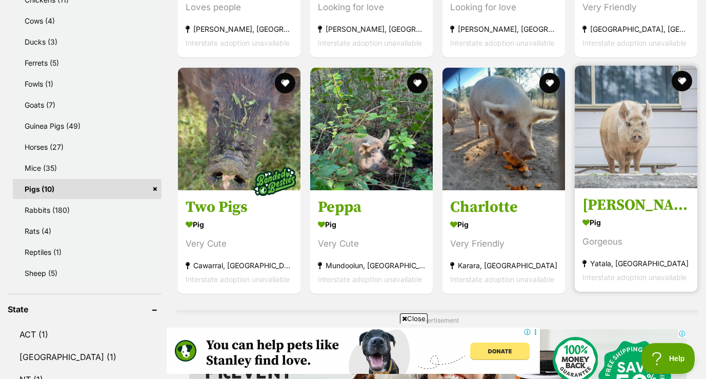
click at [617, 140] on img at bounding box center [636, 127] width 123 height 123
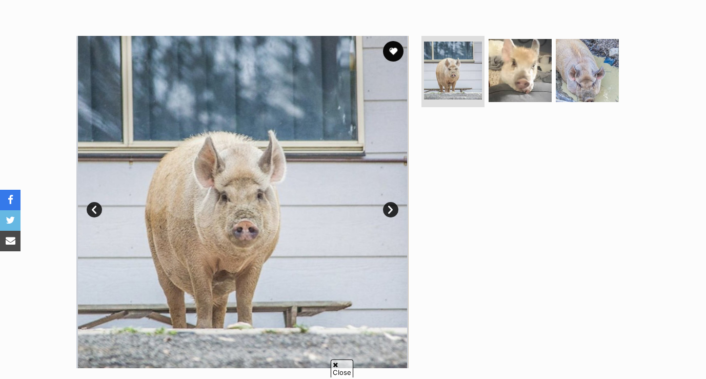
click at [389, 213] on link "Next" at bounding box center [390, 209] width 15 height 15
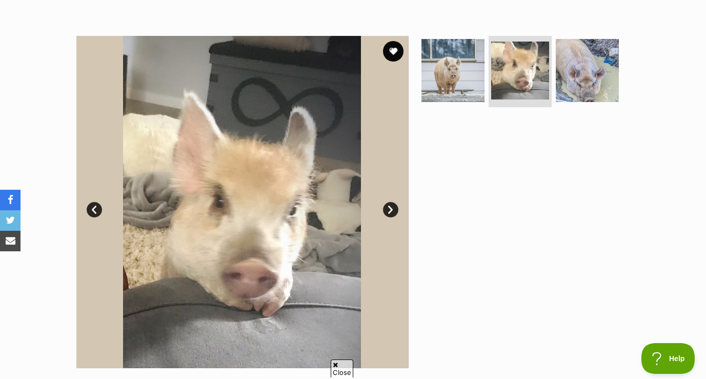
click at [390, 210] on link "Next" at bounding box center [390, 209] width 15 height 15
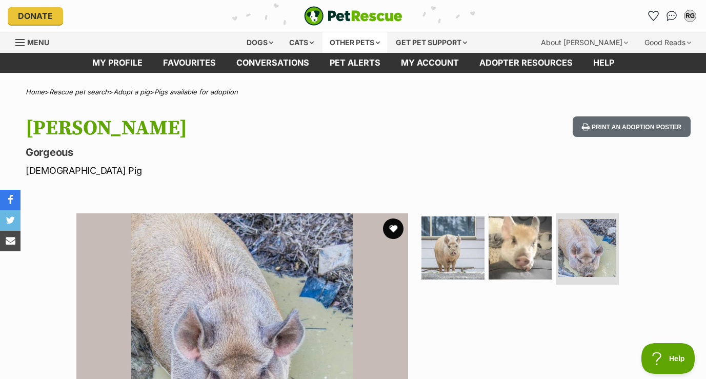
click at [351, 38] on div "Other pets" at bounding box center [355, 42] width 65 height 21
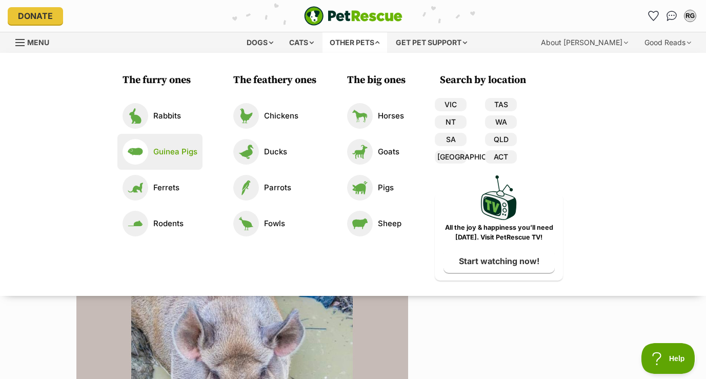
click at [172, 156] on p "Guinea Pigs" at bounding box center [175, 152] width 44 height 12
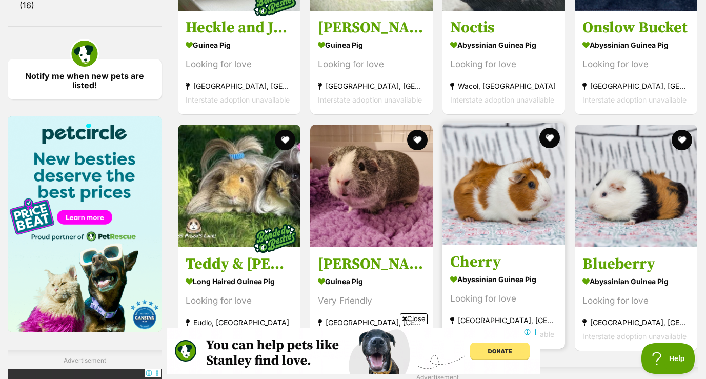
scroll to position [1519, 0]
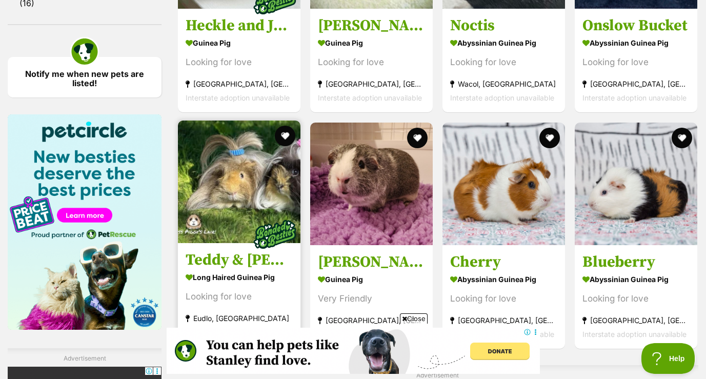
click at [270, 198] on img at bounding box center [239, 182] width 123 height 123
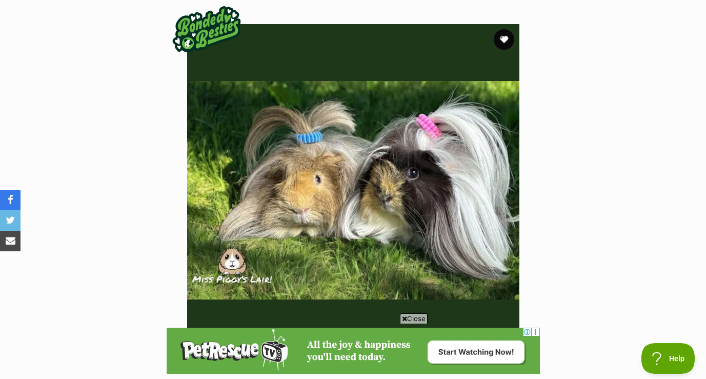
click at [270, 198] on img at bounding box center [353, 190] width 332 height 332
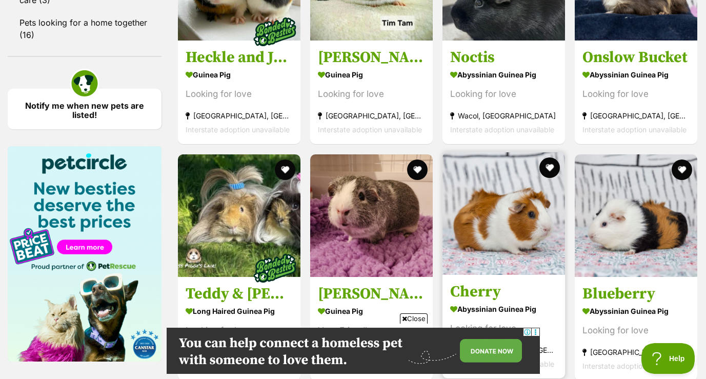
scroll to position [1609, 0]
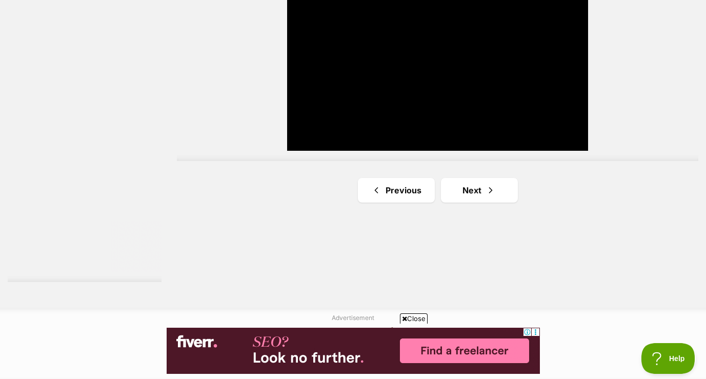
scroll to position [1925, 0]
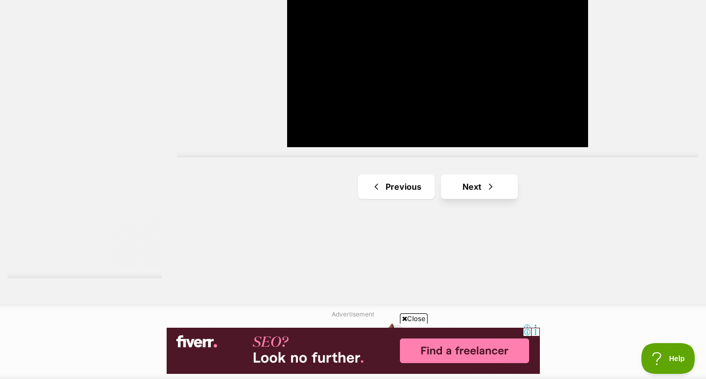
click at [491, 188] on span "Next page" at bounding box center [491, 187] width 10 height 12
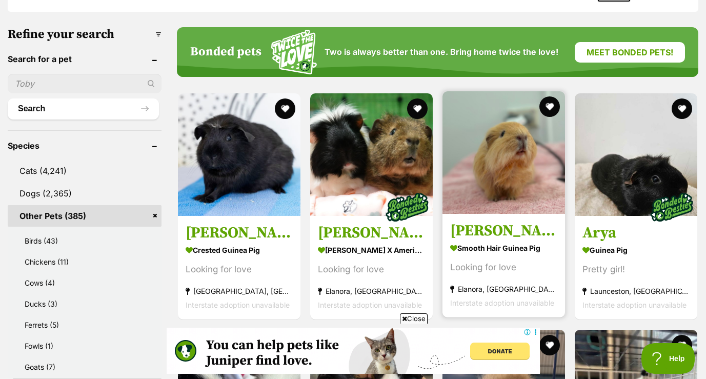
scroll to position [306, 0]
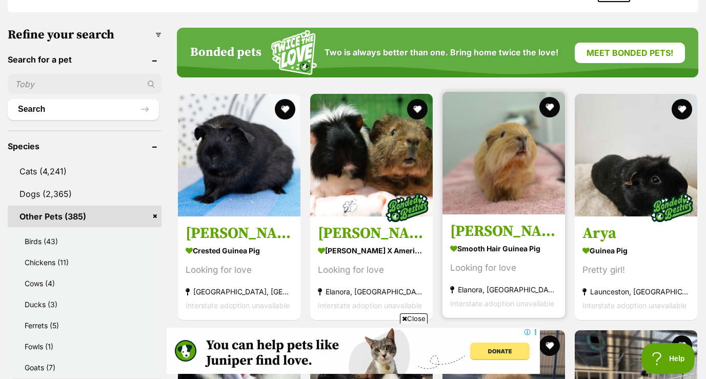
click at [511, 156] on img at bounding box center [504, 153] width 123 height 123
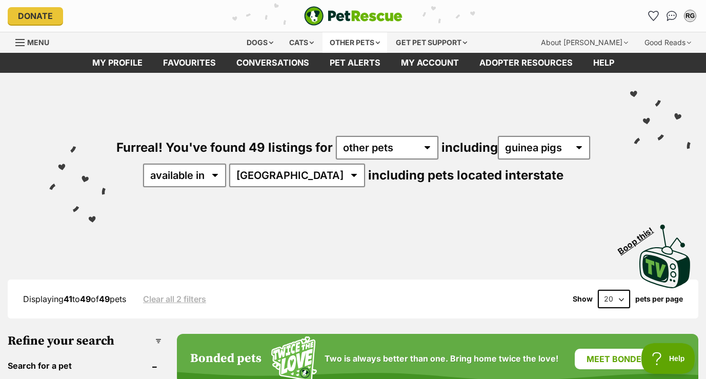
click at [356, 43] on div "Other pets" at bounding box center [355, 42] width 65 height 21
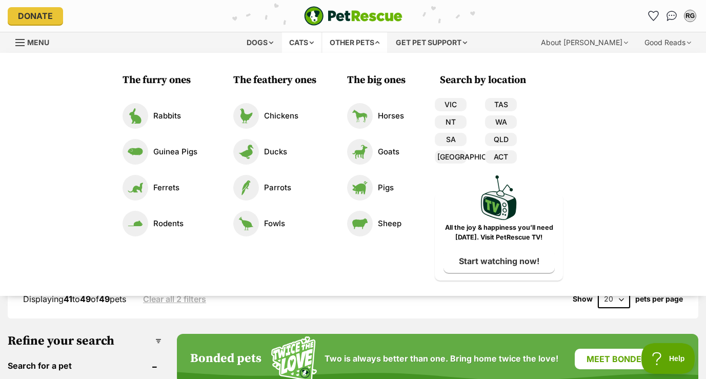
click at [307, 41] on div "Cats" at bounding box center [301, 42] width 39 height 21
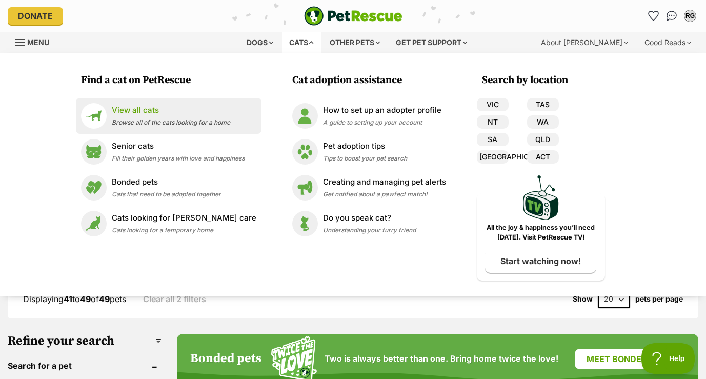
click at [143, 112] on p "View all cats" at bounding box center [171, 111] width 119 height 12
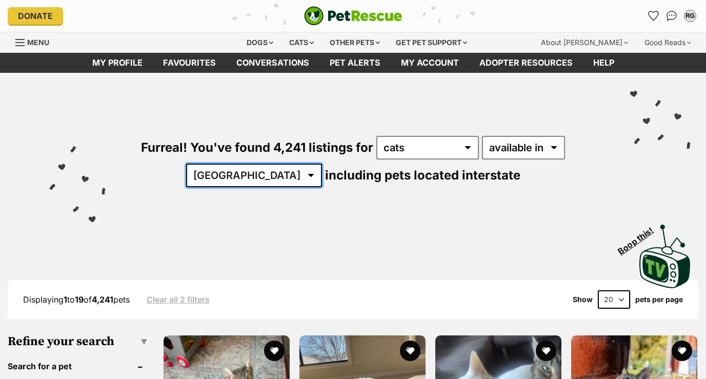
click at [283, 176] on select "[GEOGRAPHIC_DATA] [GEOGRAPHIC_DATA] [GEOGRAPHIC_DATA] [GEOGRAPHIC_DATA] [GEOGRA…" at bounding box center [254, 176] width 136 height 24
select select "[GEOGRAPHIC_DATA]"
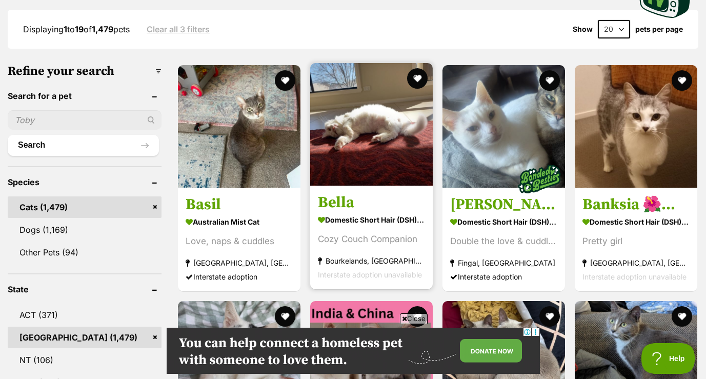
scroll to position [274, 0]
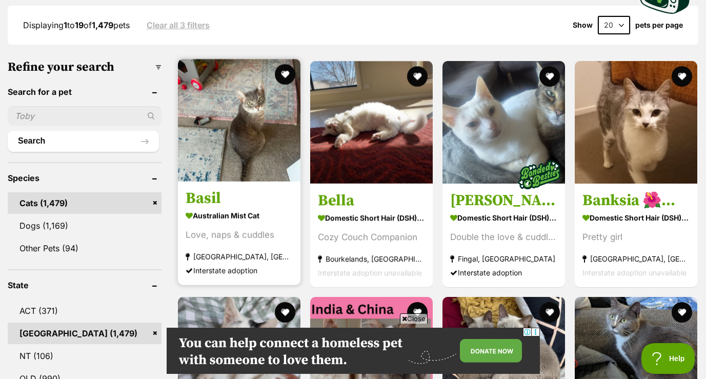
click at [249, 120] on img at bounding box center [239, 120] width 123 height 123
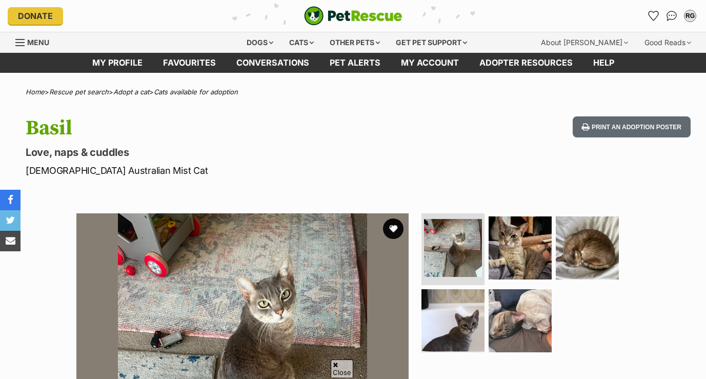
scroll to position [153, 0]
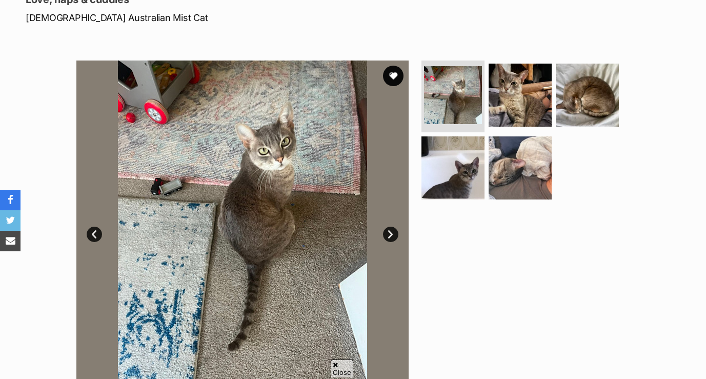
click at [392, 235] on link "Next" at bounding box center [390, 234] width 15 height 15
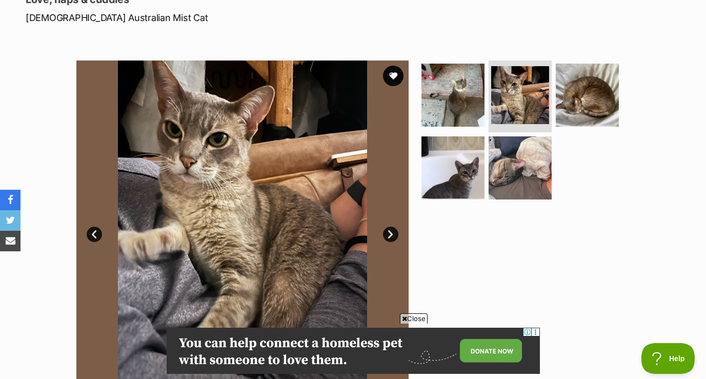
scroll to position [0, 0]
click at [392, 235] on link "Next" at bounding box center [390, 234] width 15 height 15
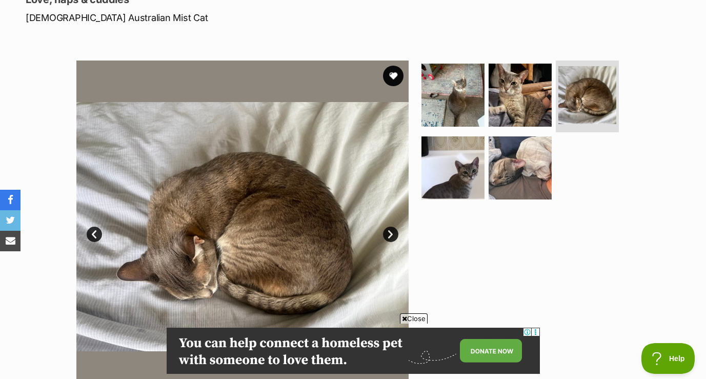
click at [392, 236] on link "Next" at bounding box center [390, 234] width 15 height 15
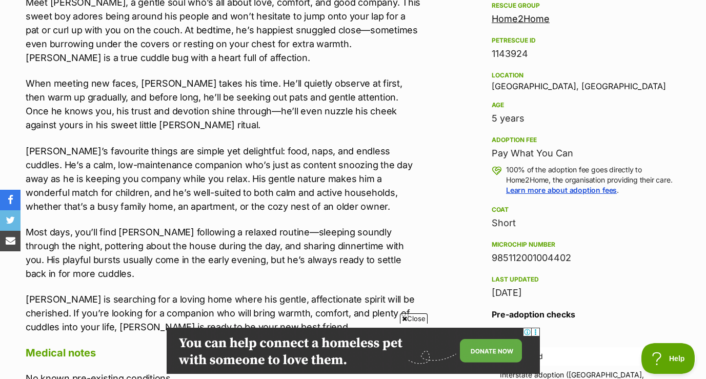
scroll to position [539, 0]
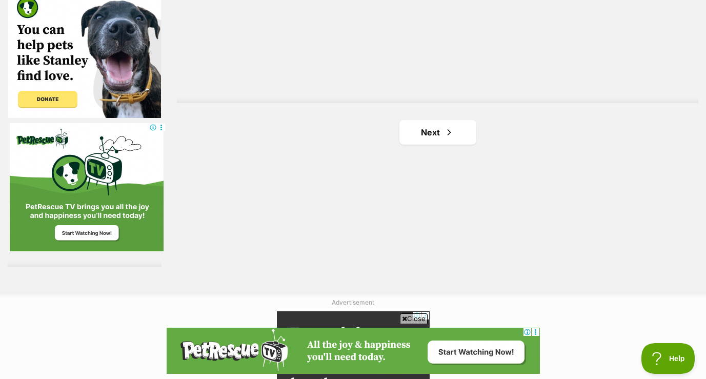
scroll to position [1860, 0]
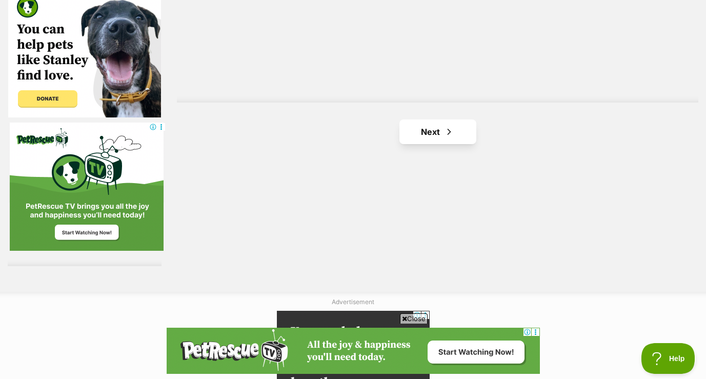
click at [441, 123] on link "Next" at bounding box center [438, 132] width 77 height 25
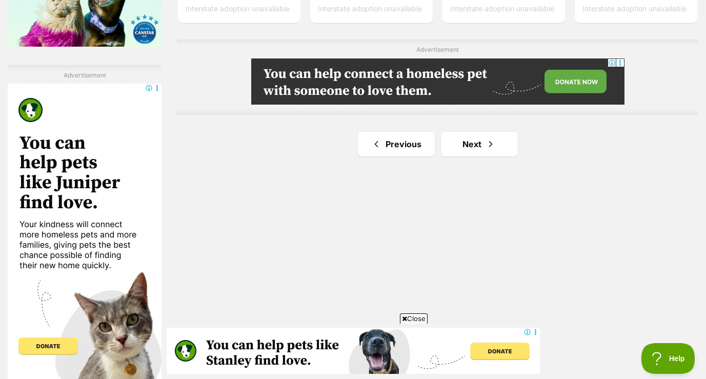
scroll to position [1801, 0]
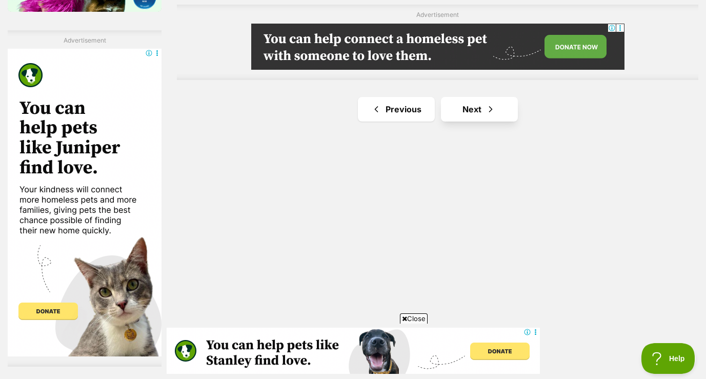
click at [489, 109] on span "Next page" at bounding box center [491, 109] width 10 height 12
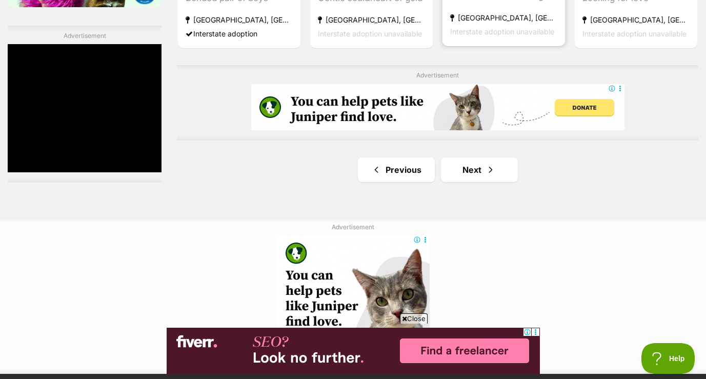
scroll to position [1838, 0]
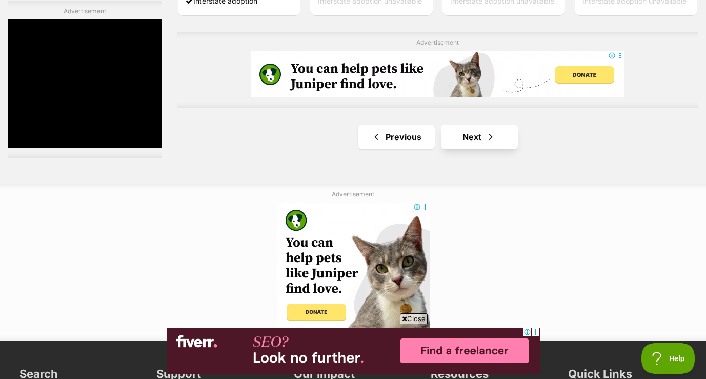
click at [479, 135] on link "Next" at bounding box center [479, 137] width 77 height 25
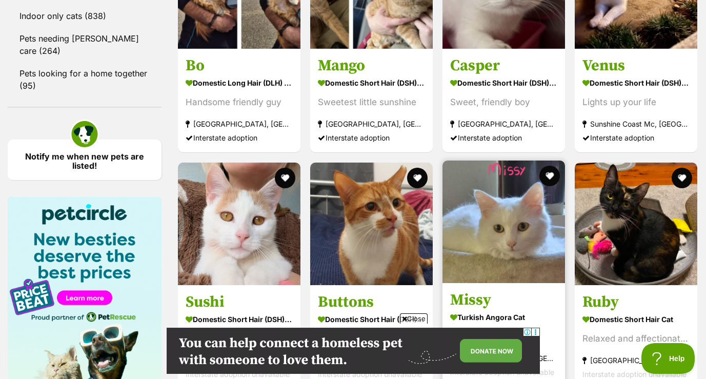
scroll to position [1405, 0]
